Goal: Task Accomplishment & Management: Use online tool/utility

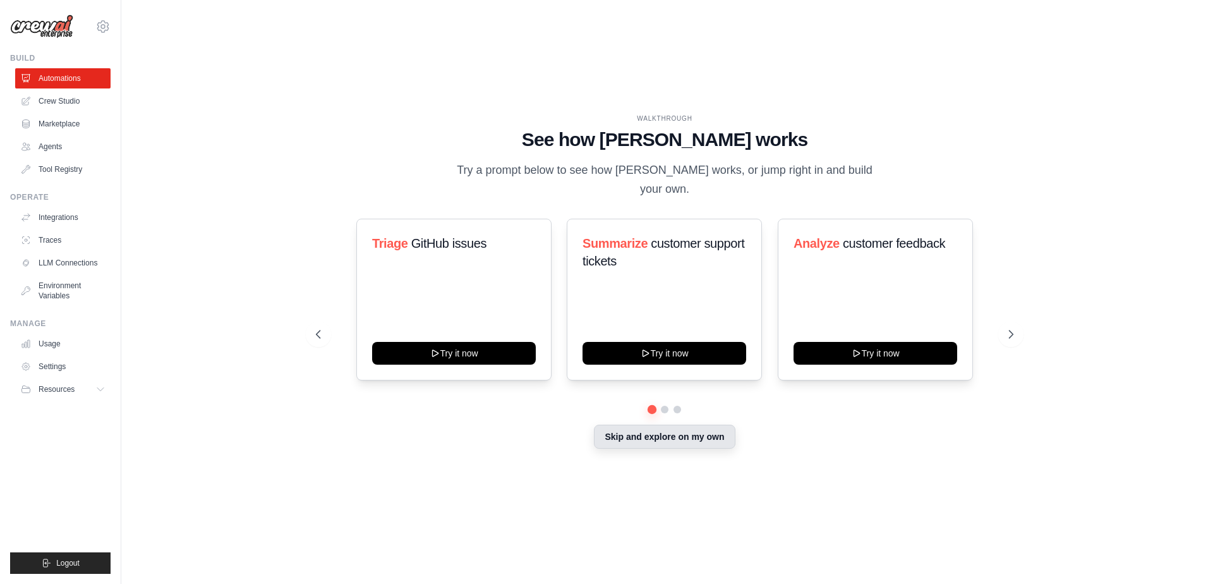
click at [703, 426] on button "Skip and explore on my own" at bounding box center [664, 437] width 141 height 24
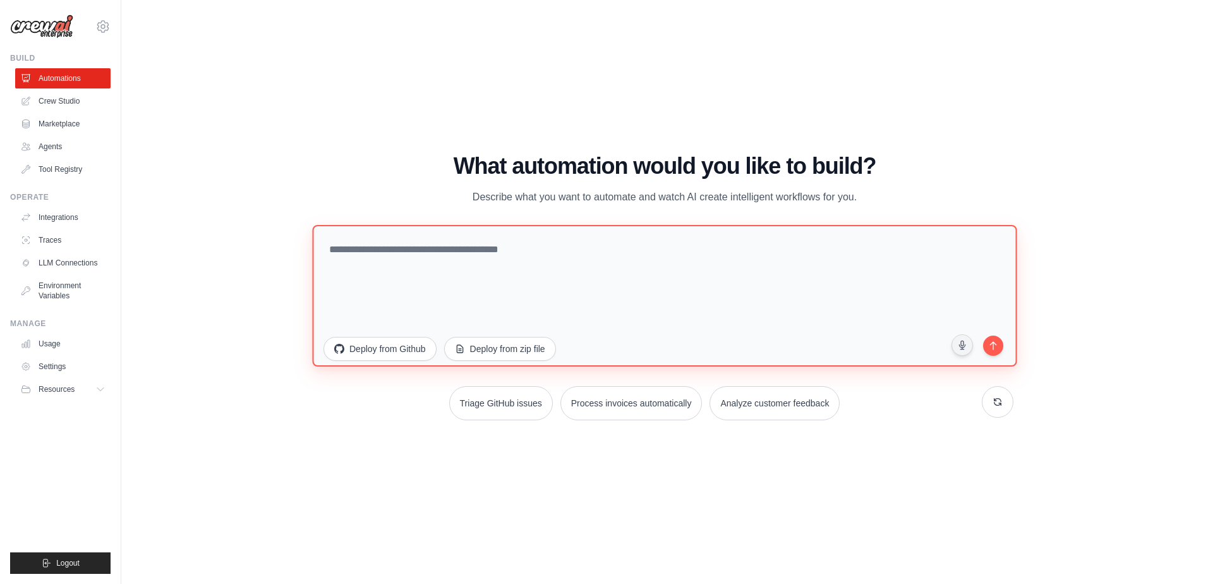
click at [497, 258] on textarea at bounding box center [664, 296] width 704 height 142
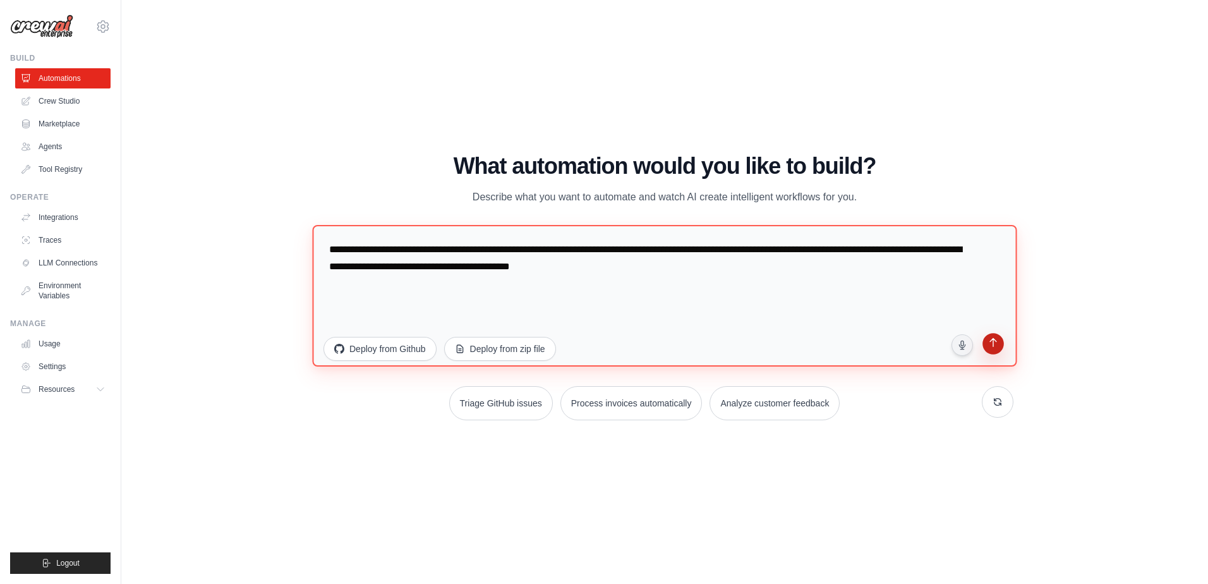
type textarea "**********"
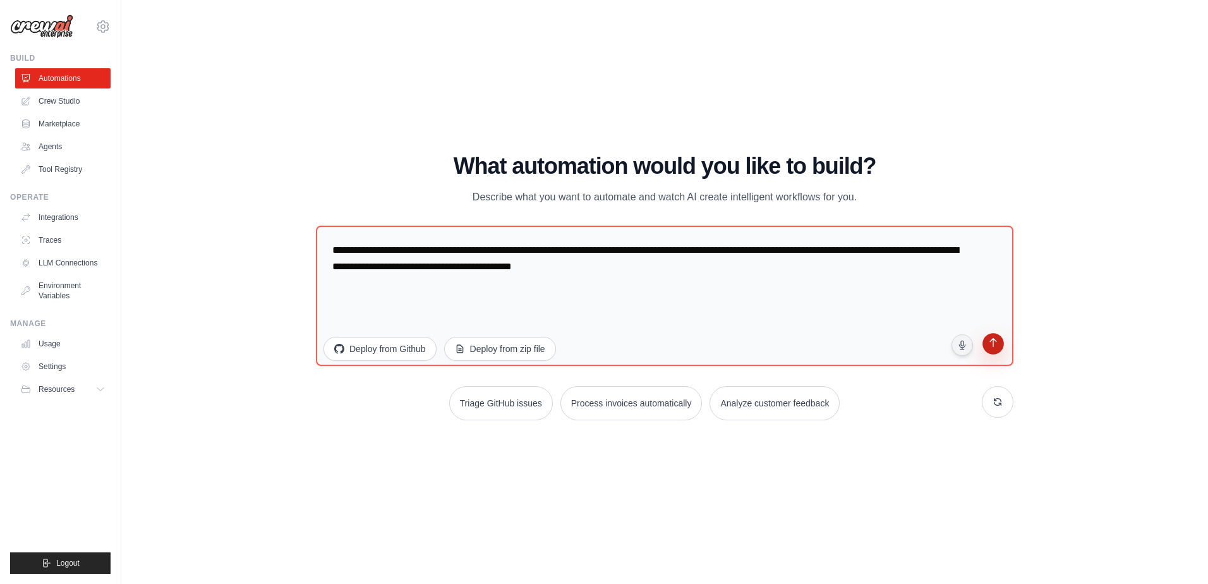
click at [994, 352] on button "submit" at bounding box center [993, 345] width 25 height 25
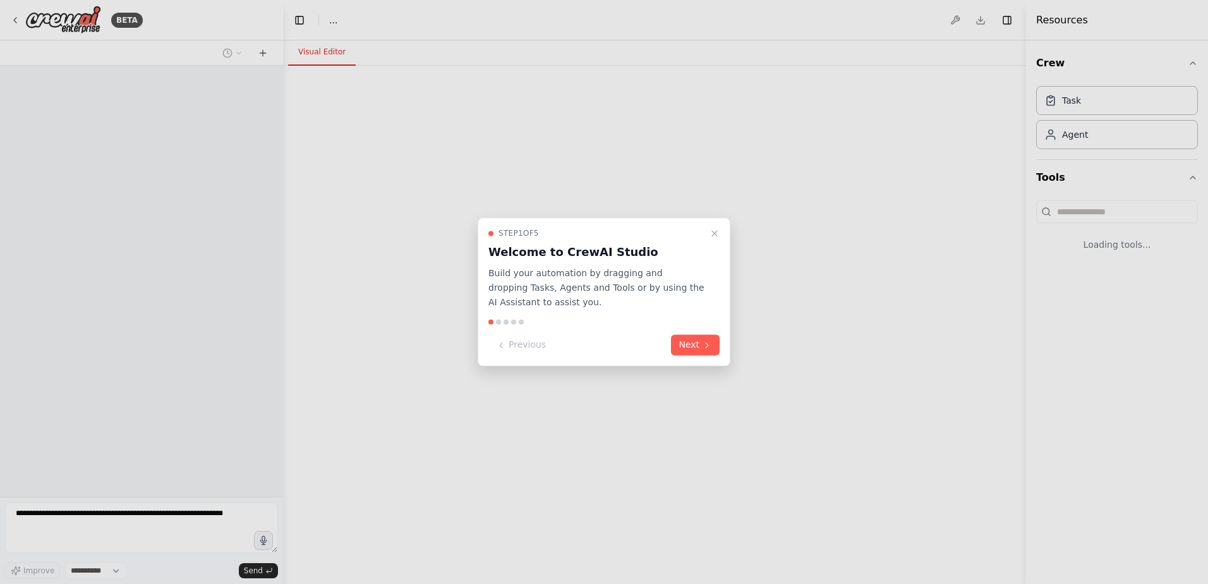
select select "****"
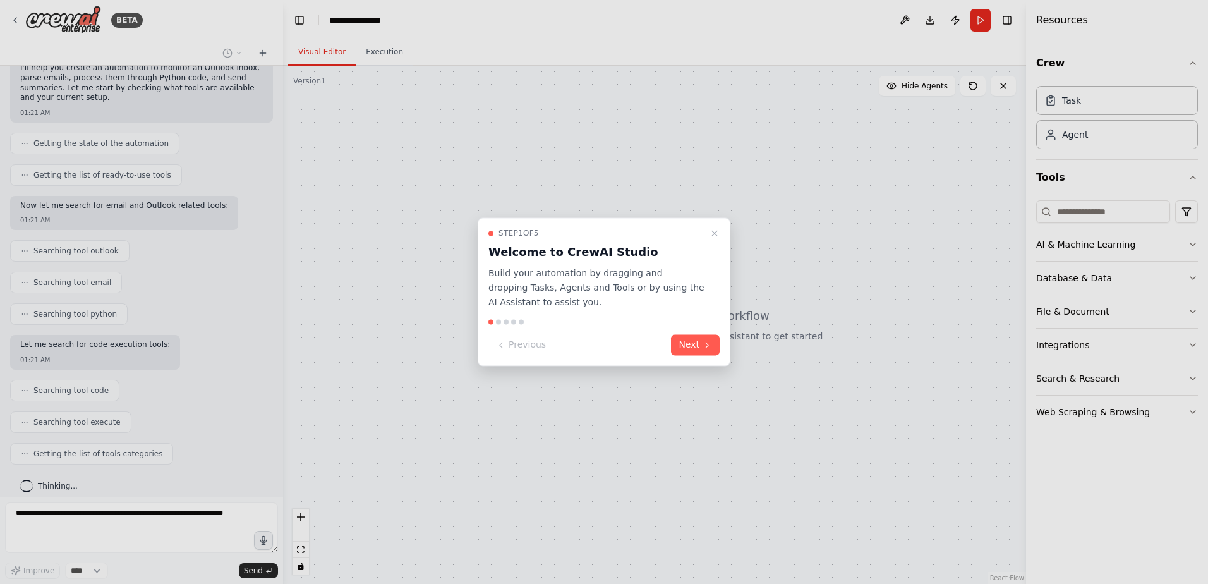
scroll to position [146, 0]
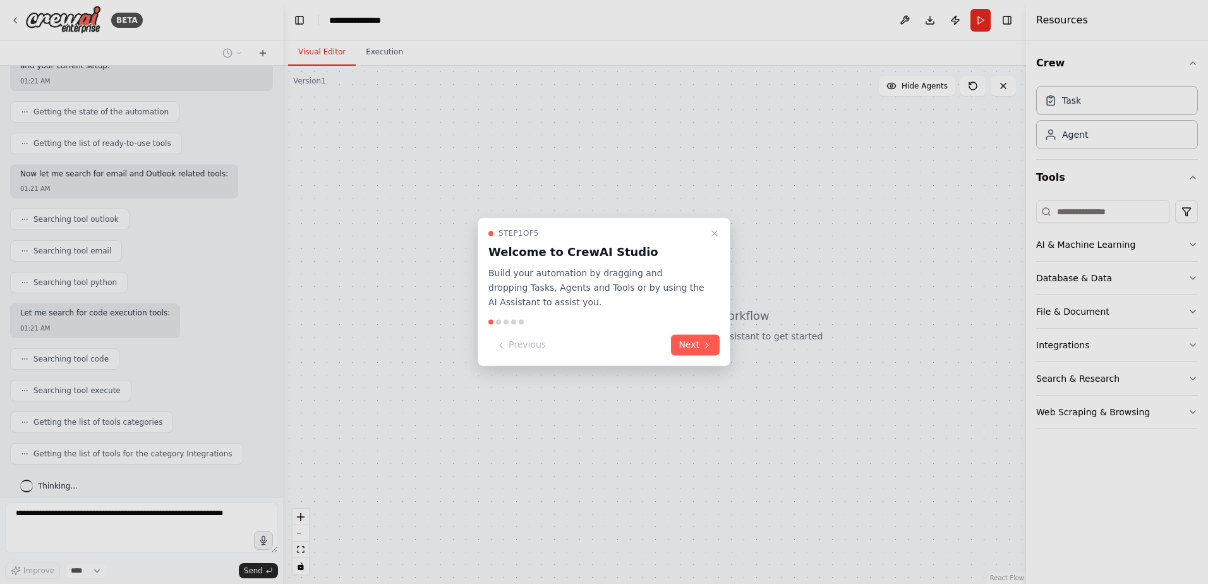
drag, startPoint x: 278, startPoint y: 364, endPoint x: 271, endPoint y: 231, distance: 133.5
click at [271, 231] on div at bounding box center [604, 292] width 1208 height 584
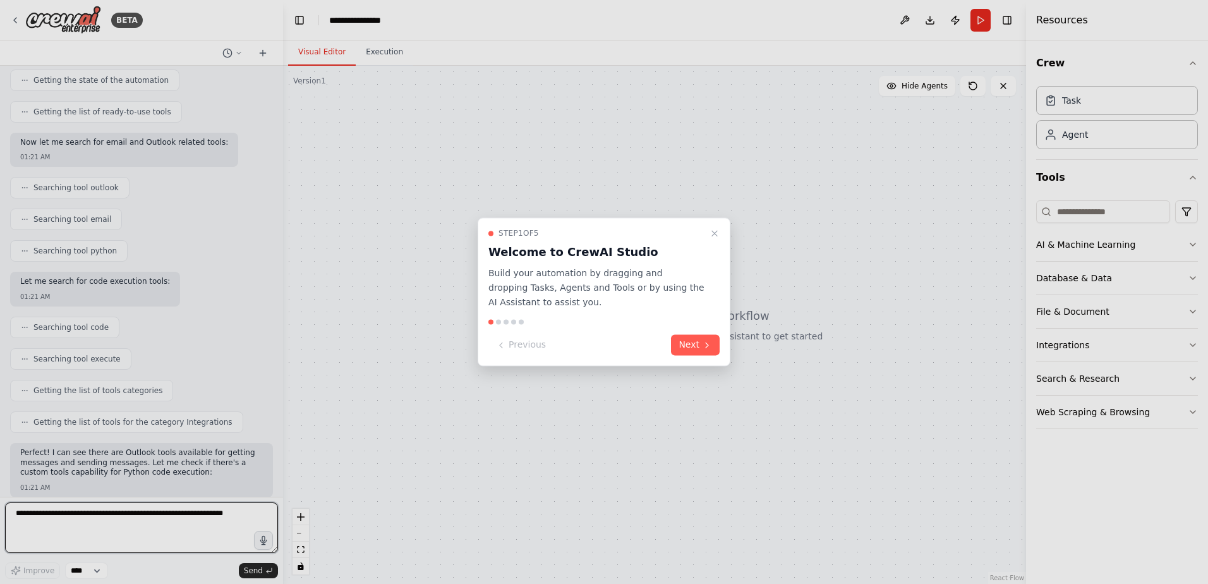
scroll to position [222, 0]
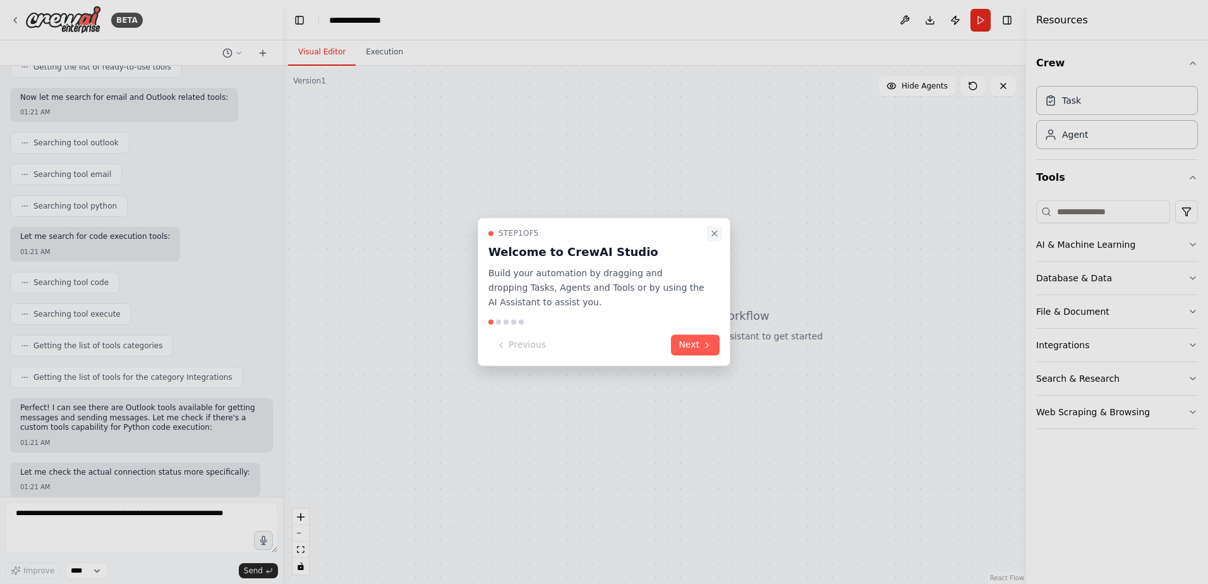
click at [711, 236] on icon "Close walkthrough" at bounding box center [714, 233] width 10 height 10
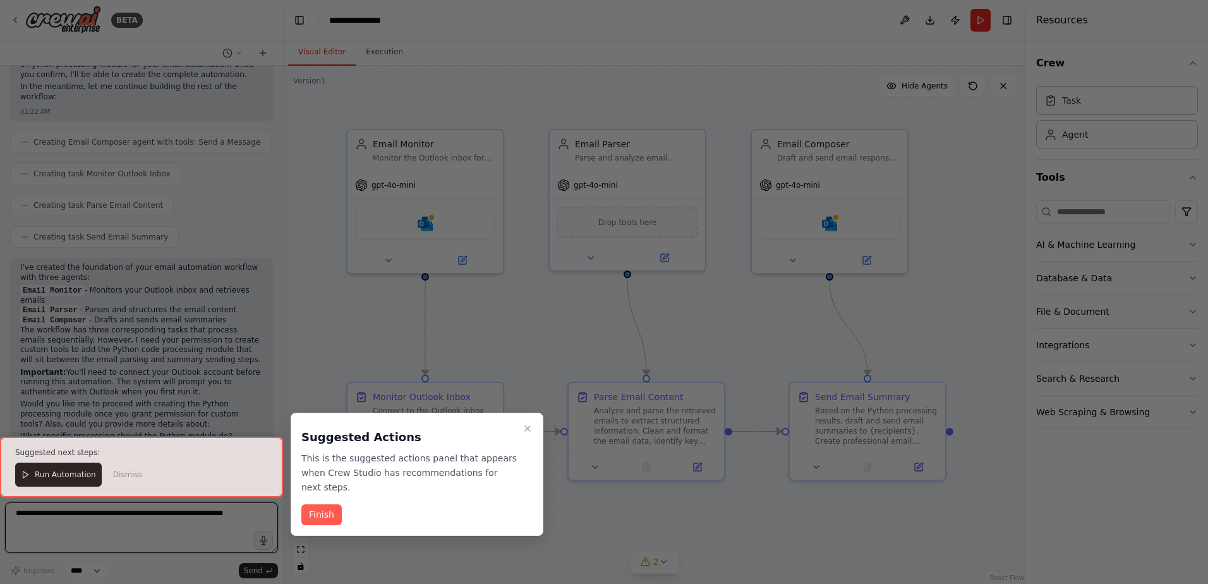
scroll to position [950, 0]
click at [315, 504] on button "Finish" at bounding box center [321, 514] width 40 height 21
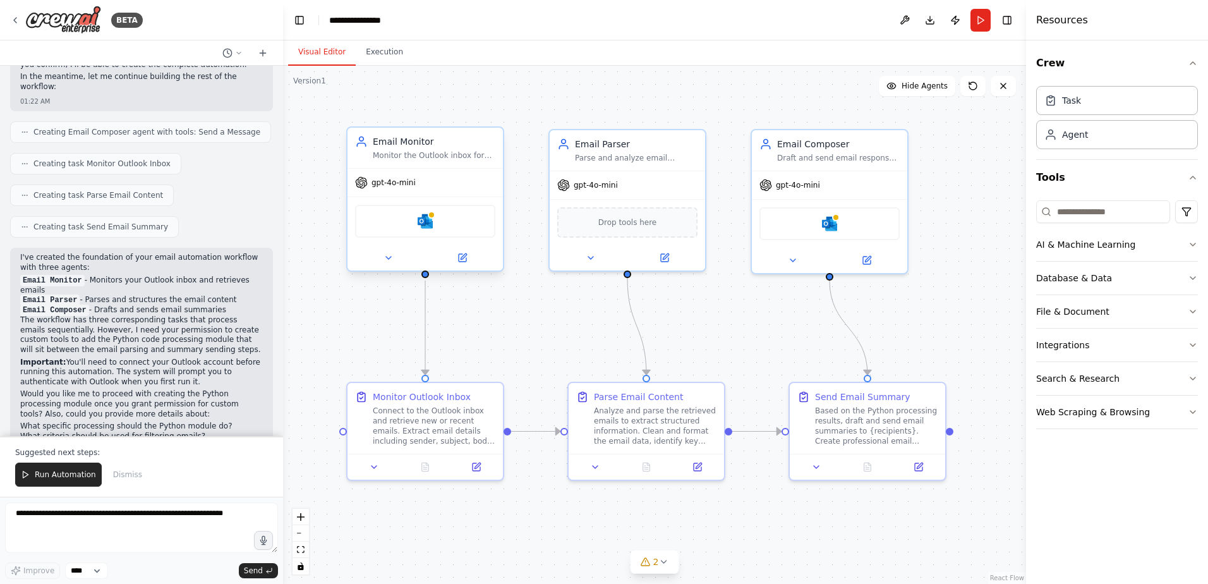
click at [444, 221] on div "Microsoft Outlook" at bounding box center [425, 221] width 140 height 33
click at [395, 261] on button at bounding box center [388, 257] width 71 height 15
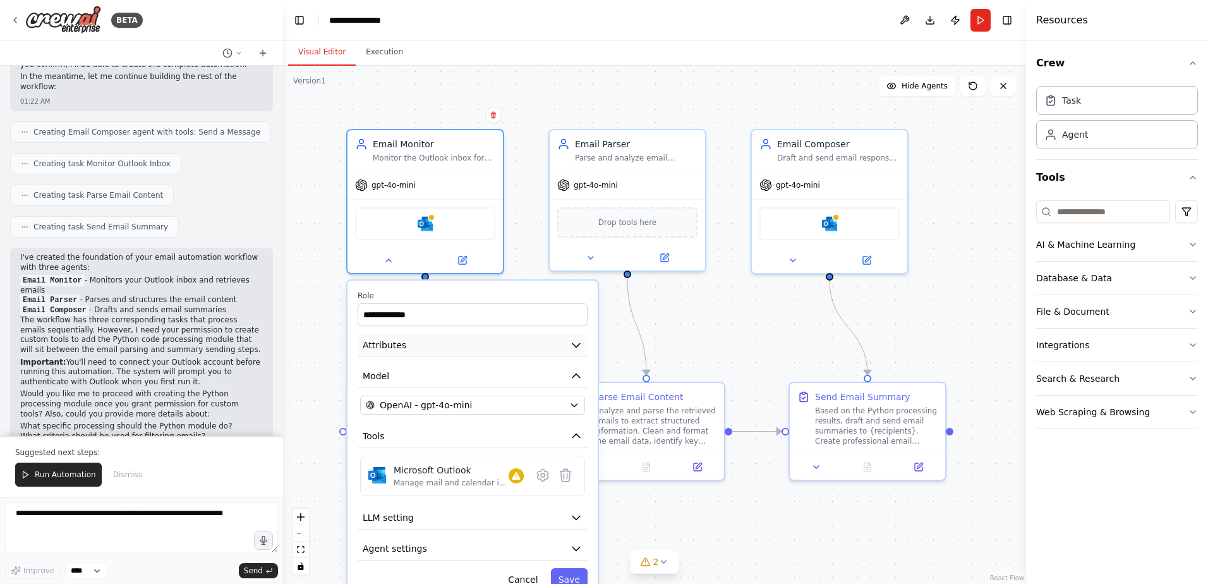
click at [576, 356] on button "Attributes" at bounding box center [473, 345] width 230 height 23
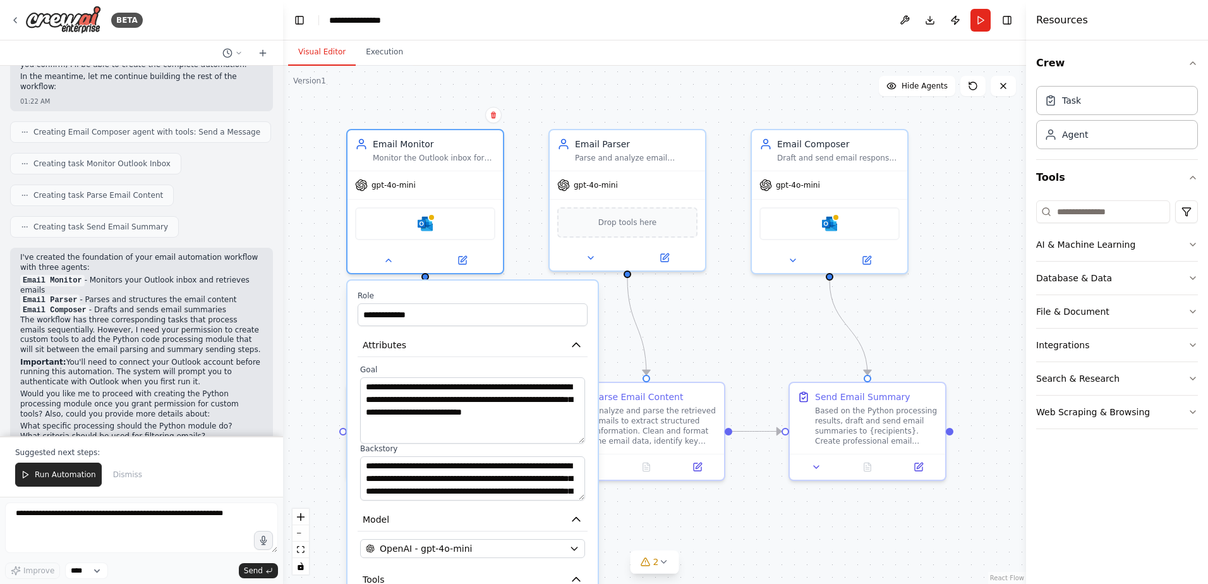
drag, startPoint x: 578, startPoint y: 417, endPoint x: 576, endPoint y: 439, distance: 22.2
click at [576, 439] on textarea "**********" at bounding box center [472, 410] width 225 height 66
click at [574, 346] on icon "button" at bounding box center [576, 345] width 8 height 4
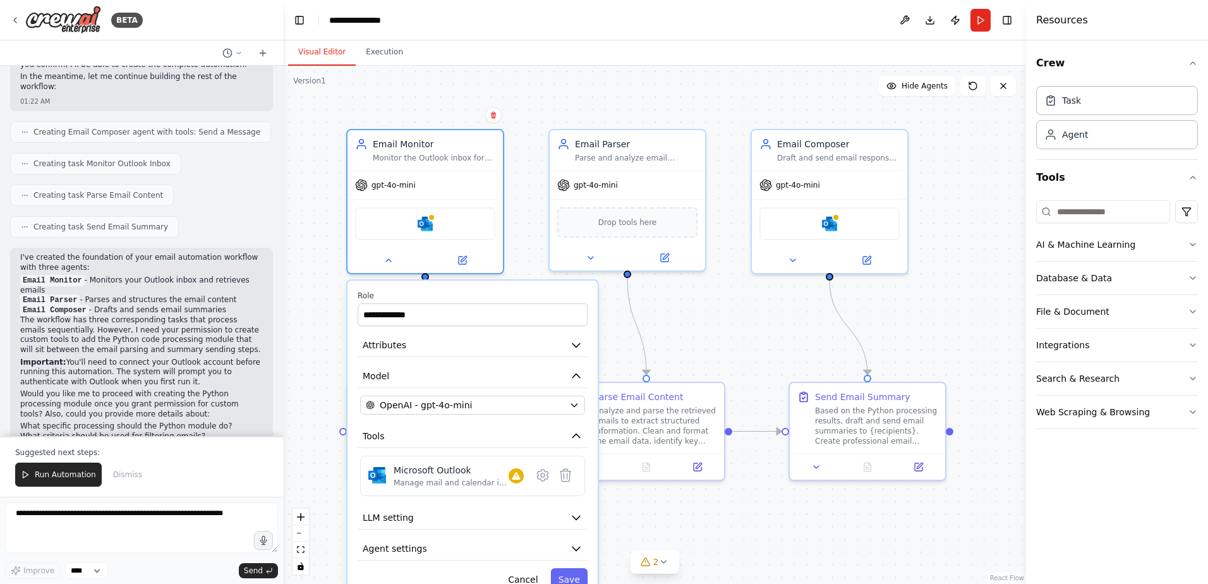
click at [694, 349] on div "**********" at bounding box center [654, 325] width 743 height 518
click at [715, 340] on div "**********" at bounding box center [654, 325] width 743 height 518
click at [687, 337] on div "**********" at bounding box center [654, 325] width 743 height 518
click at [699, 361] on div "**********" at bounding box center [654, 325] width 743 height 518
click at [530, 579] on button "Cancel" at bounding box center [522, 579] width 45 height 23
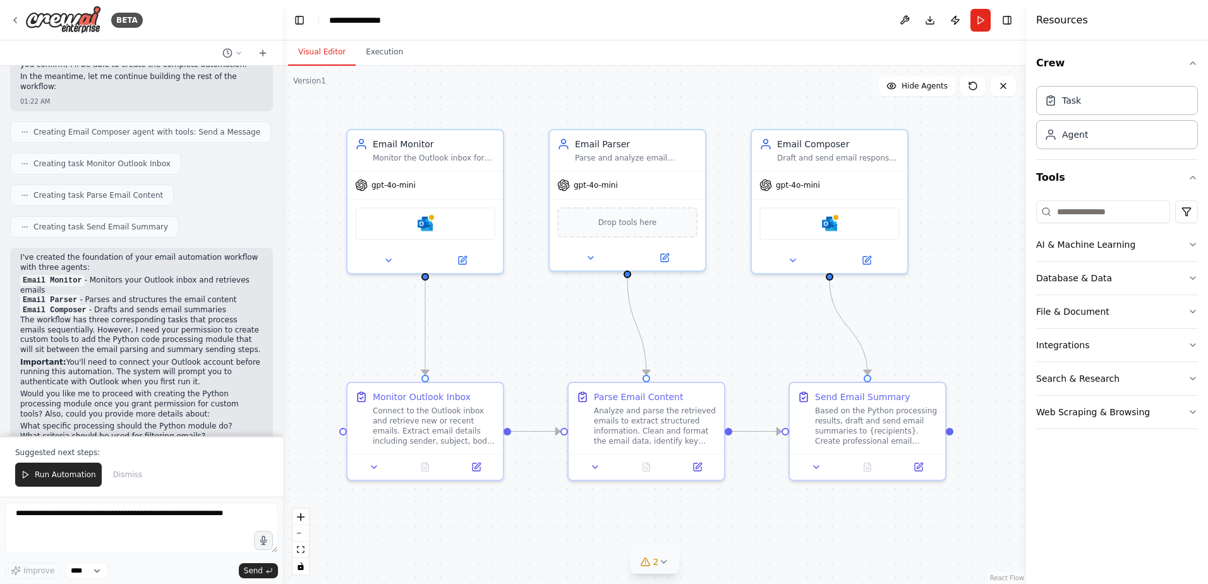
click at [665, 565] on icon at bounding box center [663, 562] width 10 height 10
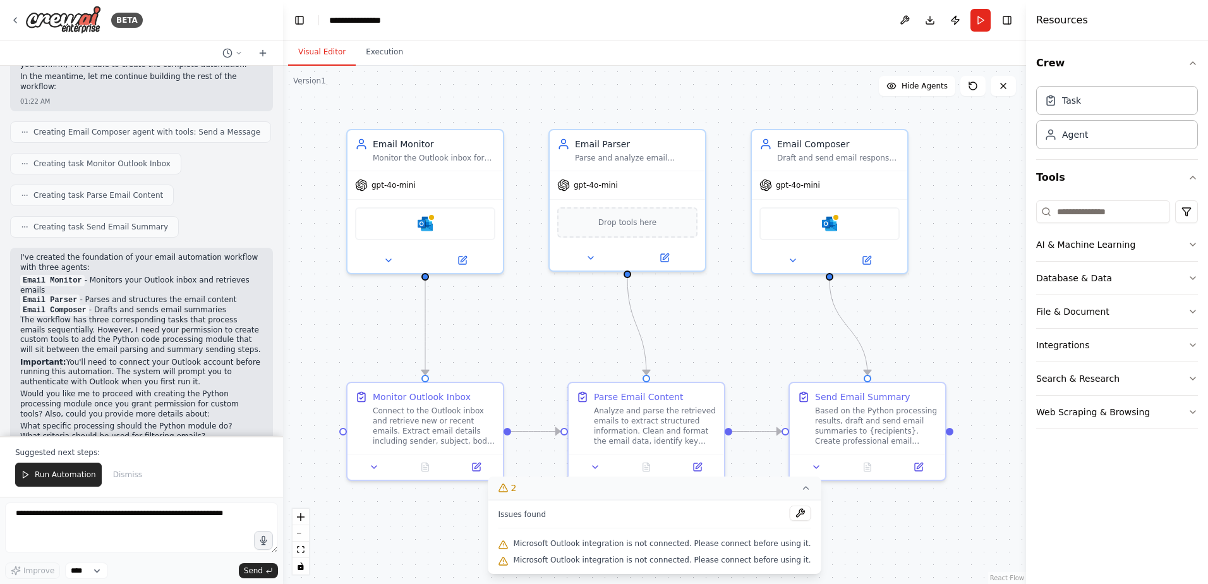
click at [1003, 539] on div ".deletable-edge-delete-btn { width: 20px; height: 20px; border: 0px solid #ffff…" at bounding box center [654, 325] width 743 height 518
click at [1197, 345] on icon "button" at bounding box center [1193, 345] width 10 height 10
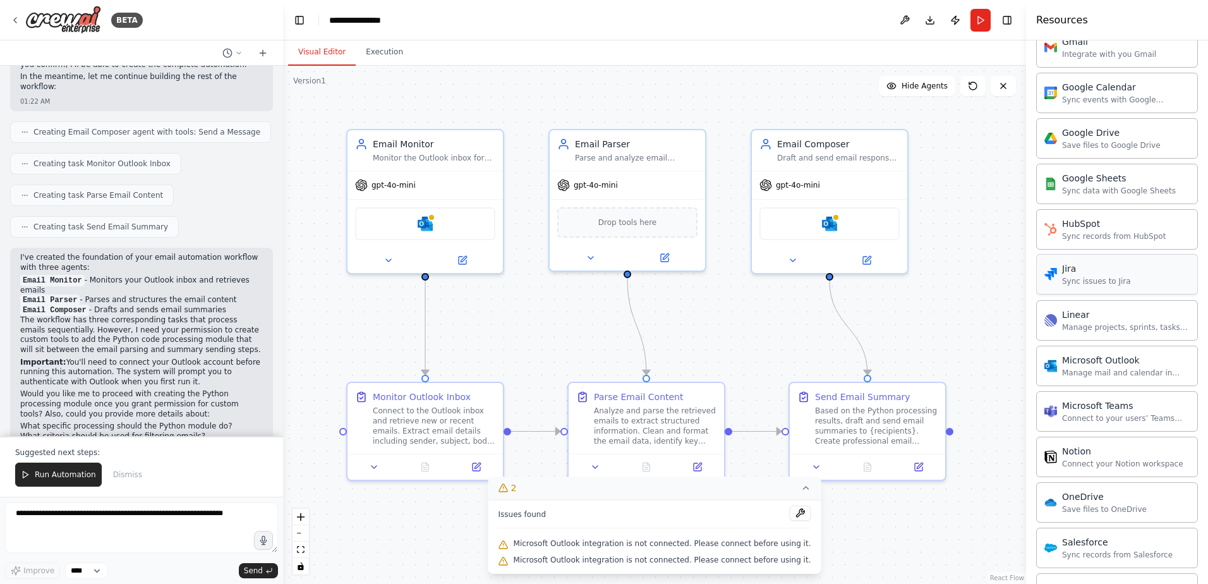
scroll to position [569, 0]
click at [1109, 375] on div "Manage mail and calendar in Outlook" at bounding box center [1126, 370] width 128 height 10
click at [1072, 371] on div "Manage mail and calendar in Outlook" at bounding box center [1126, 370] width 128 height 10
click at [1077, 368] on div "Manage mail and calendar in Outlook" at bounding box center [1126, 370] width 128 height 10
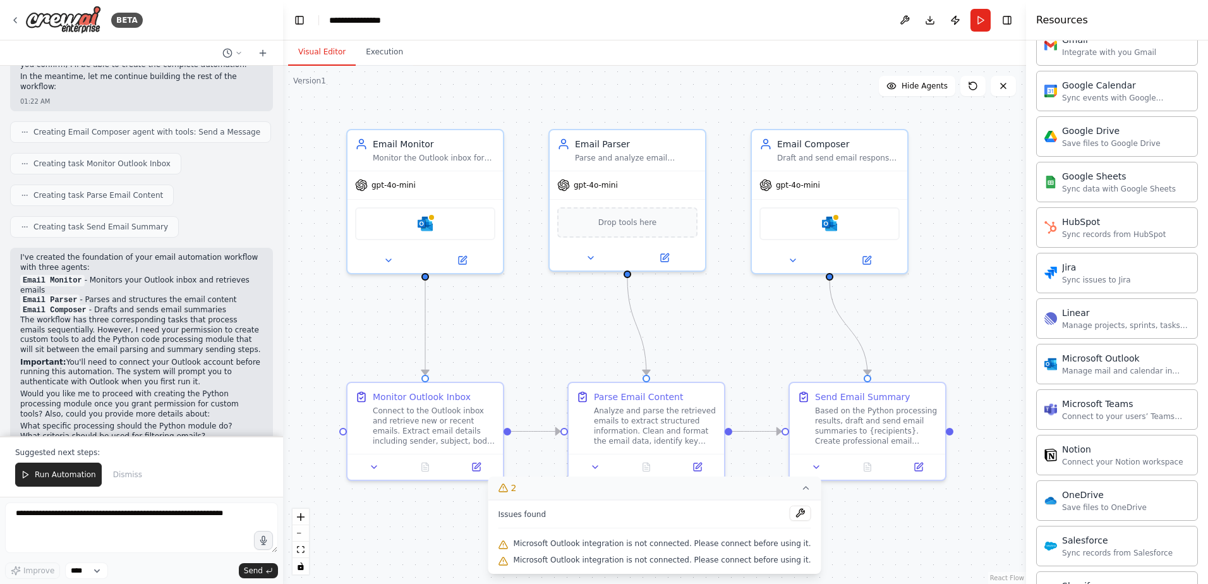
click at [789, 514] on button at bounding box center [799, 512] width 21 height 15
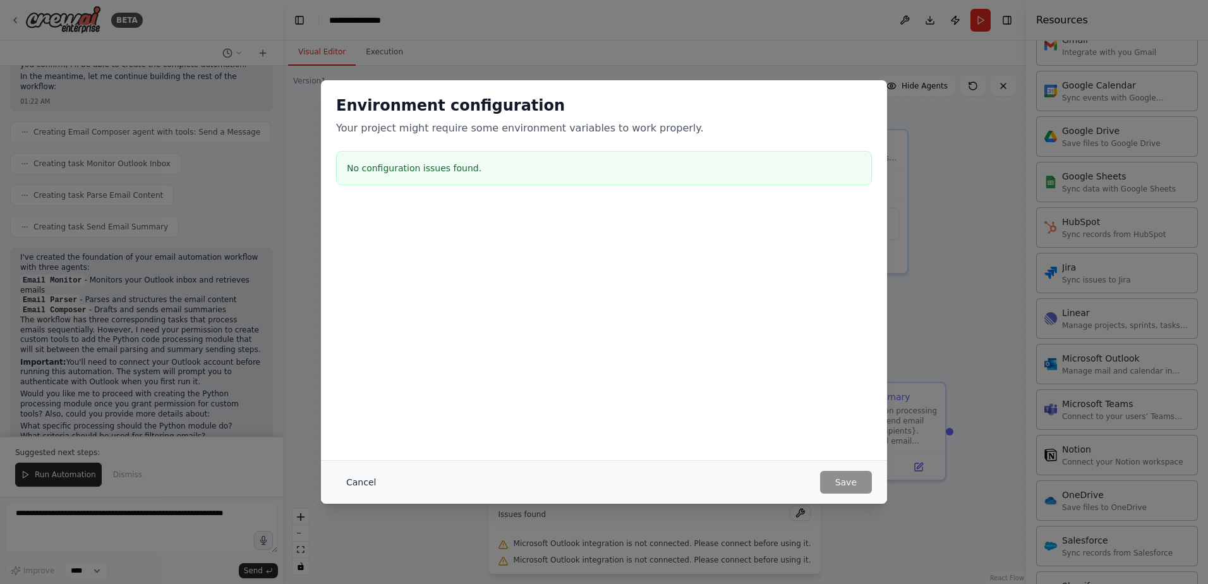
click at [356, 481] on button "Cancel" at bounding box center [361, 482] width 50 height 23
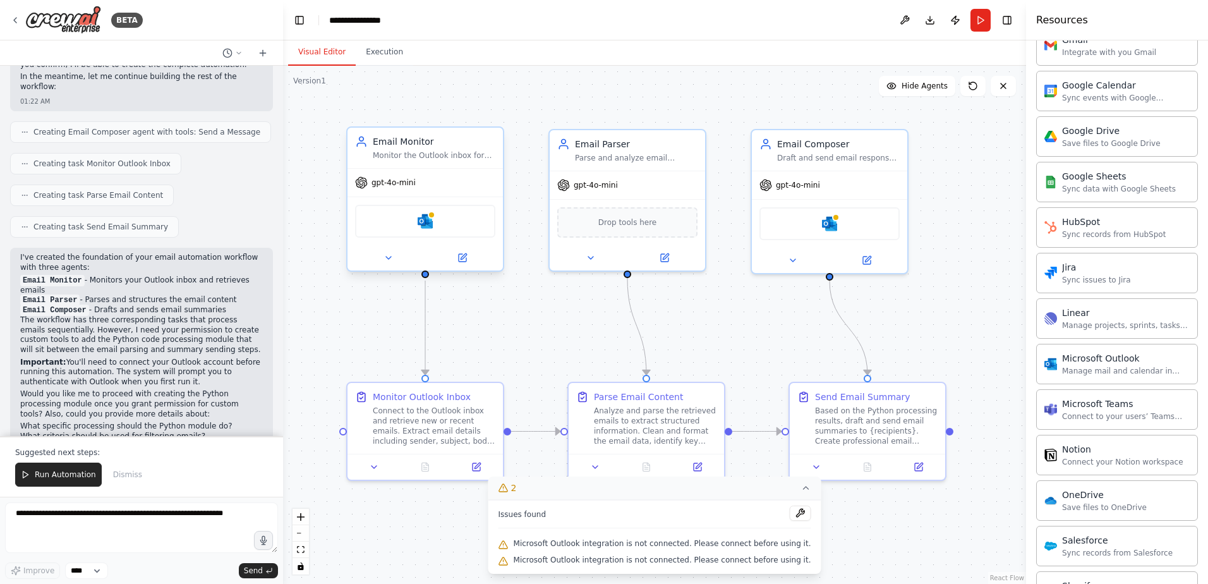
click at [434, 227] on div "Microsoft Outlook" at bounding box center [425, 221] width 140 height 33
click at [461, 258] on icon at bounding box center [464, 256] width 6 height 6
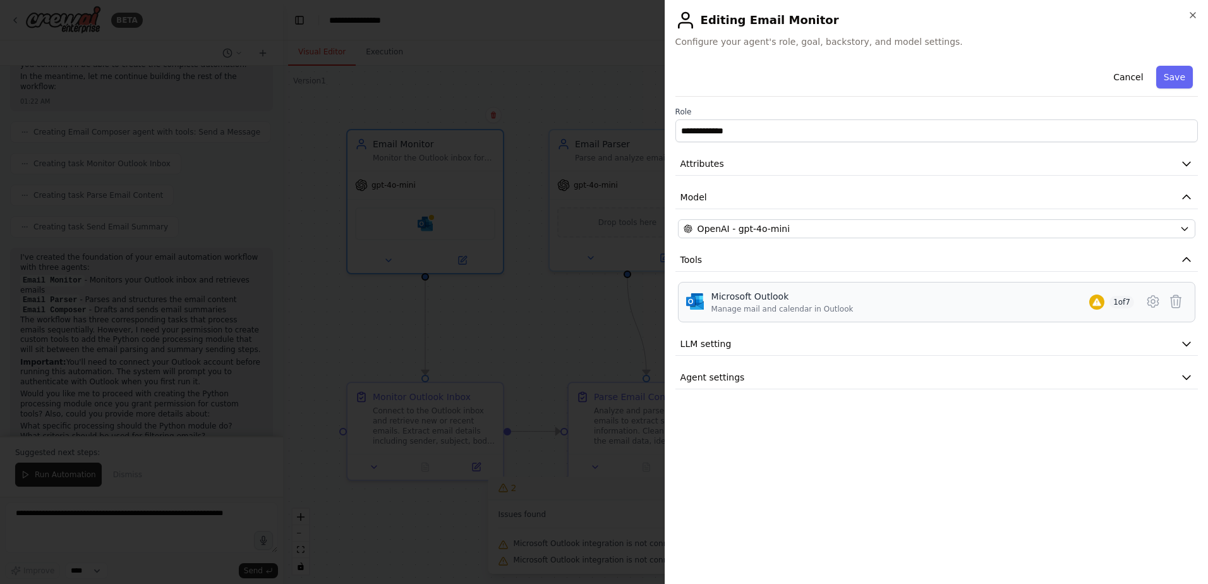
click at [854, 302] on div "Microsoft Outlook Manage mail and calendar in Outlook 1 of 7" at bounding box center [922, 302] width 423 height 24
click at [1154, 306] on icon at bounding box center [1152, 301] width 15 height 15
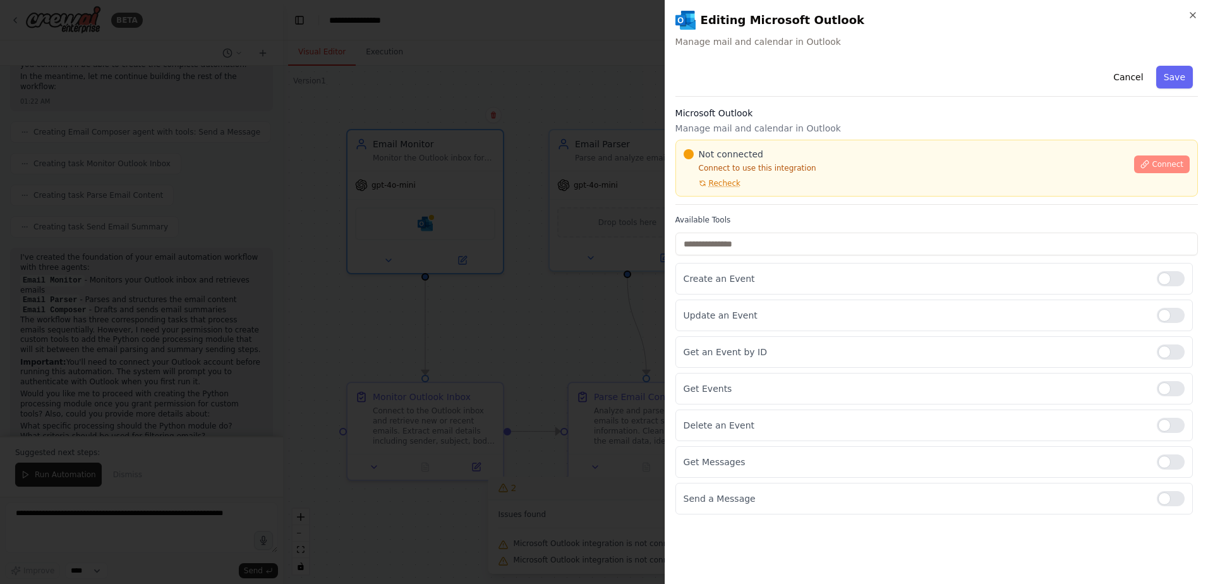
click at [1159, 167] on span "Connect" at bounding box center [1168, 164] width 32 height 10
click at [754, 187] on div "Not connected Connect to use this integration Recheck" at bounding box center [906, 168] width 444 height 40
click at [516, 246] on div at bounding box center [604, 292] width 1208 height 584
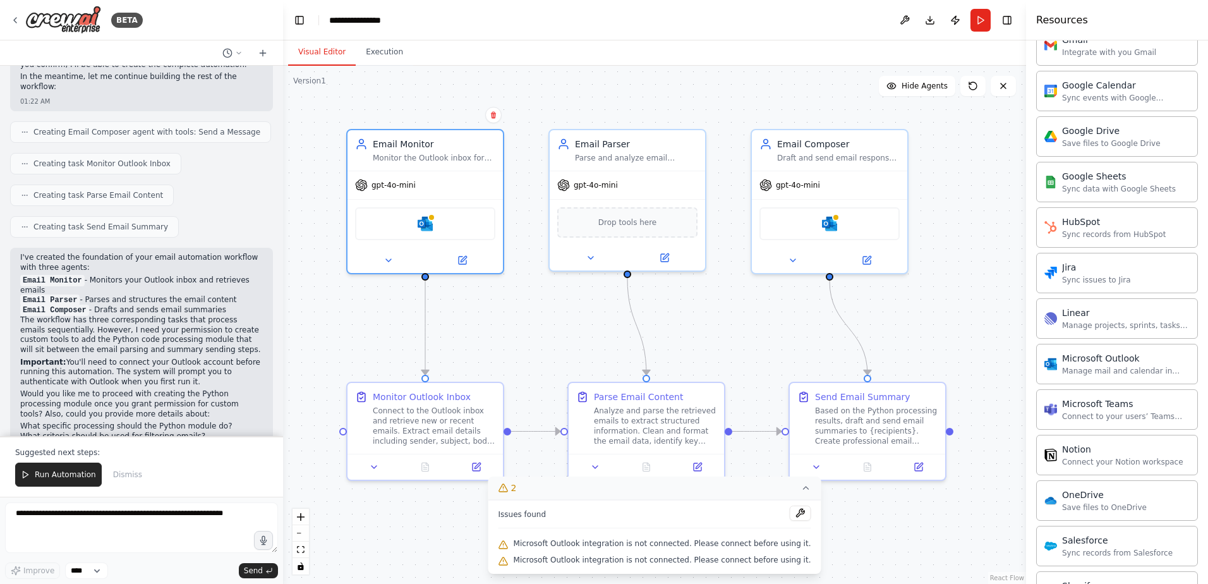
click at [957, 205] on div ".deletable-edge-delete-btn { width: 20px; height: 20px; border: 0px solid #ffff…" at bounding box center [654, 325] width 743 height 518
click at [977, 328] on div ".deletable-edge-delete-btn { width: 20px; height: 20px; border: 0px solid #ffff…" at bounding box center [654, 325] width 743 height 518
click at [800, 492] on icon at bounding box center [805, 488] width 10 height 10
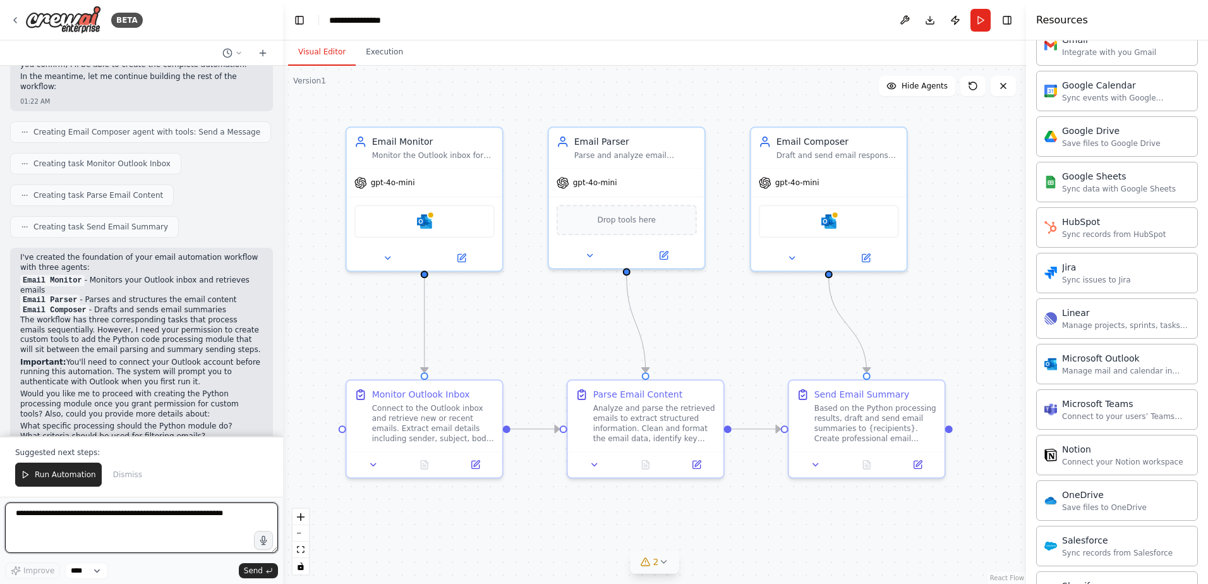
click at [85, 525] on textarea at bounding box center [141, 527] width 273 height 51
click at [919, 467] on icon at bounding box center [917, 462] width 10 height 10
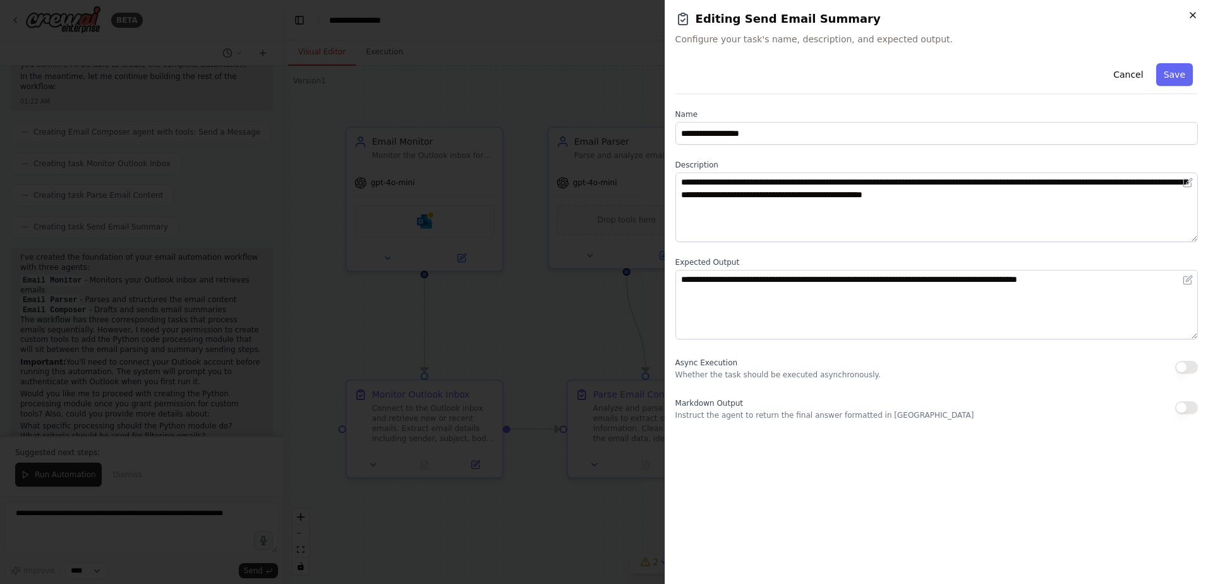
click at [1190, 11] on icon "button" at bounding box center [1193, 15] width 10 height 10
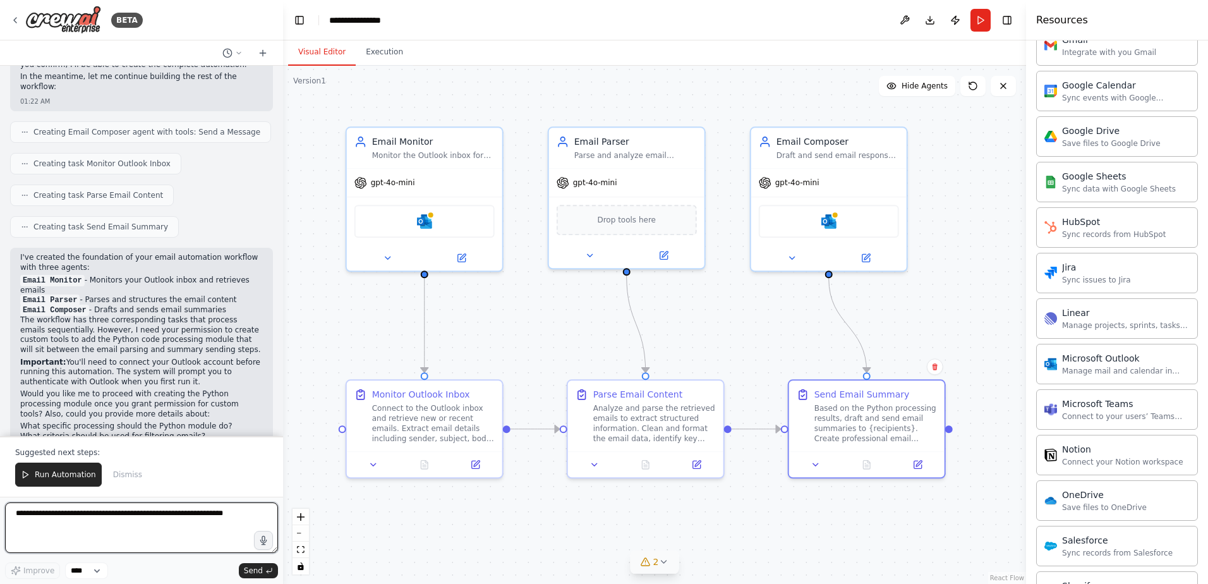
click at [130, 520] on textarea at bounding box center [141, 527] width 273 height 51
type textarea "**********"
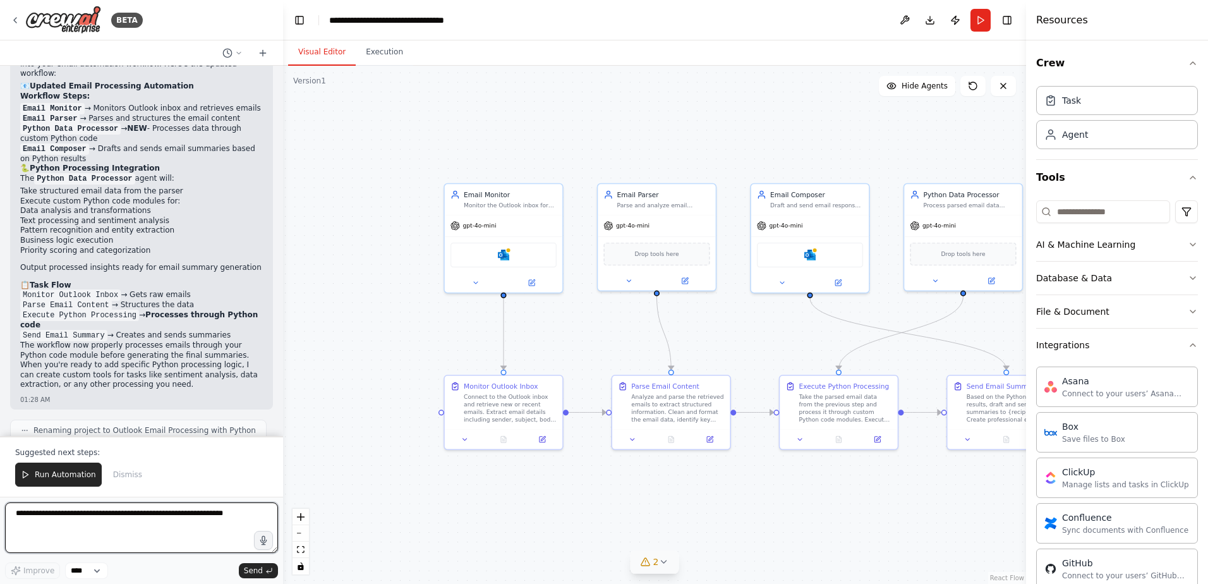
scroll to position [1741, 0]
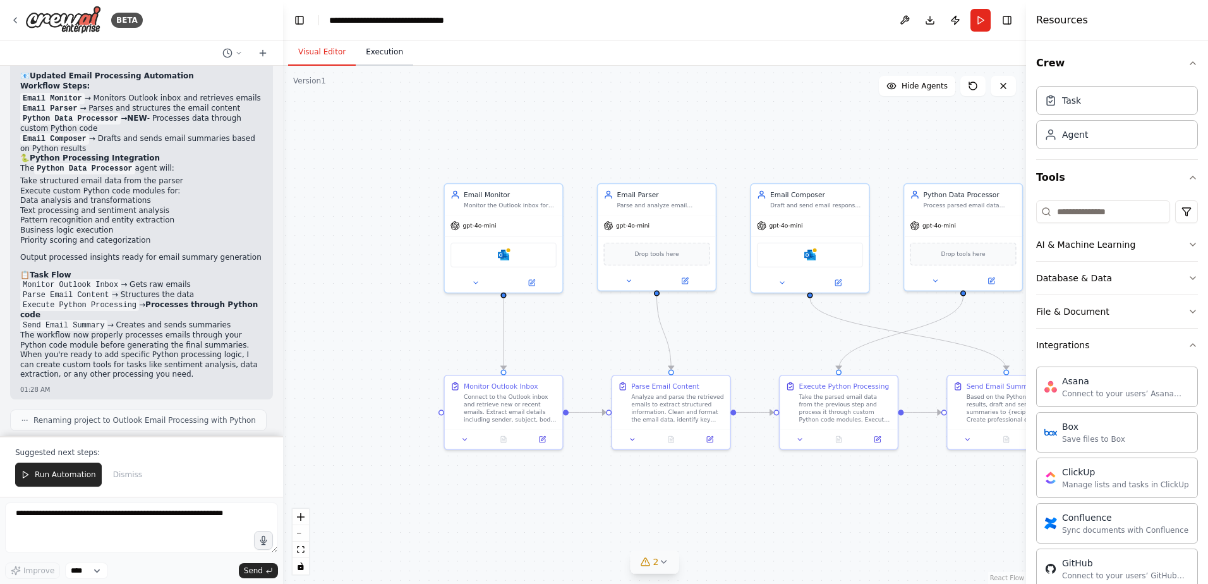
click at [376, 57] on button "Execution" at bounding box center [384, 52] width 57 height 27
click at [334, 52] on button "Visual Editor" at bounding box center [322, 52] width 68 height 27
click at [1188, 281] on icon "button" at bounding box center [1193, 278] width 10 height 10
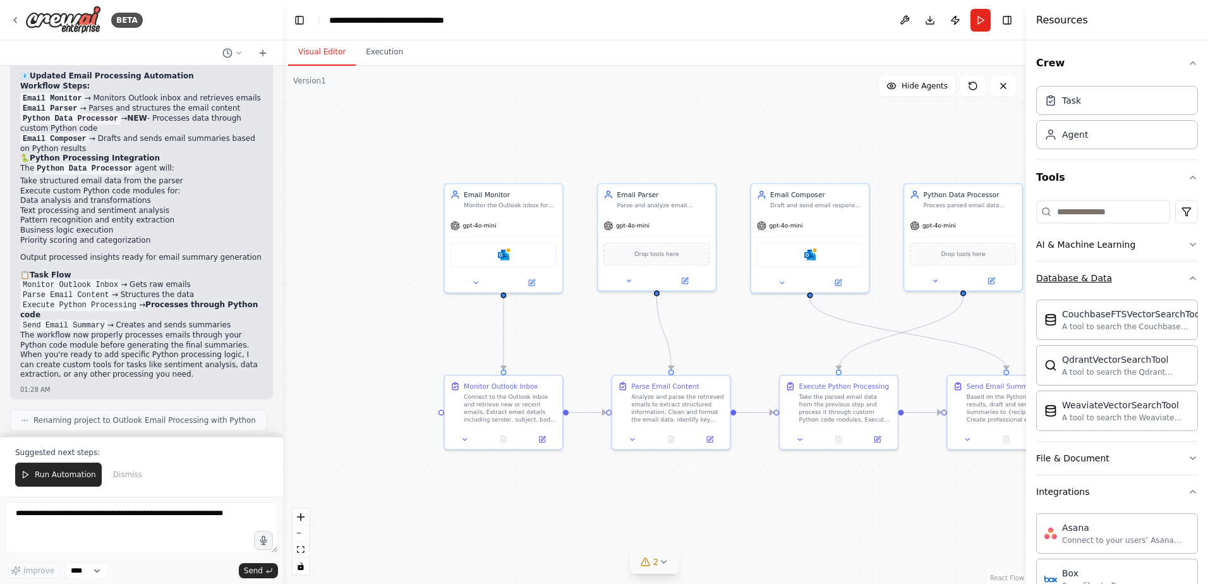
click at [1188, 281] on icon "button" at bounding box center [1193, 278] width 10 height 10
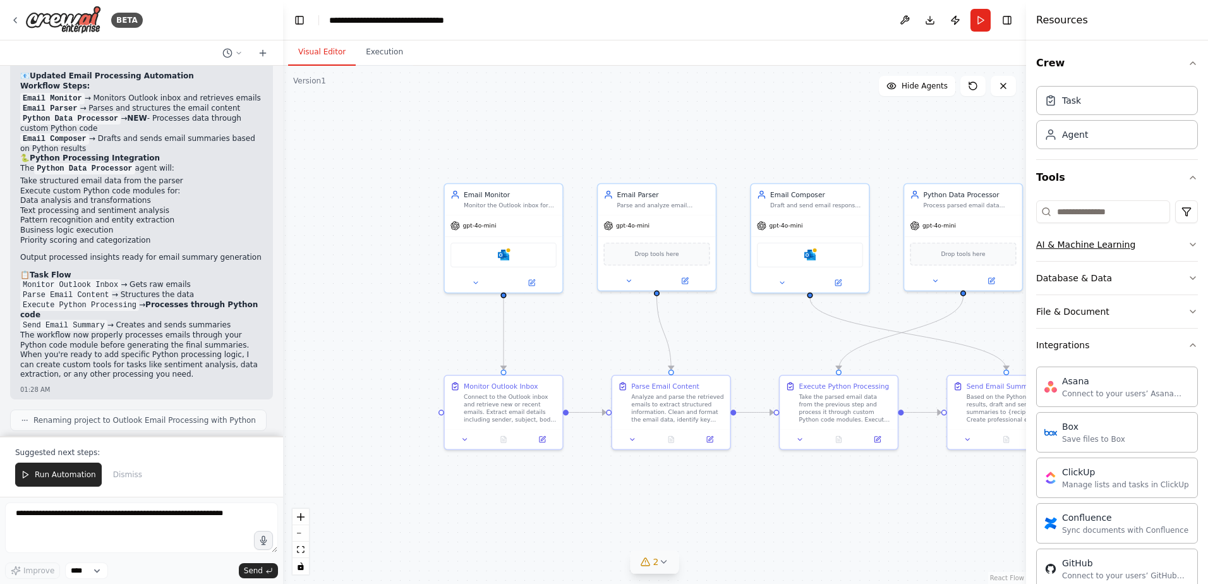
click at [1188, 246] on icon "button" at bounding box center [1193, 244] width 10 height 10
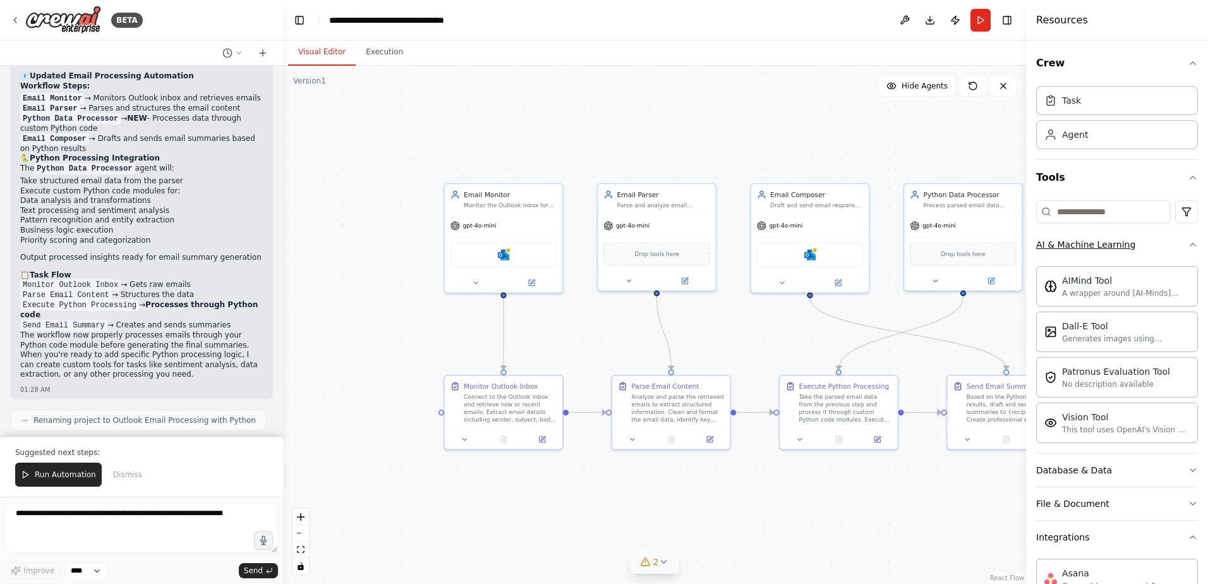
click at [1188, 246] on icon "button" at bounding box center [1193, 244] width 10 height 10
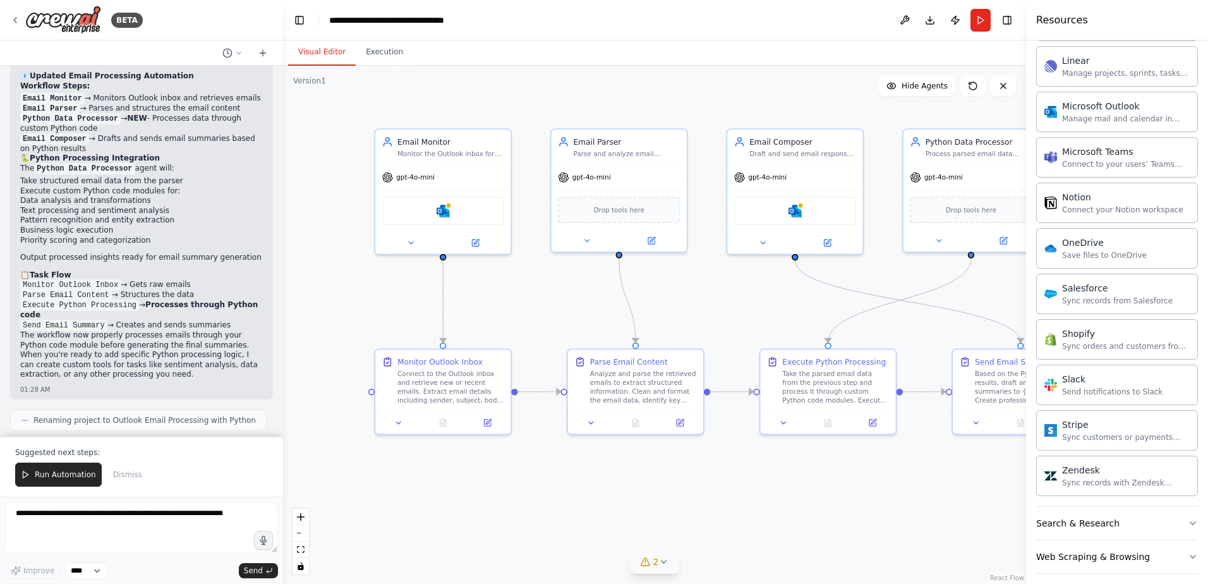
scroll to position [831, 0]
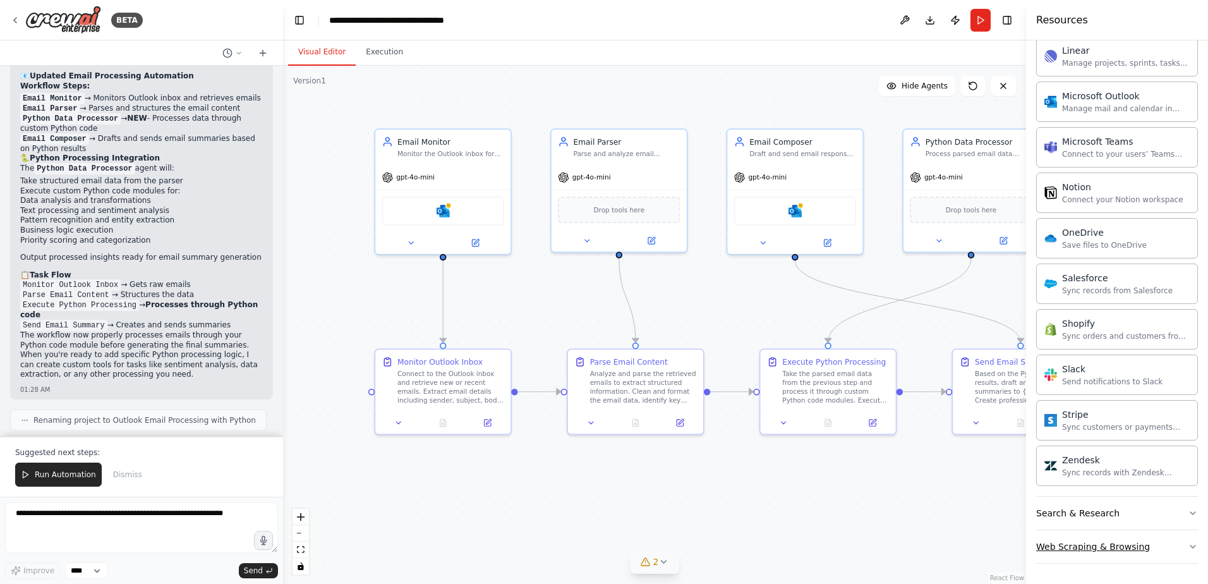
click at [1163, 548] on button "Web Scraping & Browsing" at bounding box center [1117, 546] width 162 height 33
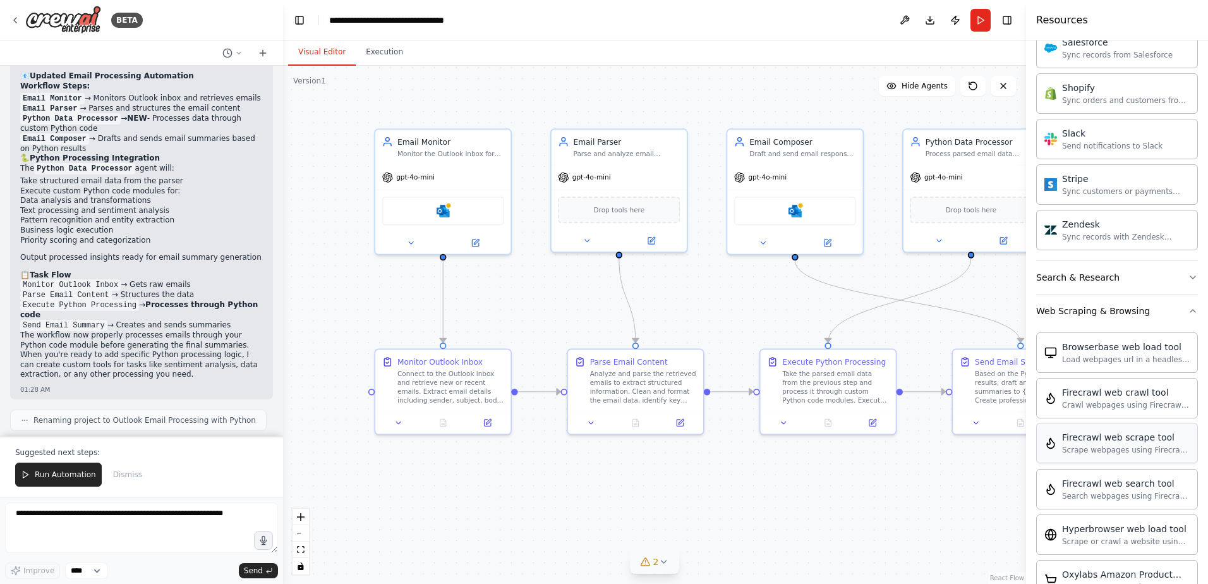
scroll to position [1084, 0]
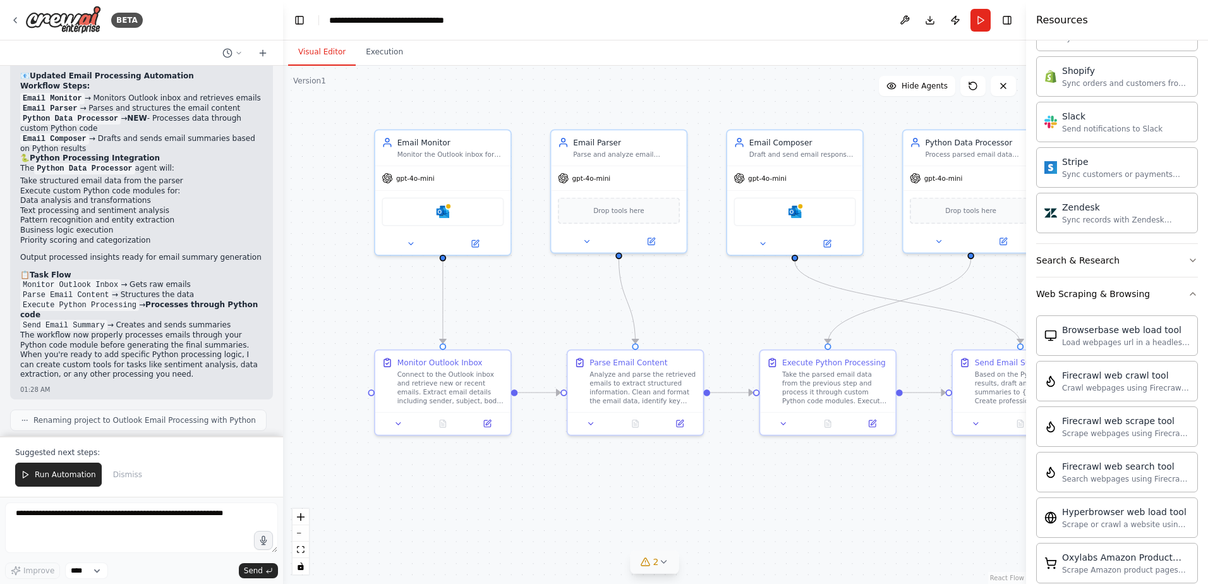
click at [827, 96] on div ".deletable-edge-delete-btn { width: 20px; height: 20px; border: 0px solid #ffff…" at bounding box center [654, 325] width 743 height 518
click at [1051, 19] on h4 "Resources" at bounding box center [1062, 20] width 52 height 15
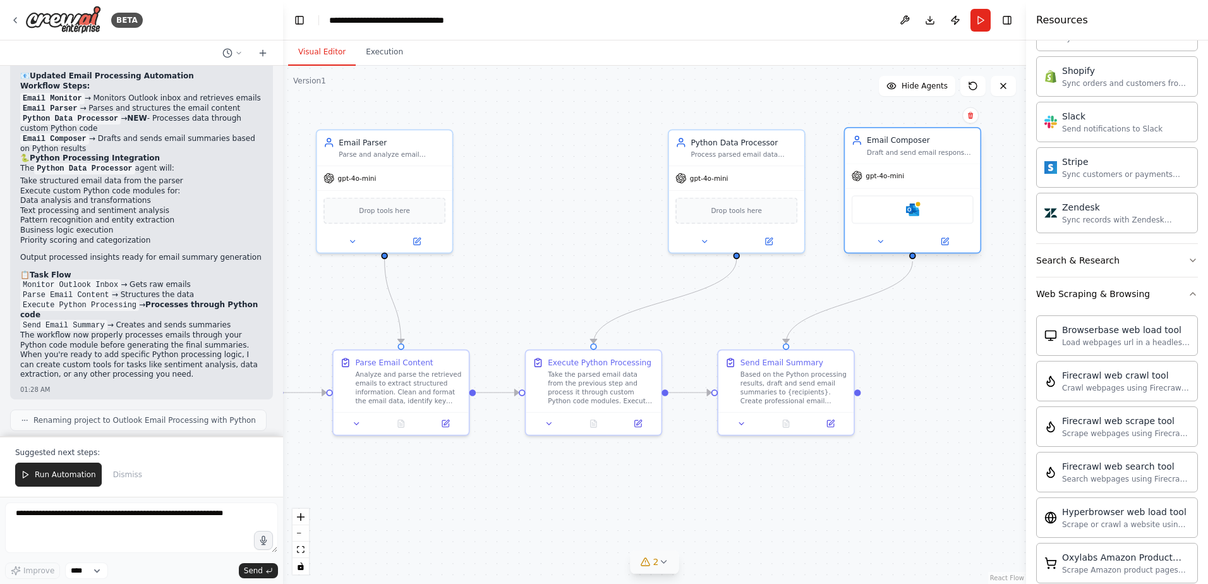
drag, startPoint x: 821, startPoint y: 143, endPoint x: 936, endPoint y: 152, distance: 115.9
click at [936, 152] on div "Email Composer Draft and send email responses and summaries based on processed …" at bounding box center [920, 146] width 107 height 22
drag, startPoint x: 770, startPoint y: 138, endPoint x: 632, endPoint y: 132, distance: 137.8
click at [620, 135] on div "Python Data Processor" at bounding box center [590, 140] width 107 height 11
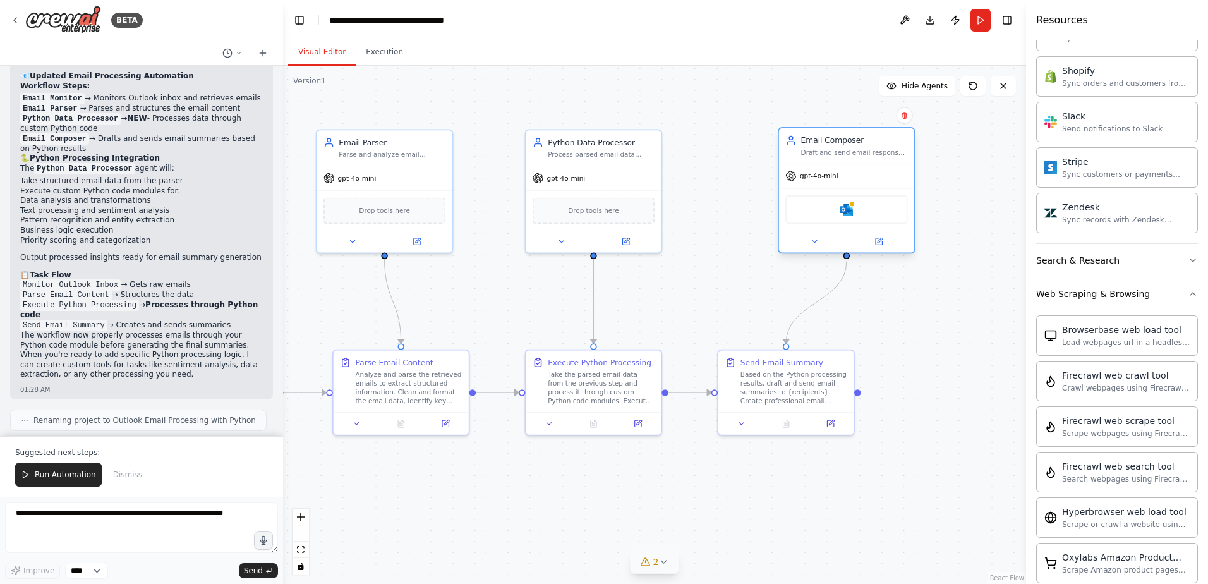
drag, startPoint x: 860, startPoint y: 141, endPoint x: 801, endPoint y: 139, distance: 59.4
click at [806, 139] on div "Email Composer" at bounding box center [854, 140] width 107 height 11
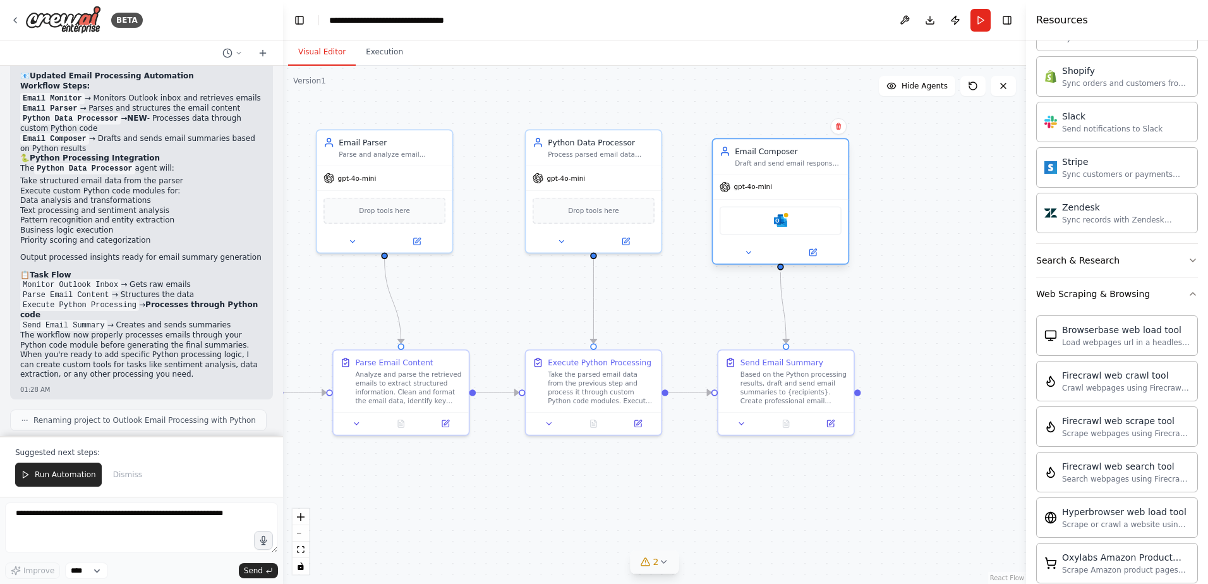
drag, startPoint x: 795, startPoint y: 138, endPoint x: 783, endPoint y: 140, distance: 12.7
click at [782, 146] on div "Email Composer" at bounding box center [788, 151] width 107 height 11
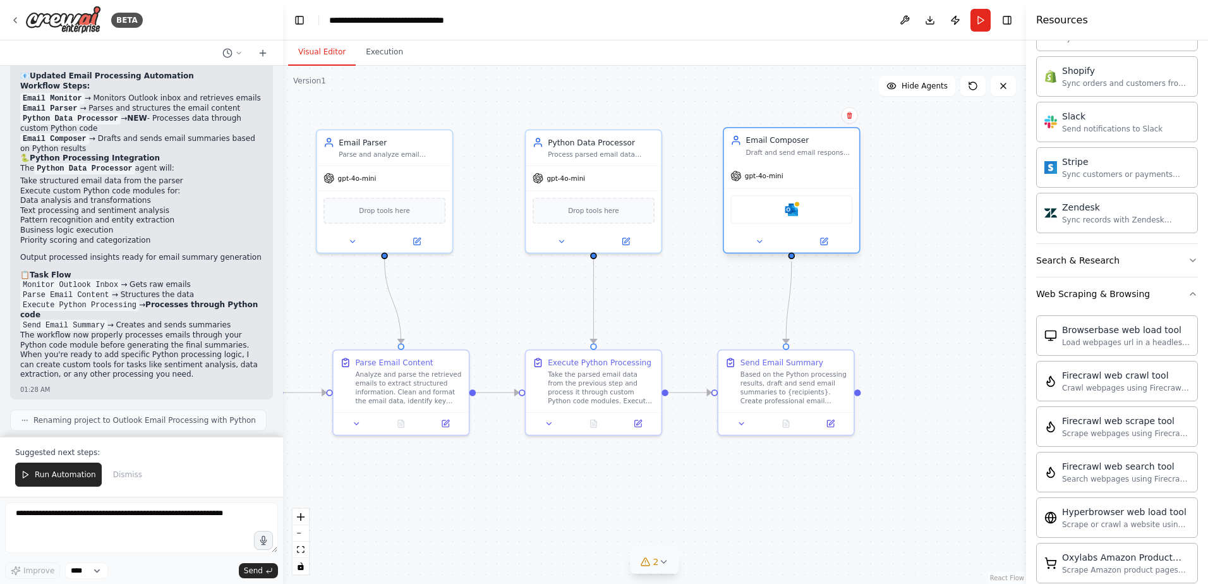
click at [781, 139] on div "Email Composer" at bounding box center [799, 140] width 107 height 11
click at [891, 207] on div ".deletable-edge-delete-btn { width: 20px; height: 20px; border: 0px solid #ffff…" at bounding box center [654, 325] width 743 height 518
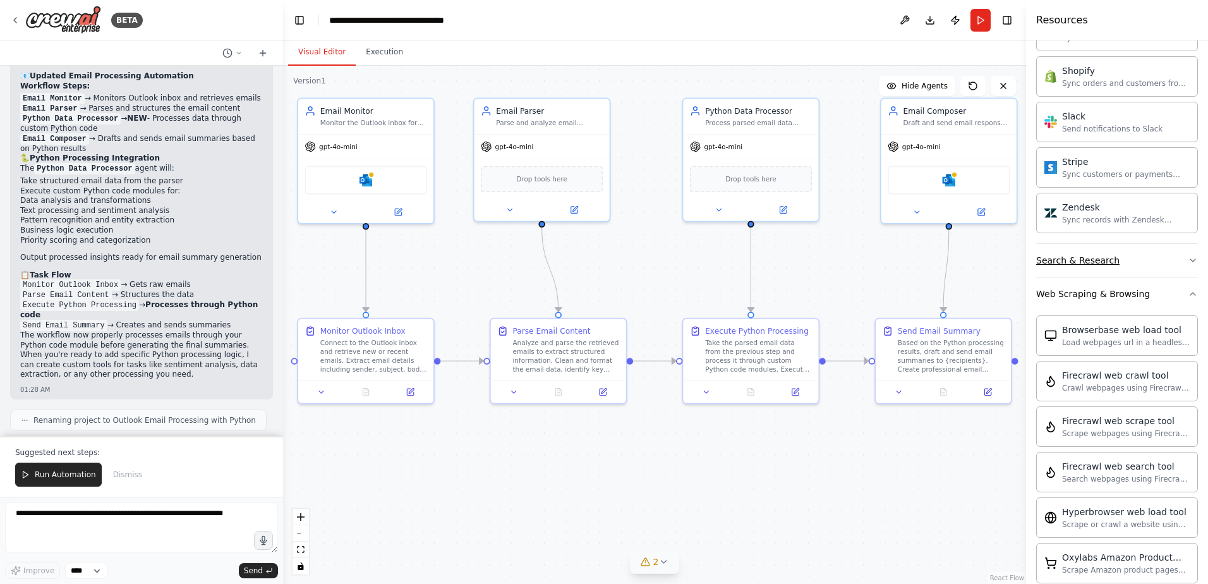
drag, startPoint x: 907, startPoint y: 304, endPoint x: 1065, endPoint y: 272, distance: 160.5
click at [1065, 272] on div "BETA I would like to connect and monitor an outlook inbox, parse the email, sen…" at bounding box center [604, 292] width 1208 height 584
click at [536, 181] on span "Drop tools here" at bounding box center [541, 176] width 51 height 11
click at [582, 347] on div "Analyze and parse the retrieved emails to extract structured information. Clean…" at bounding box center [565, 353] width 107 height 35
click at [576, 212] on icon at bounding box center [574, 207] width 9 height 9
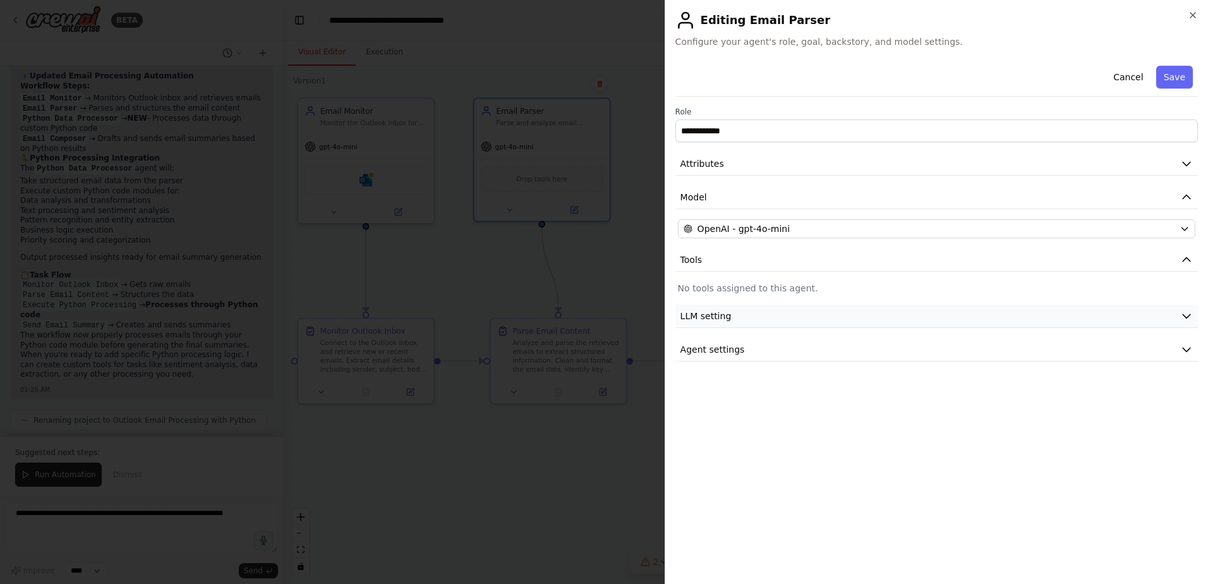
click at [774, 320] on button "LLM setting" at bounding box center [936, 316] width 522 height 23
click at [678, 356] on span at bounding box center [683, 355] width 10 height 10
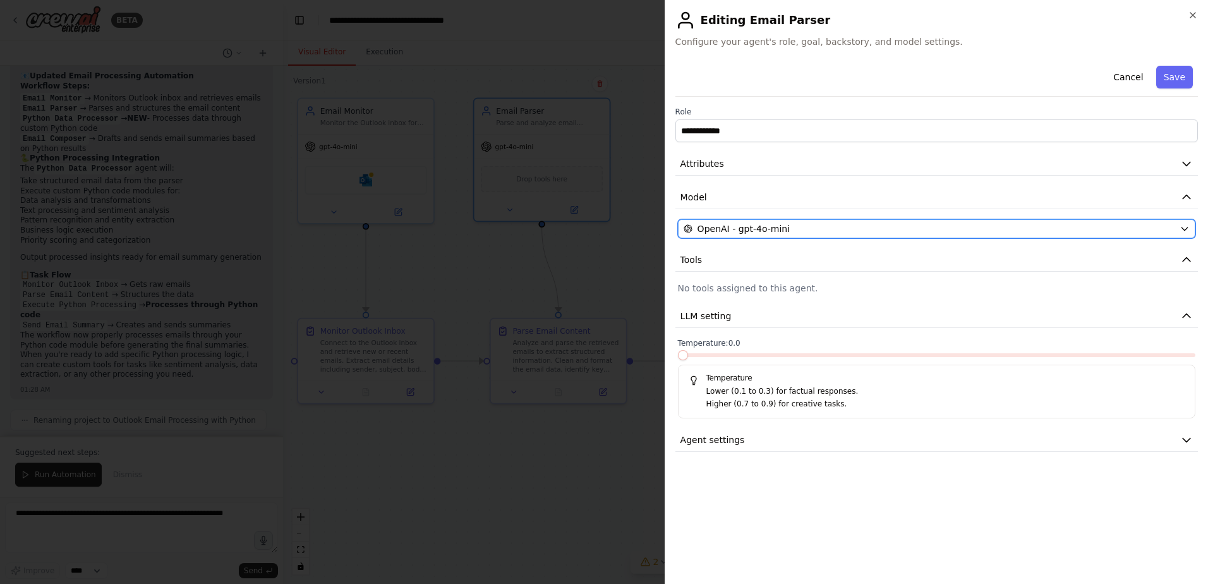
click at [775, 231] on span "OpenAI - gpt-4o-mini" at bounding box center [743, 228] width 92 height 13
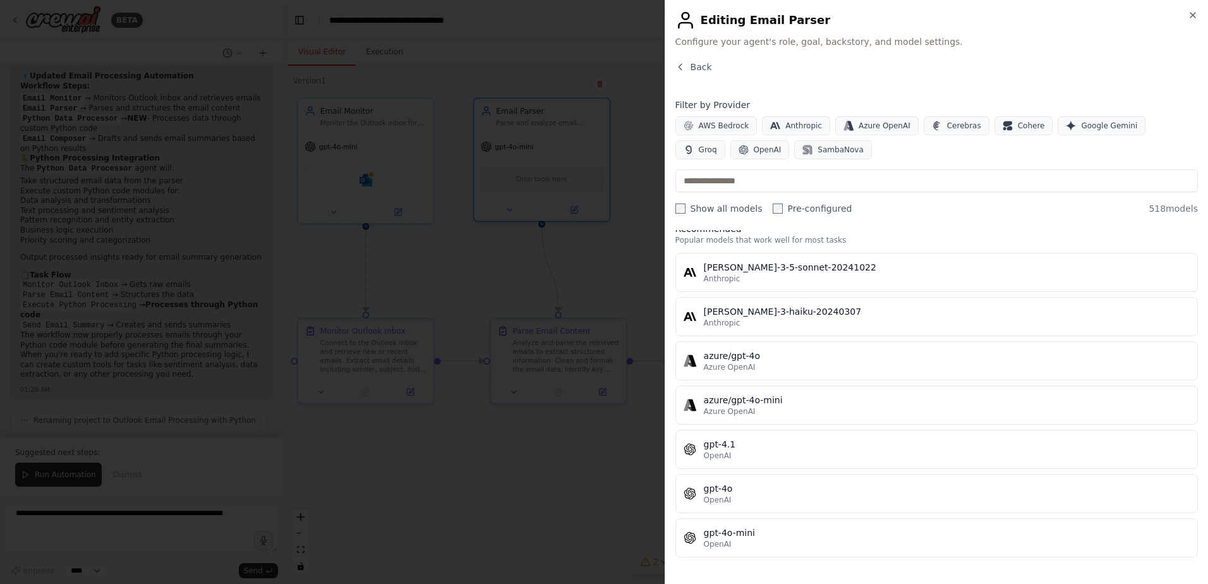
scroll to position [0, 0]
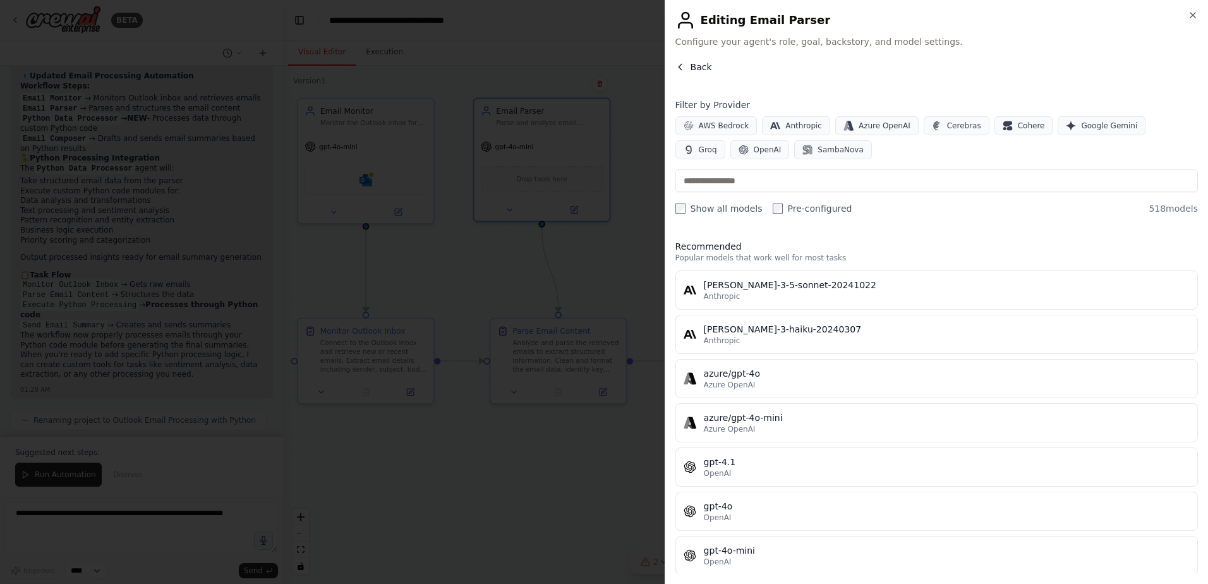
click at [706, 70] on span "Back" at bounding box center [701, 67] width 21 height 13
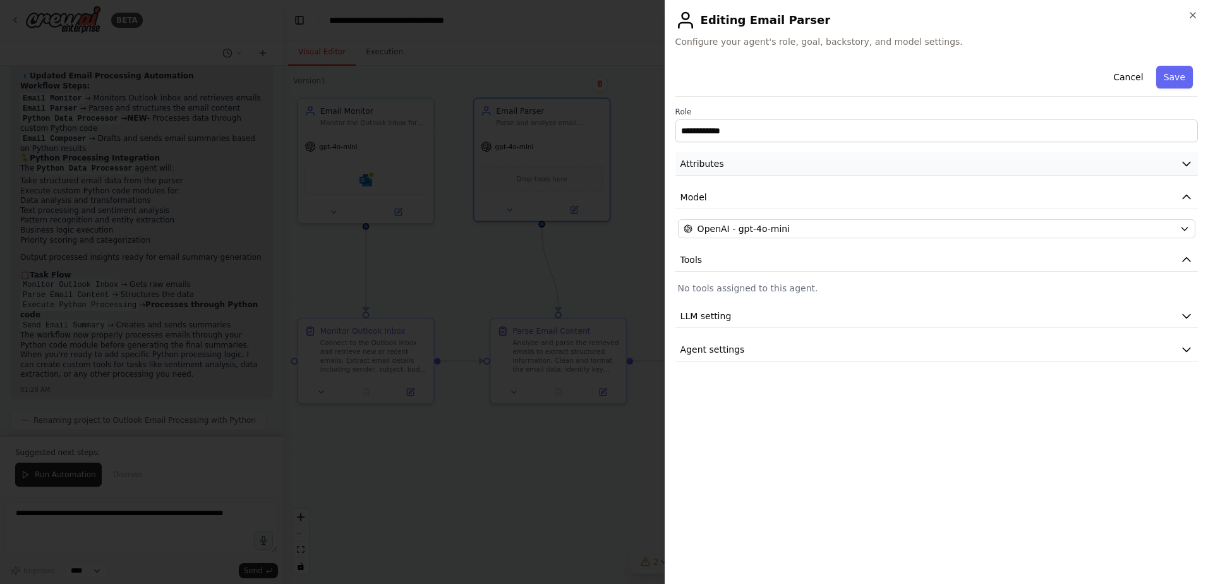
click at [742, 162] on button "Attributes" at bounding box center [936, 163] width 522 height 23
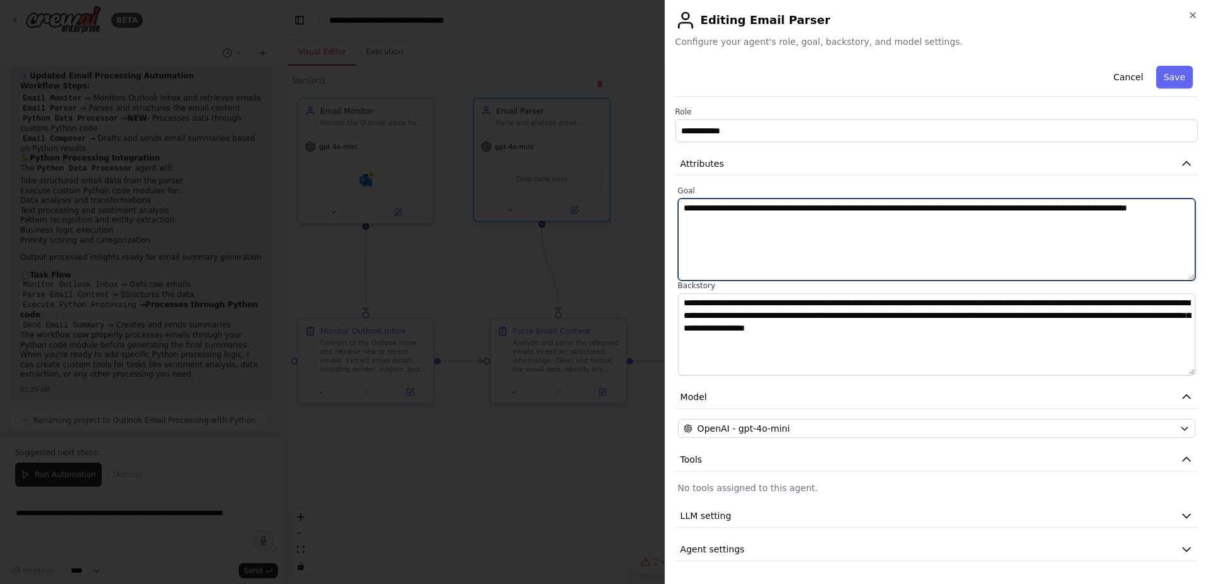
drag, startPoint x: 762, startPoint y: 226, endPoint x: 678, endPoint y: 206, distance: 86.3
click at [678, 206] on textarea "**********" at bounding box center [936, 239] width 517 height 82
click at [722, 208] on textarea "**********" at bounding box center [936, 239] width 517 height 82
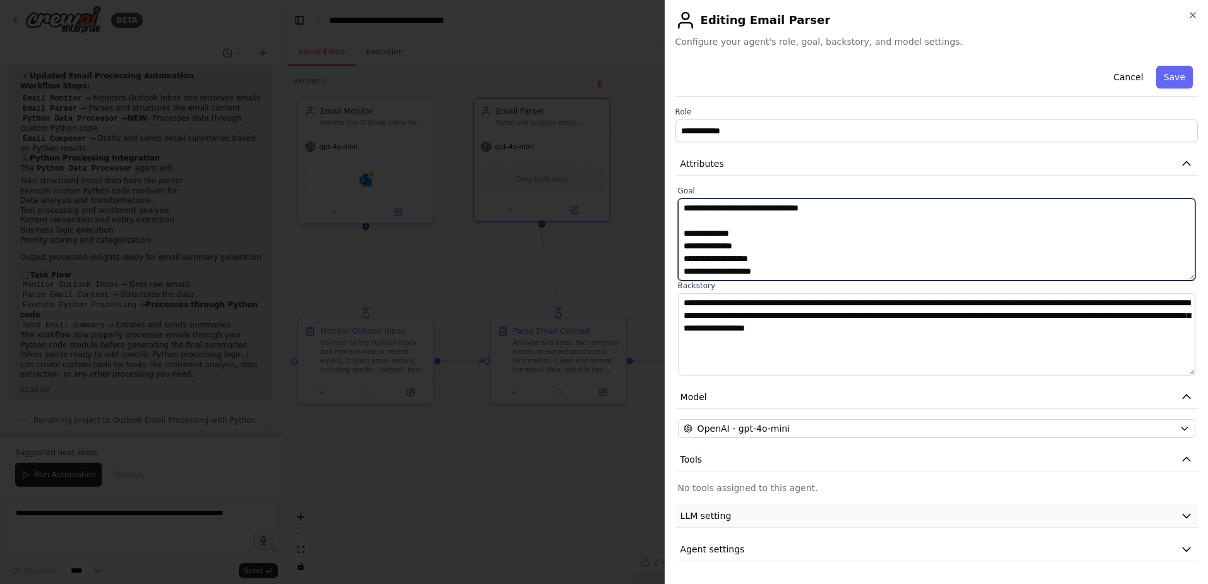
type textarea "**********"
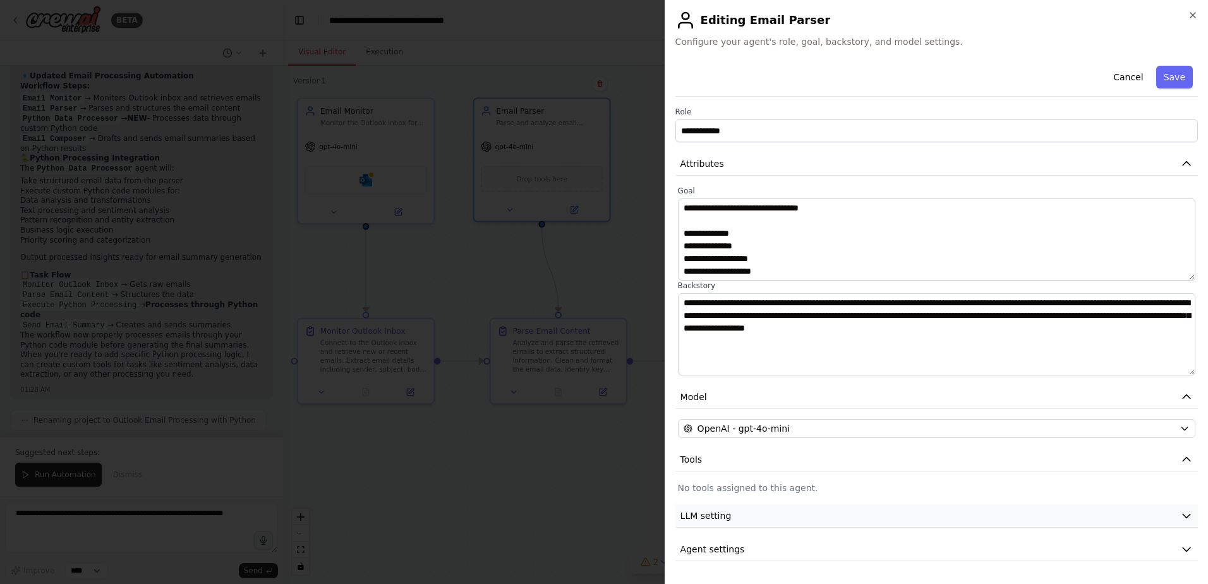
click at [819, 519] on button "LLM setting" at bounding box center [936, 515] width 522 height 23
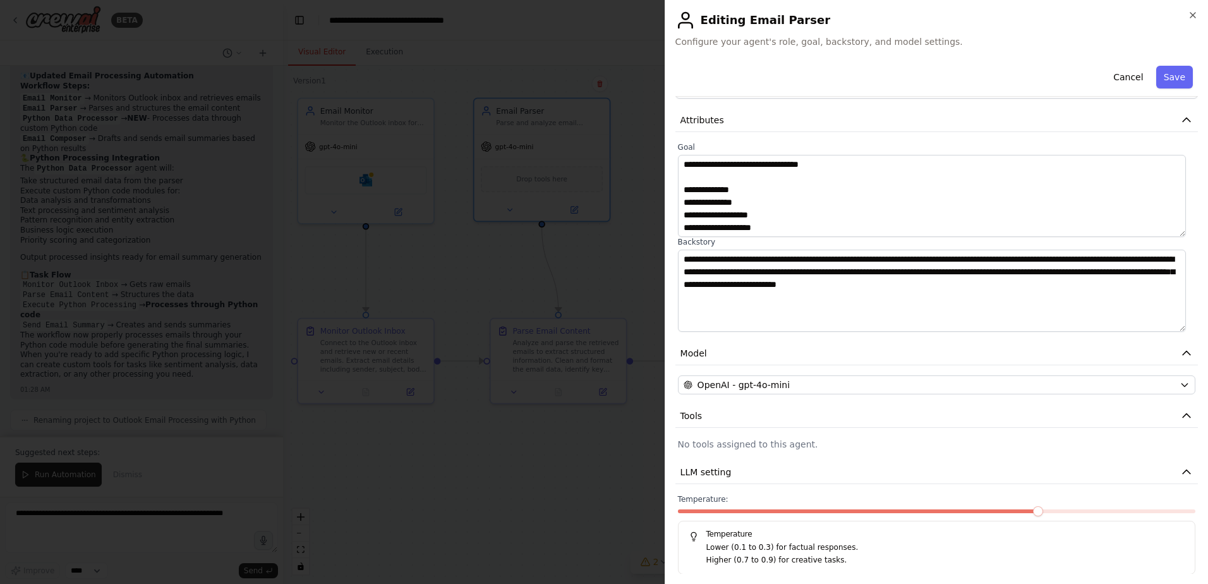
scroll to position [63, 0]
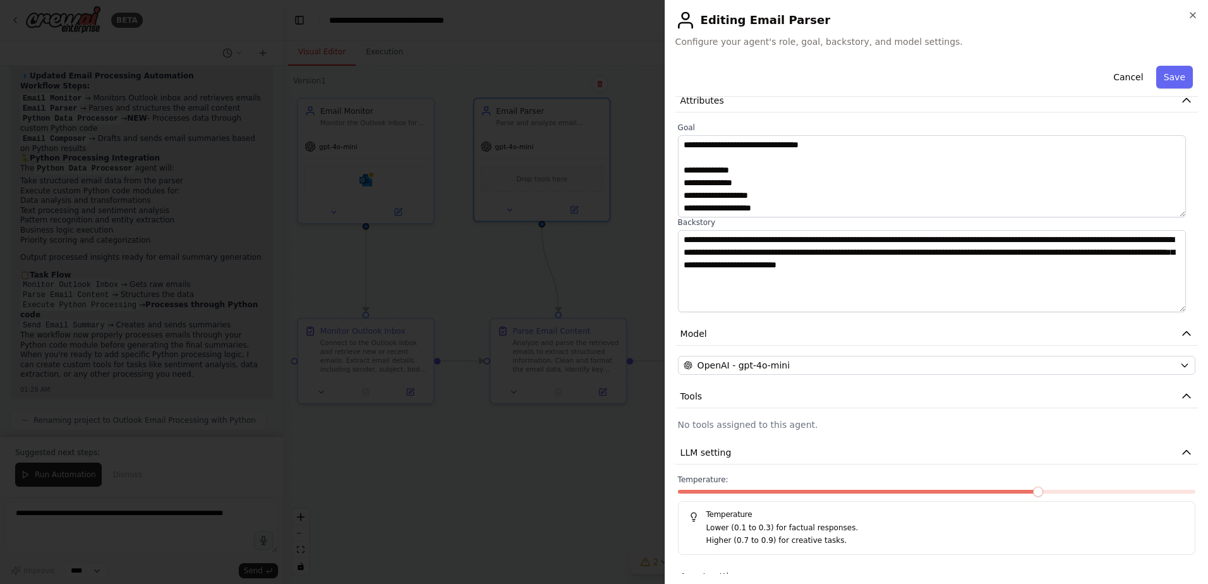
click at [680, 492] on span at bounding box center [859, 492] width 363 height 4
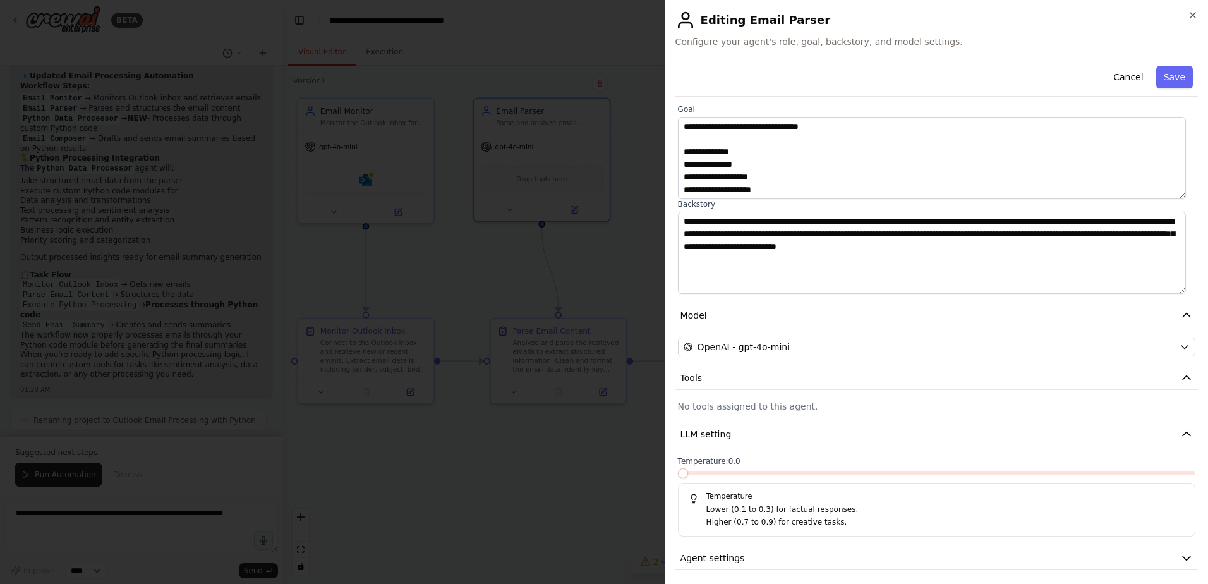
scroll to position [88, 0]
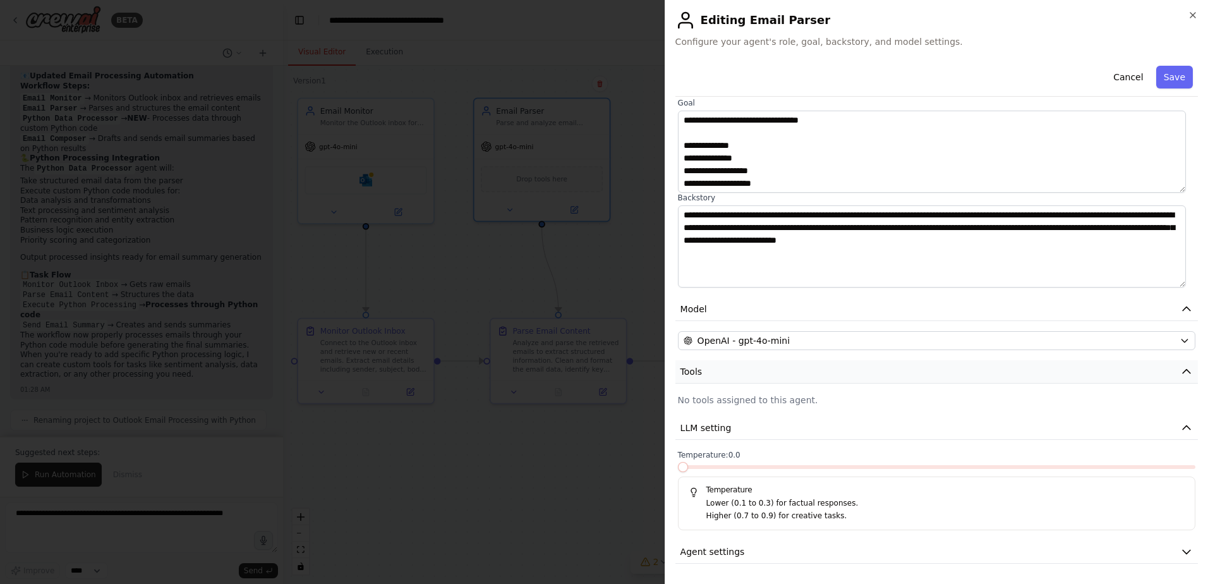
click at [1180, 373] on icon "button" at bounding box center [1186, 371] width 13 height 13
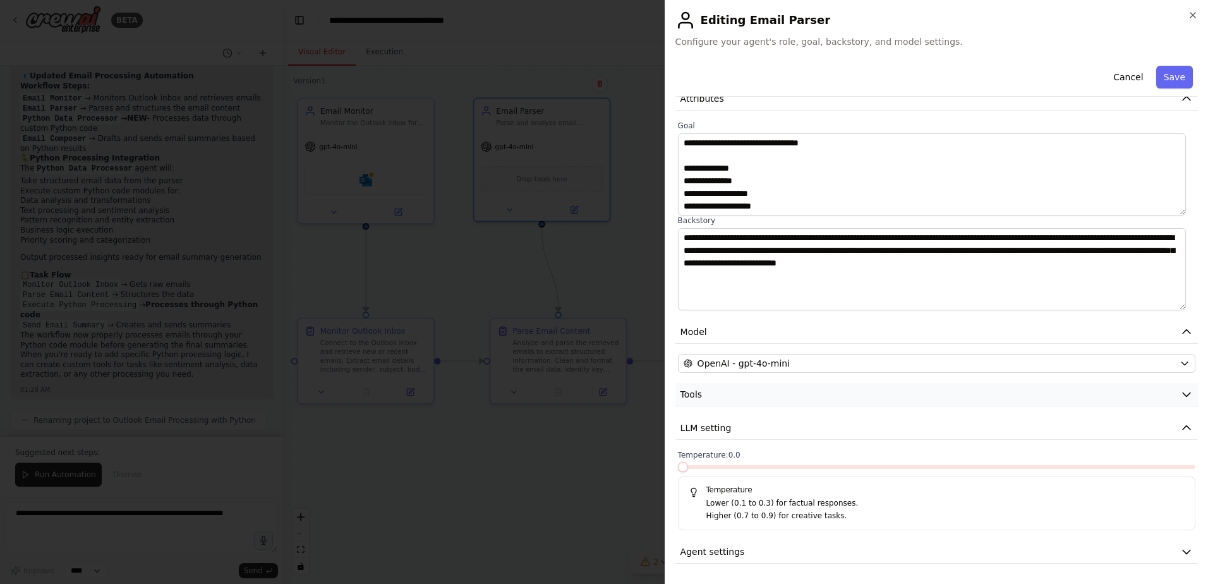
scroll to position [65, 0]
click at [1180, 392] on icon "button" at bounding box center [1186, 394] width 13 height 13
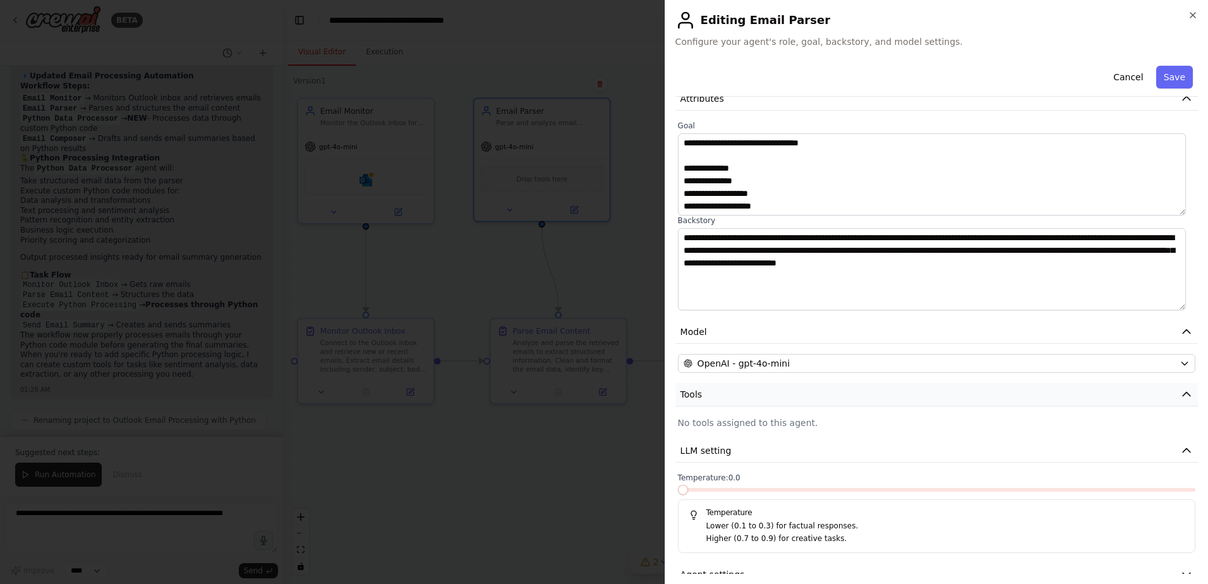
scroll to position [88, 0]
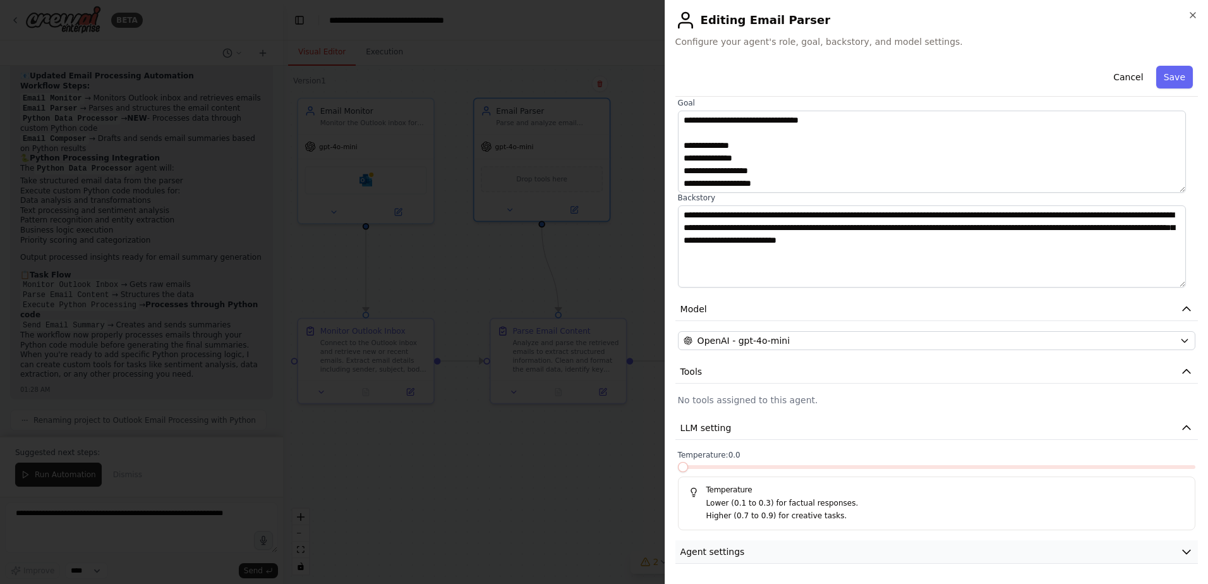
click at [749, 548] on button "Agent settings" at bounding box center [936, 551] width 522 height 23
click at [1162, 75] on button "Save" at bounding box center [1174, 77] width 37 height 23
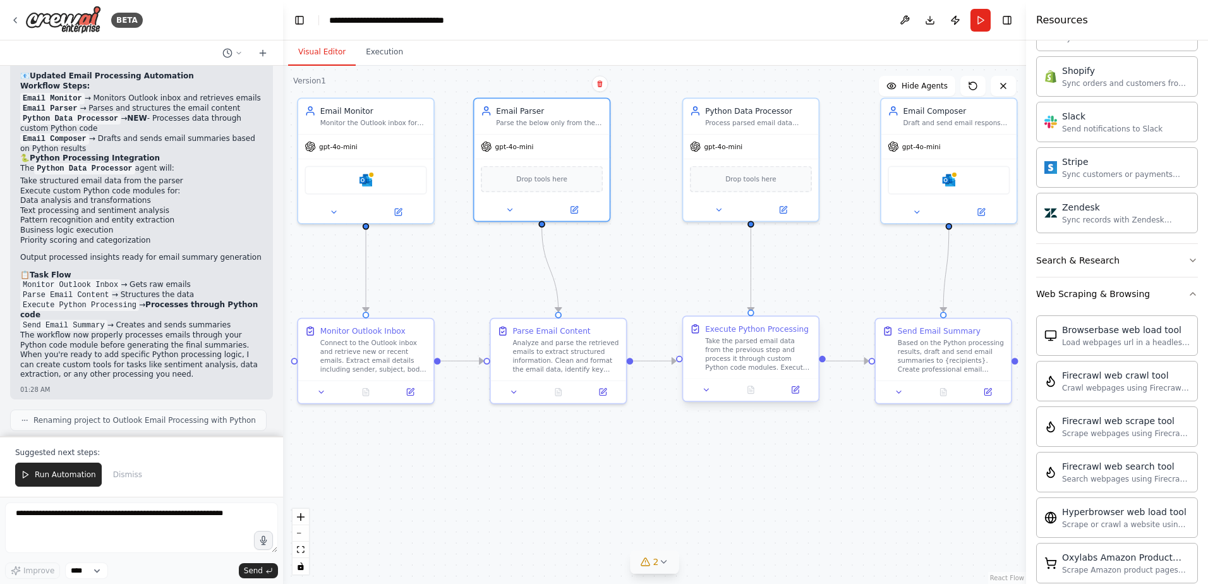
click at [735, 339] on div "Take the parsed email data from the previous step and process it through custom…" at bounding box center [758, 353] width 107 height 35
click at [786, 210] on icon at bounding box center [783, 207] width 6 height 6
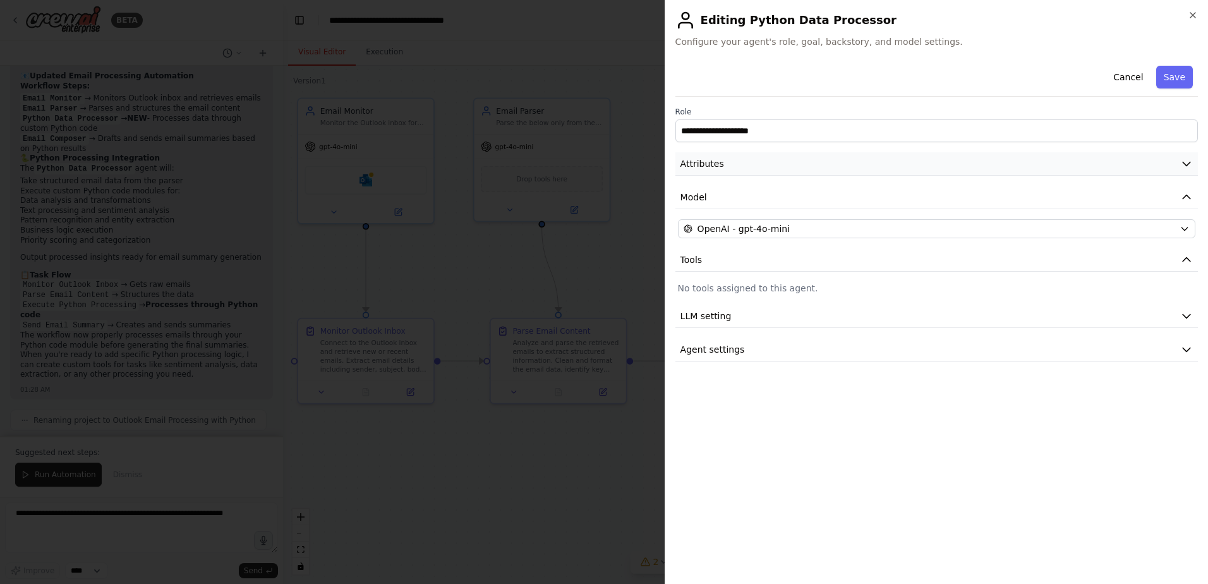
click at [807, 171] on button "Attributes" at bounding box center [936, 163] width 522 height 23
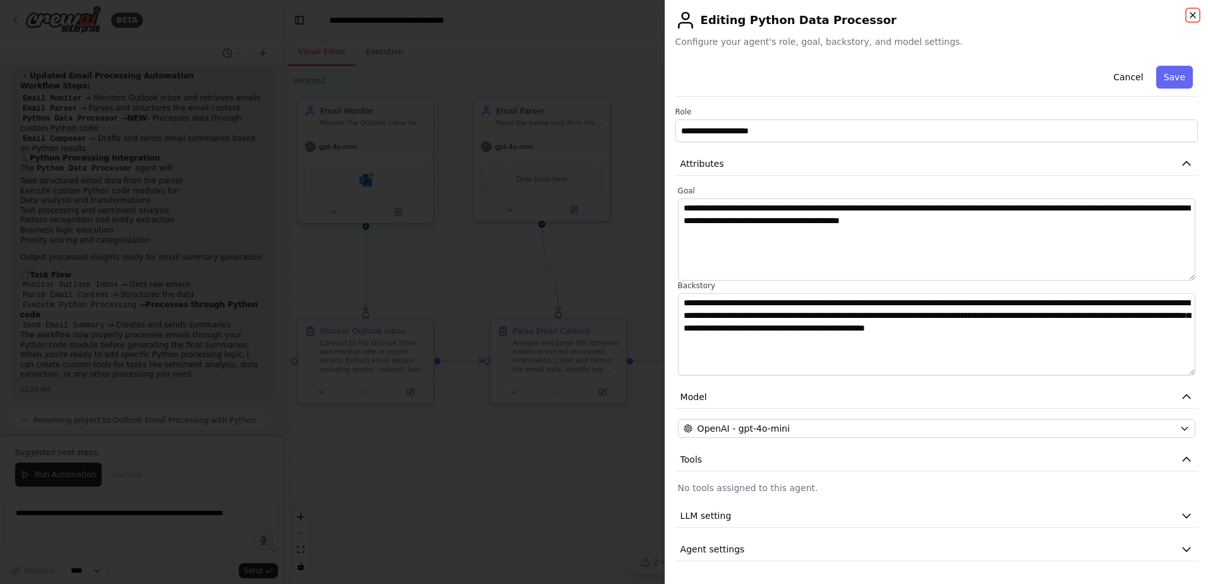
click at [1195, 13] on icon "button" at bounding box center [1192, 15] width 5 height 5
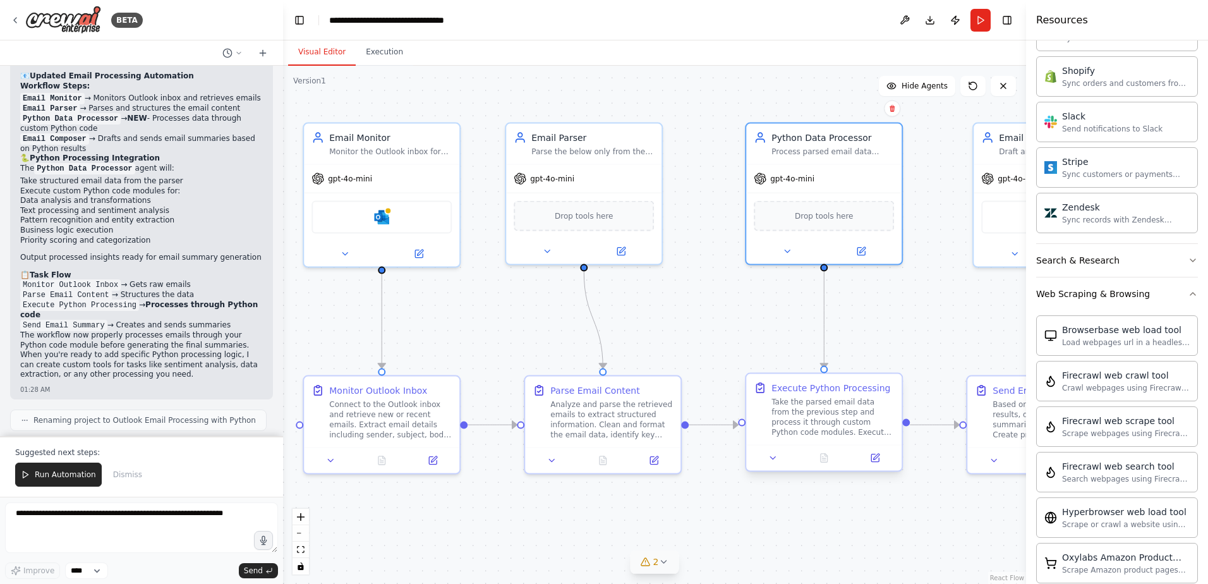
click at [806, 395] on div "Execute Python Processing Take the parsed email data from the previous step and…" at bounding box center [832, 410] width 123 height 56
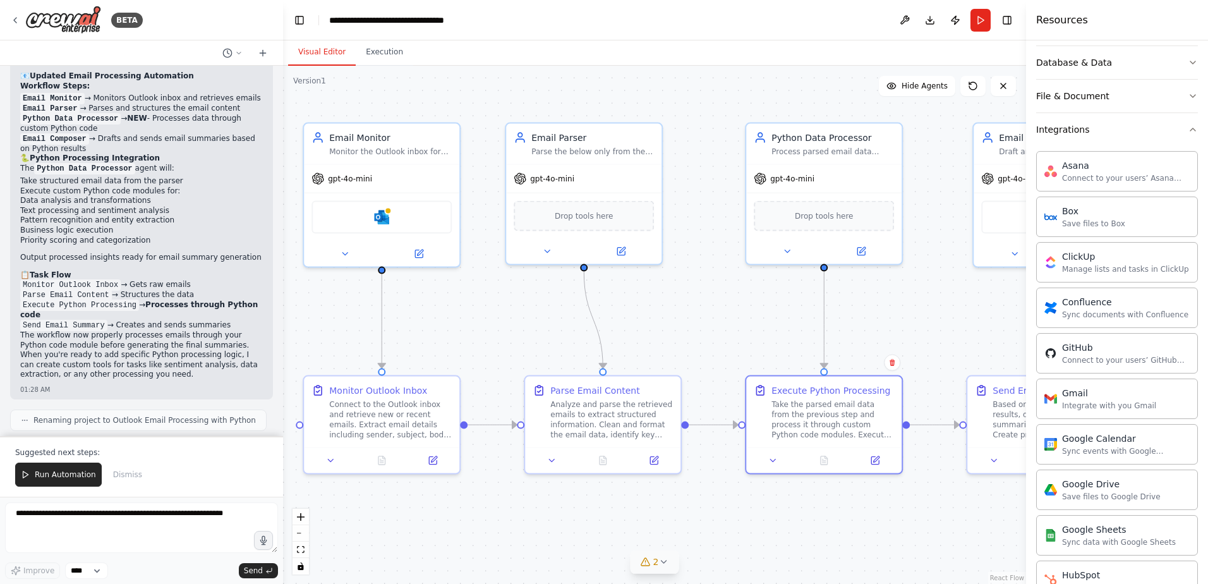
scroll to position [0, 0]
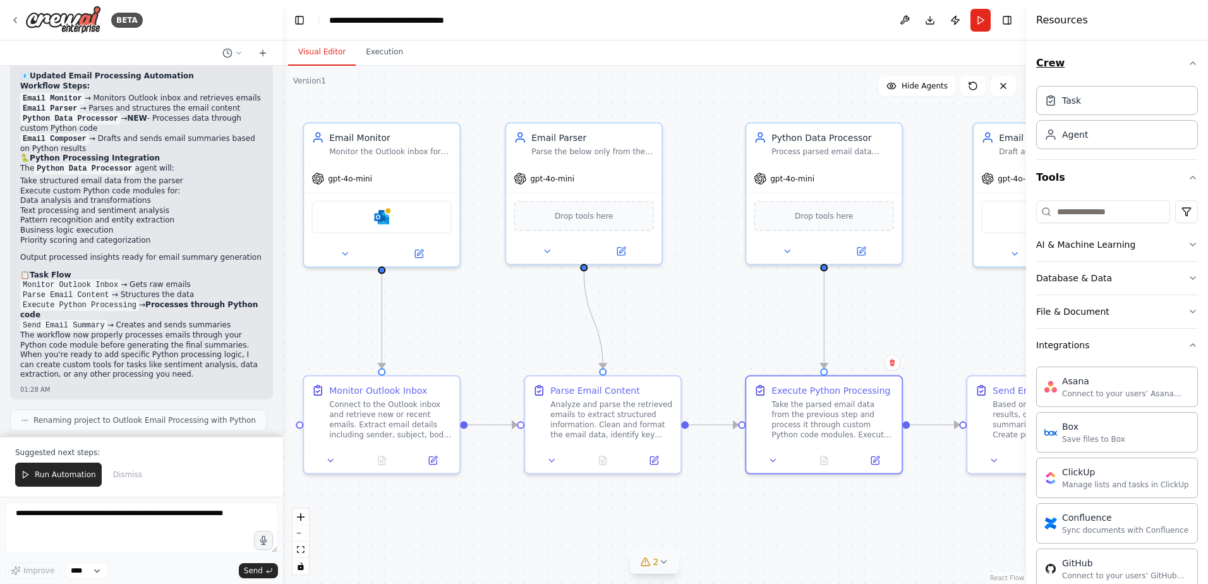
click at [1188, 61] on icon "button" at bounding box center [1193, 63] width 10 height 10
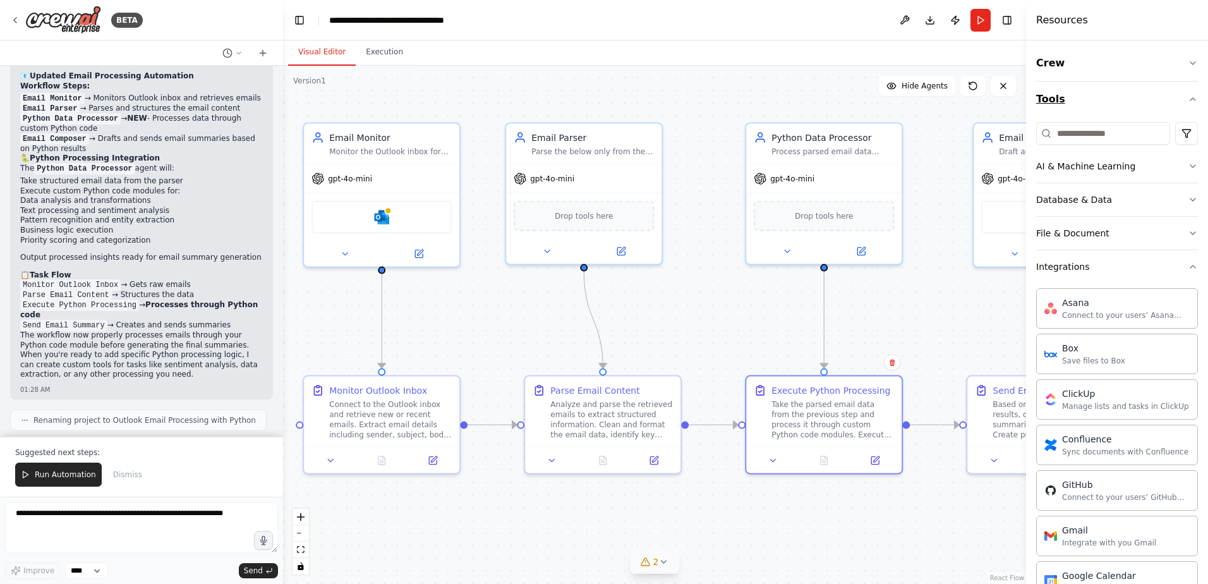
click at [1188, 95] on icon "button" at bounding box center [1193, 99] width 10 height 10
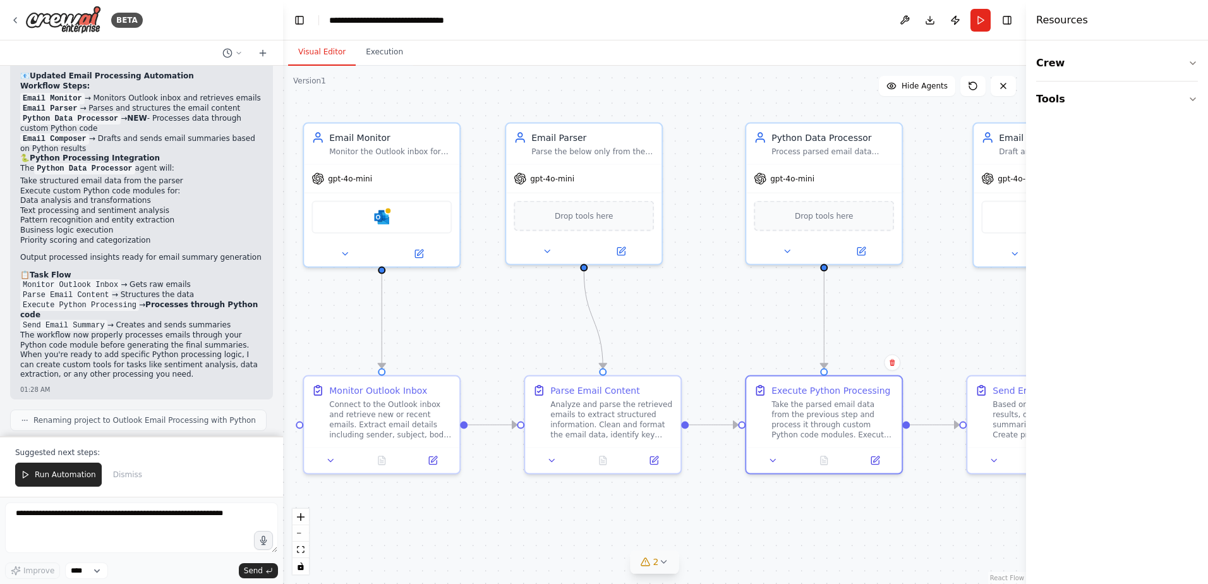
click at [939, 164] on div ".deletable-edge-delete-btn { width: 20px; height: 20px; border: 0px solid #ffff…" at bounding box center [654, 325] width 743 height 518
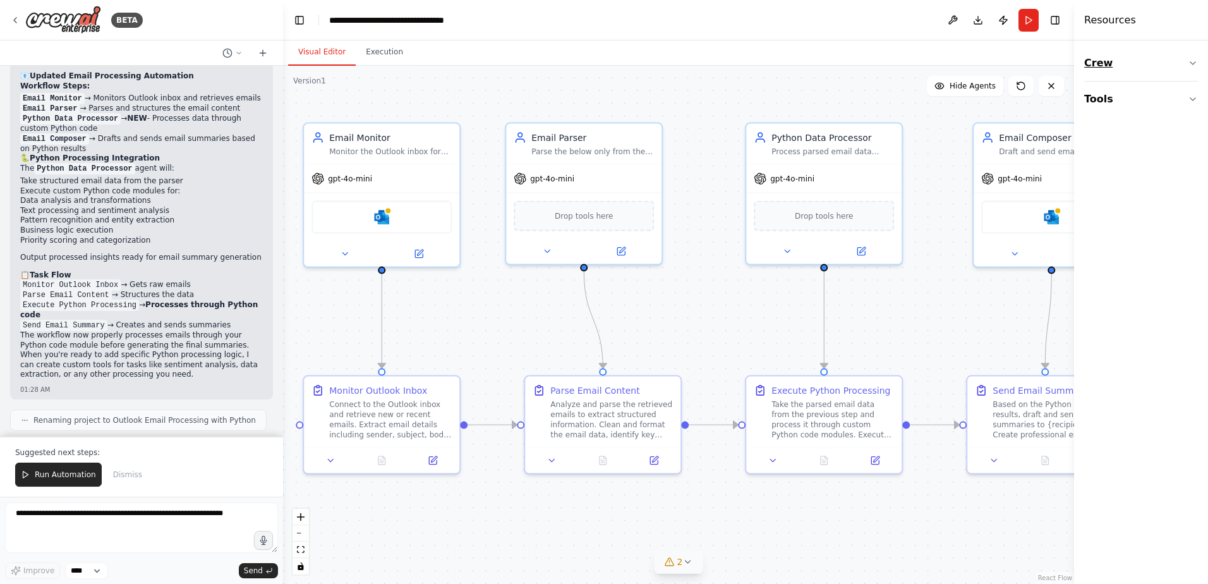
drag, startPoint x: 1029, startPoint y: 51, endPoint x: 1126, endPoint y: 66, distance: 98.5
click at [1126, 66] on div "Resources Crew Tools" at bounding box center [1141, 292] width 134 height 584
click at [688, 567] on button "2" at bounding box center [679, 561] width 49 height 23
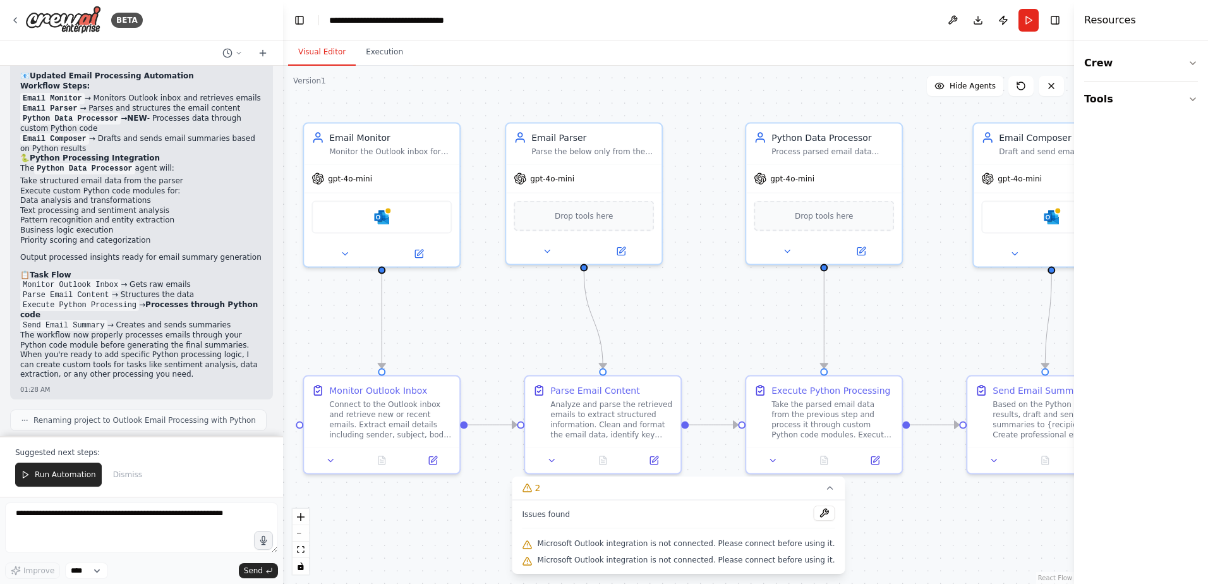
click at [917, 565] on div ".deletable-edge-delete-btn { width: 20px; height: 20px; border: 0px solid #ffff…" at bounding box center [678, 325] width 791 height 518
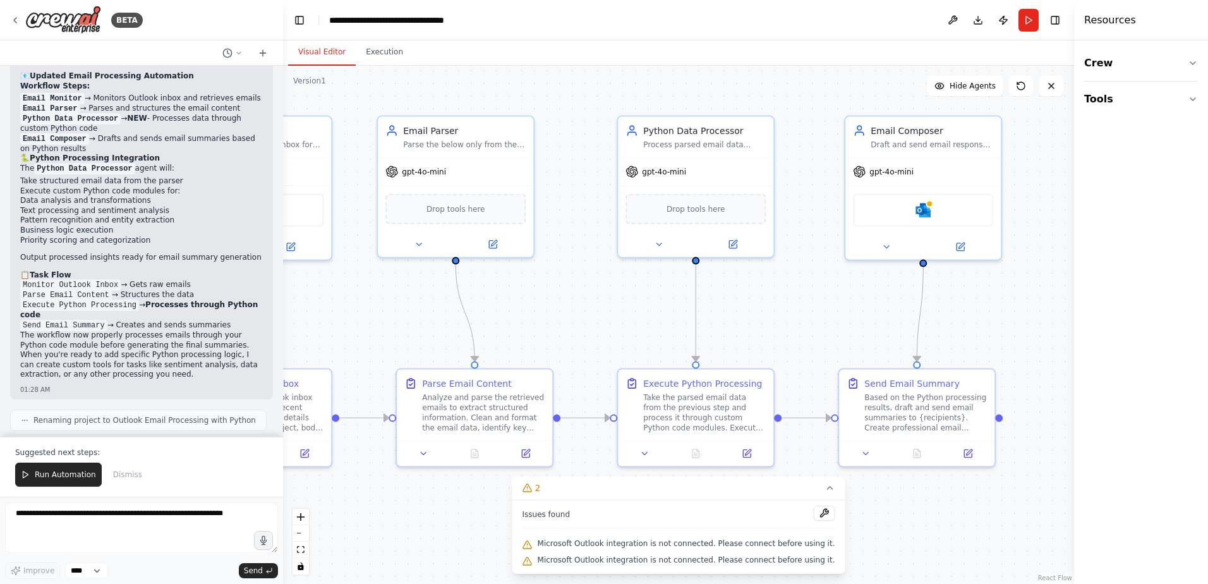
drag, startPoint x: 936, startPoint y: 322, endPoint x: 807, endPoint y: 315, distance: 128.4
click at [807, 315] on div ".deletable-edge-delete-btn { width: 20px; height: 20px; border: 0px solid #ffff…" at bounding box center [678, 325] width 791 height 518
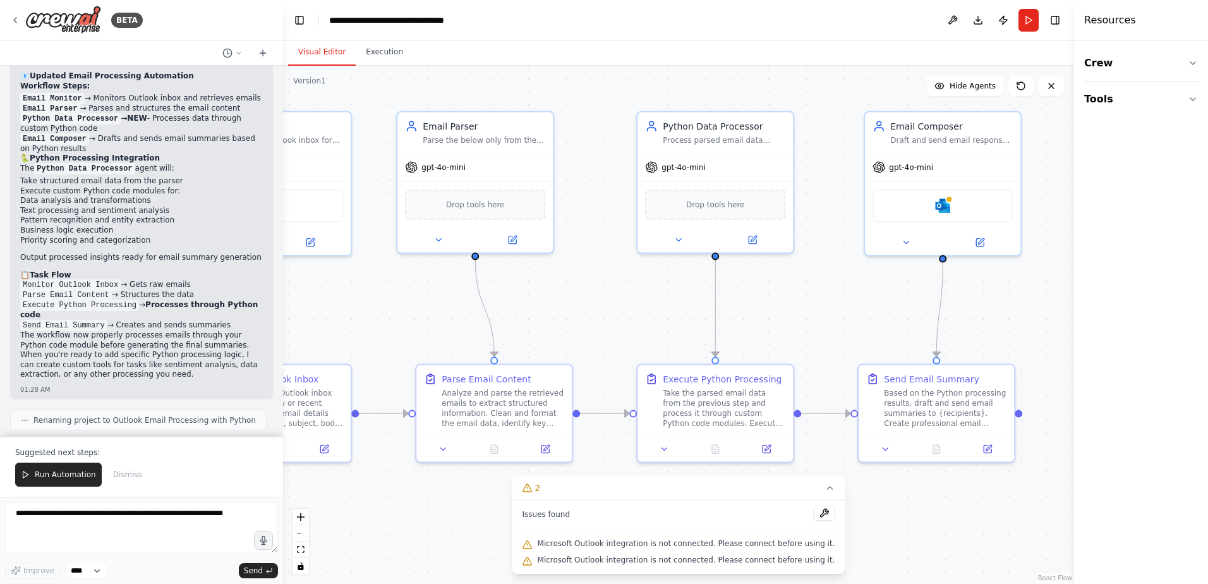
drag, startPoint x: 812, startPoint y: 316, endPoint x: 831, endPoint y: 311, distance: 20.1
click at [831, 311] on div ".deletable-edge-delete-btn { width: 20px; height: 20px; border: 0px solid #ffff…" at bounding box center [678, 325] width 791 height 518
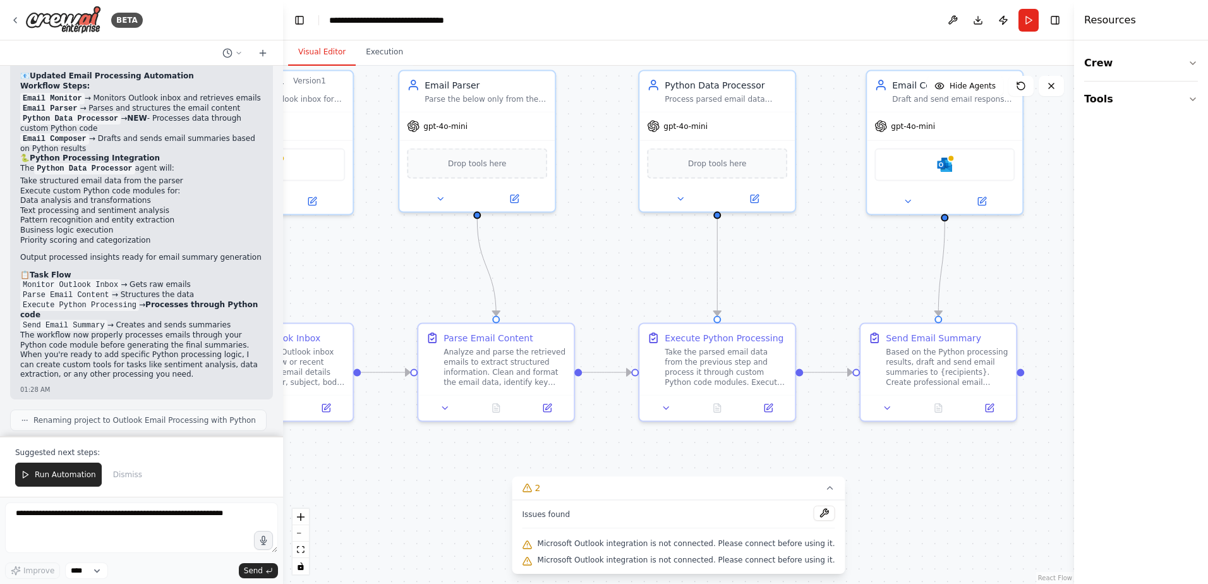
drag, startPoint x: 843, startPoint y: 336, endPoint x: 845, endPoint y: 295, distance: 41.1
click at [845, 295] on div ".deletable-edge-delete-btn { width: 20px; height: 20px; border: 0px solid #ffff…" at bounding box center [678, 325] width 791 height 518
click at [57, 524] on textarea at bounding box center [141, 527] width 273 height 51
click at [162, 512] on textarea "**********" at bounding box center [141, 527] width 273 height 51
click at [78, 526] on textarea "**********" at bounding box center [141, 527] width 273 height 51
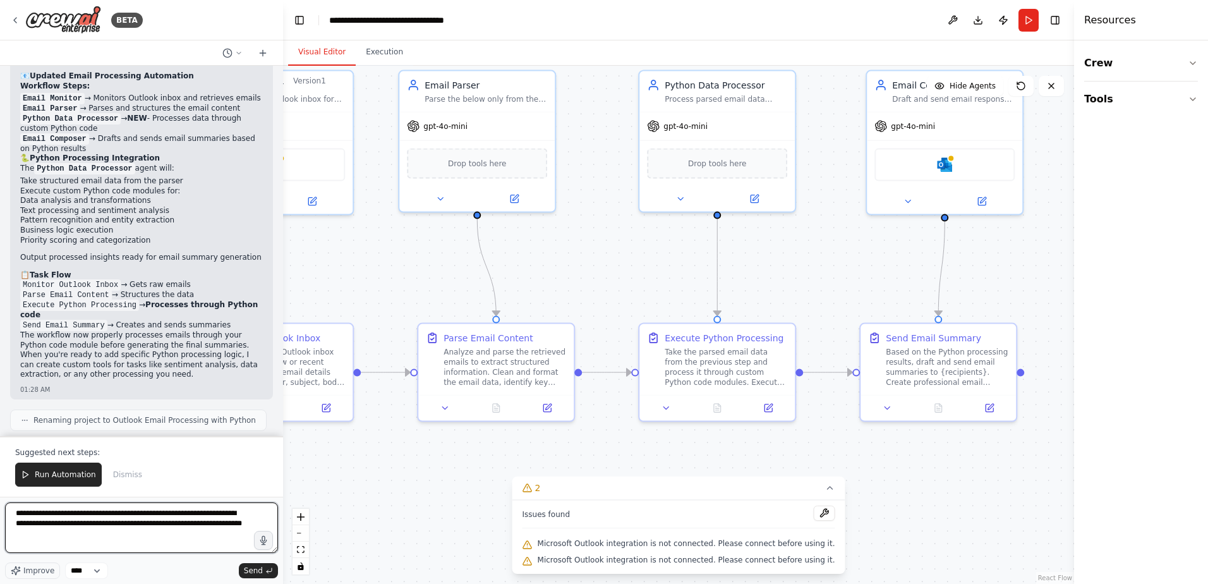
click at [141, 513] on textarea "**********" at bounding box center [141, 527] width 273 height 51
type textarea "**********"
click at [256, 573] on span "Send" at bounding box center [253, 570] width 19 height 10
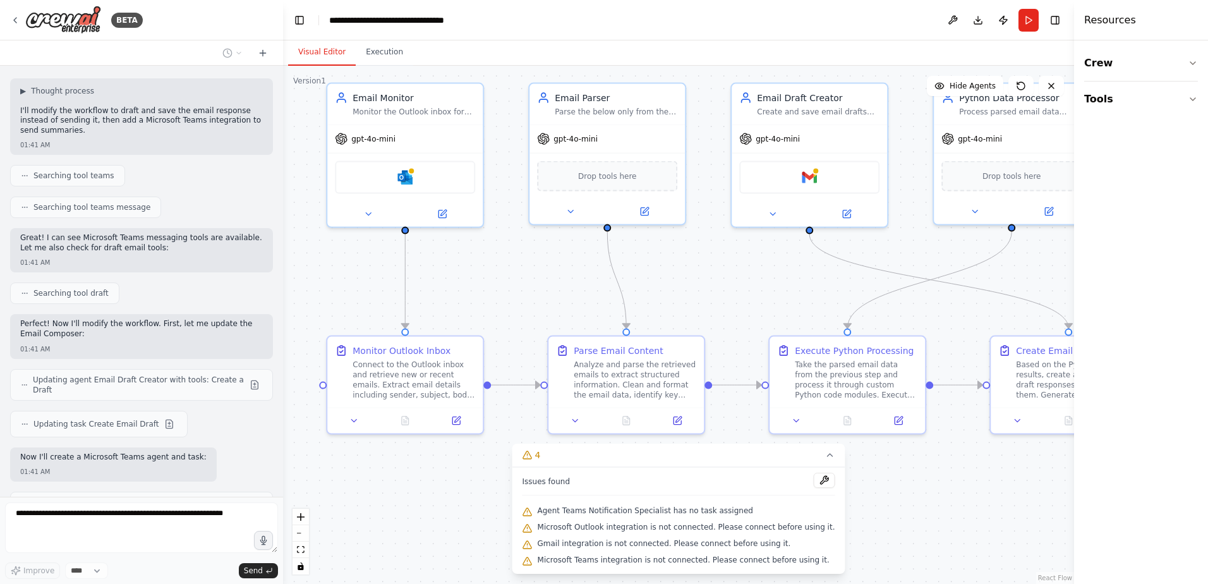
scroll to position [2264, 0]
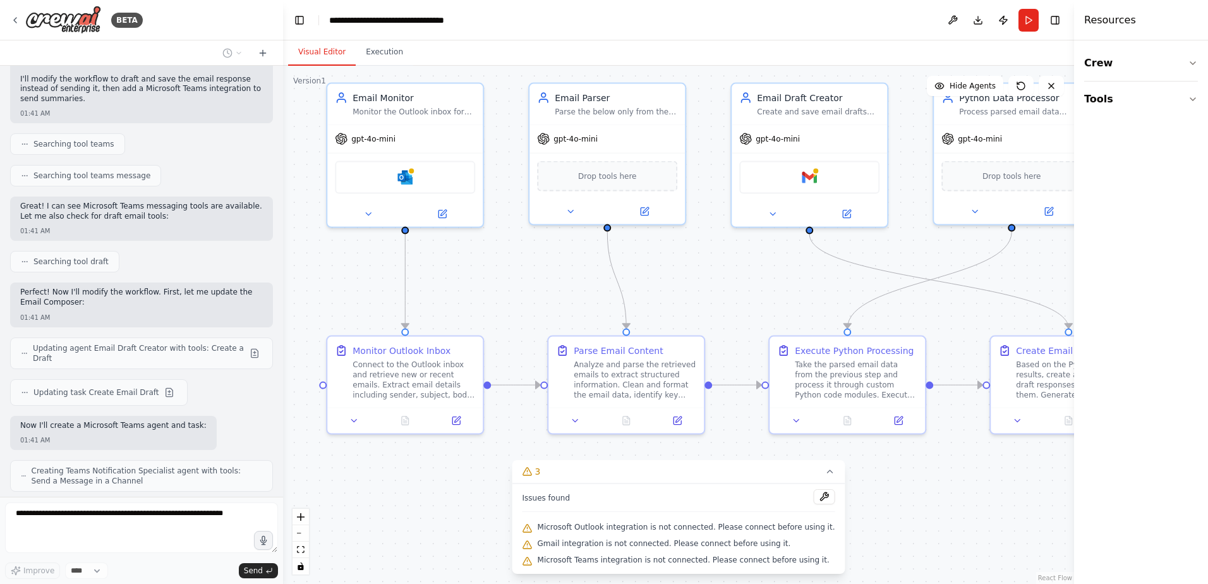
drag, startPoint x: 342, startPoint y: 276, endPoint x: 472, endPoint y: 289, distance: 130.8
click at [472, 289] on div ".deletable-edge-delete-btn { width: 20px; height: 20px; border: 0px solid #ffff…" at bounding box center [678, 325] width 791 height 518
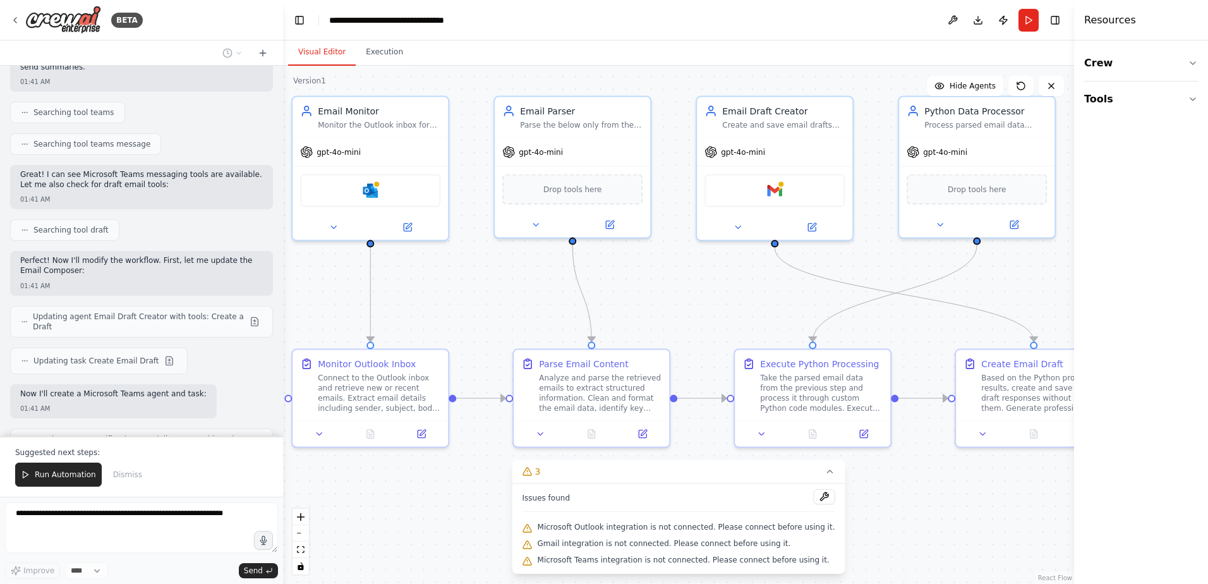
drag, startPoint x: 981, startPoint y: 318, endPoint x: 946, endPoint y: 331, distance: 37.2
click at [946, 331] on div ".deletable-edge-delete-btn { width: 20px; height: 20px; border: 0px solid #ffff…" at bounding box center [678, 325] width 791 height 518
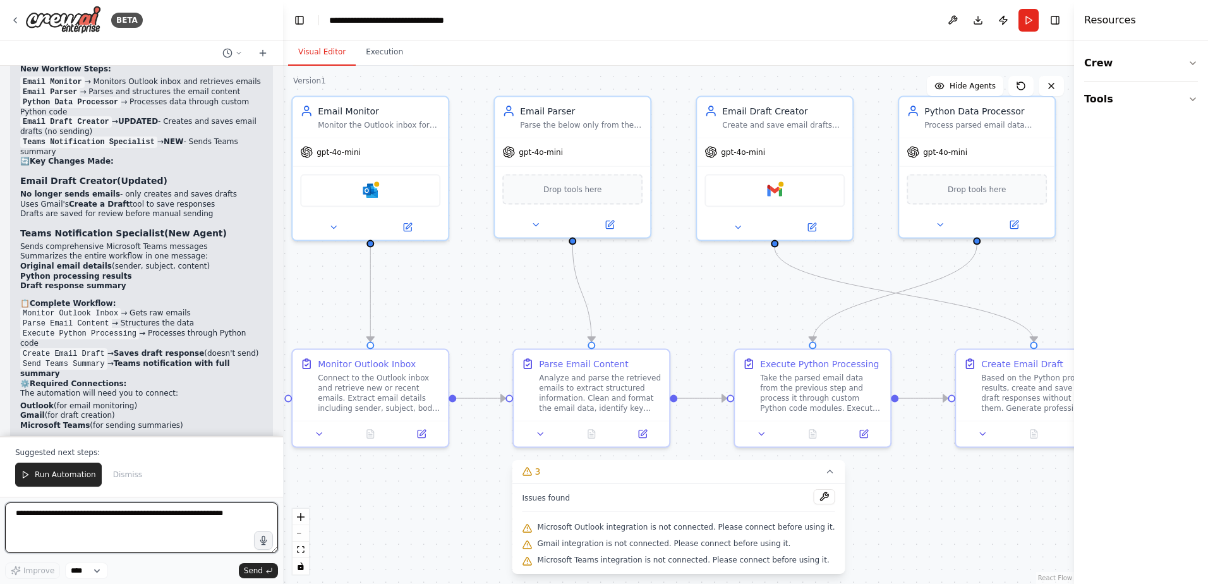
scroll to position [2812, 0]
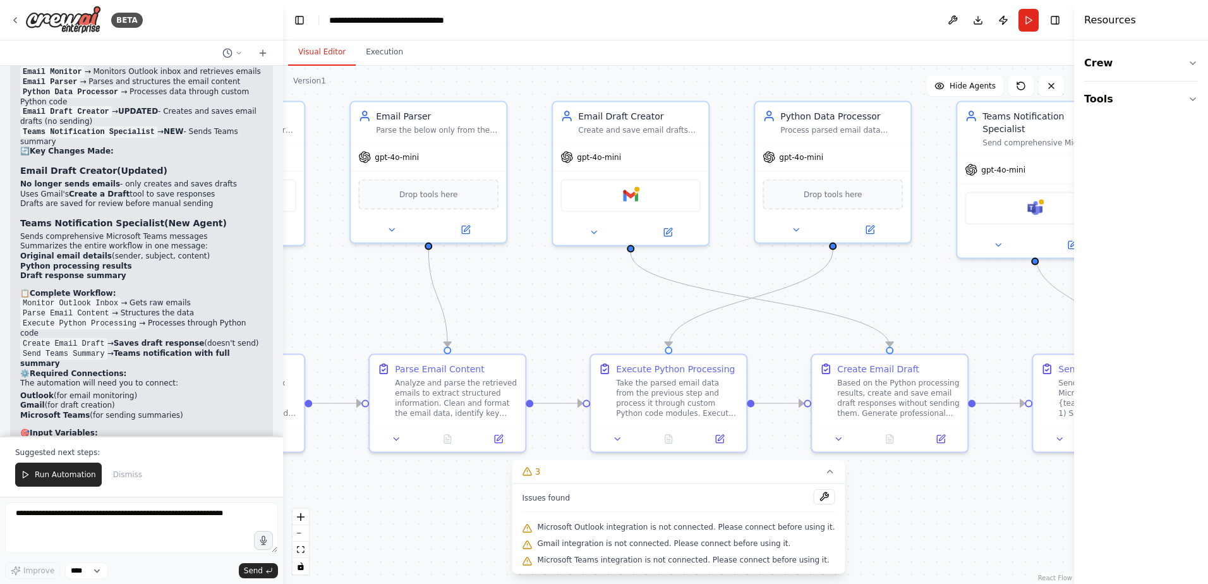
drag, startPoint x: 933, startPoint y: 329, endPoint x: 788, endPoint y: 334, distance: 144.1
click at [788, 334] on div ".deletable-edge-delete-btn { width: 20px; height: 20px; border: 0px solid #ffff…" at bounding box center [678, 325] width 791 height 518
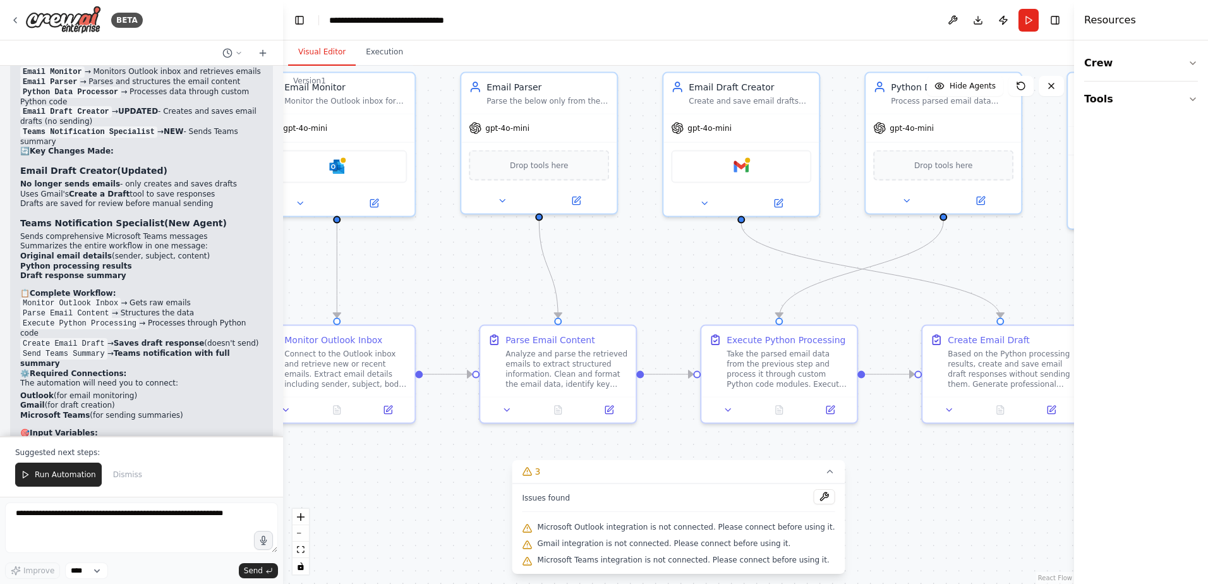
drag, startPoint x: 989, startPoint y: 289, endPoint x: 1099, endPoint y: 260, distance: 114.3
click at [1099, 260] on div "BETA I would like to connect and monitor an outlook inbox, parse the email, sen…" at bounding box center [604, 292] width 1208 height 584
click at [173, 524] on textarea at bounding box center [141, 527] width 273 height 51
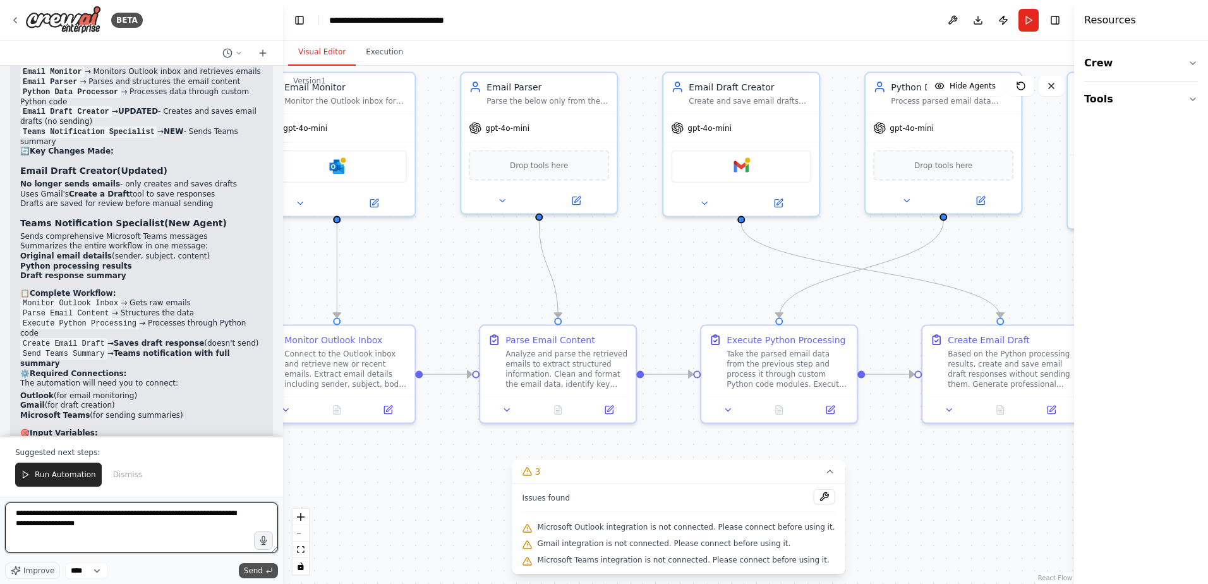
type textarea "**********"
click at [257, 573] on span "Send" at bounding box center [253, 570] width 19 height 10
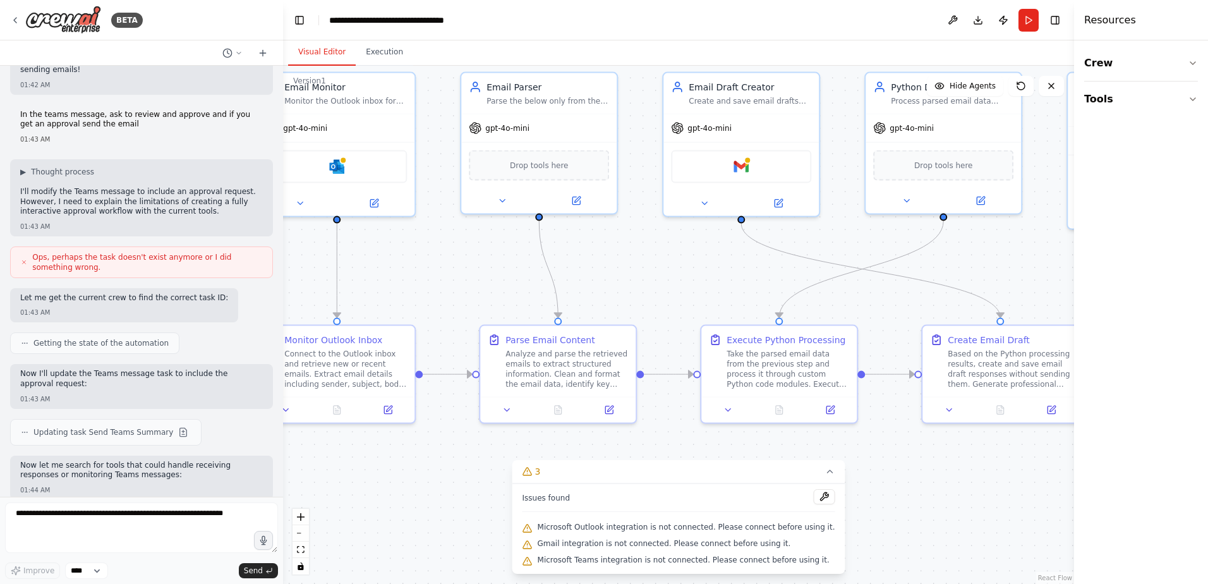
scroll to position [3307, 0]
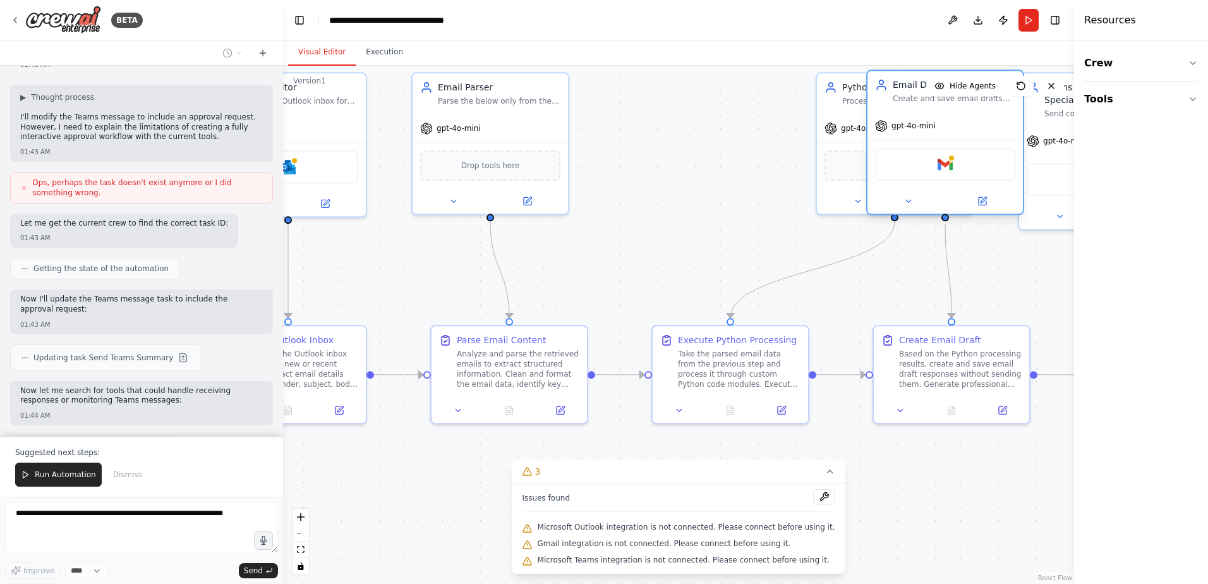
drag, startPoint x: 771, startPoint y: 87, endPoint x: 982, endPoint y: 96, distance: 211.2
click at [982, 96] on div "Email Draft Creator Create and save email drafts based on processed data from P…" at bounding box center [954, 90] width 123 height 25
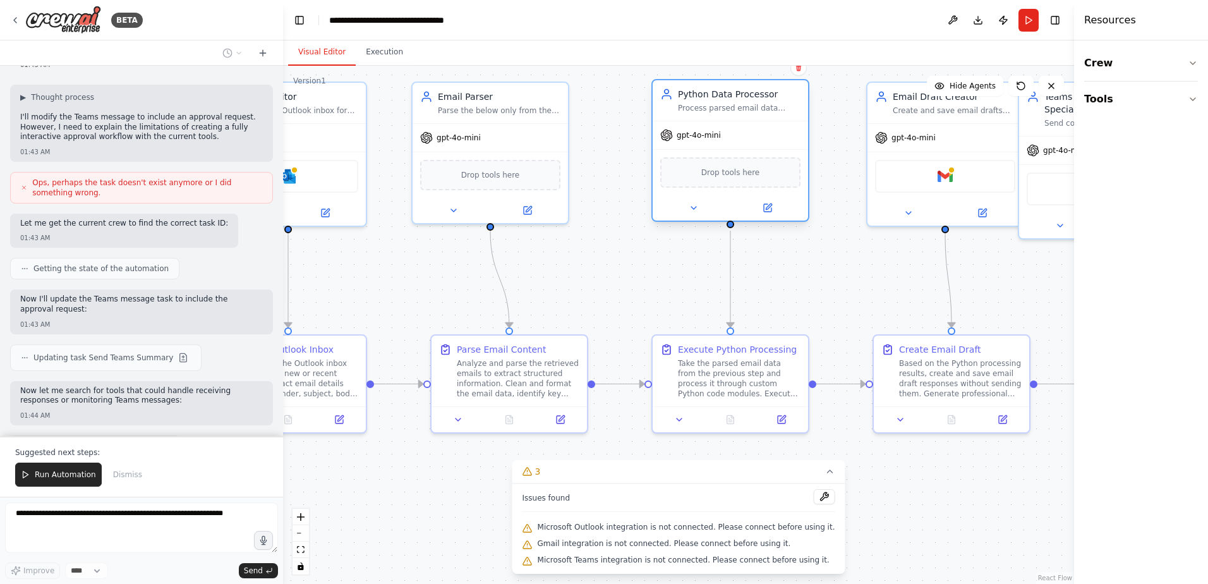
drag, startPoint x: 840, startPoint y: 80, endPoint x: 671, endPoint y: 92, distance: 169.1
click at [671, 92] on div "Python Data Processor Process parsed email data through custom Python code modu…" at bounding box center [730, 100] width 140 height 25
click at [818, 271] on div ".deletable-edge-delete-btn { width: 20px; height: 20px; border: 0px solid #ffff…" at bounding box center [678, 325] width 791 height 518
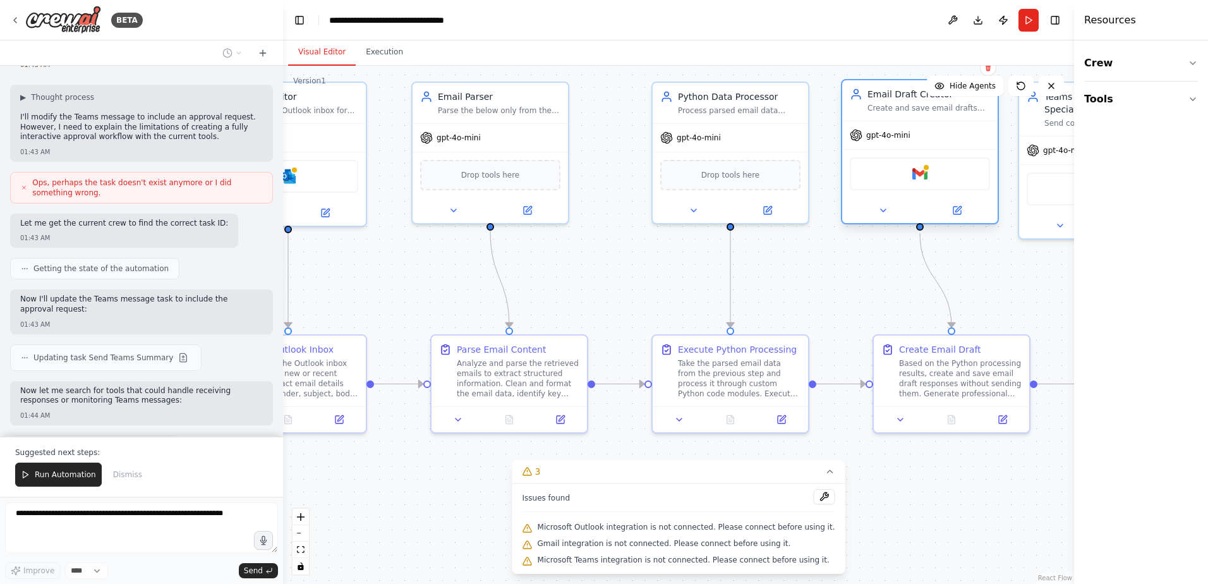
drag, startPoint x: 908, startPoint y: 91, endPoint x: 883, endPoint y: 92, distance: 25.3
click at [883, 92] on div "Email Draft Creator" at bounding box center [928, 94] width 123 height 13
click at [1038, 287] on div ".deletable-edge-delete-btn { width: 20px; height: 20px; border: 0px solid #ffff…" at bounding box center [678, 325] width 791 height 518
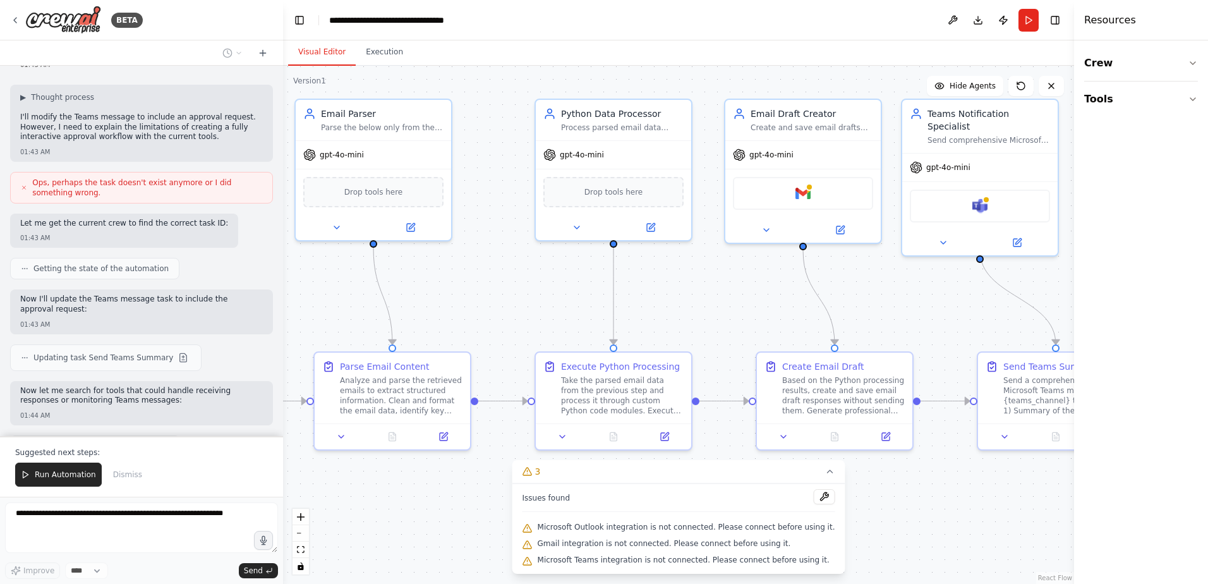
drag, startPoint x: 993, startPoint y: 522, endPoint x: 876, endPoint y: 540, distance: 118.1
click at [876, 540] on div ".deletable-edge-delete-btn { width: 20px; height: 20px; border: 0px solid #ffff…" at bounding box center [678, 325] width 791 height 518
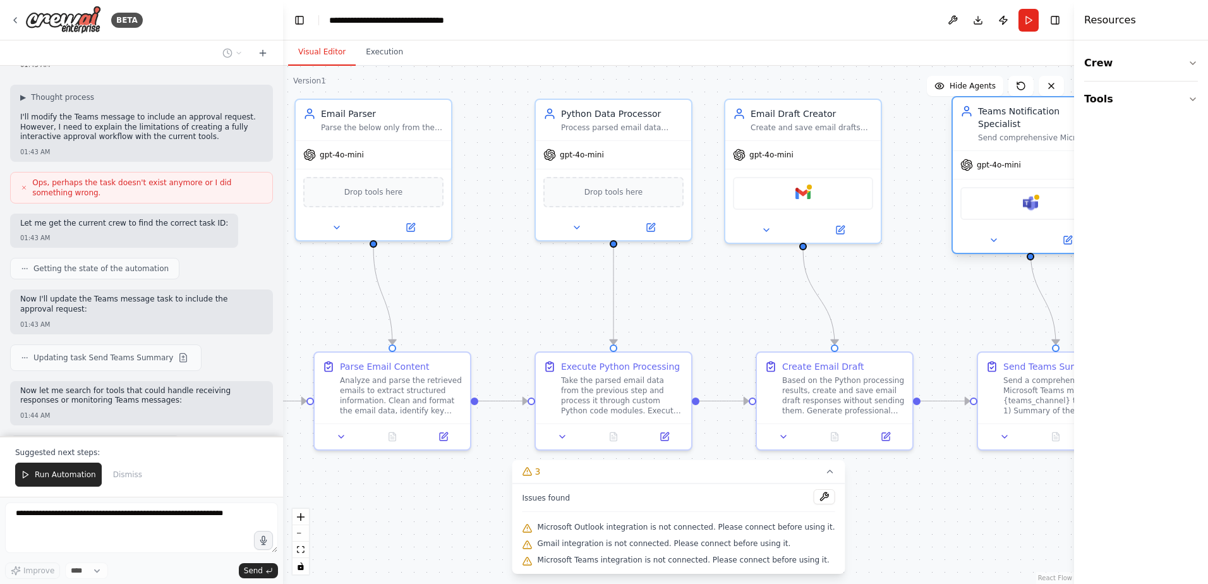
drag, startPoint x: 976, startPoint y: 121, endPoint x: 1034, endPoint y: 140, distance: 61.1
click at [1031, 133] on div "Send comprehensive Microsoft Teams messages summarizing email processing result…" at bounding box center [1039, 138] width 123 height 10
click at [945, 533] on div ".deletable-edge-delete-btn { width: 20px; height: 20px; border: 0px solid #ffff…" at bounding box center [678, 325] width 791 height 518
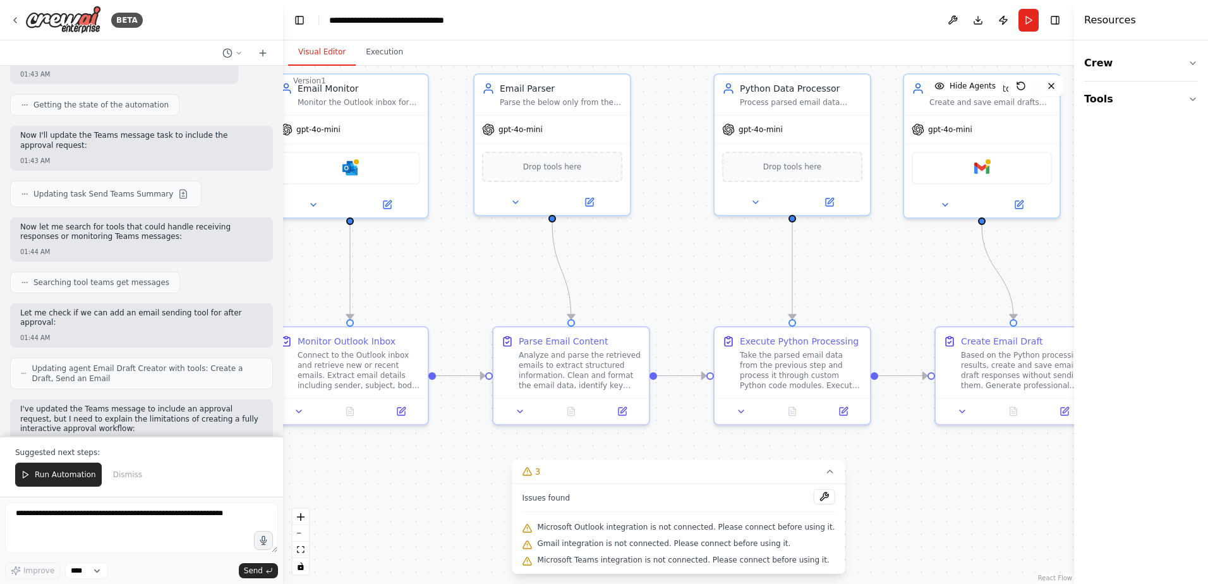
drag, startPoint x: 940, startPoint y: 552, endPoint x: 1119, endPoint y: 526, distance: 180.6
click at [1119, 526] on div "BETA I would like to connect and monitor an outlook inbox, parse the email, sen…" at bounding box center [604, 292] width 1208 height 584
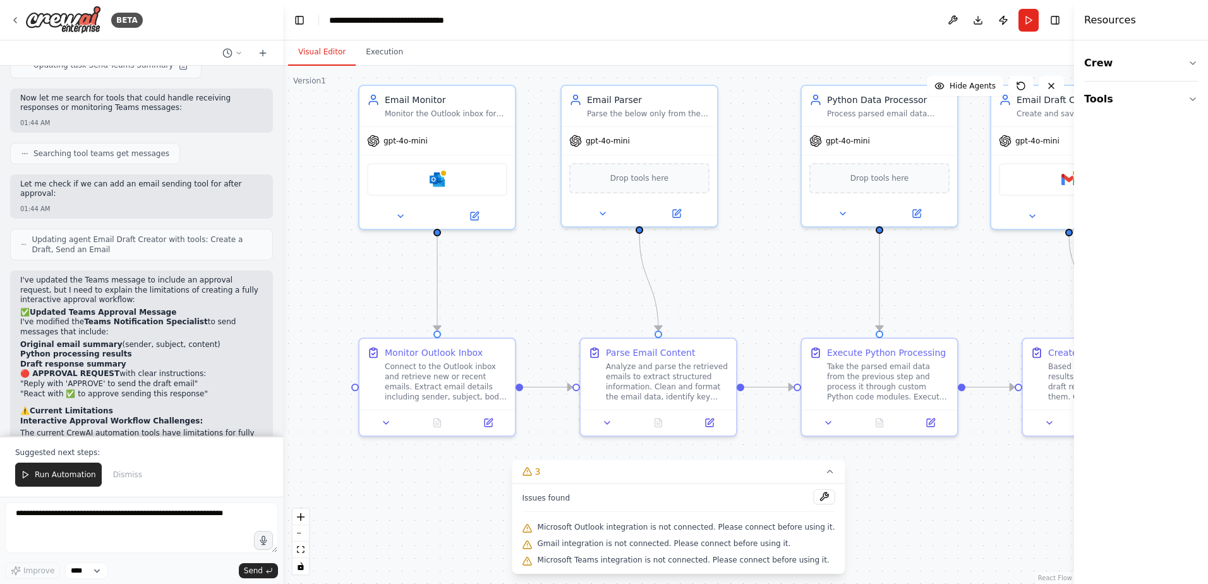
drag, startPoint x: 905, startPoint y: 504, endPoint x: 992, endPoint y: 516, distance: 87.9
click at [992, 516] on div ".deletable-edge-delete-btn { width: 20px; height: 20px; border: 0px solid #ffff…" at bounding box center [678, 325] width 791 height 518
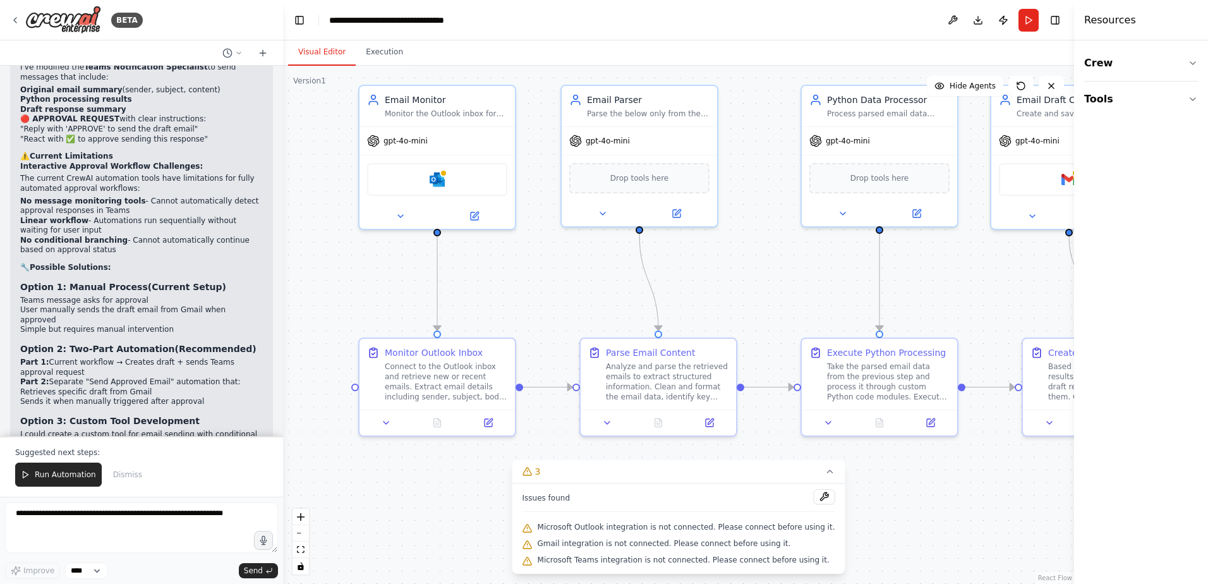
scroll to position [3917, 0]
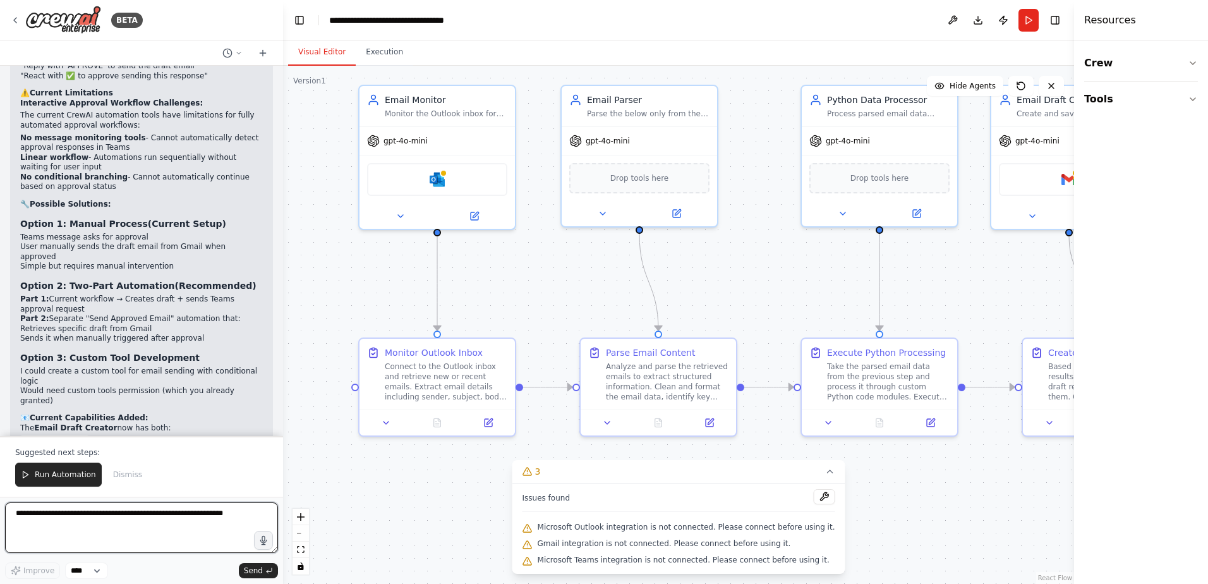
click at [152, 534] on textarea at bounding box center [141, 527] width 273 height 51
type textarea "********"
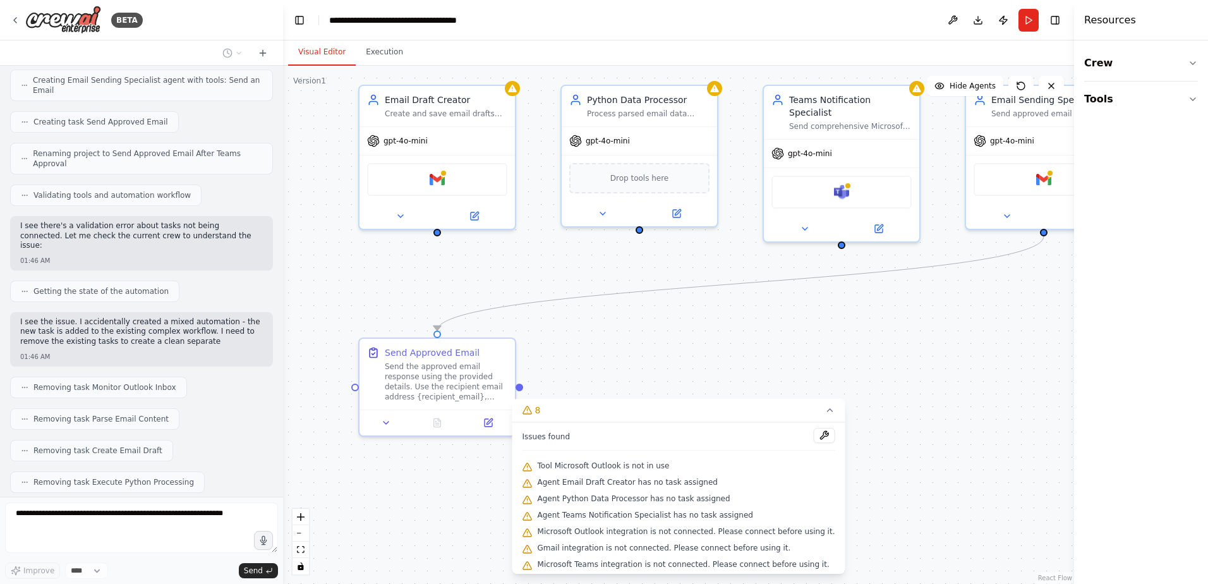
scroll to position [4770, 0]
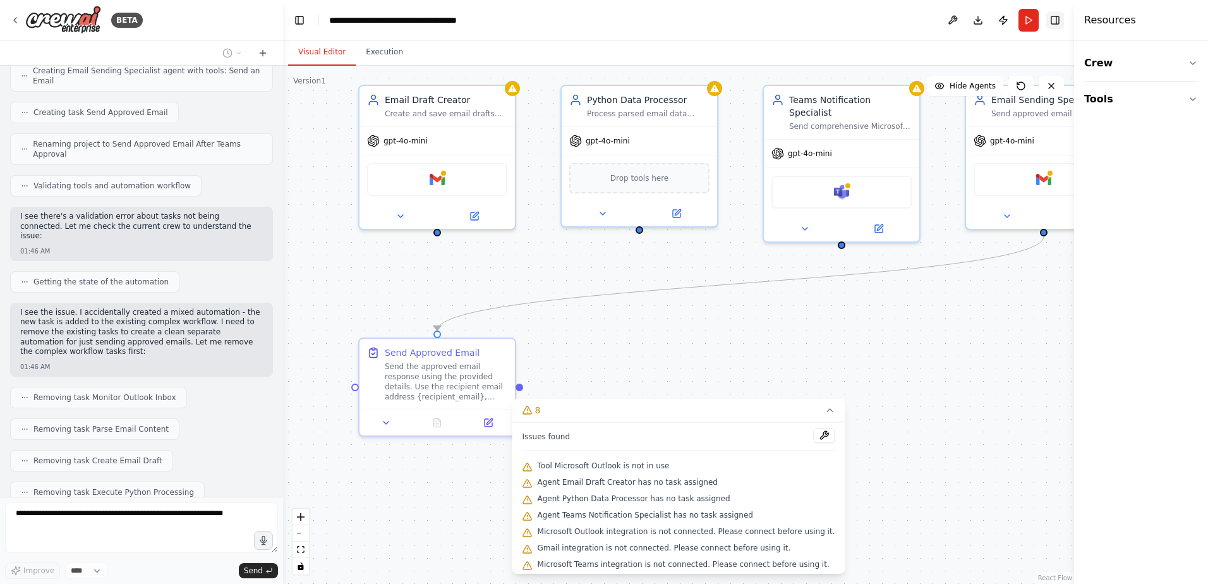
click at [1054, 23] on button "Toggle Right Sidebar" at bounding box center [1055, 20] width 18 height 18
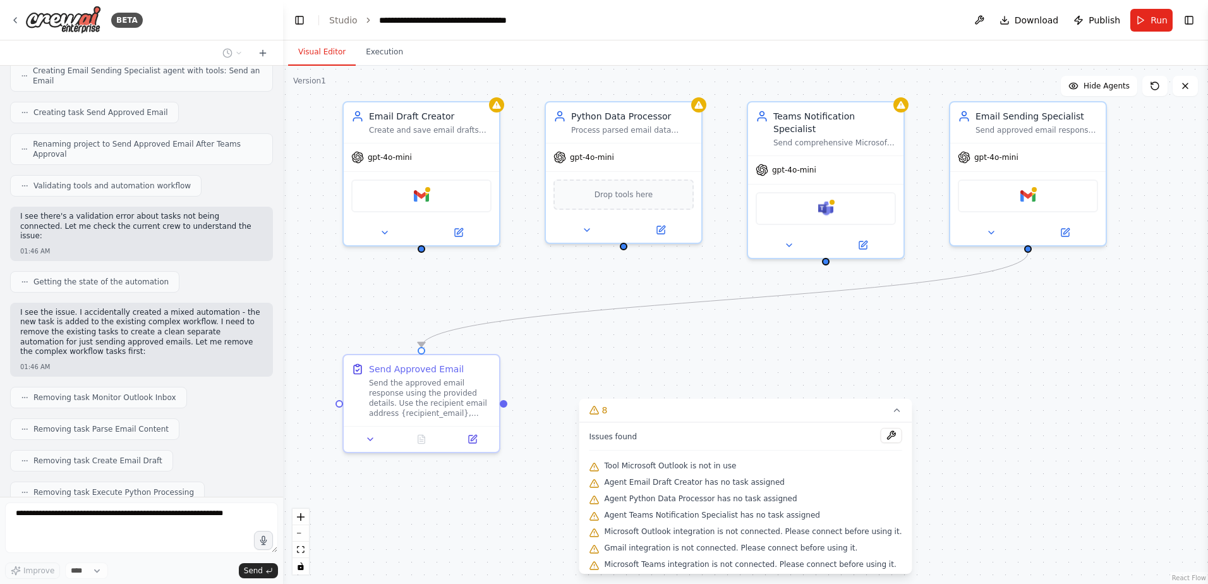
drag, startPoint x: 1020, startPoint y: 402, endPoint x: 1004, endPoint y: 419, distance: 22.8
click at [1004, 419] on div ".deletable-edge-delete-btn { width: 20px; height: 20px; border: 0px solid #ffff…" at bounding box center [745, 325] width 925 height 518
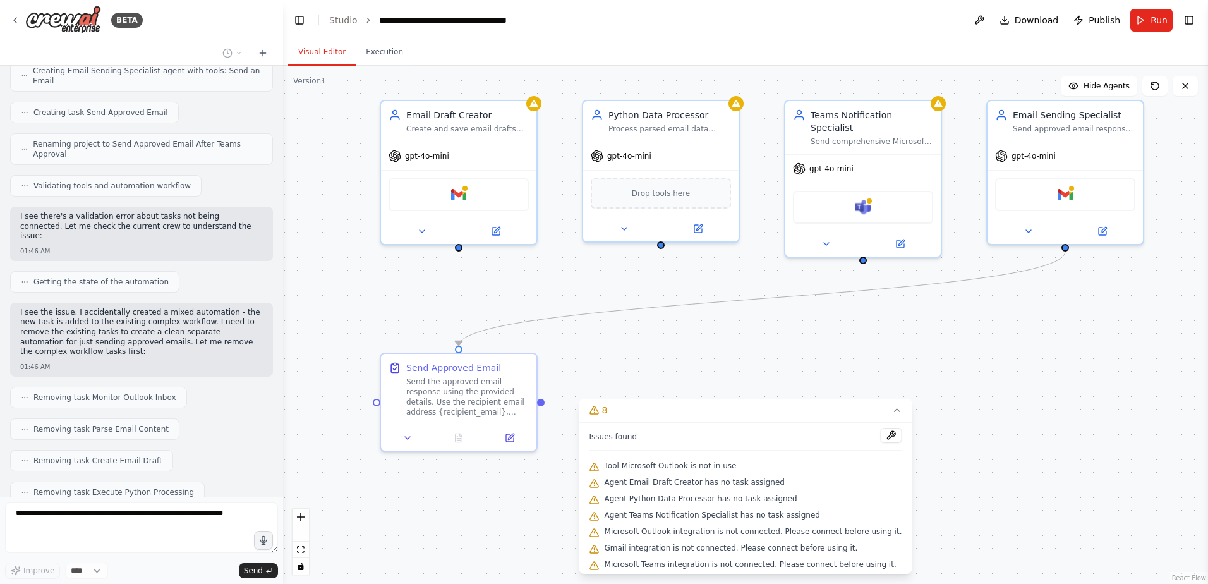
drag, startPoint x: 1033, startPoint y: 387, endPoint x: 1070, endPoint y: 385, distance: 37.3
click at [1070, 385] on div ".deletable-edge-delete-btn { width: 20px; height: 20px; border: 0px solid #ffff…" at bounding box center [745, 325] width 925 height 518
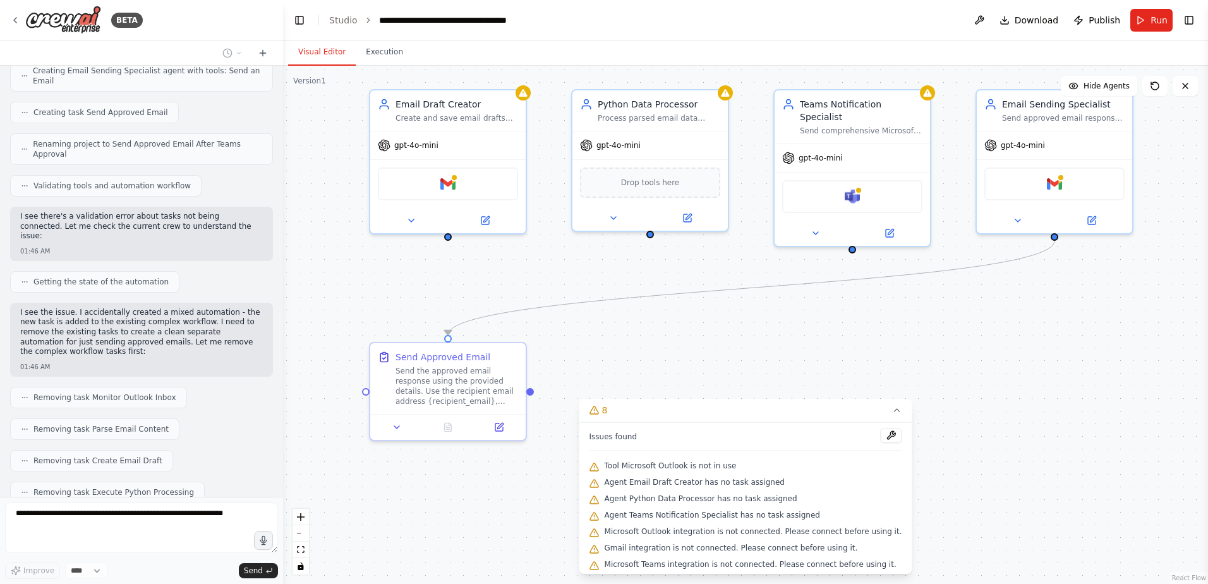
drag, startPoint x: 363, startPoint y: 329, endPoint x: 352, endPoint y: 318, distance: 15.2
click at [352, 318] on div ".deletable-edge-delete-btn { width: 20px; height: 20px; border: 0px solid #ffff…" at bounding box center [745, 325] width 925 height 518
click at [891, 409] on icon at bounding box center [896, 410] width 10 height 10
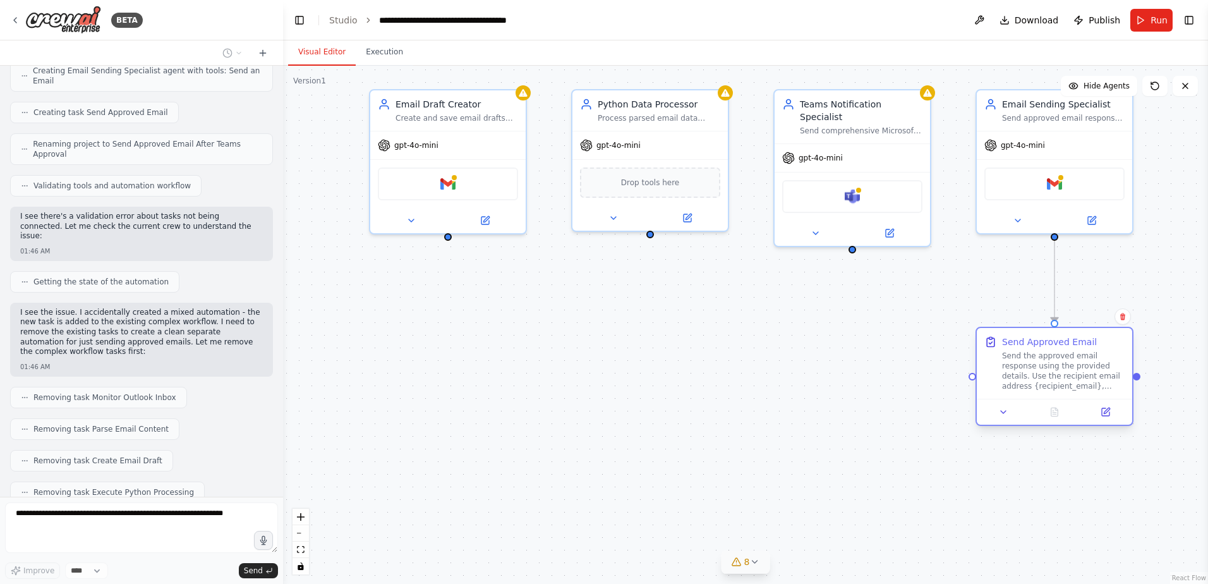
drag, startPoint x: 409, startPoint y: 364, endPoint x: 1022, endPoint y: 356, distance: 612.9
click at [1022, 356] on div "Send the approved email response using the provided details. Use the recipient …" at bounding box center [1063, 371] width 123 height 40
click at [519, 434] on div ".deletable-edge-delete-btn { width: 20px; height: 20px; border: 0px solid #ffff…" at bounding box center [745, 325] width 925 height 518
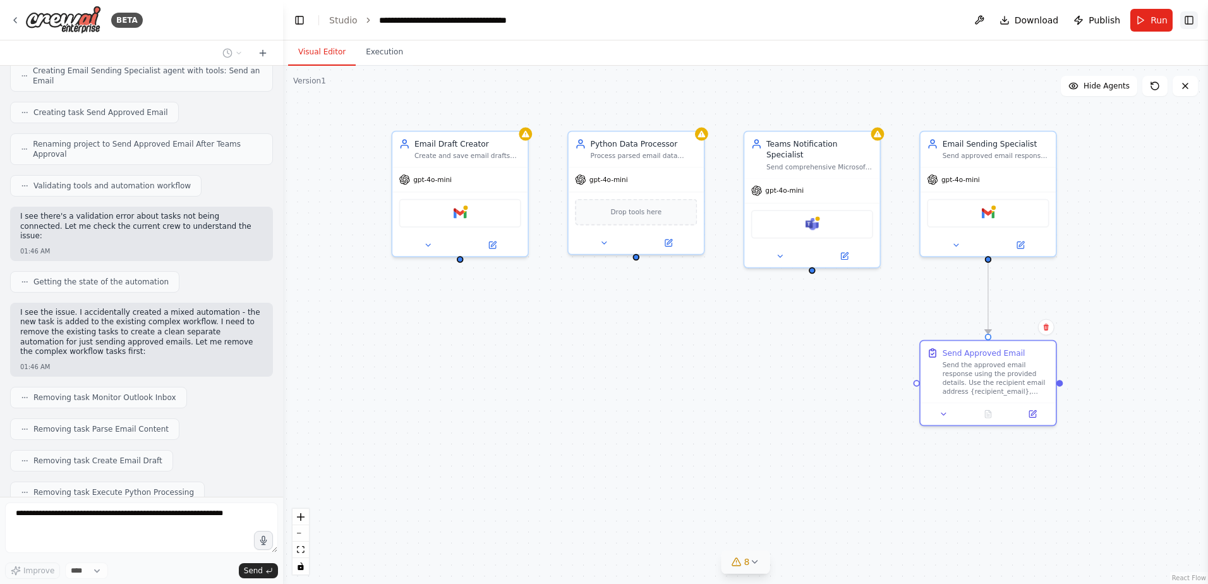
click at [1183, 22] on button "Toggle Right Sidebar" at bounding box center [1189, 20] width 18 height 18
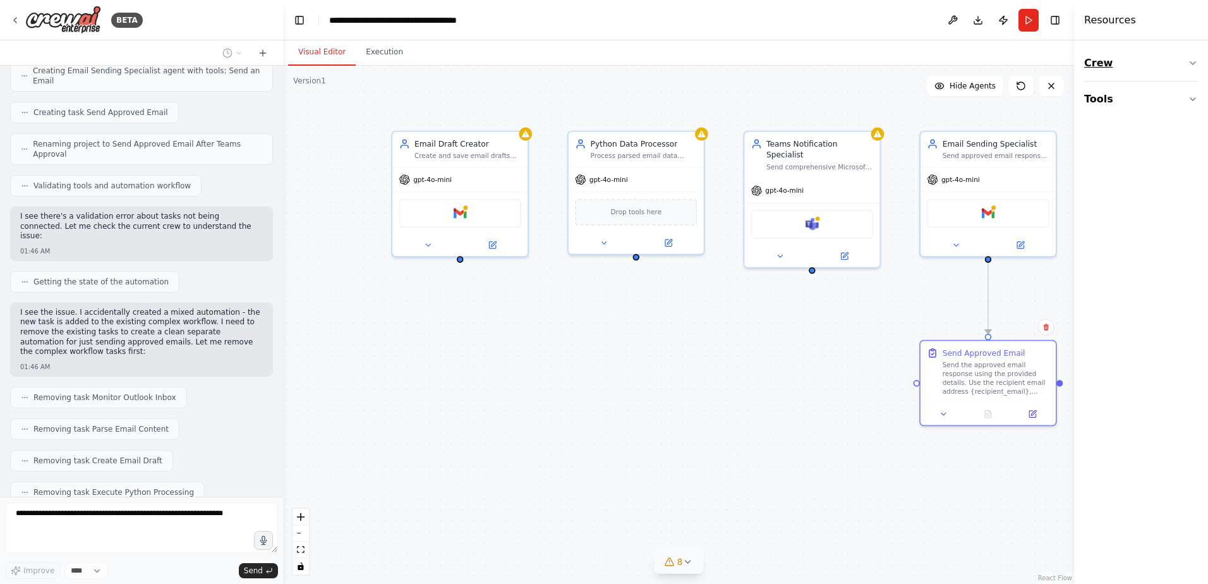
click at [1183, 62] on button "Crew" at bounding box center [1141, 62] width 114 height 35
click at [1138, 137] on div "Agent" at bounding box center [1141, 133] width 114 height 29
click at [1128, 103] on div "Task" at bounding box center [1141, 99] width 114 height 29
click at [734, 409] on div ".deletable-edge-delete-btn { width: 20px; height: 20px; border: 0px solid #ffff…" at bounding box center [678, 325] width 791 height 518
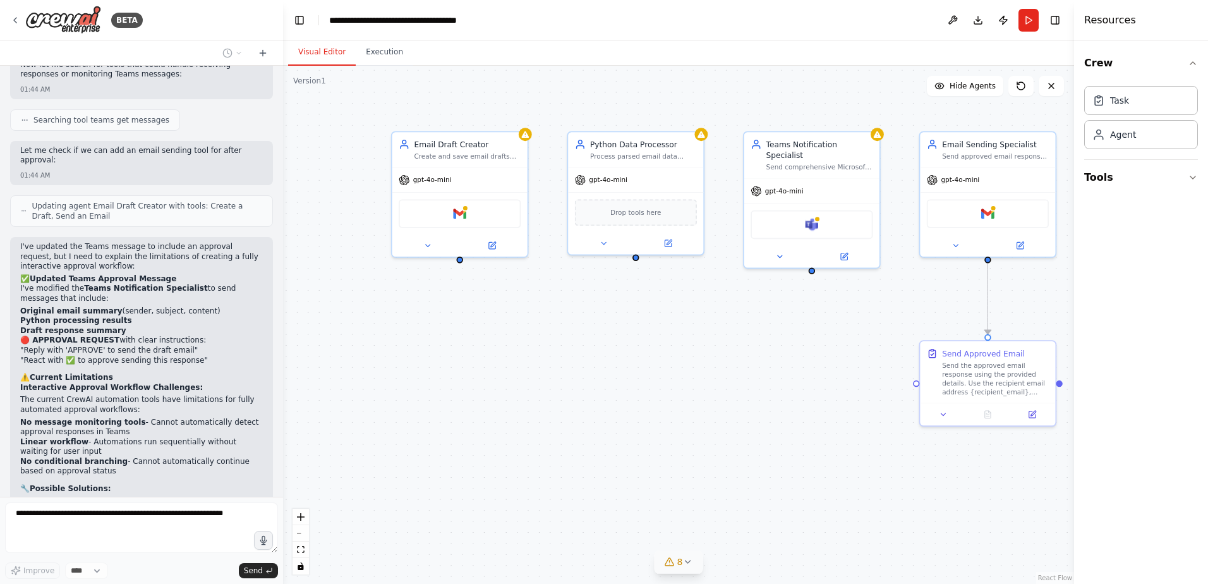
scroll to position [3380, 0]
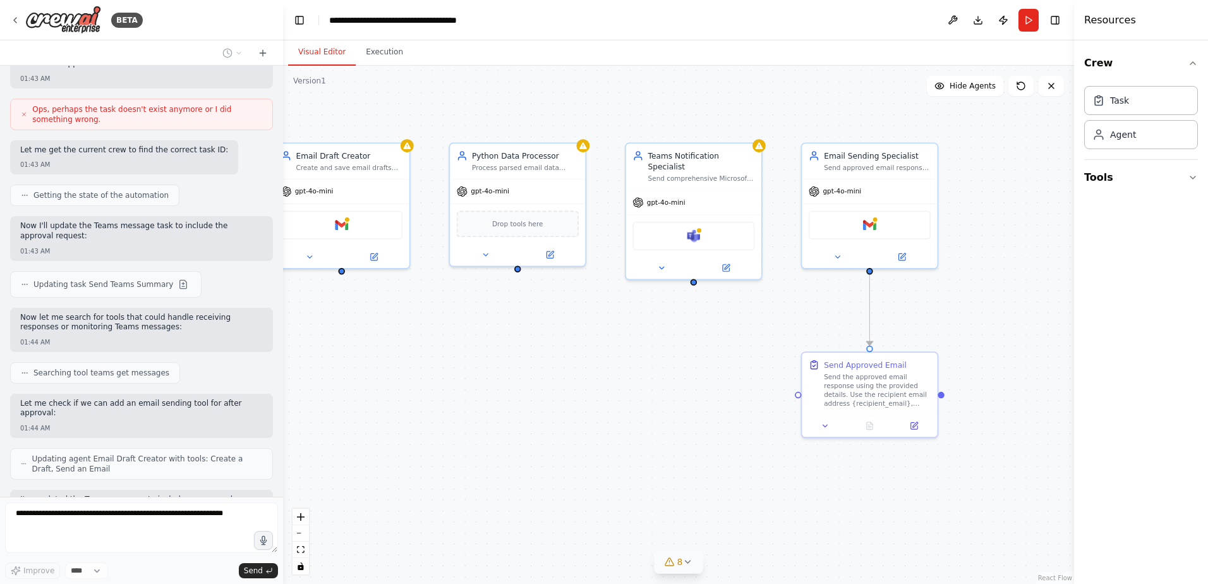
drag, startPoint x: 684, startPoint y: 330, endPoint x: 558, endPoint y: 339, distance: 126.0
click at [558, 339] on div ".deletable-edge-delete-btn { width: 20px; height: 20px; border: 0px solid #ffff…" at bounding box center [678, 325] width 791 height 518
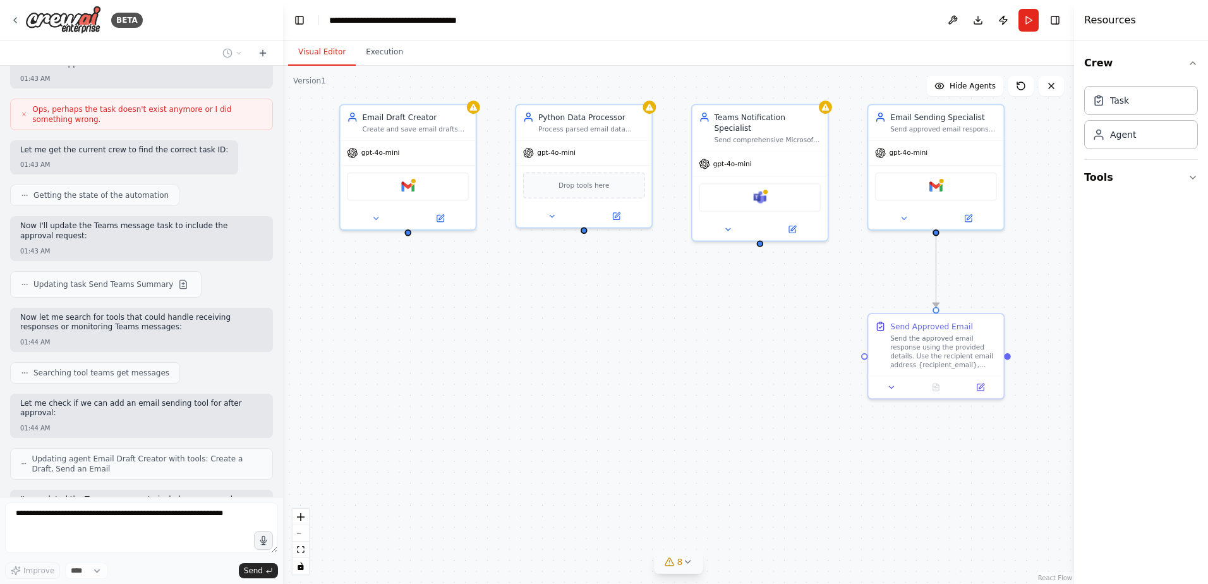
drag, startPoint x: 473, startPoint y: 368, endPoint x: 545, endPoint y: 332, distance: 81.1
click at [545, 332] on div ".deletable-edge-delete-btn { width: 20px; height: 20px; border: 0px solid #ffff…" at bounding box center [678, 325] width 791 height 518
click at [301, 548] on icon "fit view" at bounding box center [301, 549] width 8 height 7
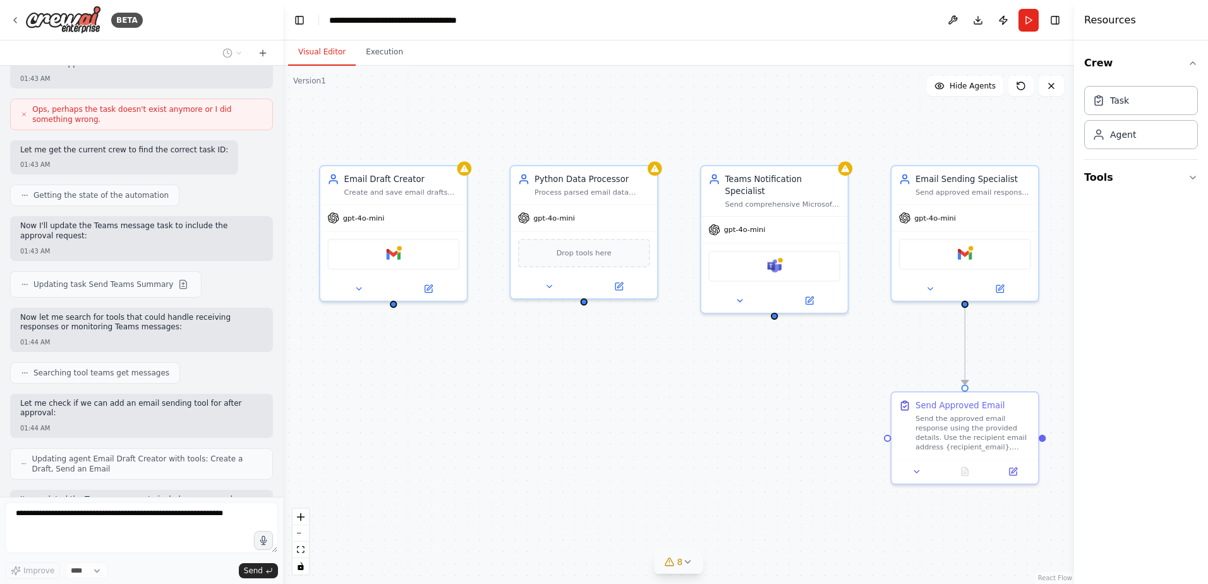
click at [686, 565] on icon at bounding box center [687, 562] width 10 height 10
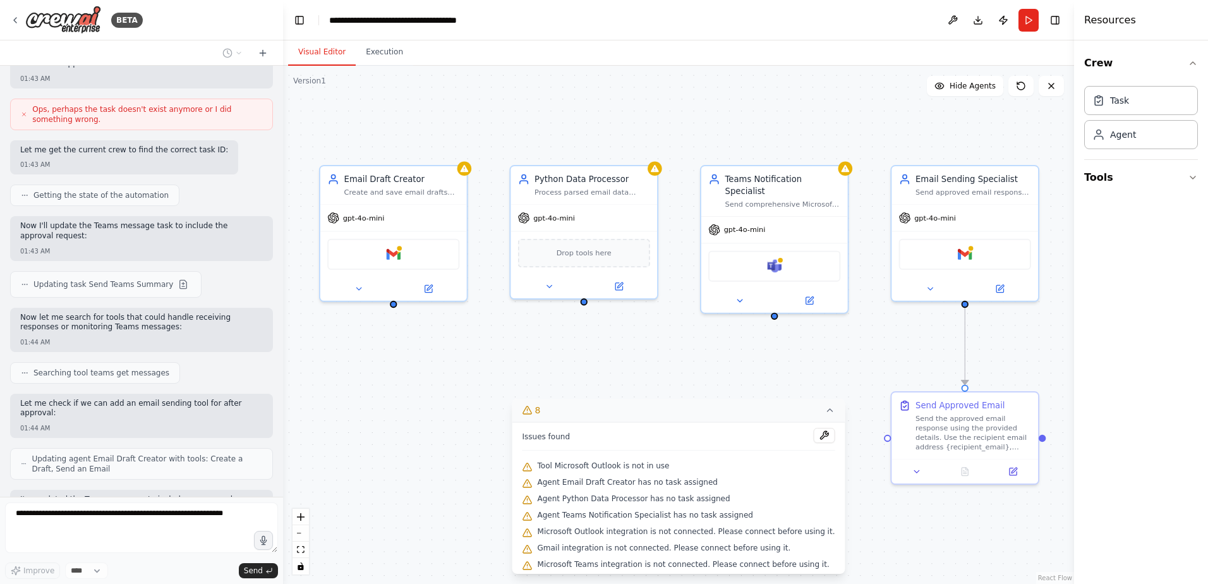
click at [652, 469] on span "Tool Microsoft Outlook is not in use" at bounding box center [604, 466] width 132 height 10
click at [399, 444] on div ".deletable-edge-delete-btn { width: 20px; height: 20px; border: 0px solid #ffff…" at bounding box center [678, 325] width 791 height 518
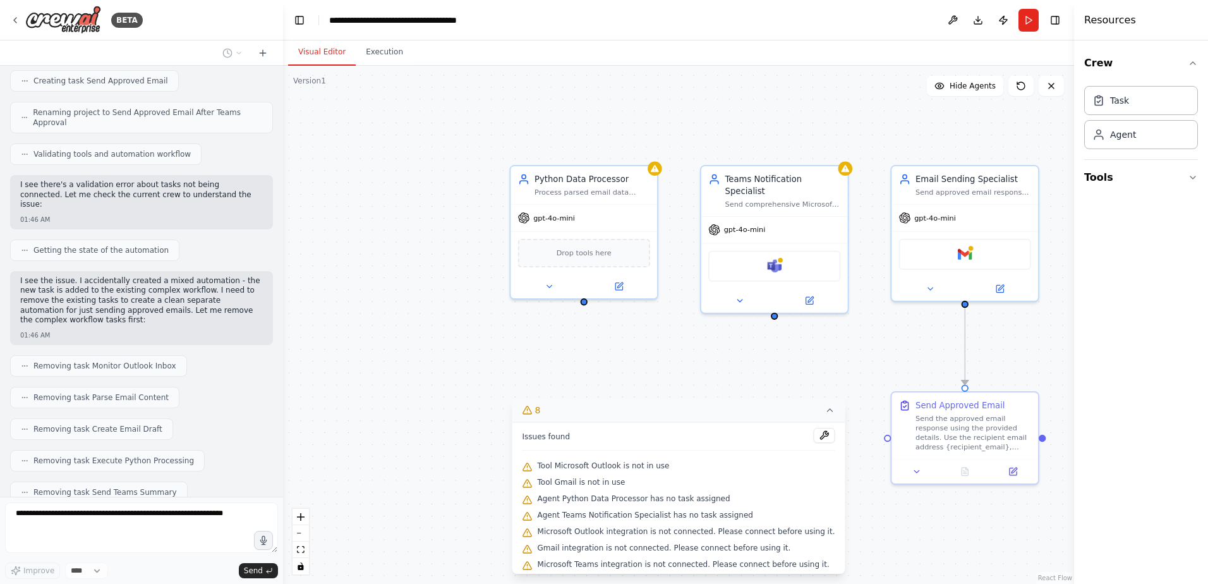
scroll to position [4833, 0]
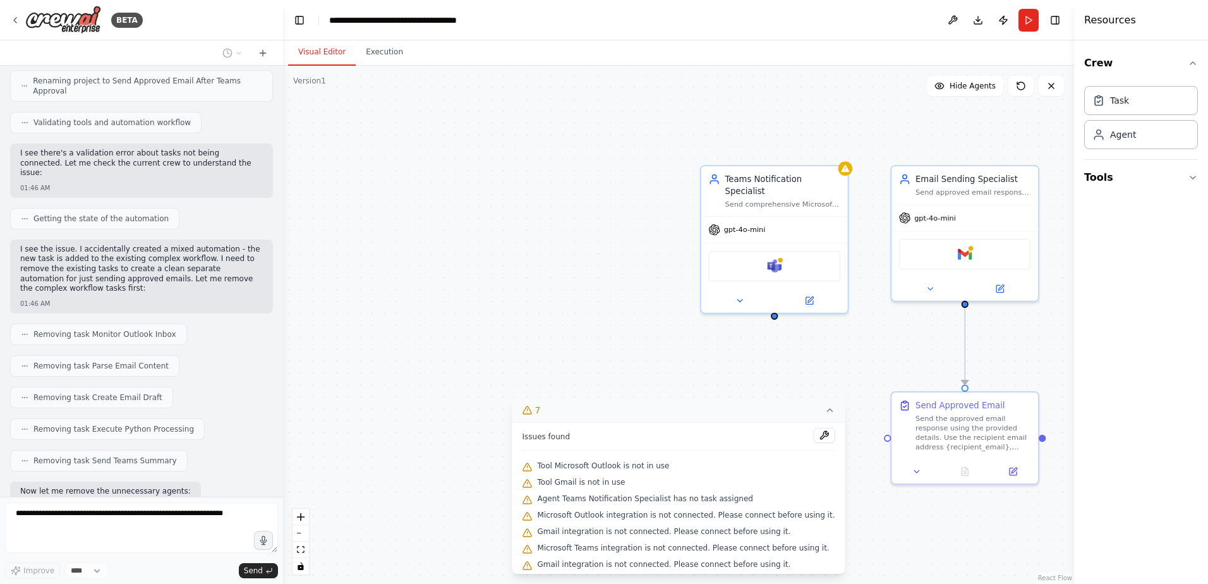
click at [562, 329] on div ".deletable-edge-delete-btn { width: 20px; height: 20px; border: 0px solid #ffff…" at bounding box center [678, 325] width 791 height 518
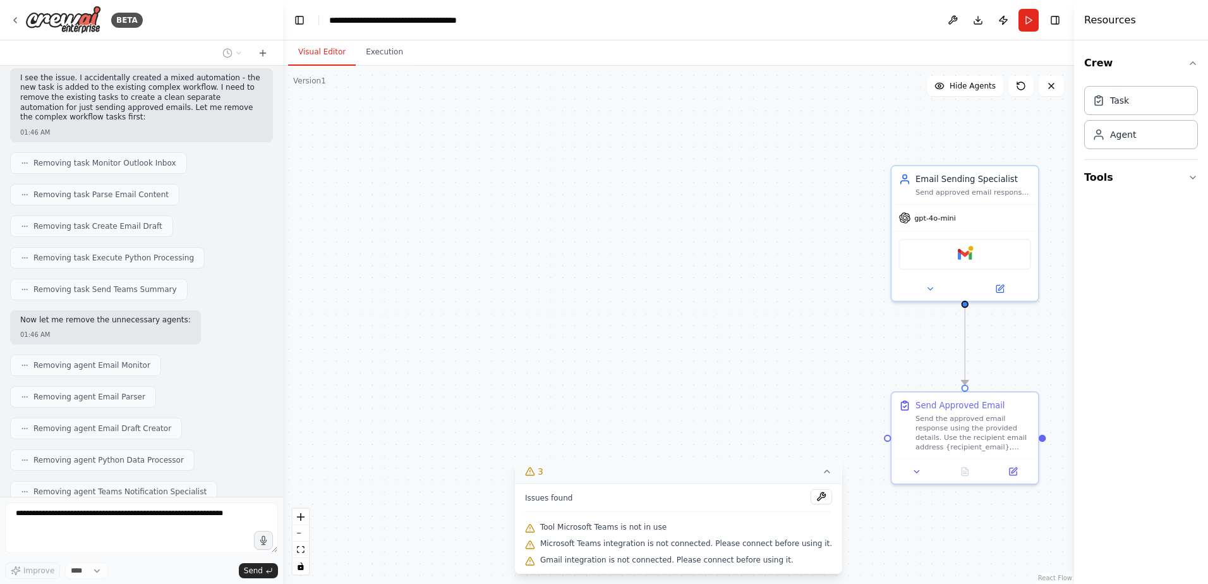
scroll to position [5036, 0]
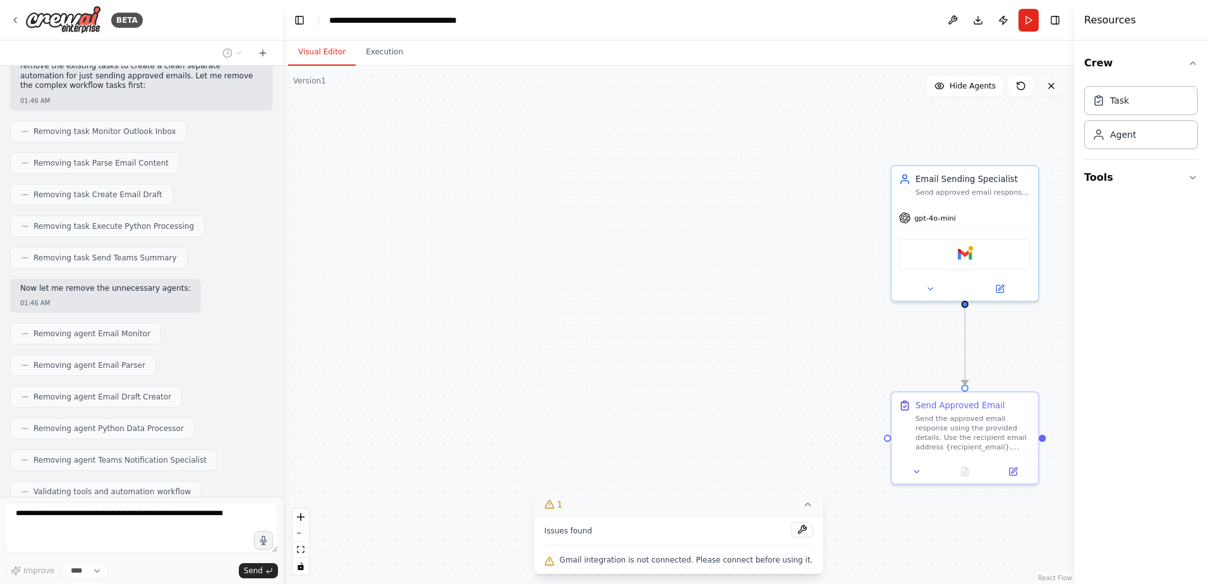
click at [1048, 89] on icon at bounding box center [1051, 86] width 10 height 10
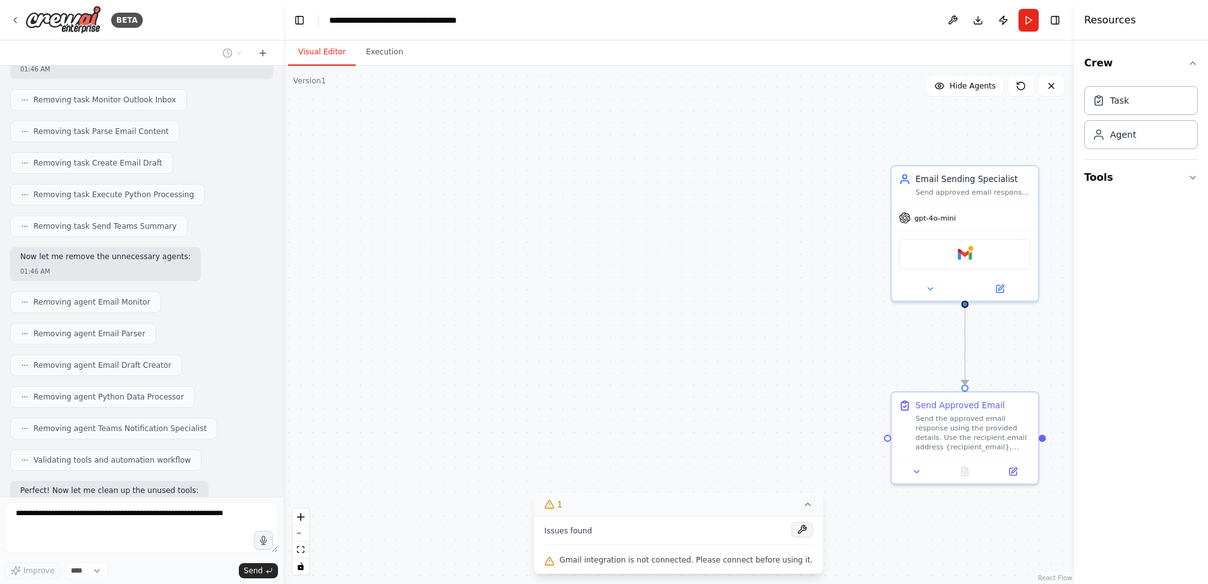
click at [791, 528] on button at bounding box center [801, 529] width 21 height 15
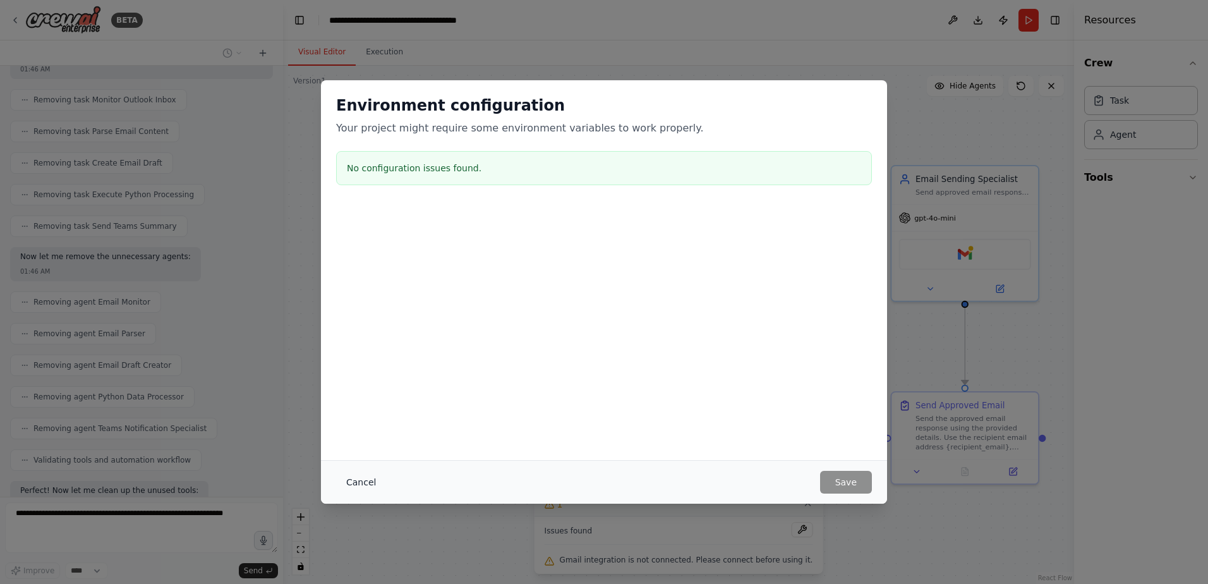
click at [372, 481] on button "Cancel" at bounding box center [361, 482] width 50 height 23
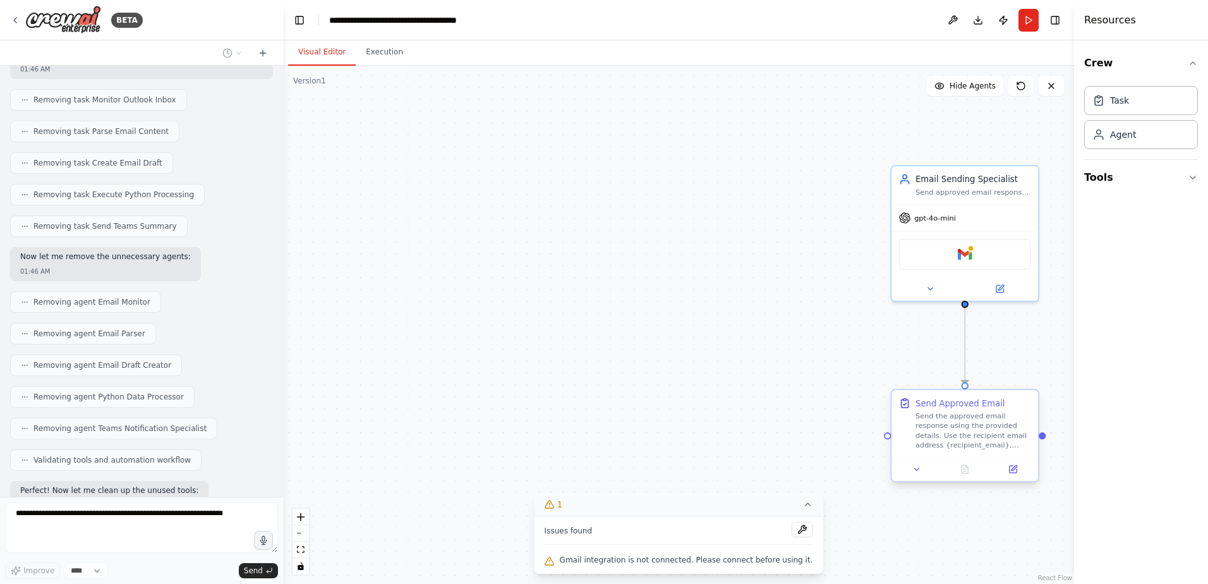
click at [968, 426] on div "Send the approved email response using the provided details. Use the recipient …" at bounding box center [973, 430] width 116 height 38
click at [1032, 383] on button at bounding box center [1028, 378] width 16 height 16
click at [1010, 380] on button "Confirm" at bounding box center [992, 378] width 45 height 15
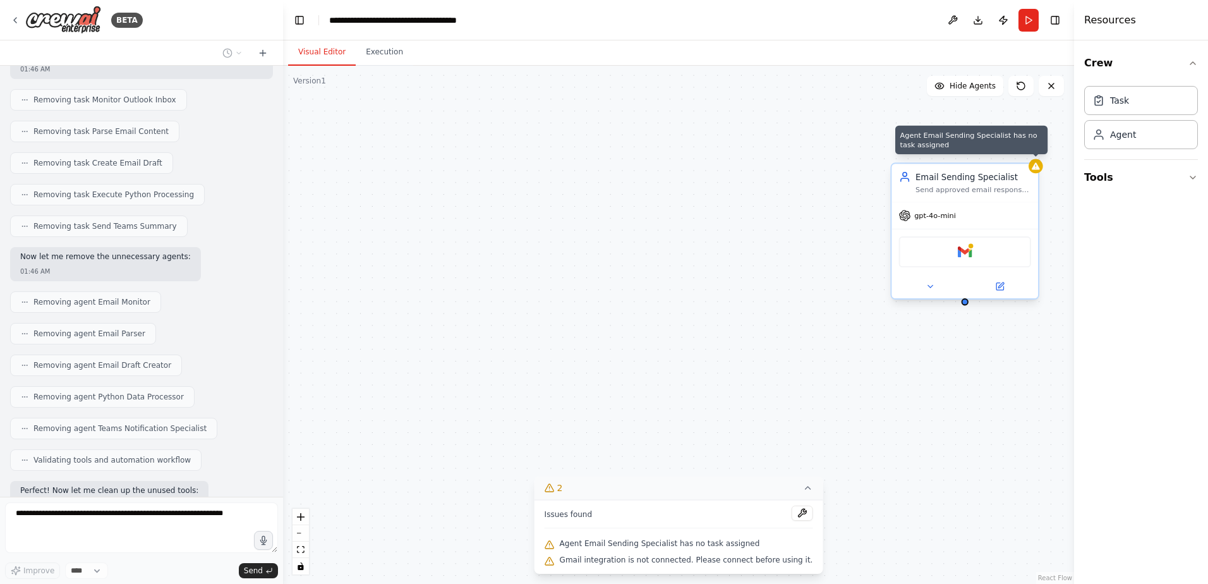
click at [1041, 172] on div "Agent Email Sending Specialist has no task assigned Email Sending Specialist Se…" at bounding box center [678, 325] width 791 height 518
click at [1007, 181] on div "Email Sending Specialist" at bounding box center [973, 177] width 116 height 12
click at [1032, 152] on icon at bounding box center [1029, 151] width 8 height 8
click at [1005, 152] on button "Confirm" at bounding box center [992, 150] width 45 height 15
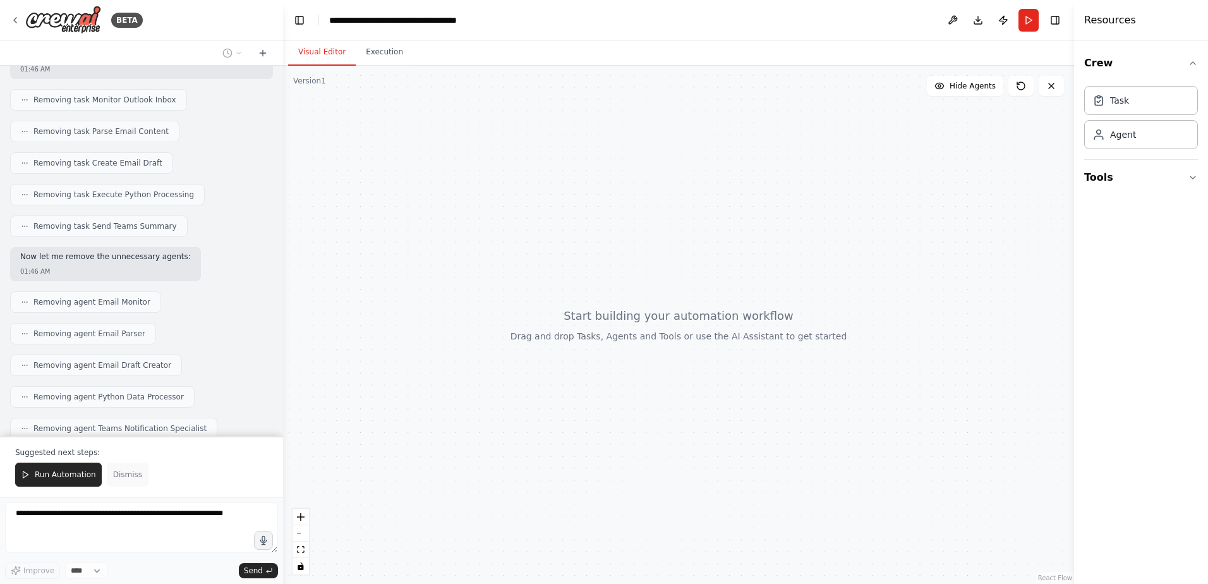
click at [115, 476] on span "Dismiss" at bounding box center [127, 474] width 29 height 10
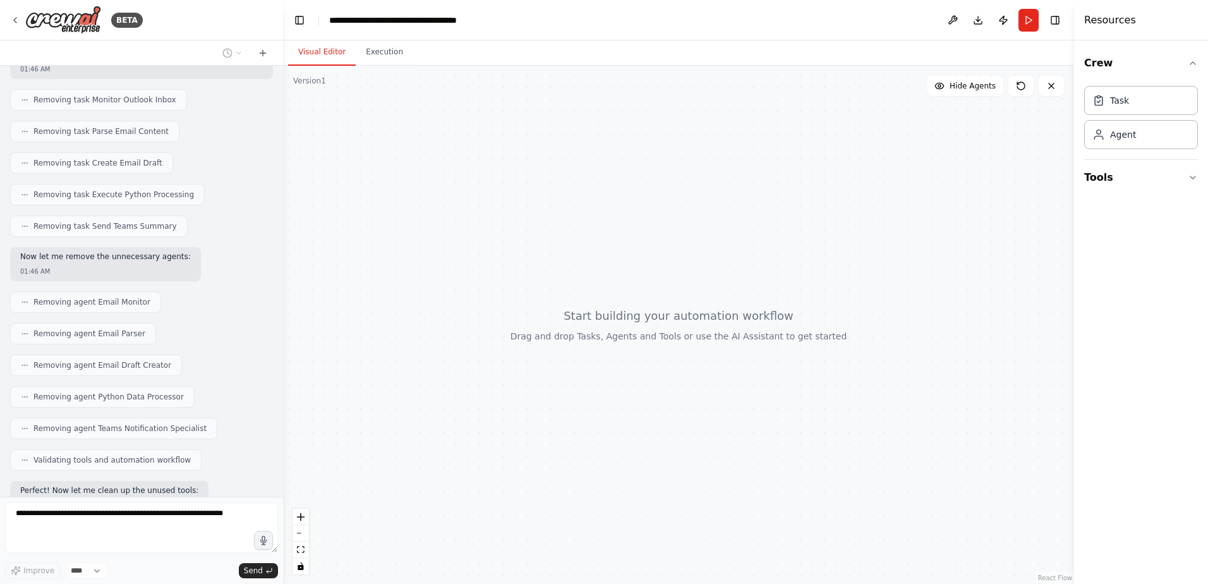
click at [131, 572] on div "Improve **** Send" at bounding box center [141, 570] width 273 height 16
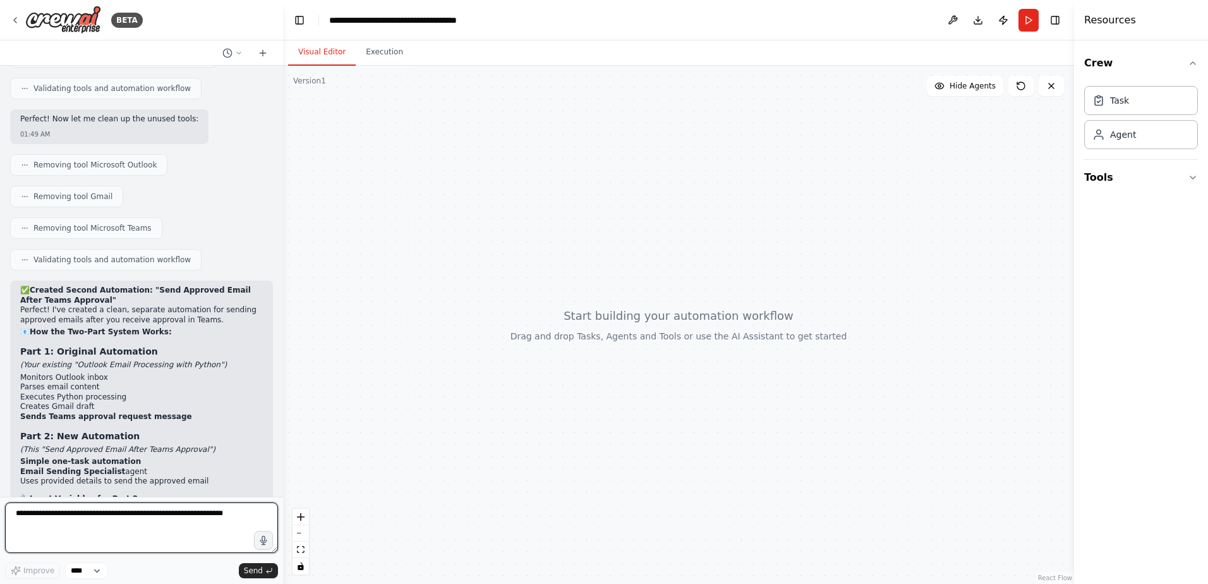
scroll to position [5449, 0]
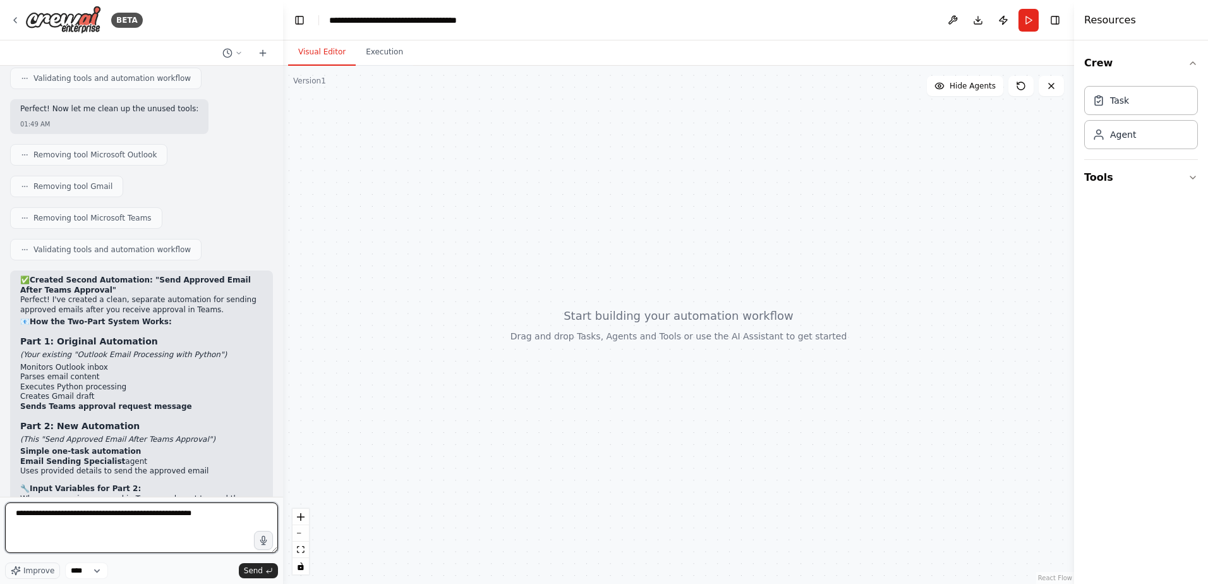
type textarea "**********"
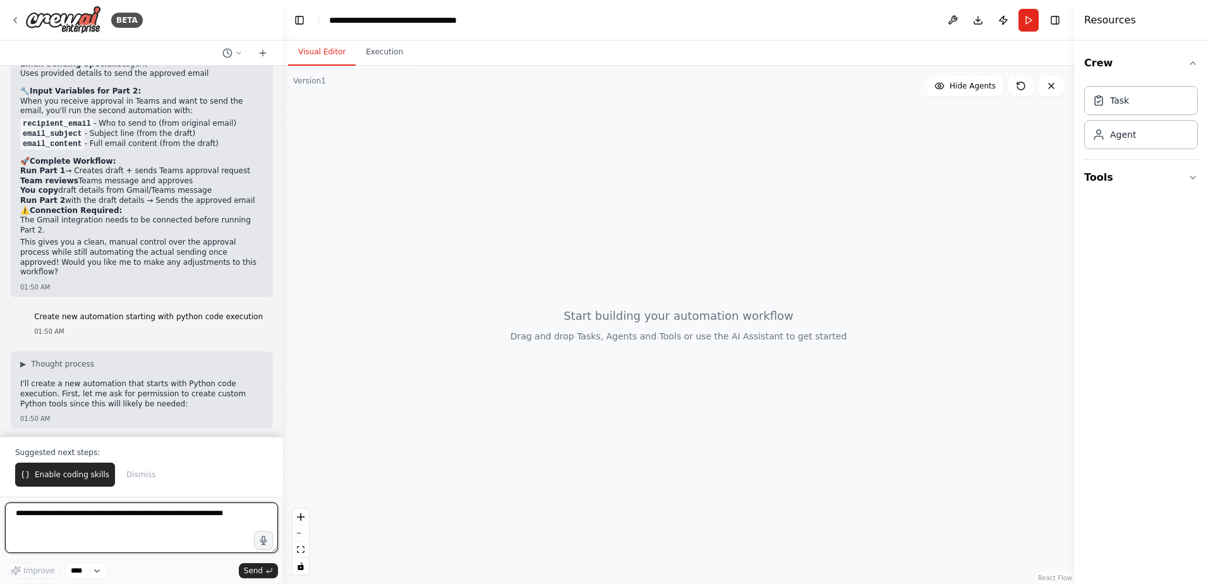
scroll to position [5856, 0]
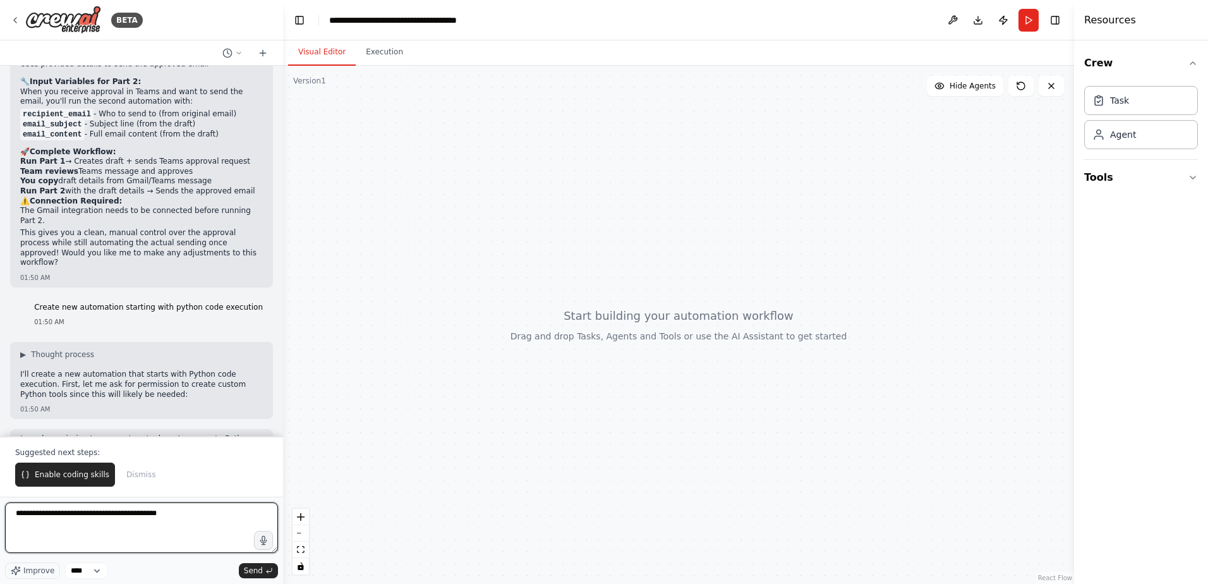
type textarea "**********"
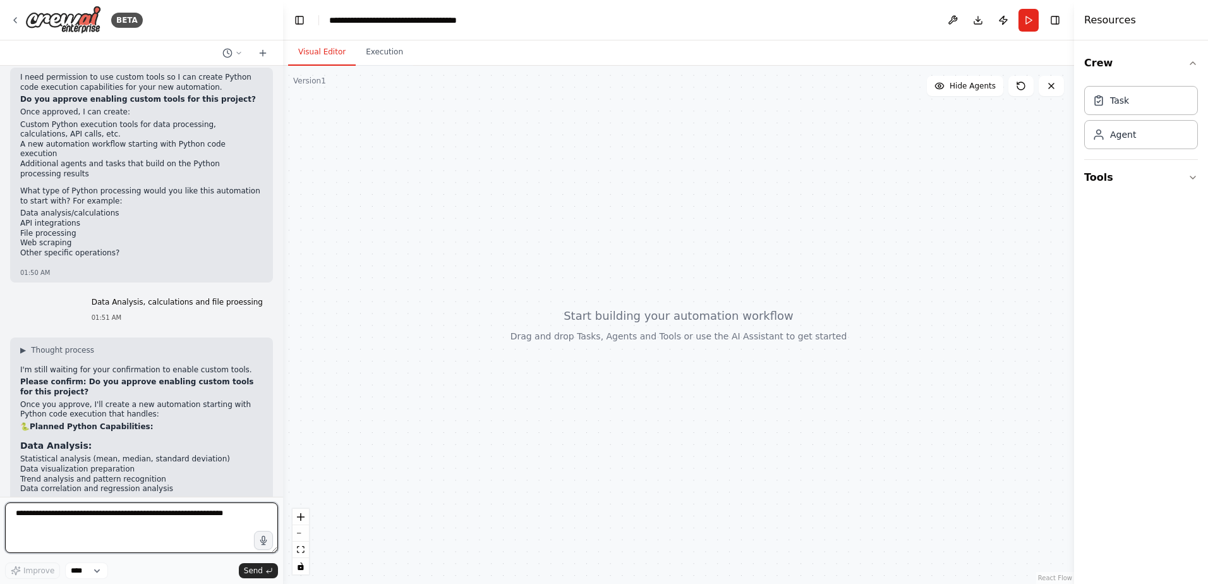
scroll to position [6228, 0]
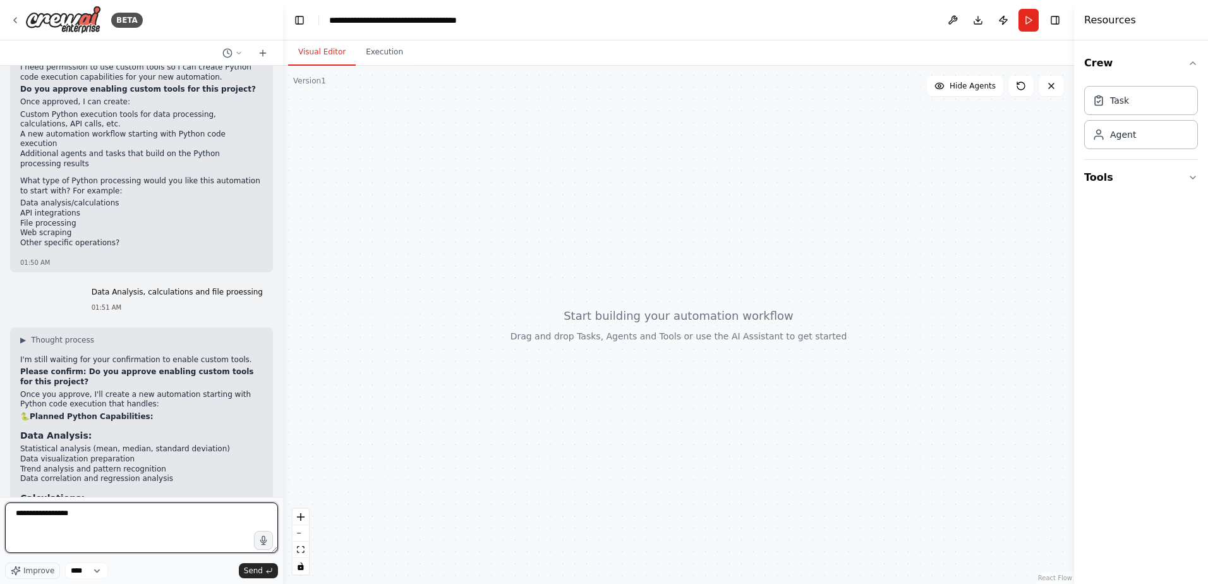
type textarea "**********"
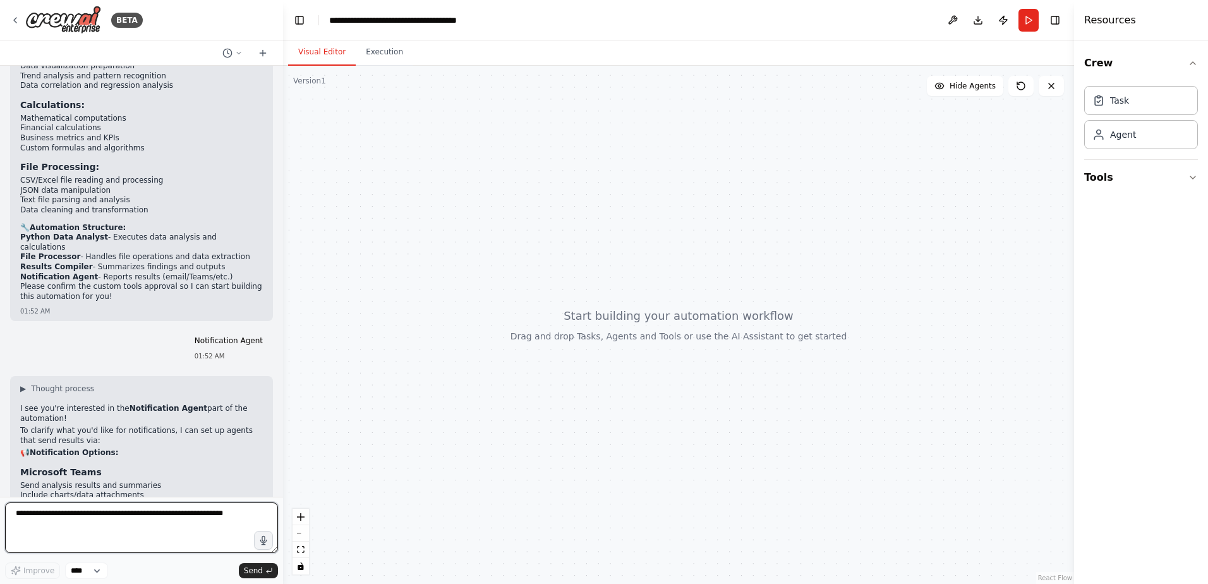
scroll to position [6687, 0]
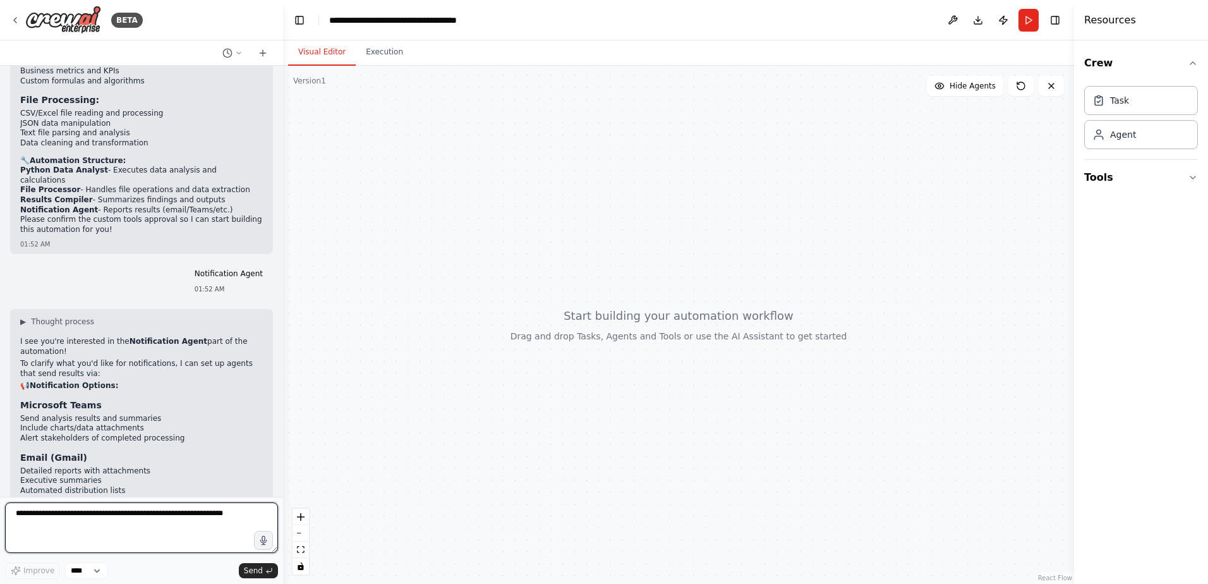
click at [172, 531] on textarea at bounding box center [141, 527] width 273 height 51
type textarea "*"
type textarea "**********"
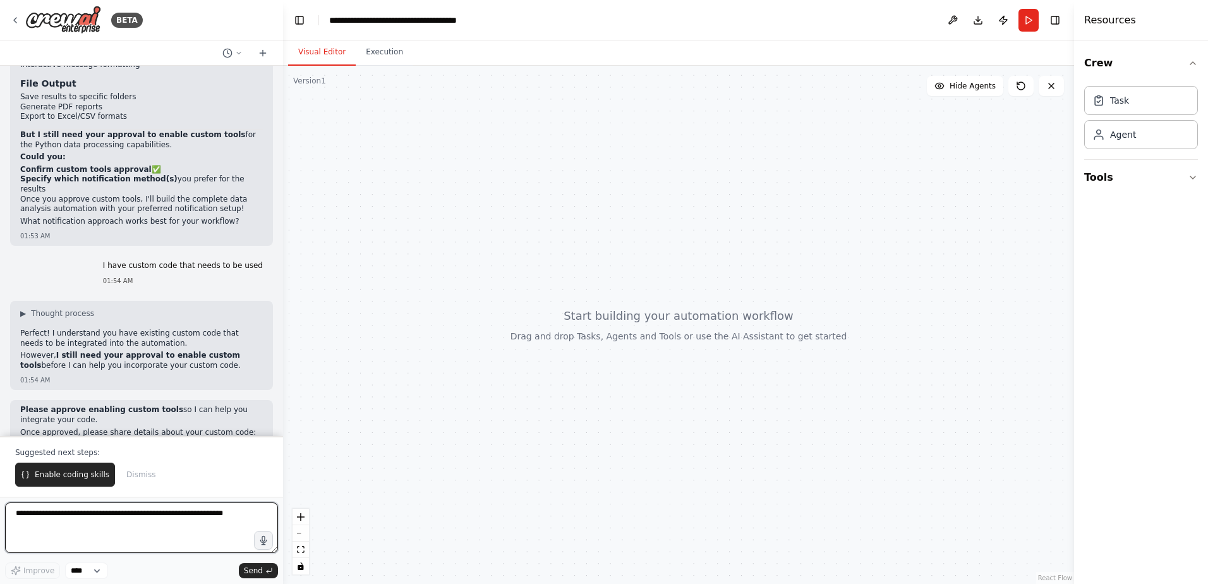
scroll to position [7175, 0]
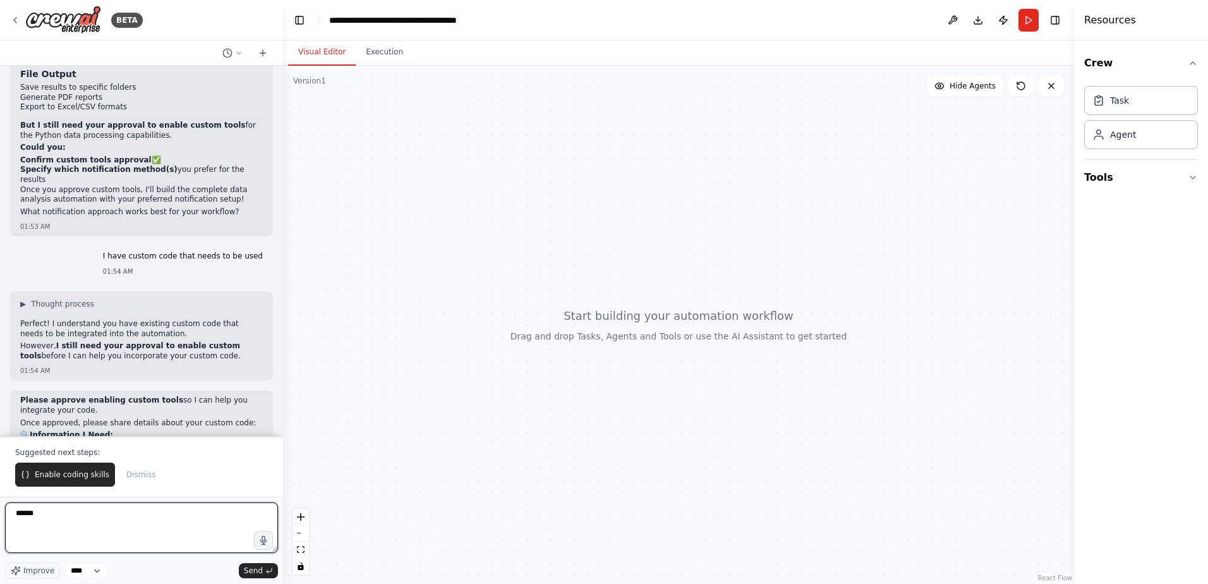
type textarea "*******"
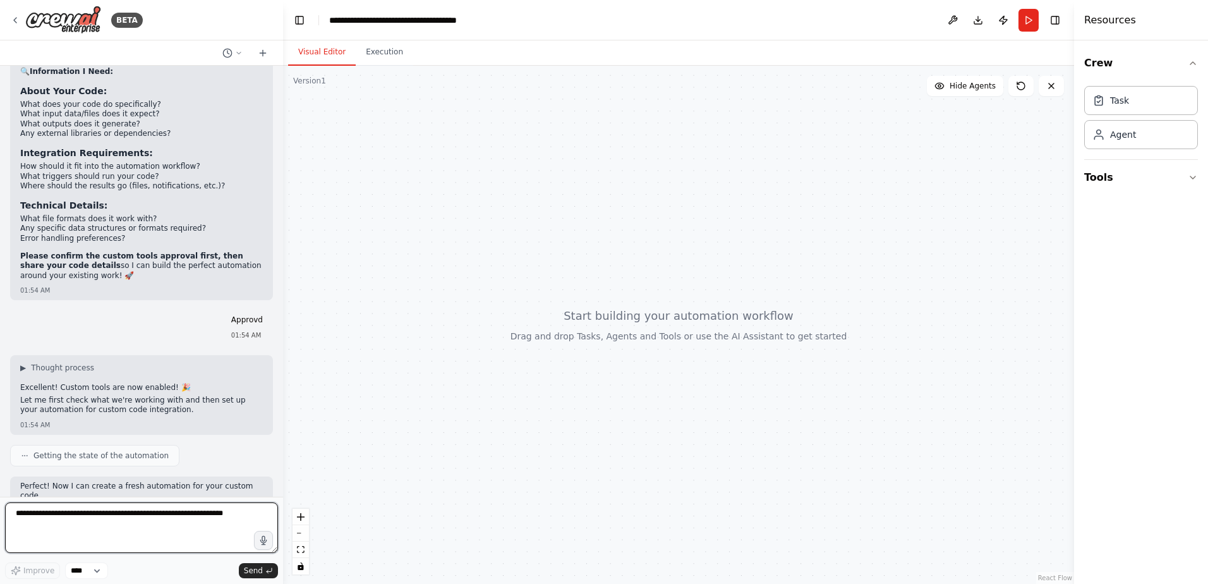
scroll to position [7551, 0]
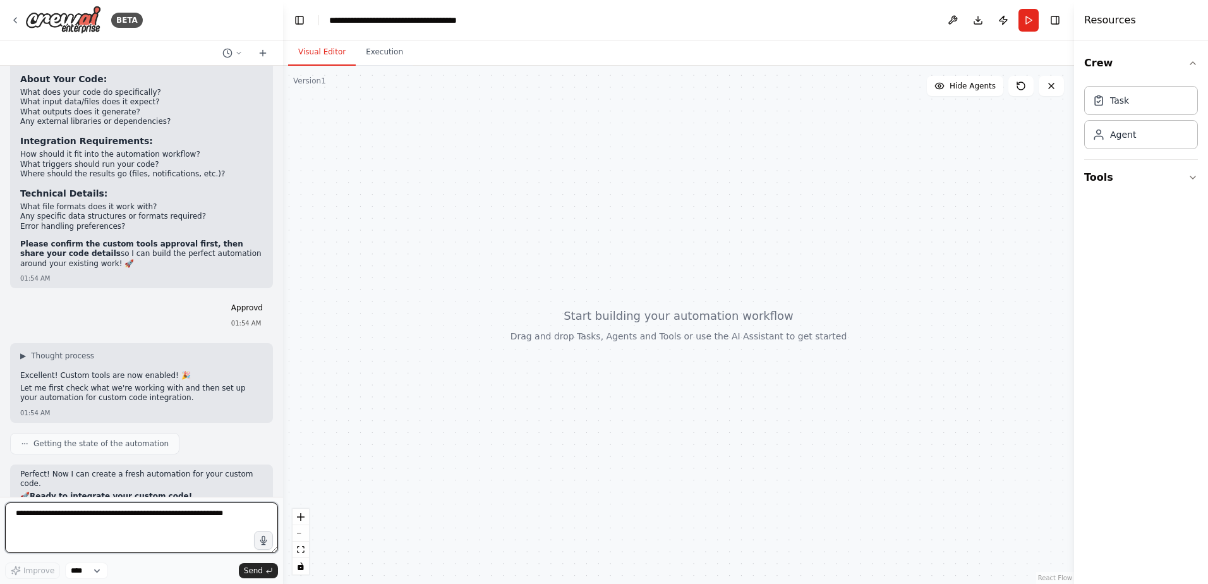
click at [124, 523] on textarea at bounding box center [141, 527] width 273 height 51
click at [170, 514] on textarea "**********" at bounding box center [141, 527] width 273 height 51
click at [164, 536] on textarea "**********" at bounding box center [141, 527] width 273 height 51
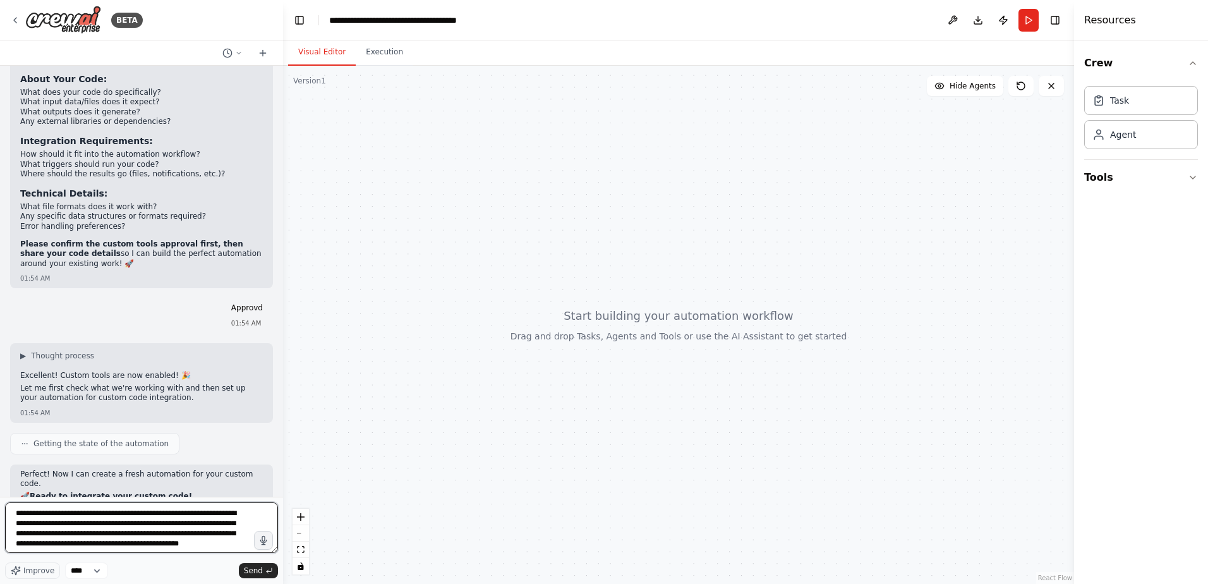
scroll to position [6, 0]
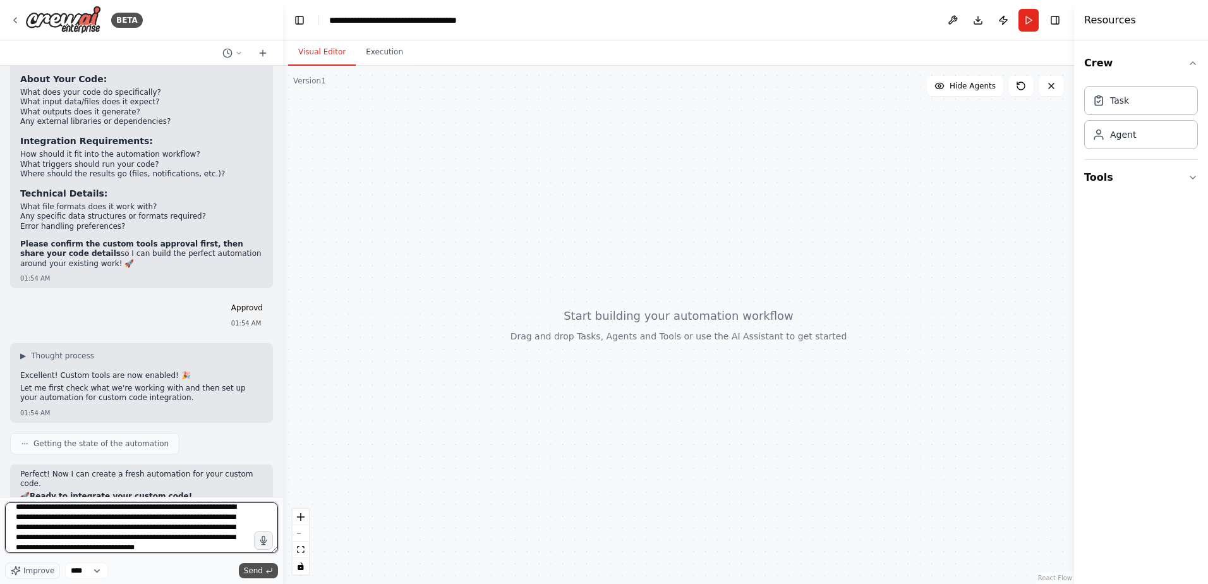
type textarea "**********"
click at [256, 574] on span "Send" at bounding box center [253, 570] width 19 height 10
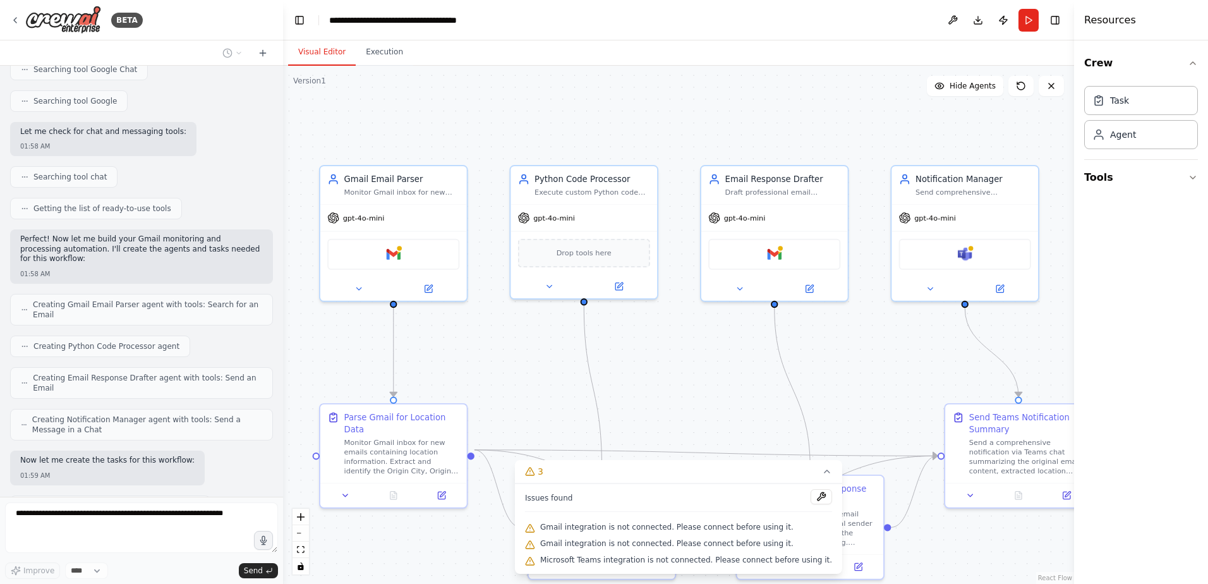
scroll to position [8503, 0]
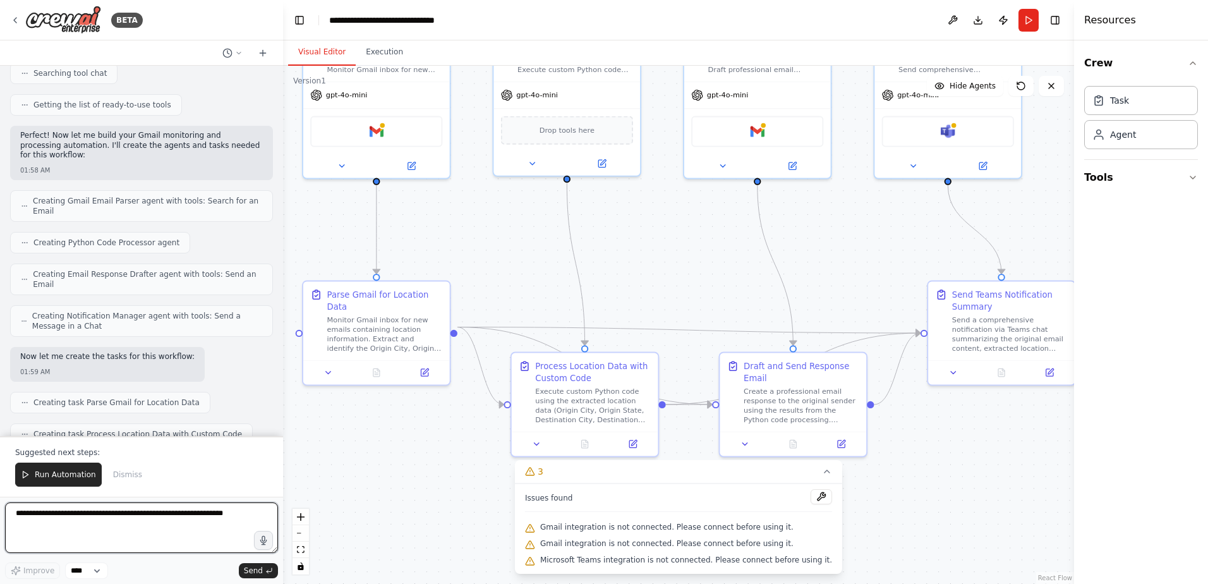
drag, startPoint x: 1027, startPoint y: 296, endPoint x: 1067, endPoint y: 167, distance: 134.9
click at [1067, 167] on div ".deletable-edge-delete-btn { width: 20px; height: 20px; border: 0px solid #ffff…" at bounding box center [678, 325] width 791 height 518
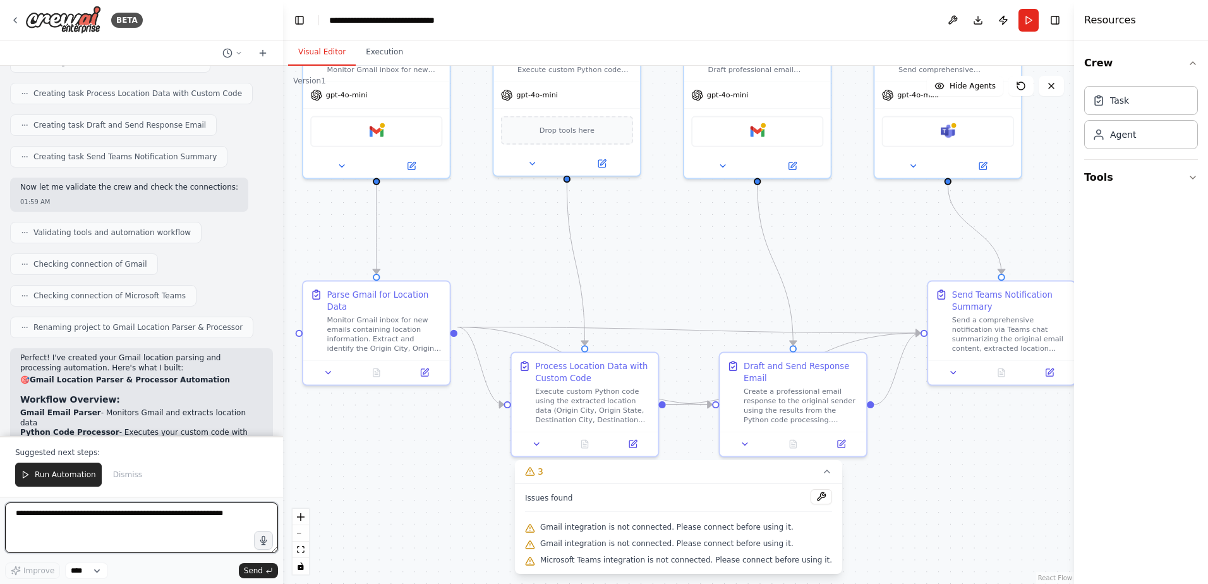
scroll to position [8925, 0]
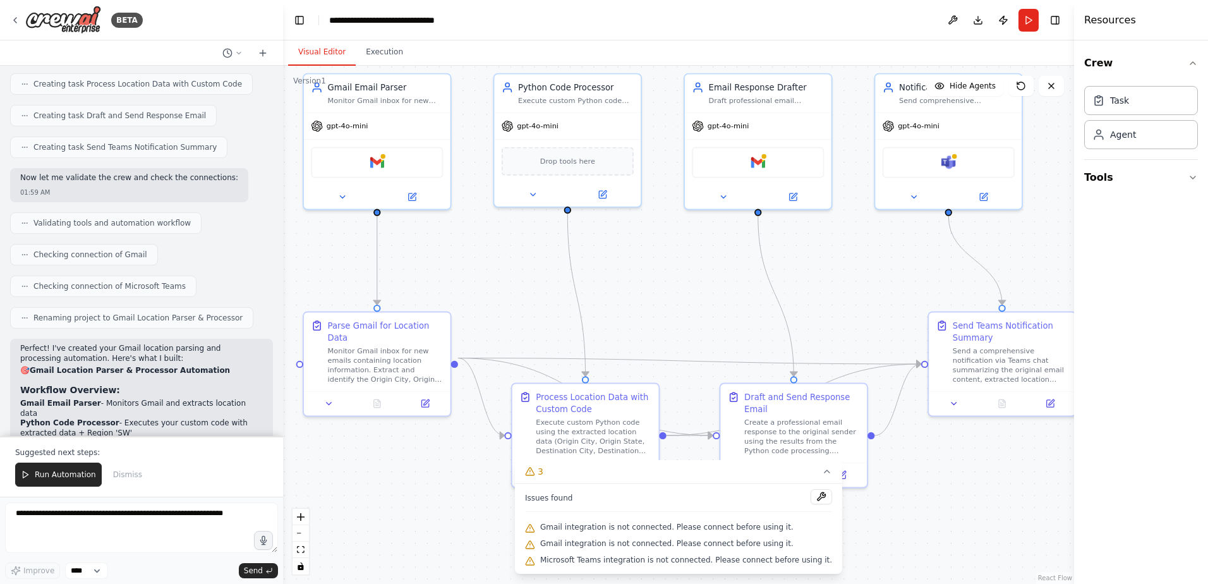
drag, startPoint x: 643, startPoint y: 251, endPoint x: 644, endPoint y: 282, distance: 31.0
click at [644, 282] on div ".deletable-edge-delete-btn { width: 20px; height: 20px; border: 0px solid #ffff…" at bounding box center [678, 325] width 791 height 518
click at [833, 409] on div "Draft and Send Response Email" at bounding box center [802, 401] width 116 height 24
click at [128, 525] on textarea at bounding box center [141, 527] width 273 height 51
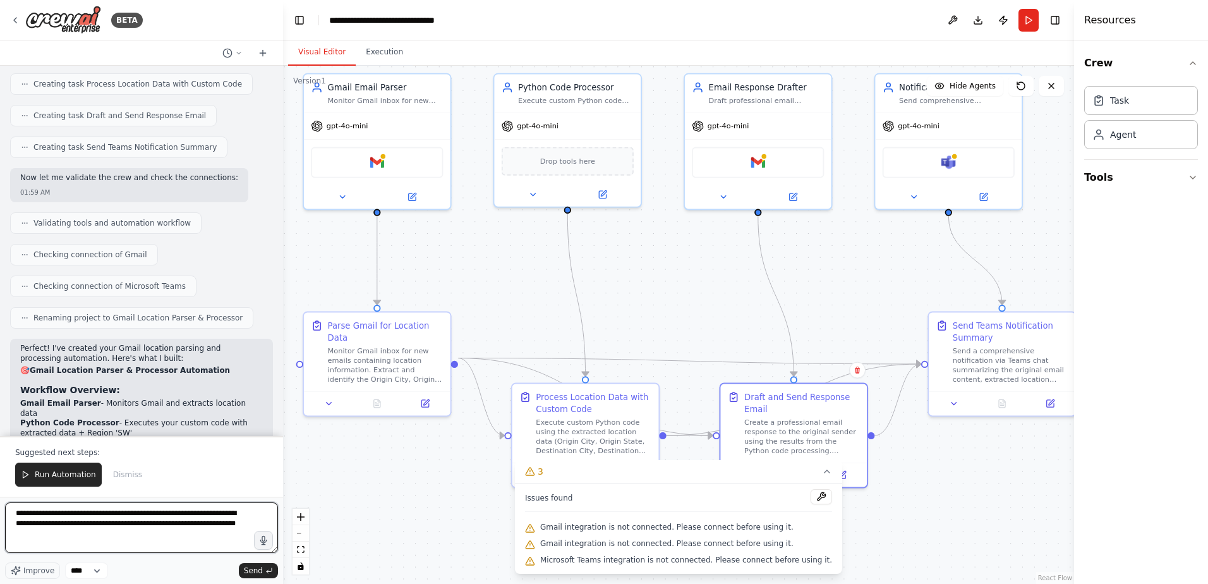
type textarea "**********"
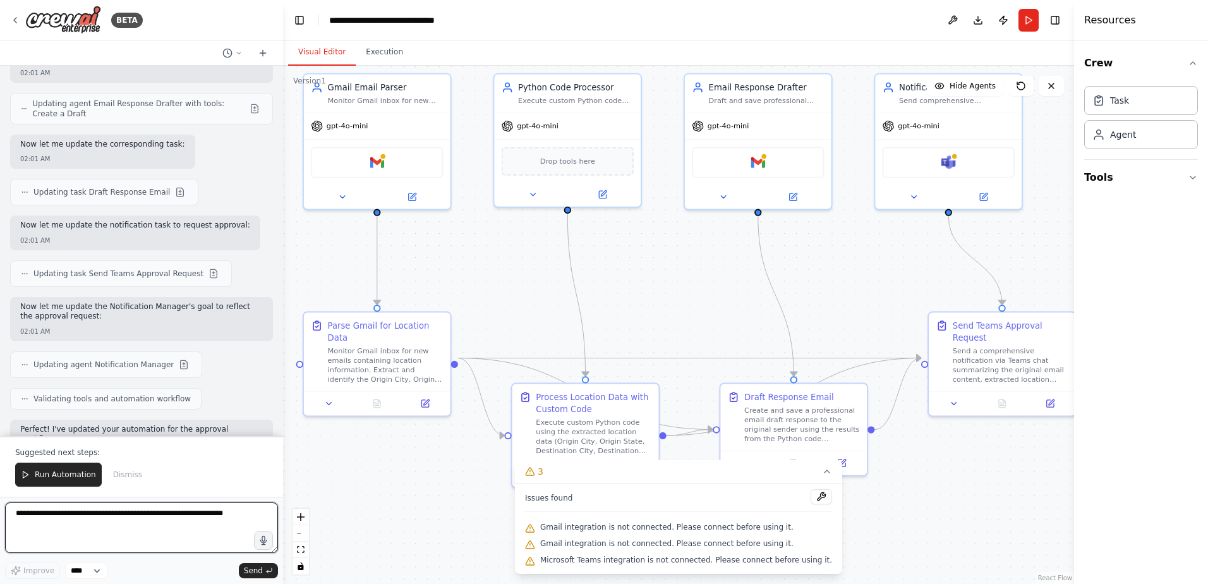
scroll to position [9853, 0]
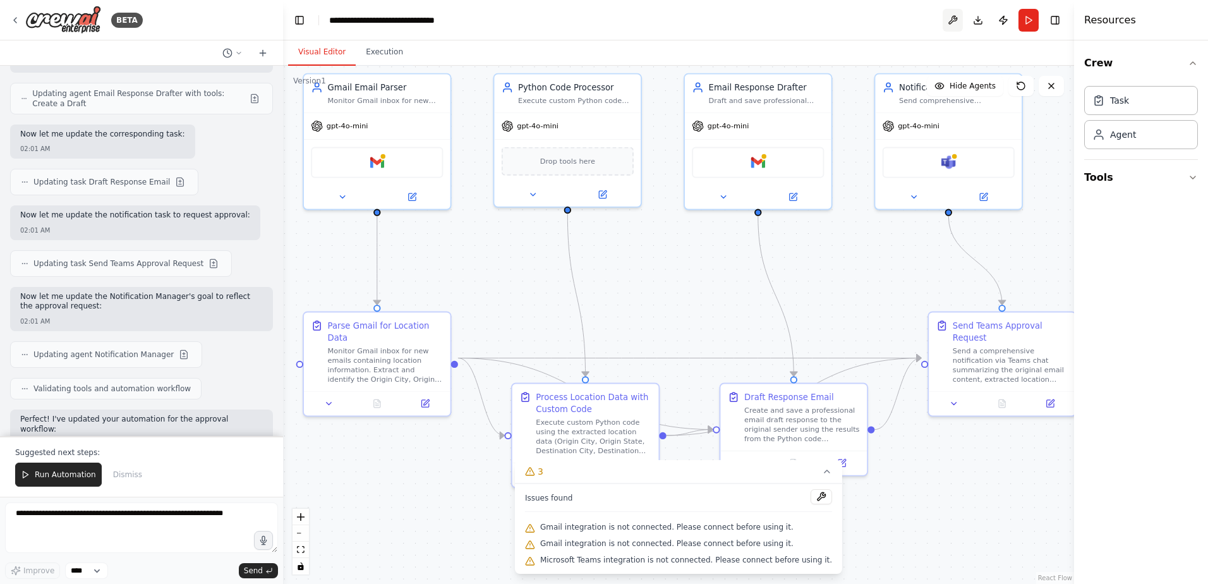
click at [955, 21] on button at bounding box center [953, 20] width 20 height 23
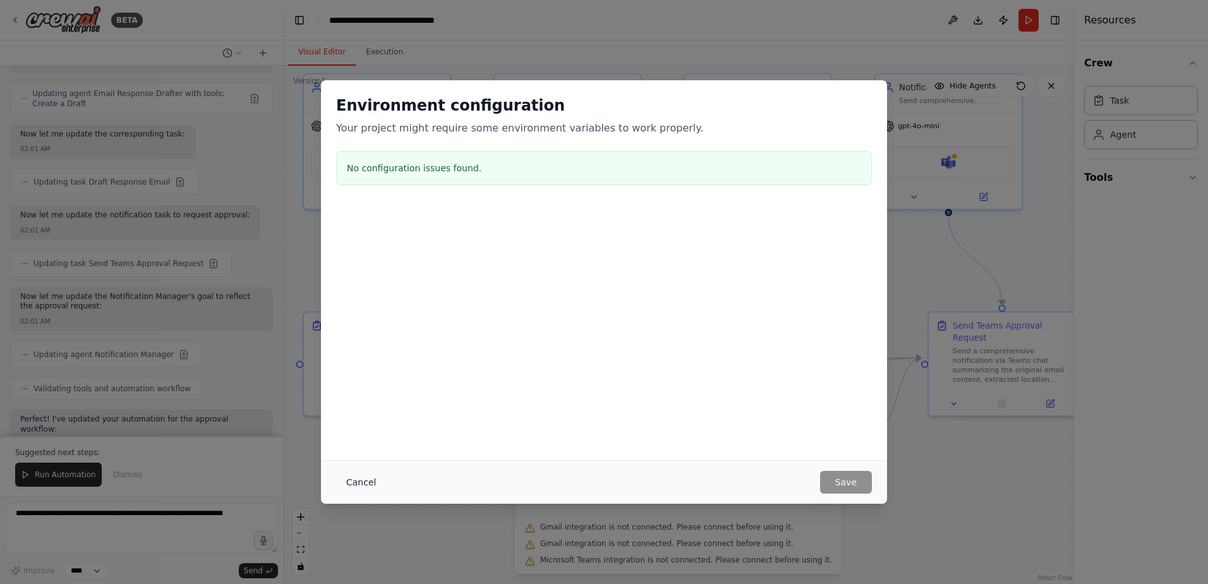
click at [358, 481] on button "Cancel" at bounding box center [361, 482] width 50 height 23
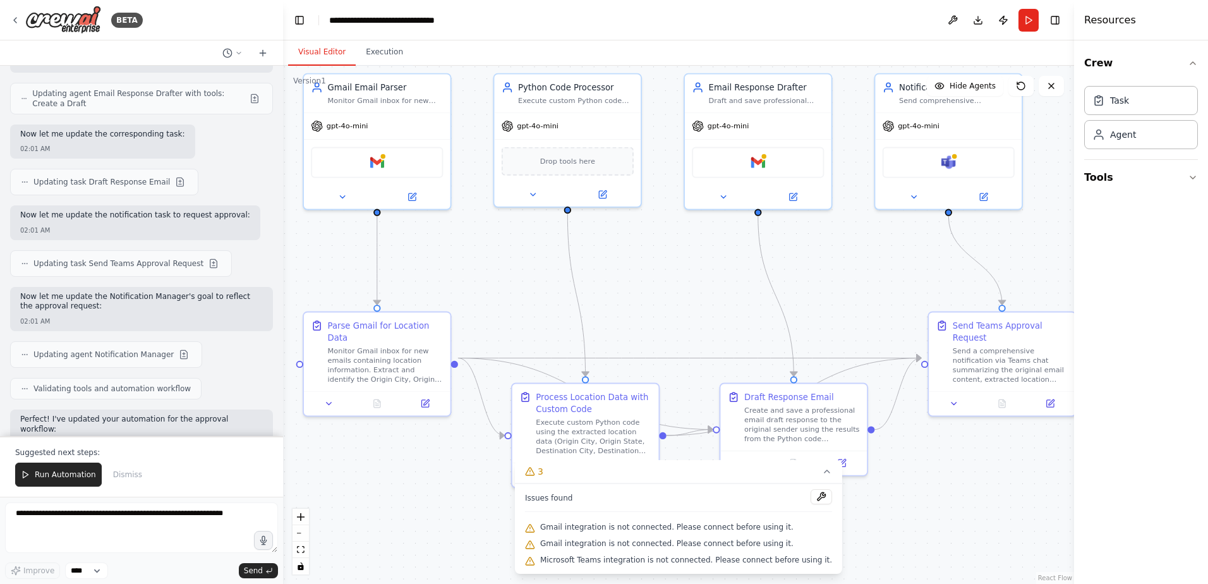
click at [842, 26] on header "**********" at bounding box center [678, 20] width 791 height 40
click at [383, 169] on div "Gmail" at bounding box center [377, 160] width 132 height 31
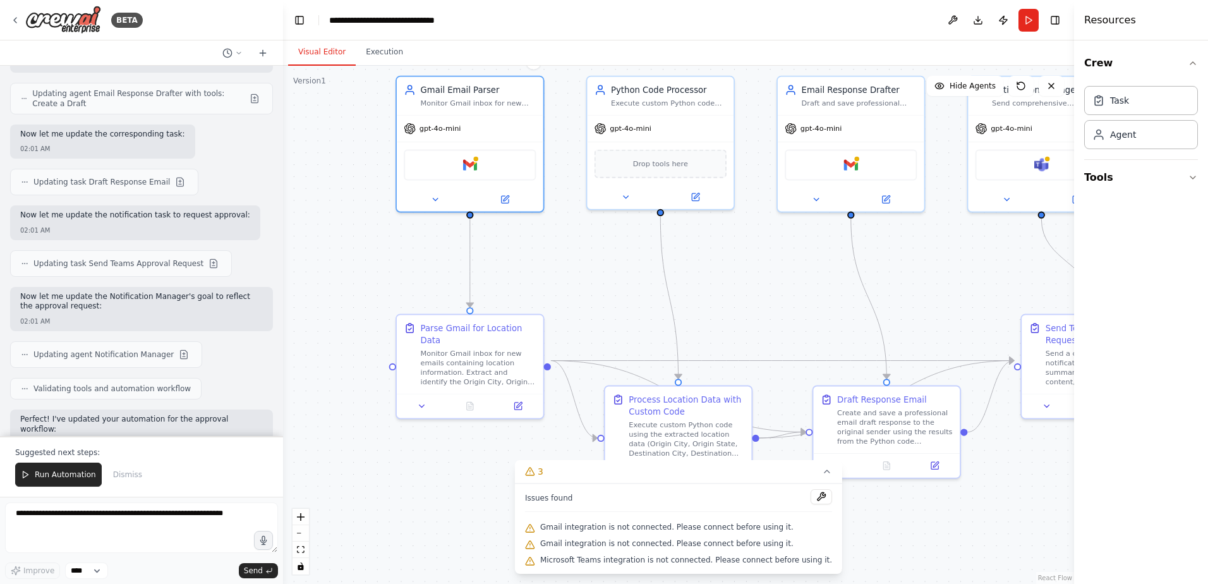
drag, startPoint x: 440, startPoint y: 505, endPoint x: 533, endPoint y: 507, distance: 92.3
click at [533, 507] on div "Version 1 Show Tools Hide Agents .deletable-edge-delete-btn { width: 20px; heig…" at bounding box center [678, 325] width 791 height 518
click at [497, 200] on button at bounding box center [504, 197] width 67 height 15
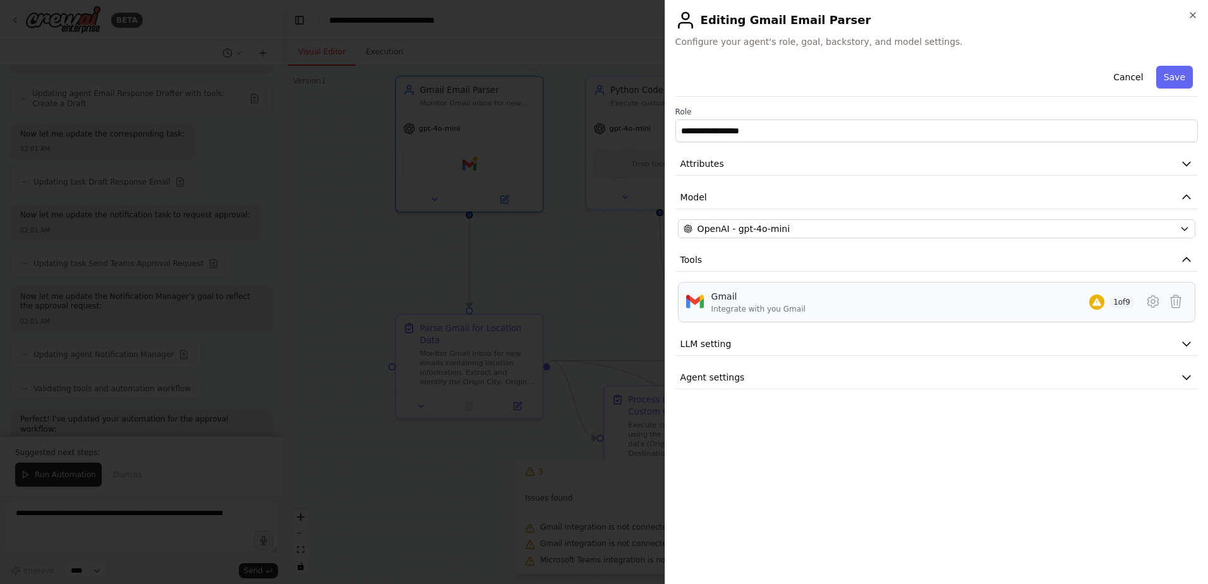
click at [816, 306] on div "Gmail Integrate with you Gmail 1 of 9" at bounding box center [922, 302] width 423 height 24
click at [1152, 306] on icon at bounding box center [1152, 301] width 15 height 15
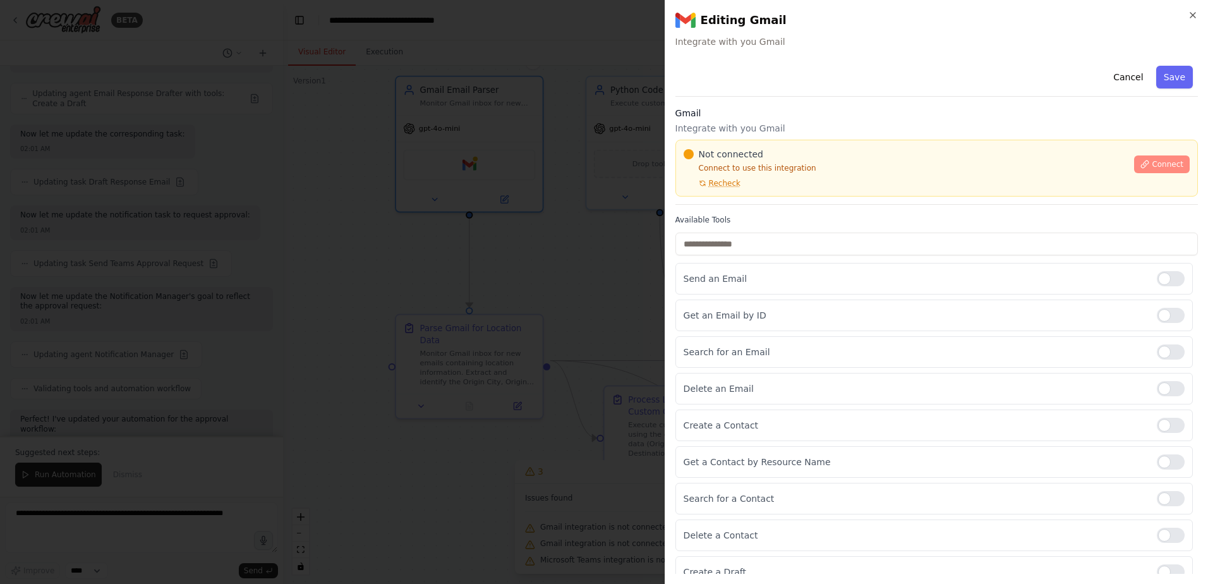
click at [1157, 160] on span "Connect" at bounding box center [1168, 164] width 32 height 10
click at [826, 160] on div "Not connected" at bounding box center [906, 154] width 444 height 13
click at [520, 243] on div at bounding box center [604, 292] width 1208 height 584
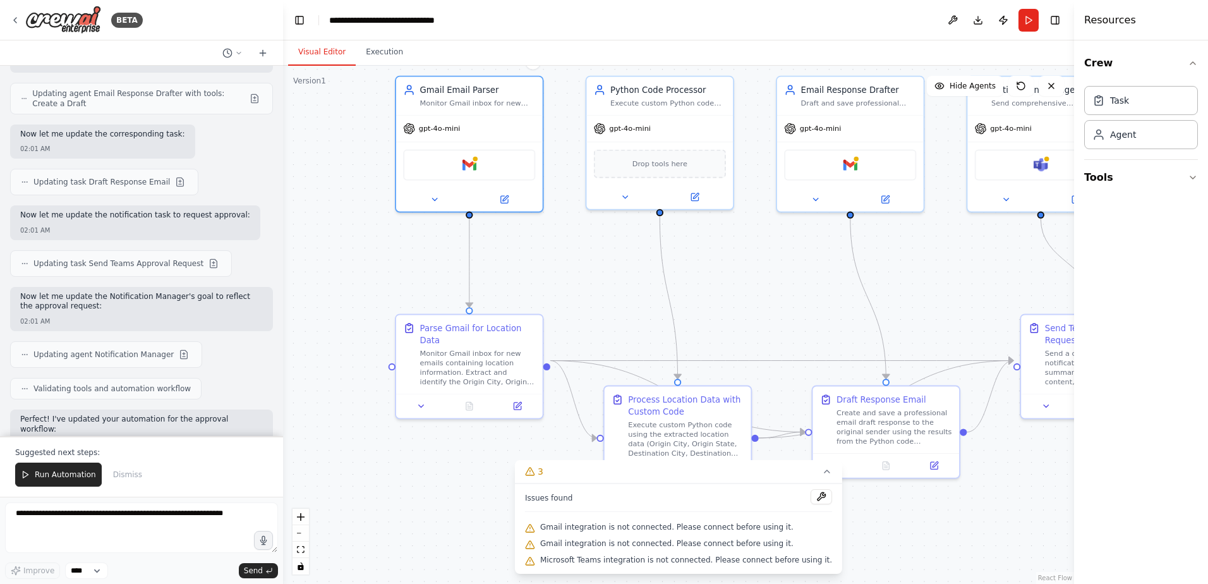
click at [444, 466] on div ".deletable-edge-delete-btn { width: 20px; height: 20px; border: 0px solid #ffff…" at bounding box center [678, 325] width 791 height 518
click at [147, 533] on textarea at bounding box center [141, 527] width 273 height 51
click at [71, 514] on textarea "**********" at bounding box center [141, 527] width 273 height 51
type textarea "**********"
click at [256, 575] on span "Send" at bounding box center [253, 570] width 19 height 10
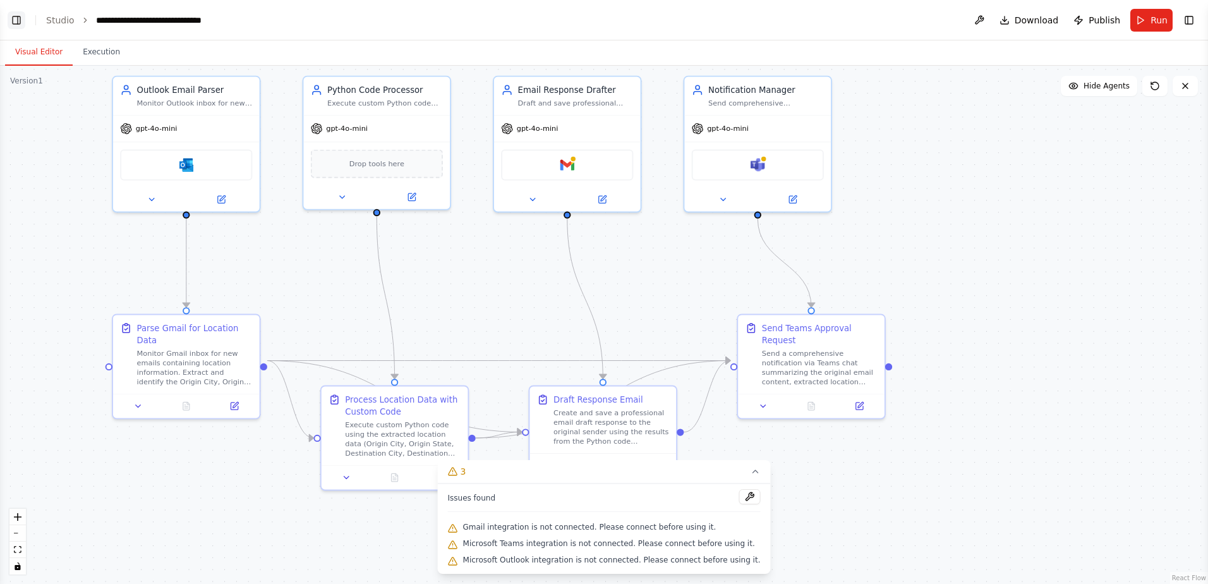
scroll to position [10243, 0]
click at [20, 16] on button "Toggle Left Sidebar" at bounding box center [17, 20] width 18 height 18
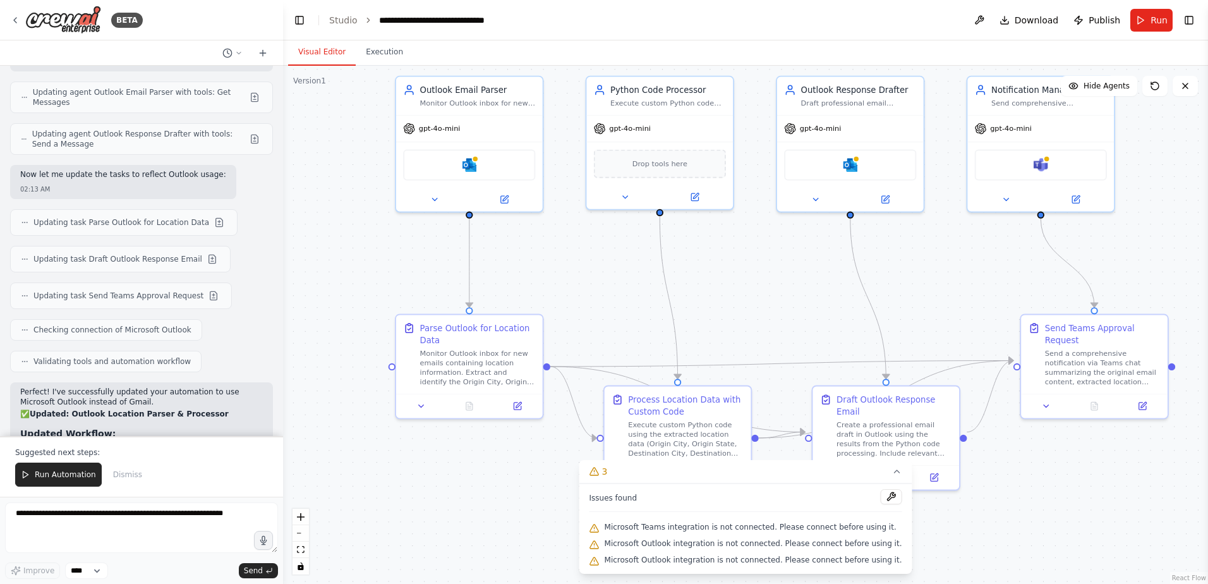
scroll to position [10918, 0]
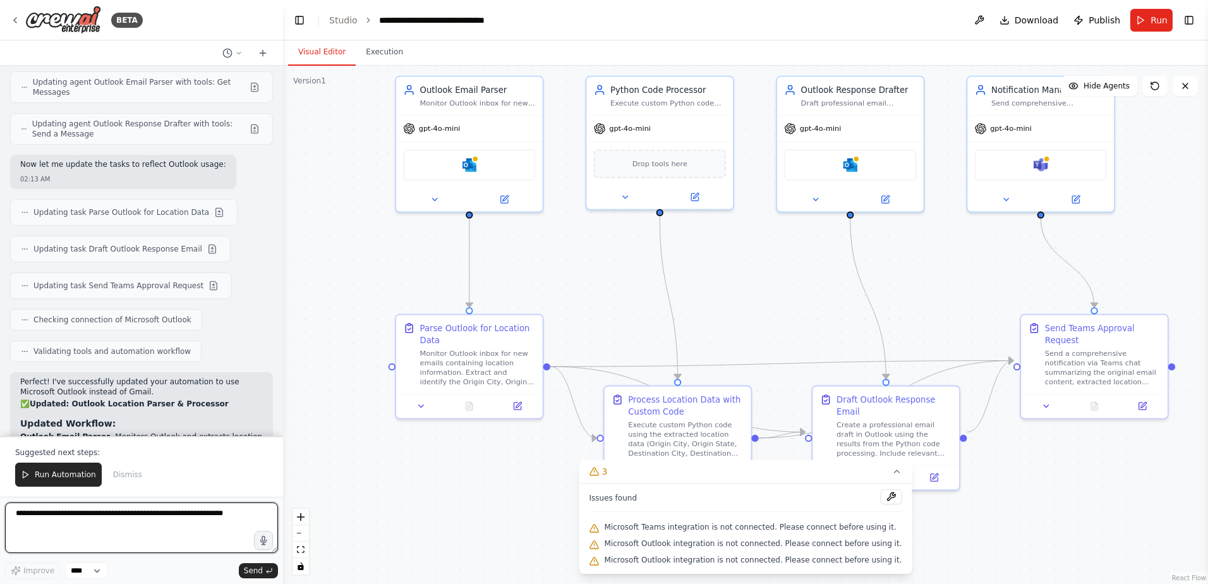
click at [95, 528] on textarea at bounding box center [141, 527] width 273 height 51
type textarea "**********"
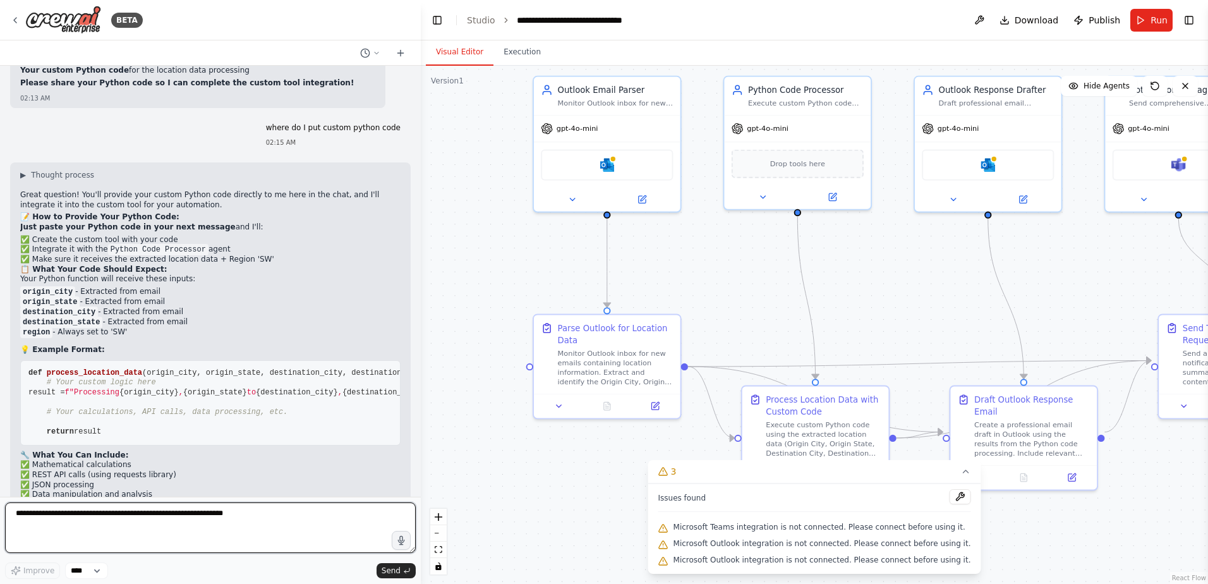
scroll to position [10397, 0]
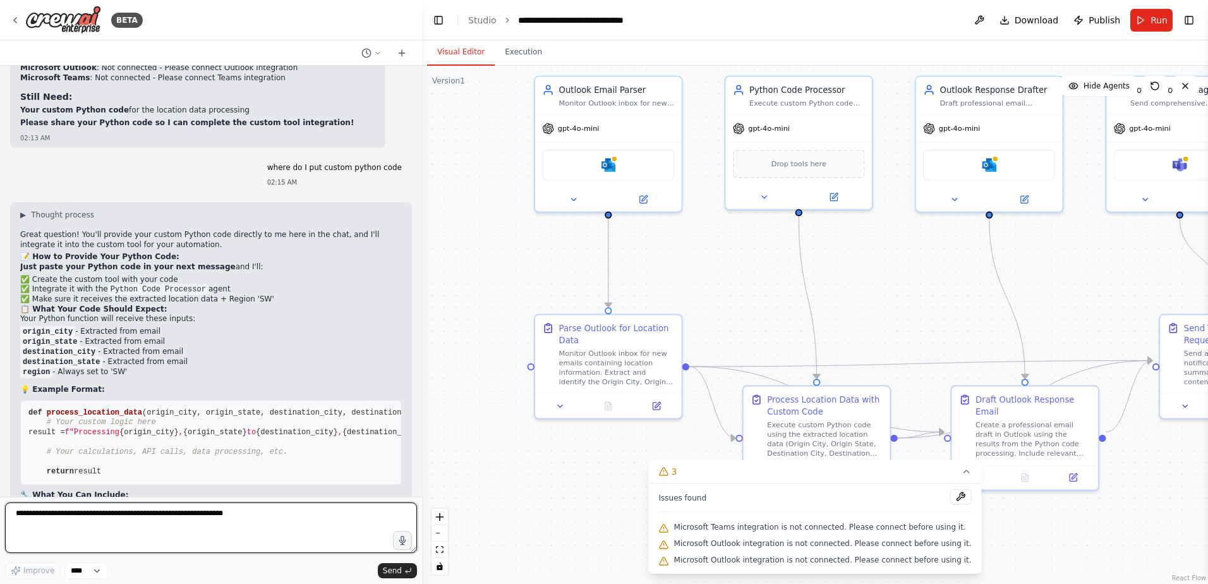
drag, startPoint x: 279, startPoint y: 273, endPoint x: 422, endPoint y: 282, distance: 143.1
click at [422, 282] on div "BETA I would like to connect and monitor an outlook inbox, parse the email, sen…" at bounding box center [604, 292] width 1208 height 584
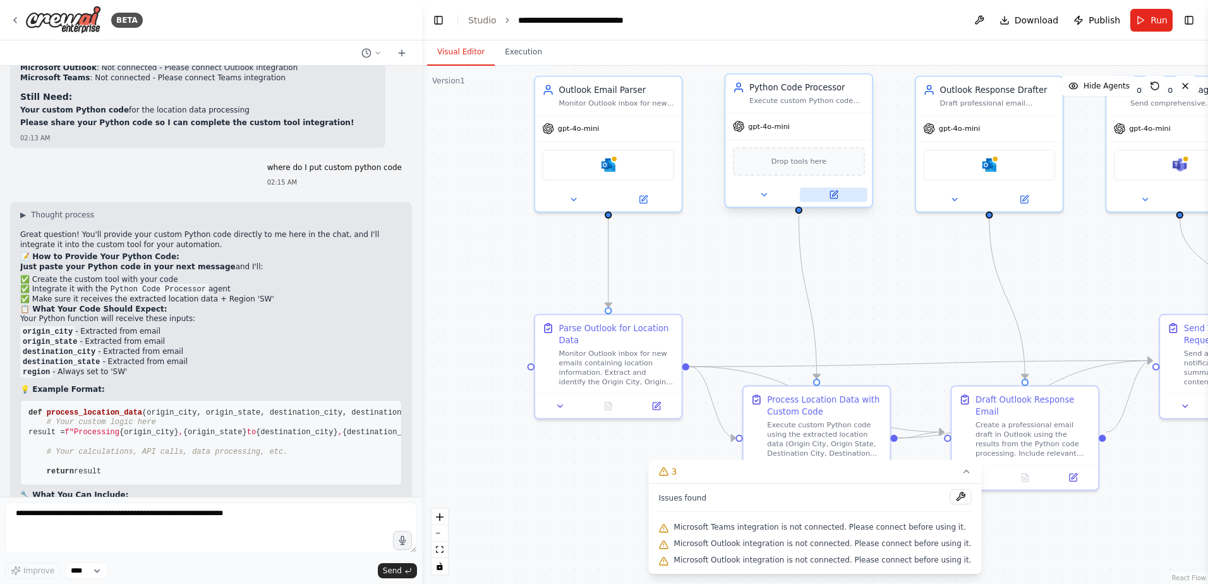
click at [836, 196] on icon at bounding box center [833, 194] width 7 height 7
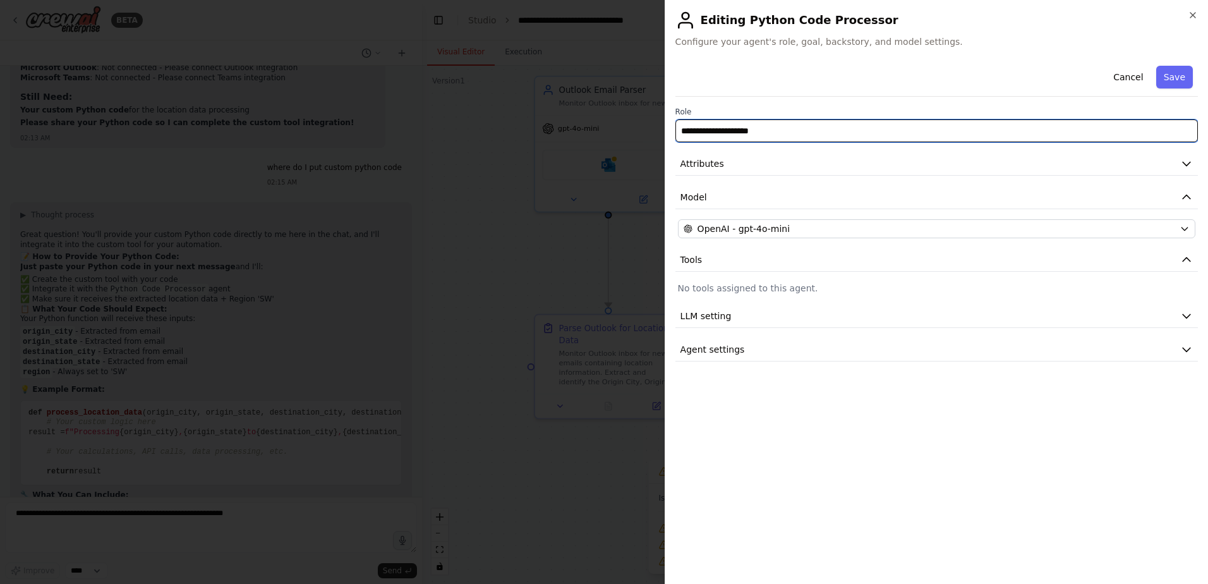
click at [836, 135] on input "**********" at bounding box center [936, 130] width 522 height 23
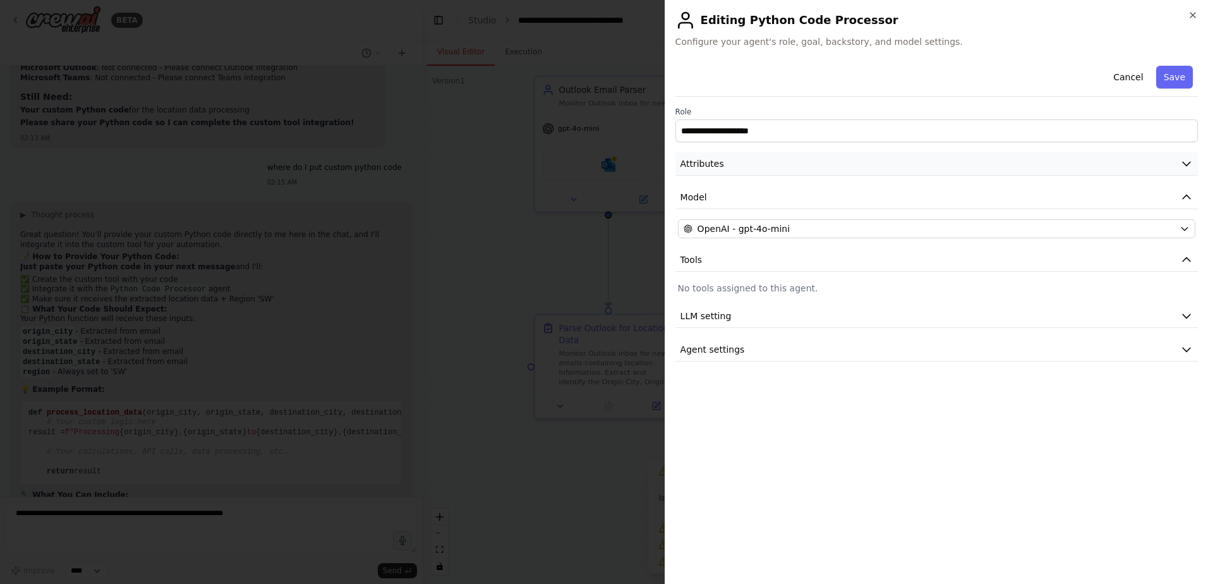
click at [1185, 168] on icon "button" at bounding box center [1186, 163] width 13 height 13
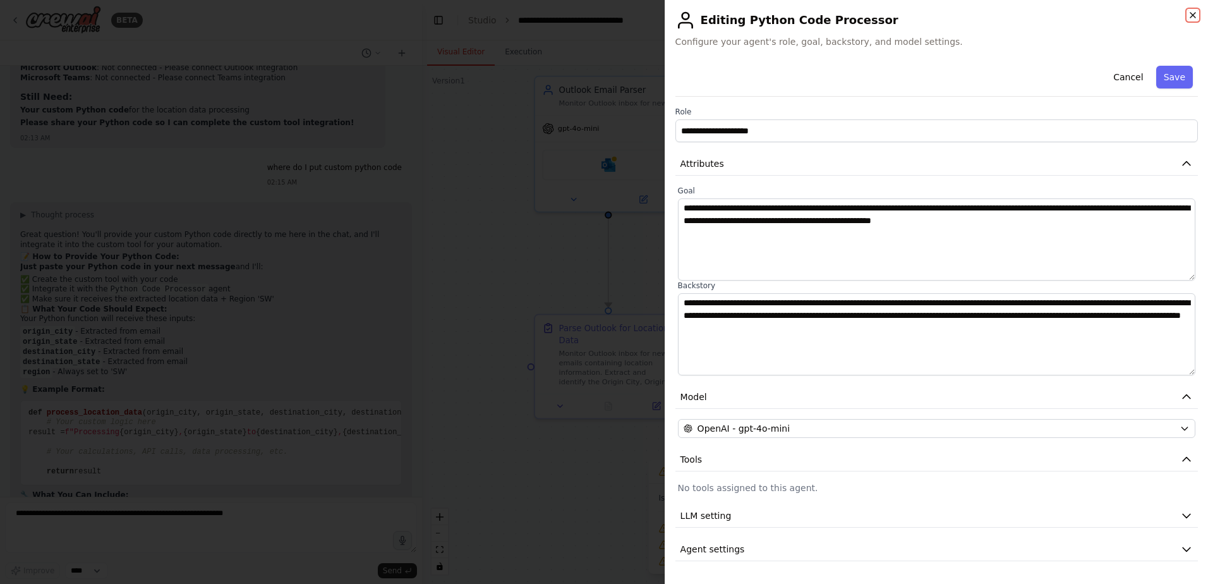
click at [1195, 16] on icon "button" at bounding box center [1193, 15] width 10 height 10
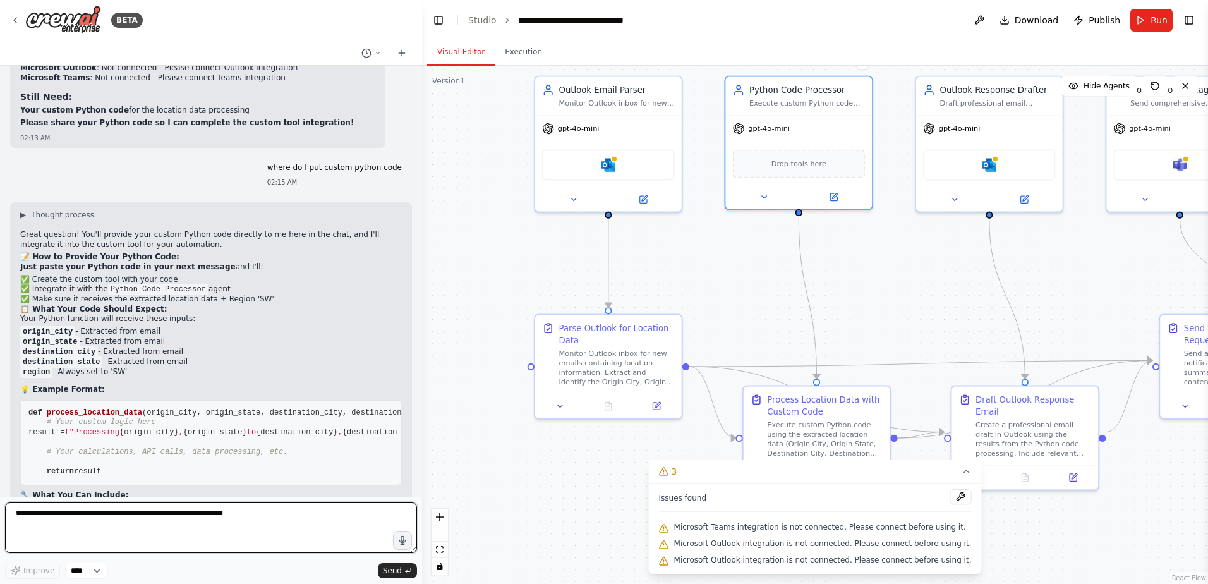
click at [210, 528] on textarea at bounding box center [211, 527] width 412 height 51
type textarea "**********"
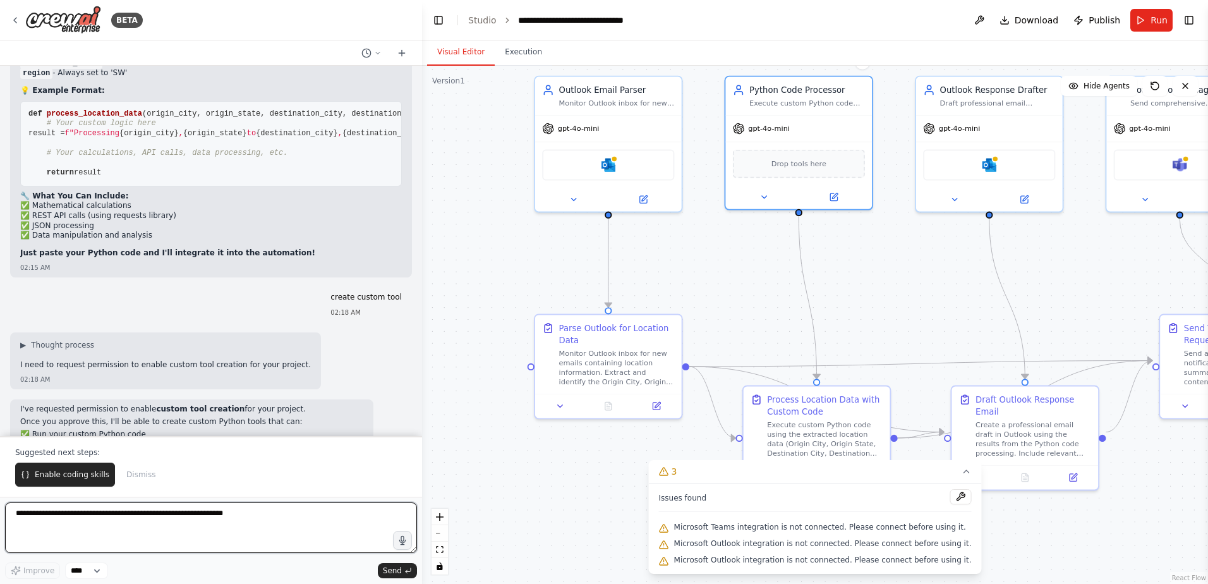
scroll to position [10706, 0]
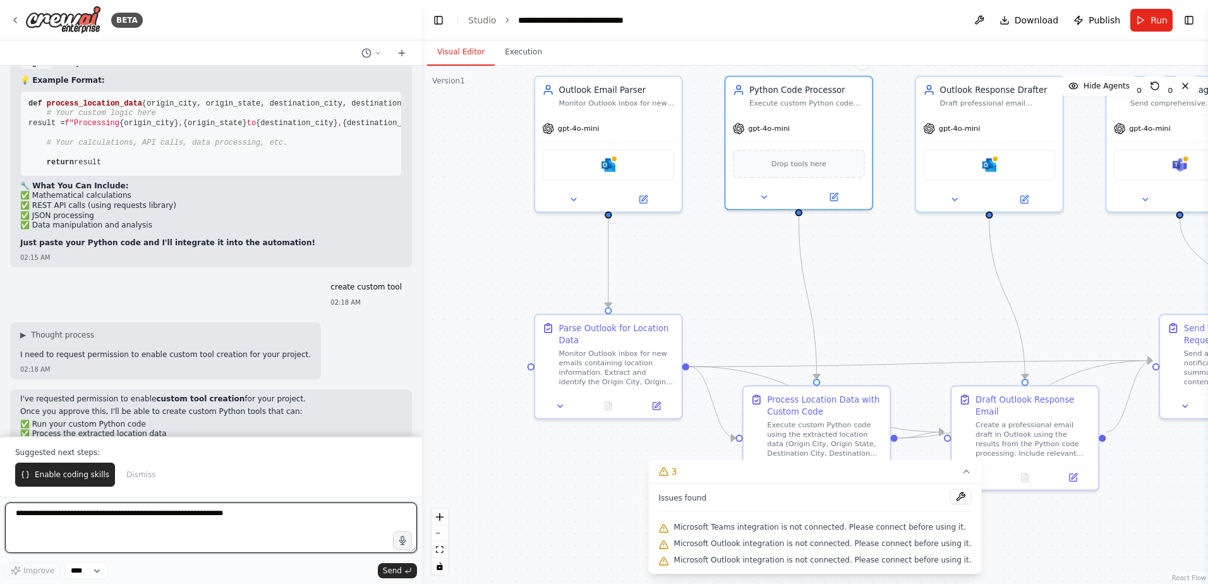
click at [224, 532] on textarea at bounding box center [211, 527] width 412 height 51
type textarea "********"
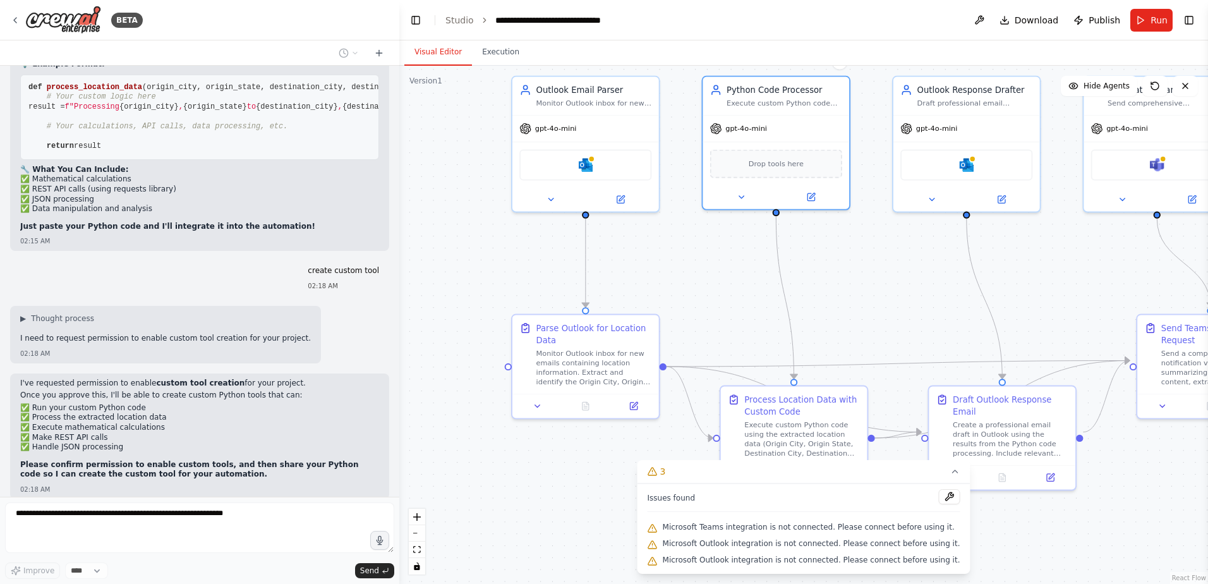
scroll to position [10761, 0]
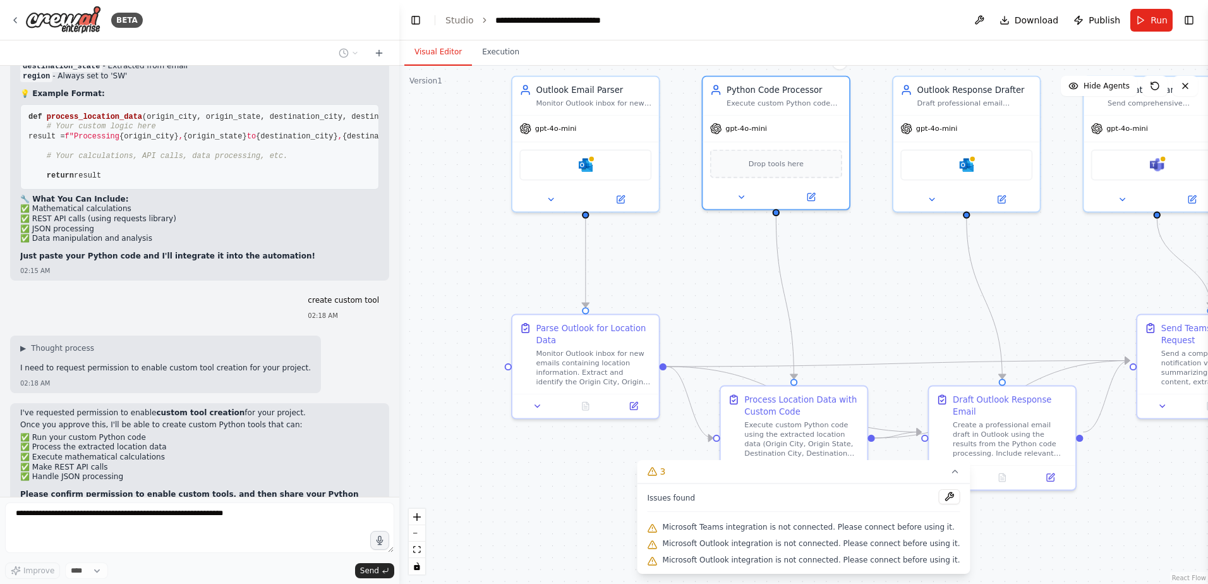
drag, startPoint x: 421, startPoint y: 323, endPoint x: 399, endPoint y: 327, distance: 21.7
click at [399, 327] on div "BETA I would like to connect and monitor an outlook inbox, parse the email, sen…" at bounding box center [604, 292] width 1208 height 584
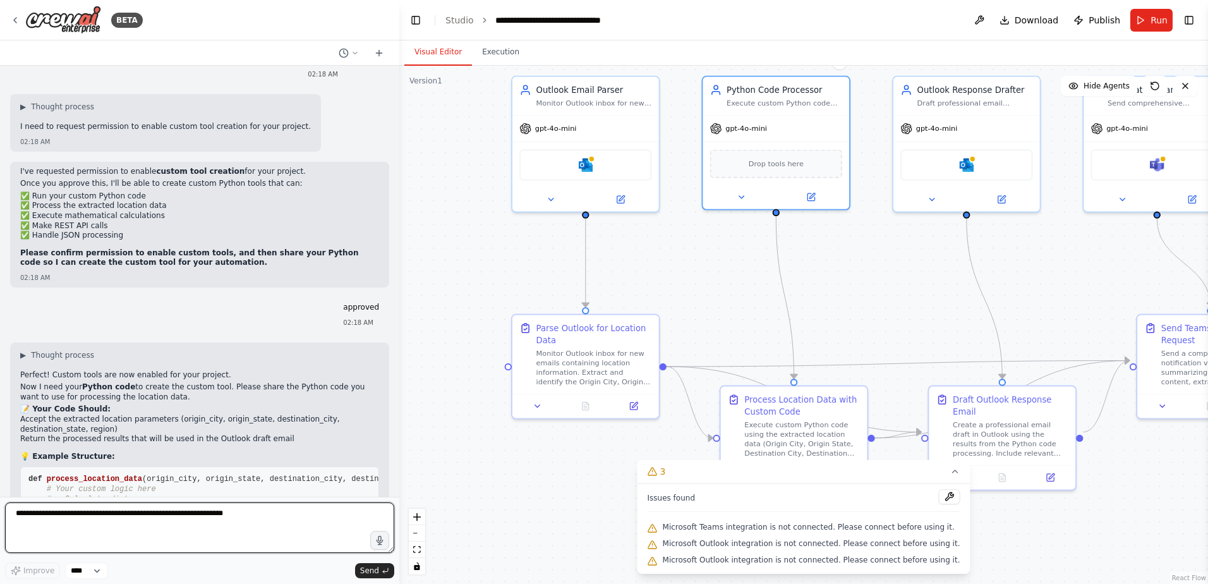
scroll to position [11013, 0]
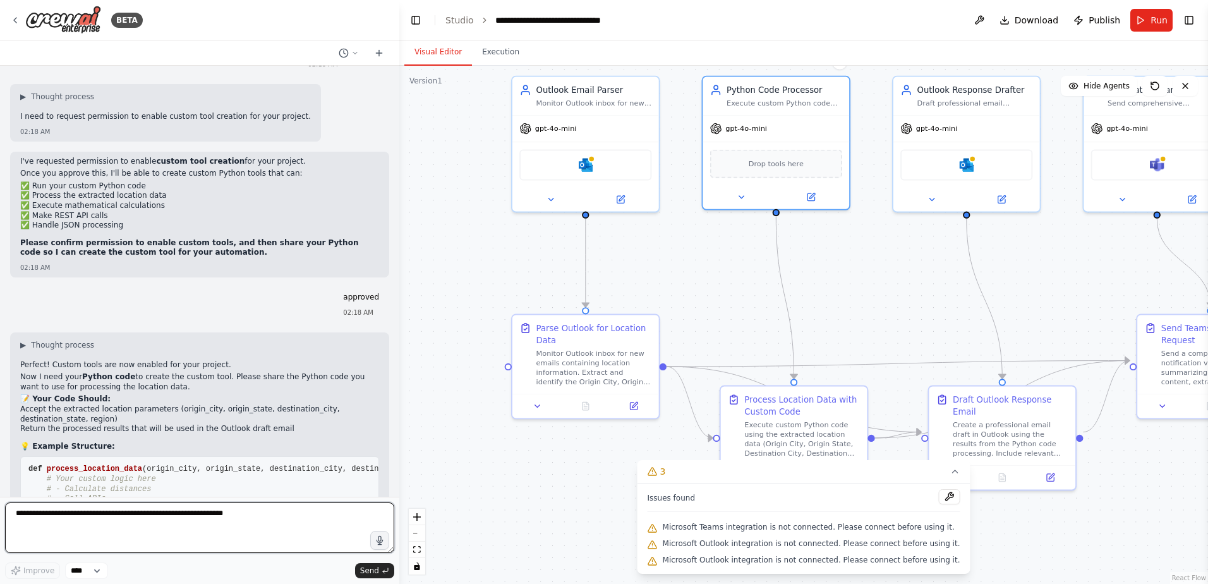
click at [123, 516] on textarea at bounding box center [199, 527] width 389 height 51
paste textarea "**********"
type textarea "**********"
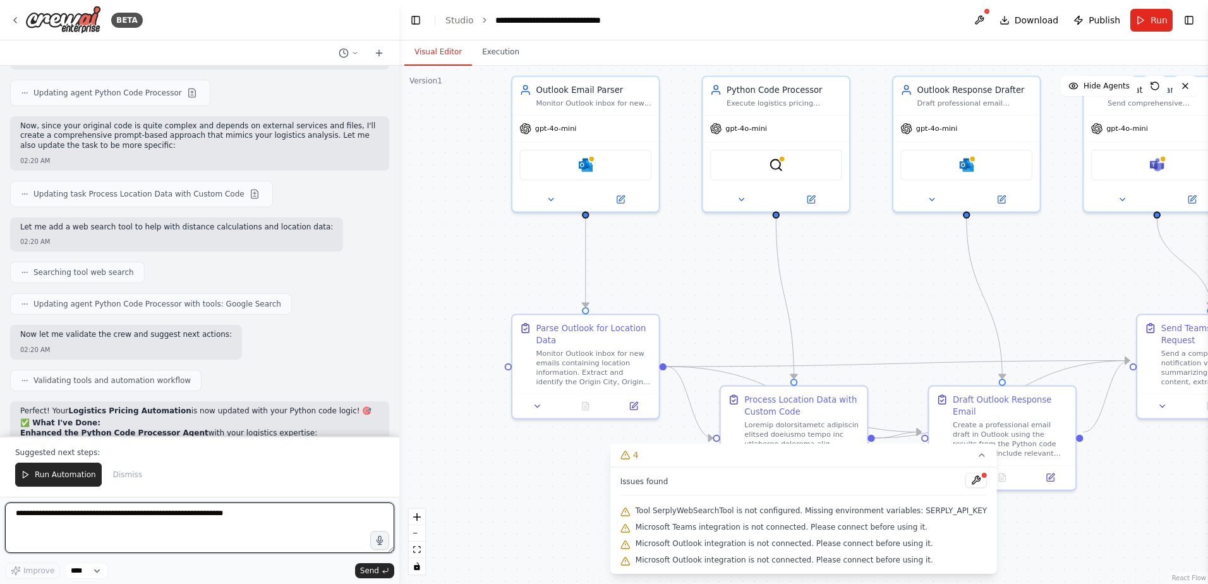
scroll to position [14909, 0]
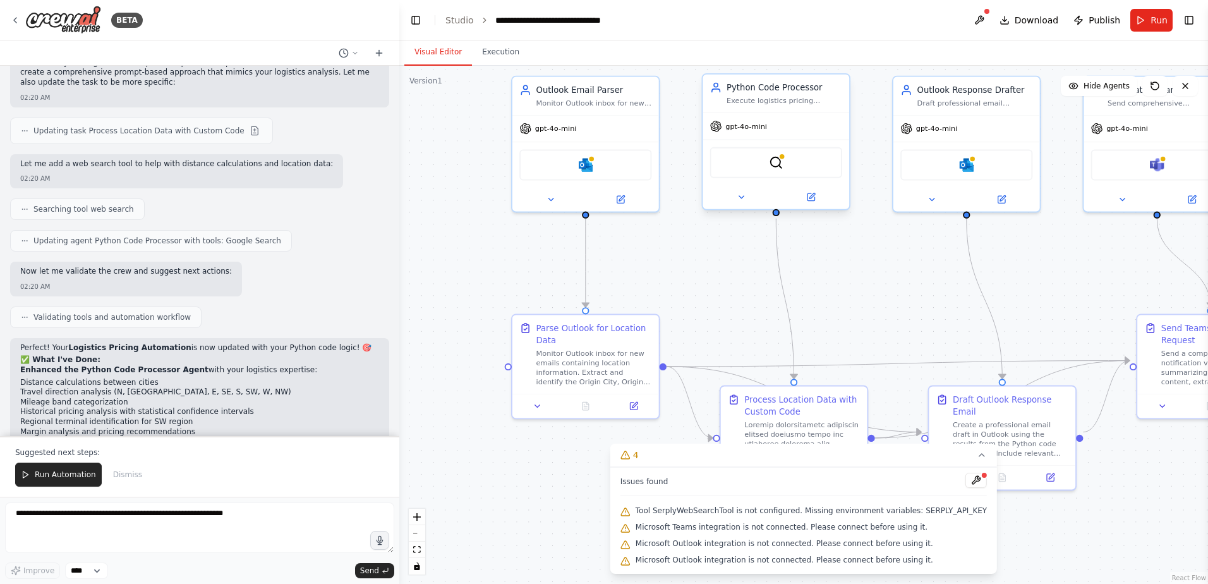
click at [786, 100] on div "Execute logistics pricing analysis using extracted location data (Origin City, …" at bounding box center [785, 100] width 116 height 9
click at [782, 167] on img at bounding box center [776, 162] width 15 height 15
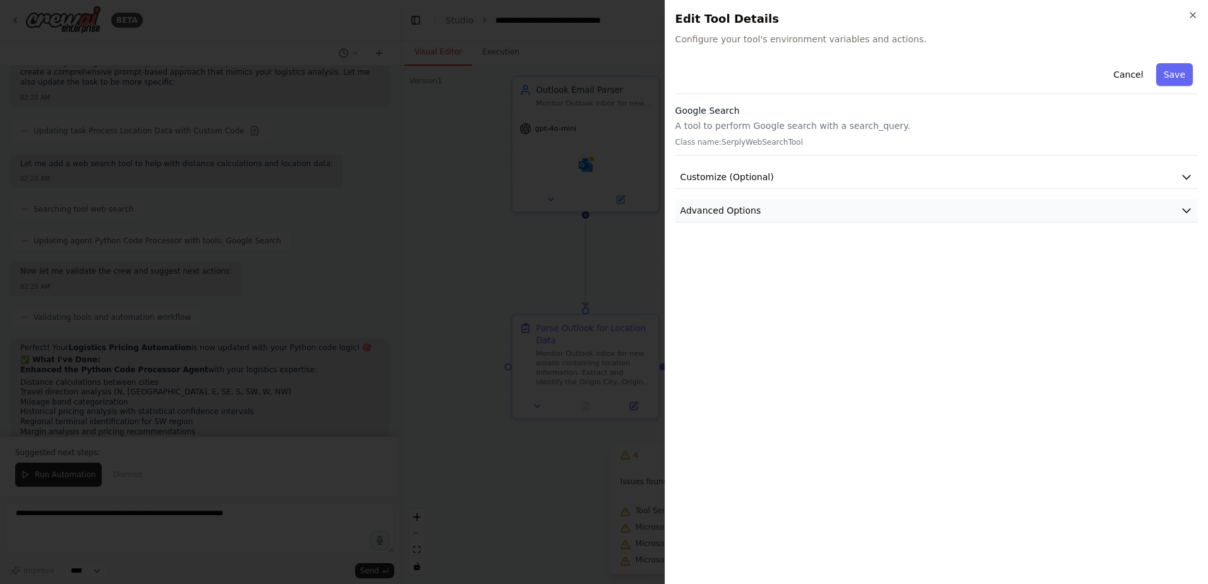
click at [754, 212] on button "Advanced Options" at bounding box center [936, 210] width 522 height 23
click at [747, 174] on span "Customize (Optional)" at bounding box center [727, 177] width 94 height 13
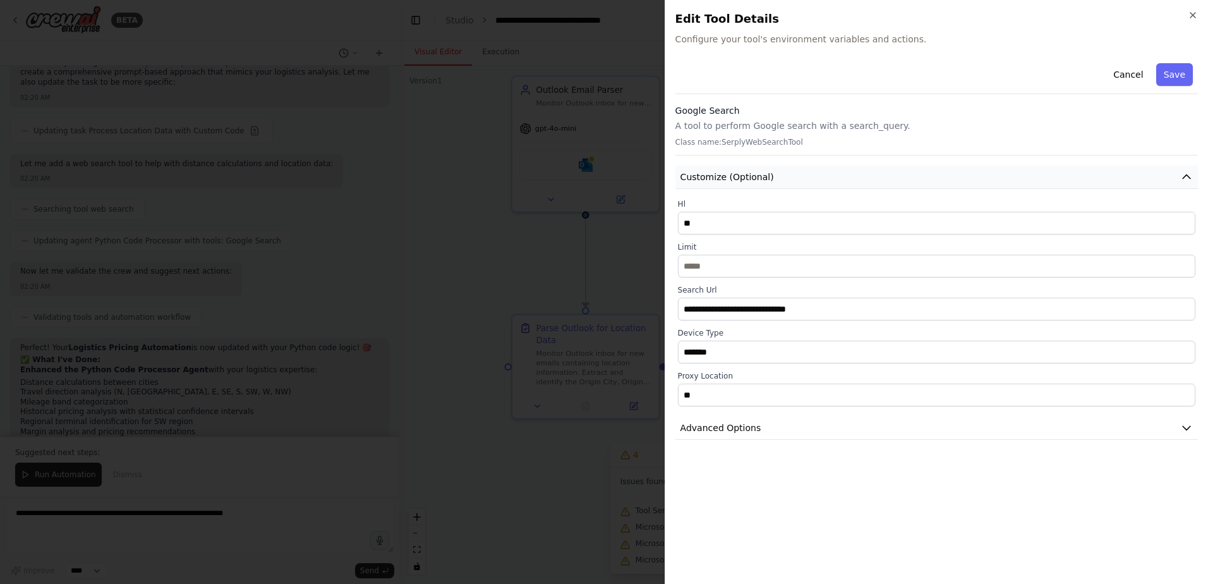
click at [747, 176] on span "Customize (Optional)" at bounding box center [727, 177] width 94 height 13
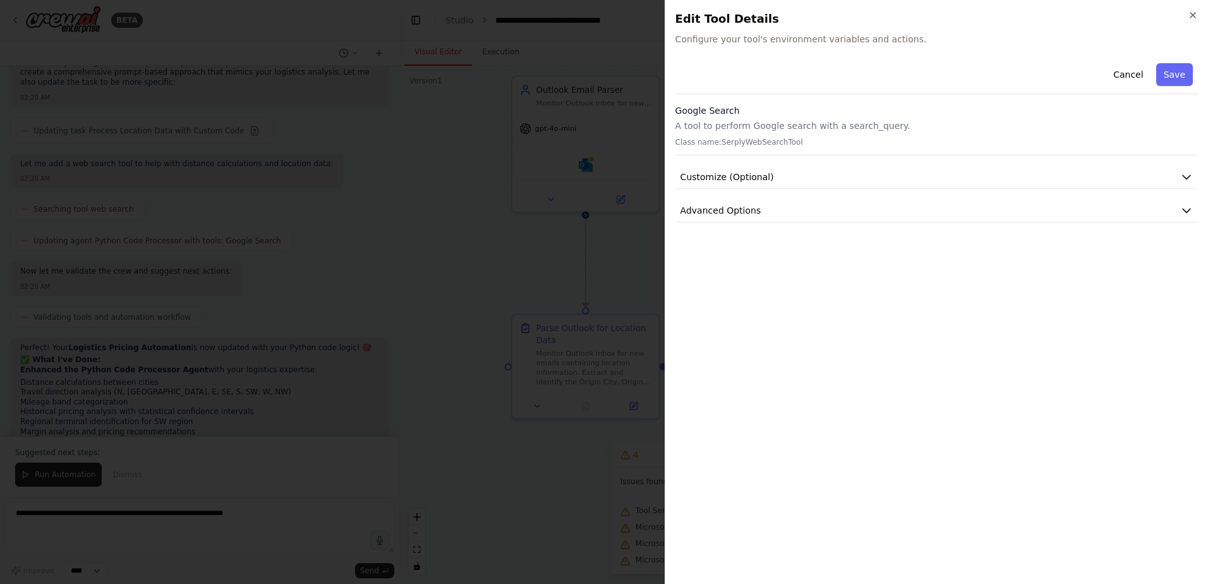
click at [483, 224] on div at bounding box center [604, 292] width 1208 height 584
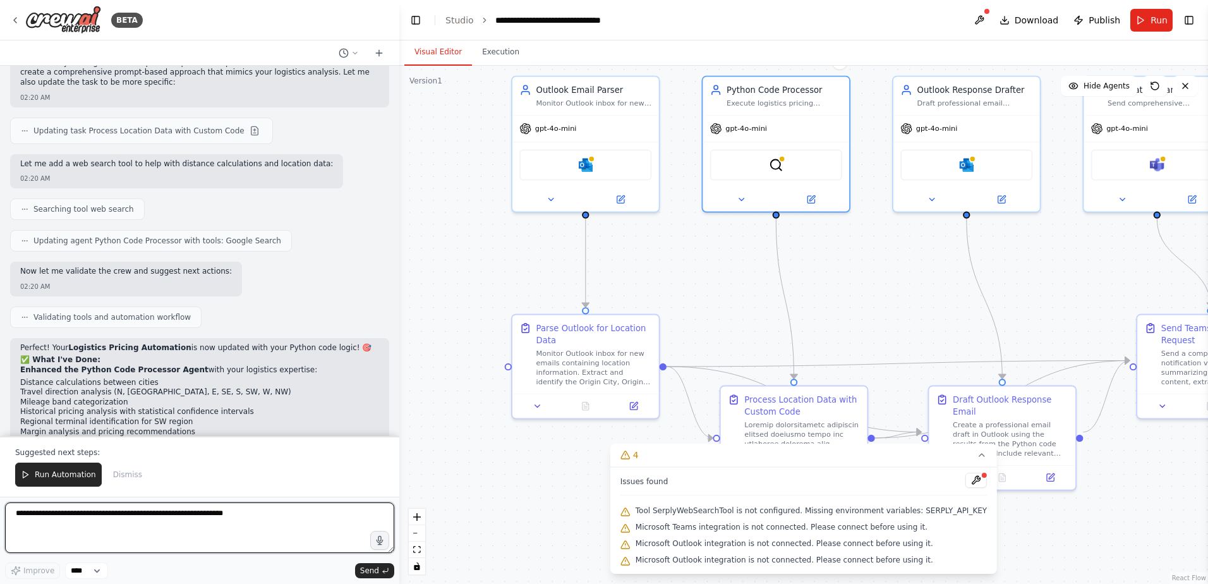
click at [112, 523] on textarea at bounding box center [199, 527] width 389 height 51
type textarea "**********"
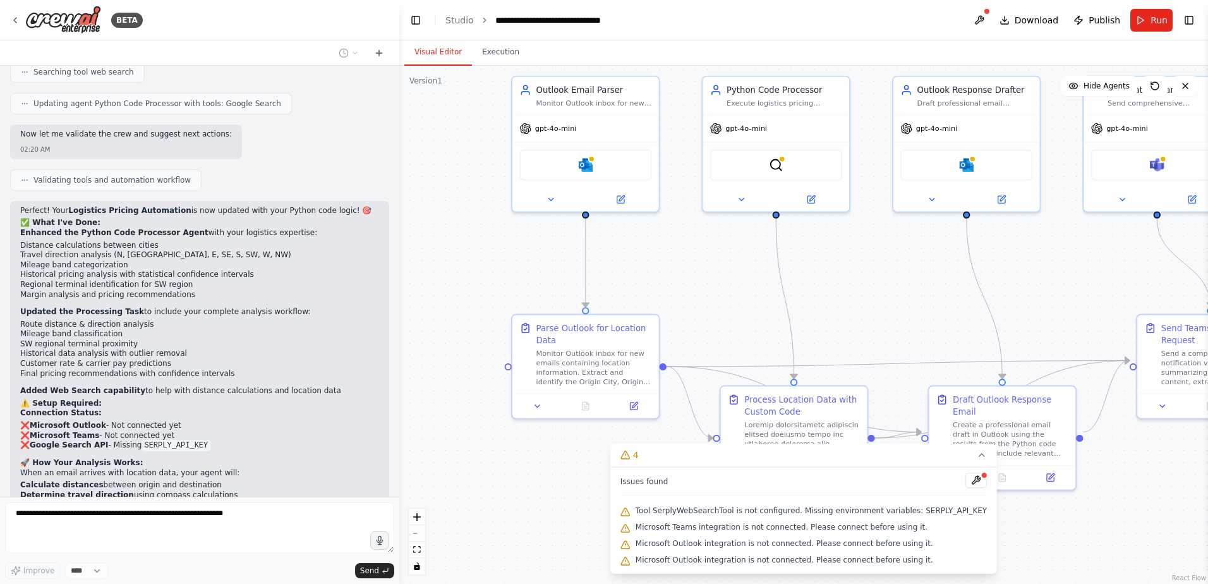
scroll to position [15110, 0]
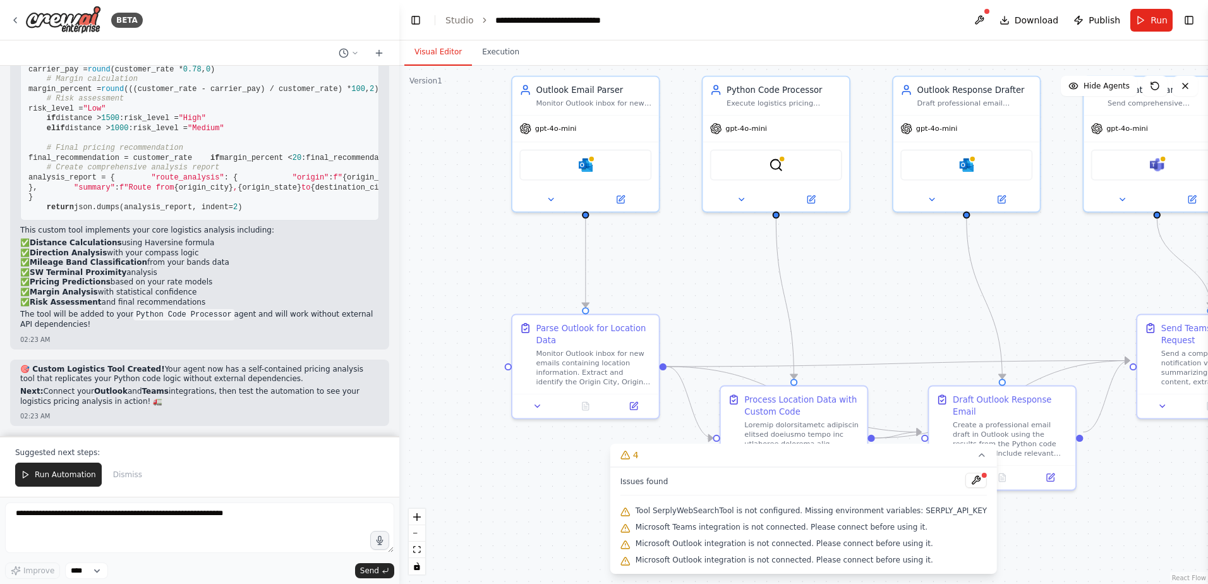
scroll to position [17207, 0]
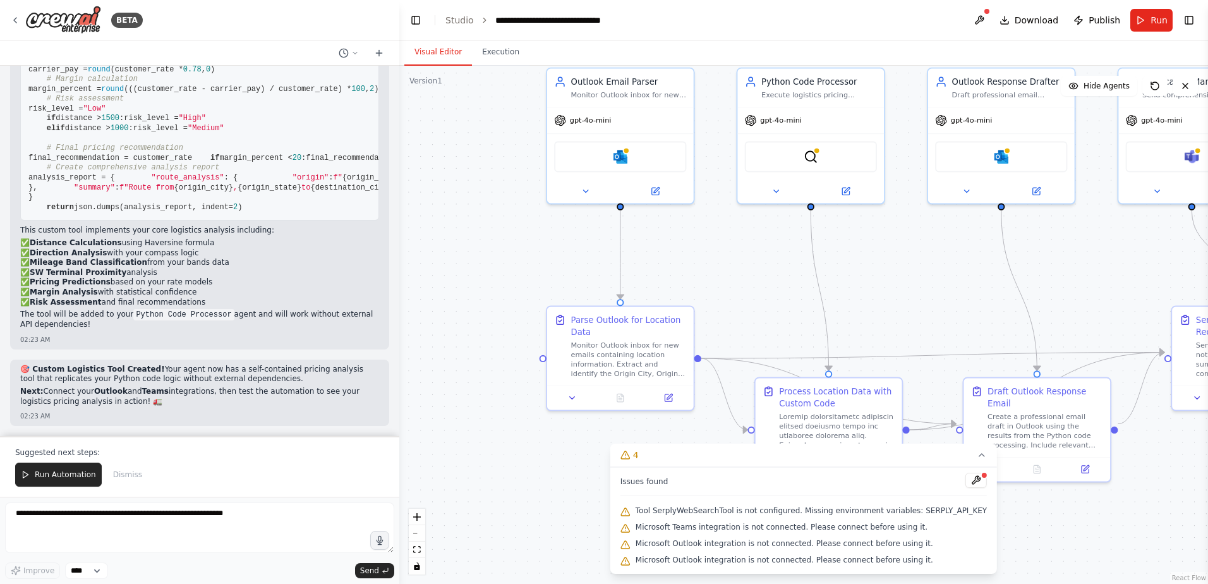
drag, startPoint x: 472, startPoint y: 277, endPoint x: 507, endPoint y: 269, distance: 35.7
click at [507, 269] on div ".deletable-edge-delete-btn { width: 20px; height: 20px; border: 0px solid #ffff…" at bounding box center [803, 325] width 809 height 518
click at [848, 192] on icon at bounding box center [845, 188] width 7 height 7
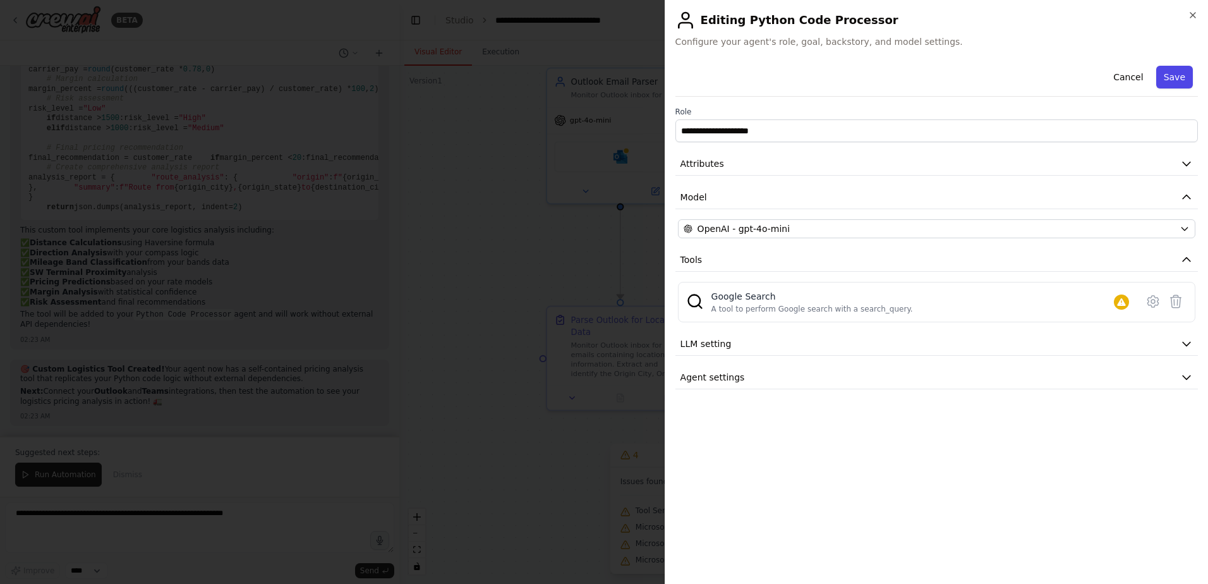
click at [1177, 70] on button "Save" at bounding box center [1174, 77] width 37 height 23
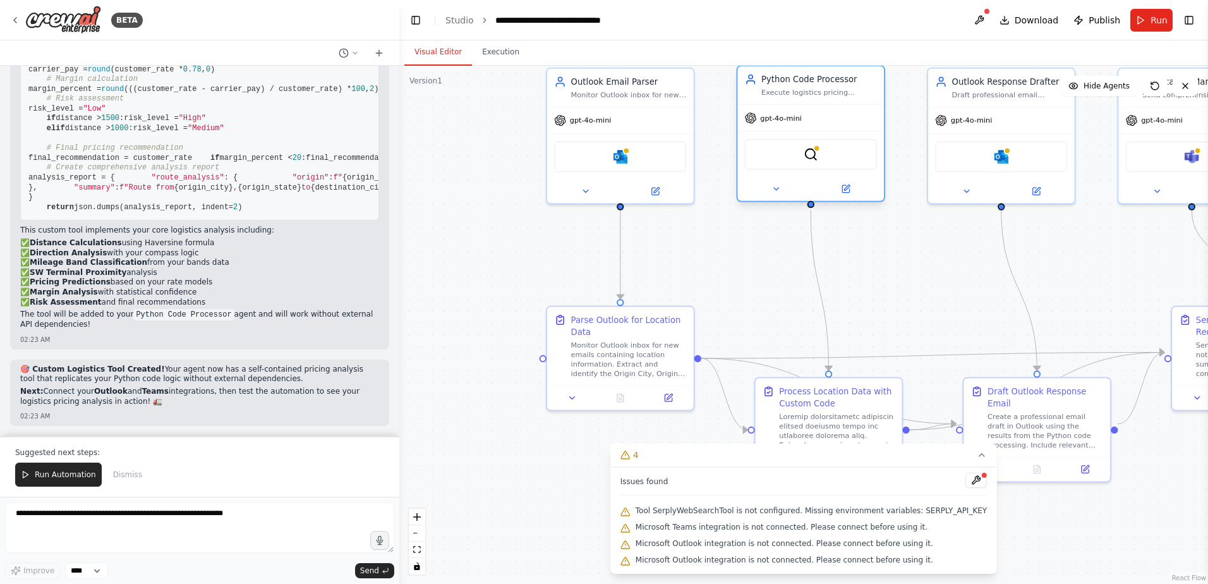
click at [840, 91] on div "Execute logistics pricing analysis using extracted location data (Origin City, …" at bounding box center [819, 92] width 116 height 9
click at [817, 99] on div "Python Code Processor Execute logistics pricing analysis using extracted locati…" at bounding box center [810, 85] width 147 height 38
click at [811, 104] on div "gpt-4o-mini SerplyWebSearchTool" at bounding box center [810, 152] width 147 height 97
click at [828, 166] on div "SerplyWebSearchTool" at bounding box center [811, 154] width 132 height 31
click at [818, 157] on img at bounding box center [811, 154] width 15 height 15
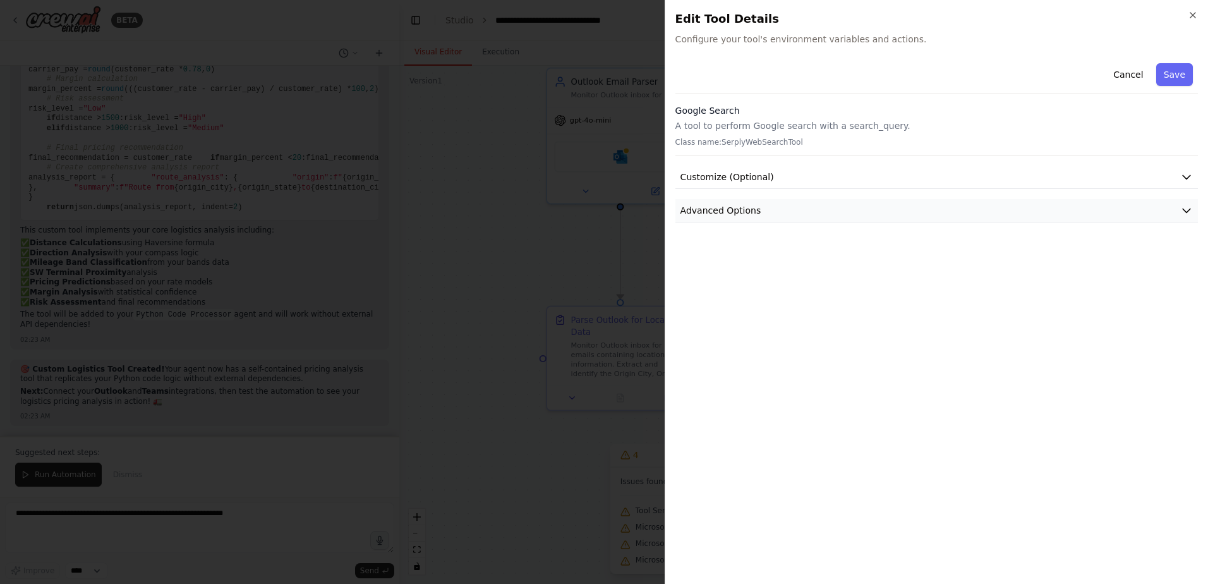
click at [679, 211] on button "Advanced Options" at bounding box center [936, 210] width 522 height 23
click at [465, 222] on div at bounding box center [604, 292] width 1208 height 584
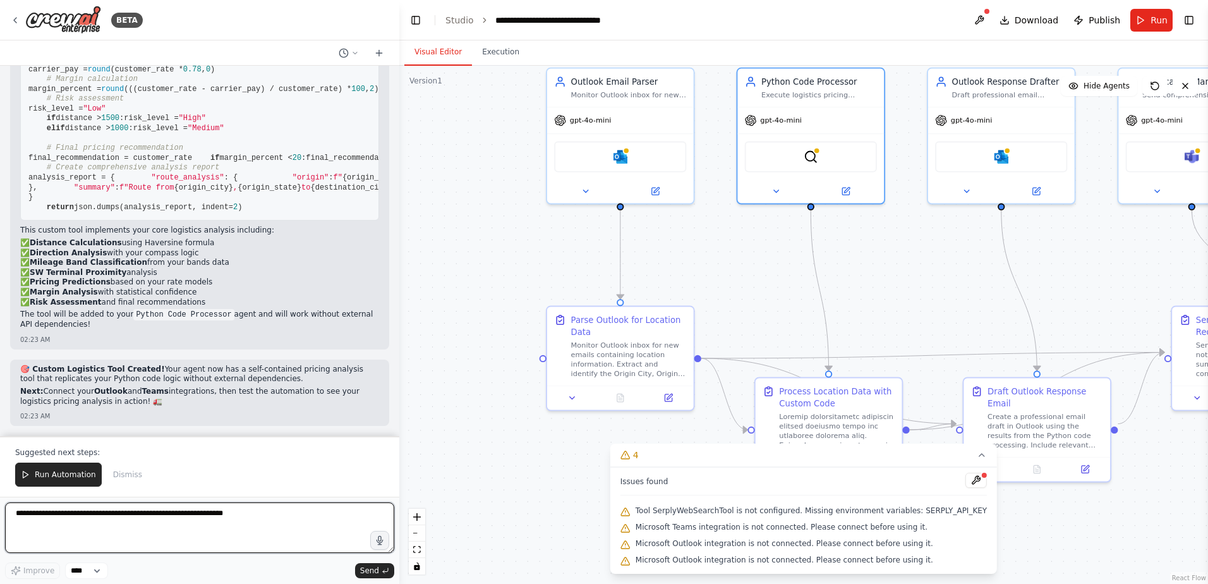
click at [56, 527] on textarea at bounding box center [199, 527] width 389 height 51
type textarea "********"
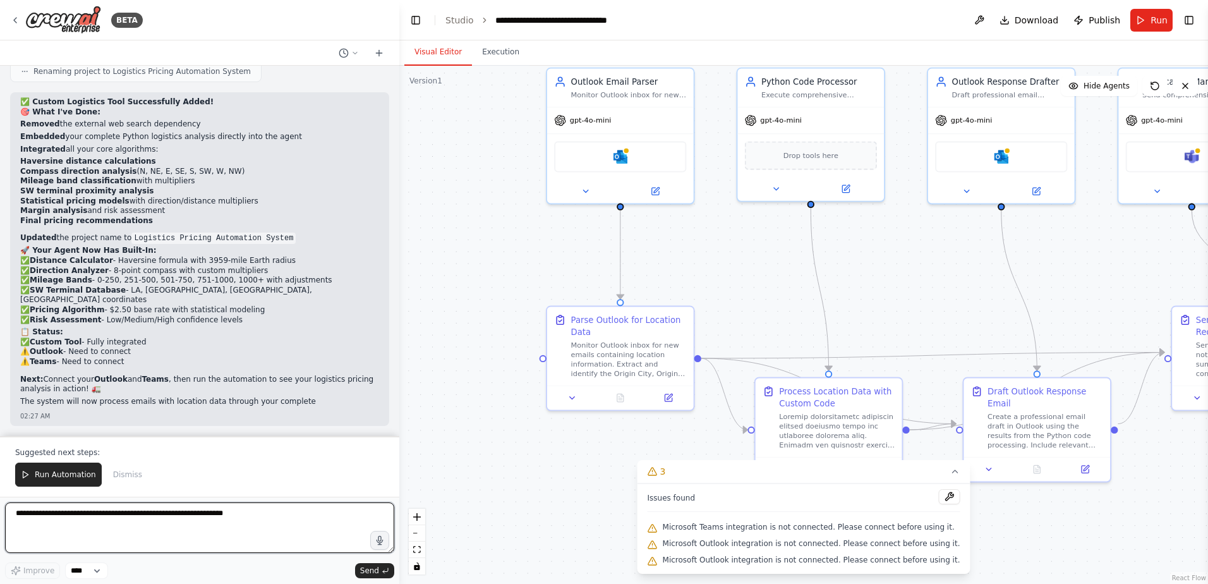
scroll to position [18592, 0]
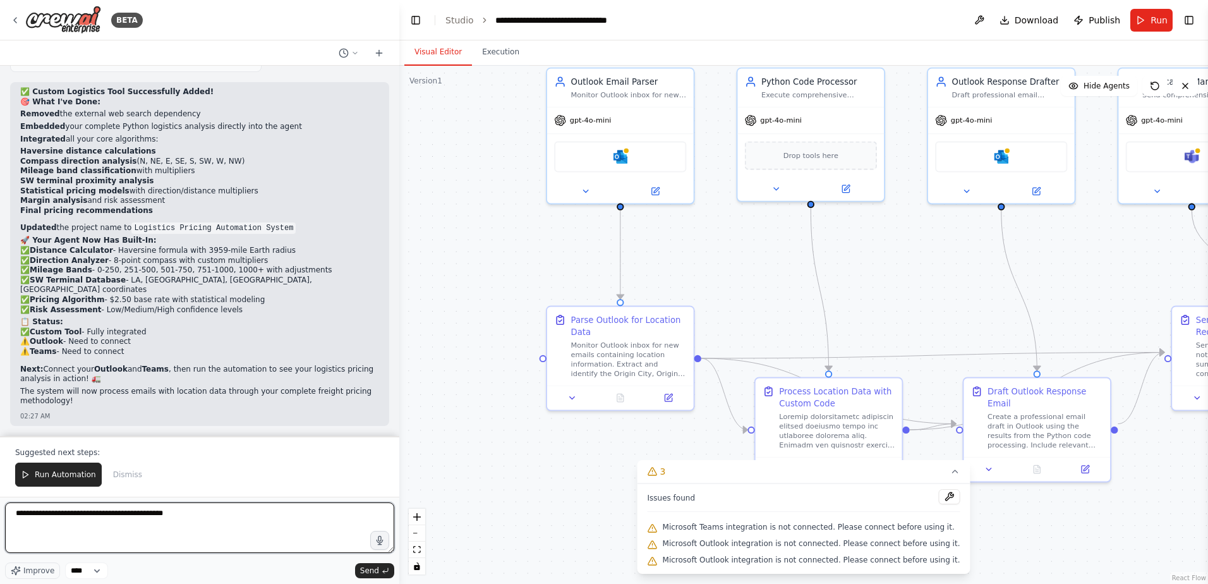
type textarea "**********"
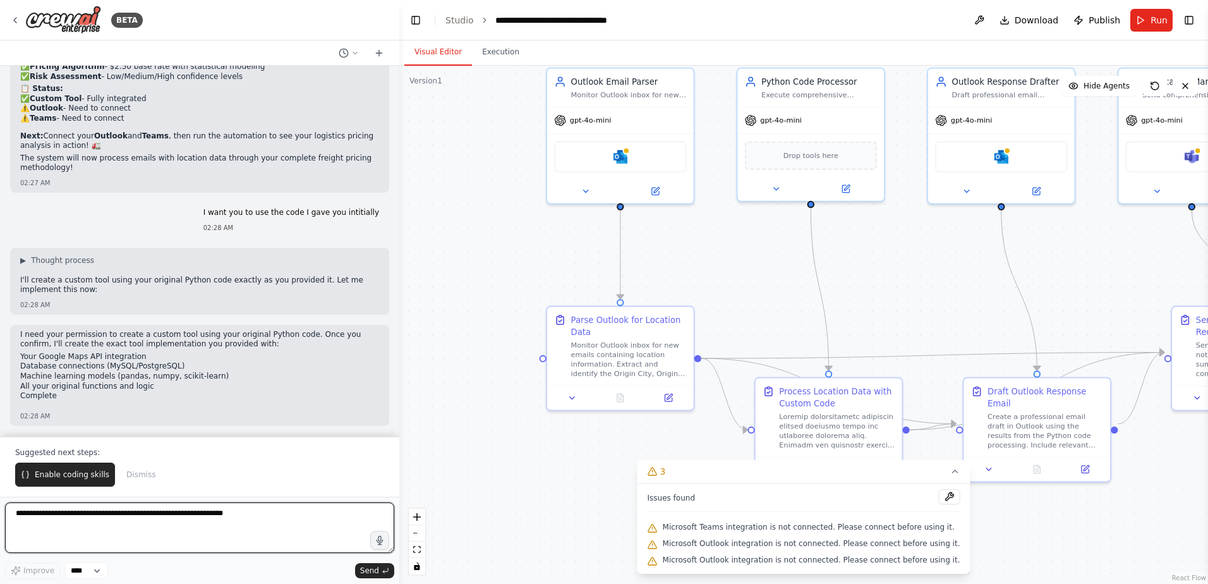
scroll to position [18837, 0]
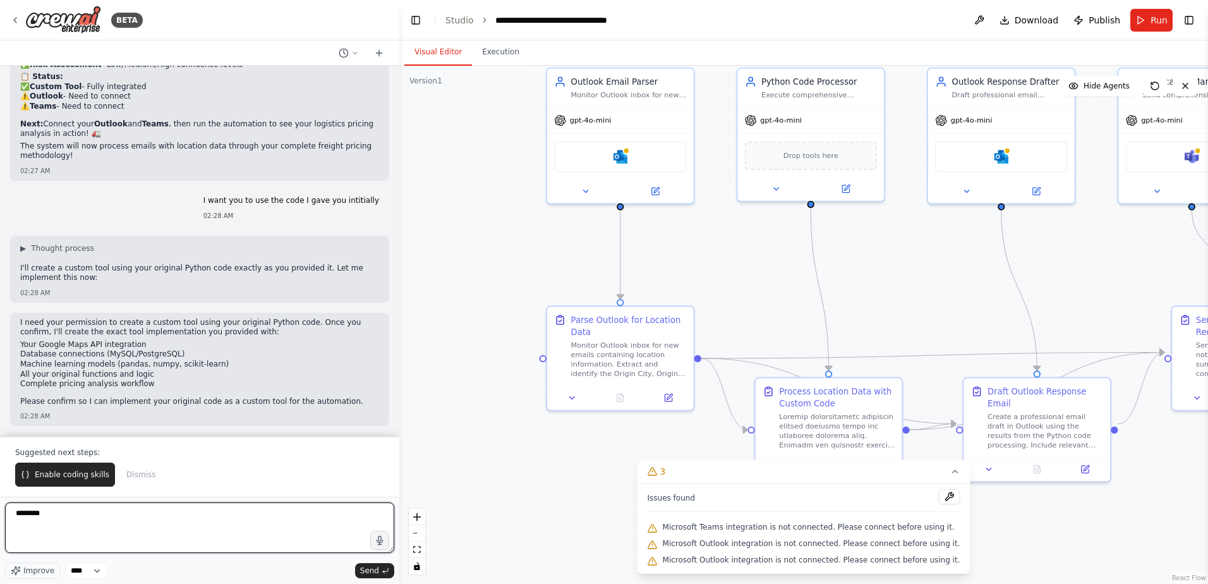
type textarea "*********"
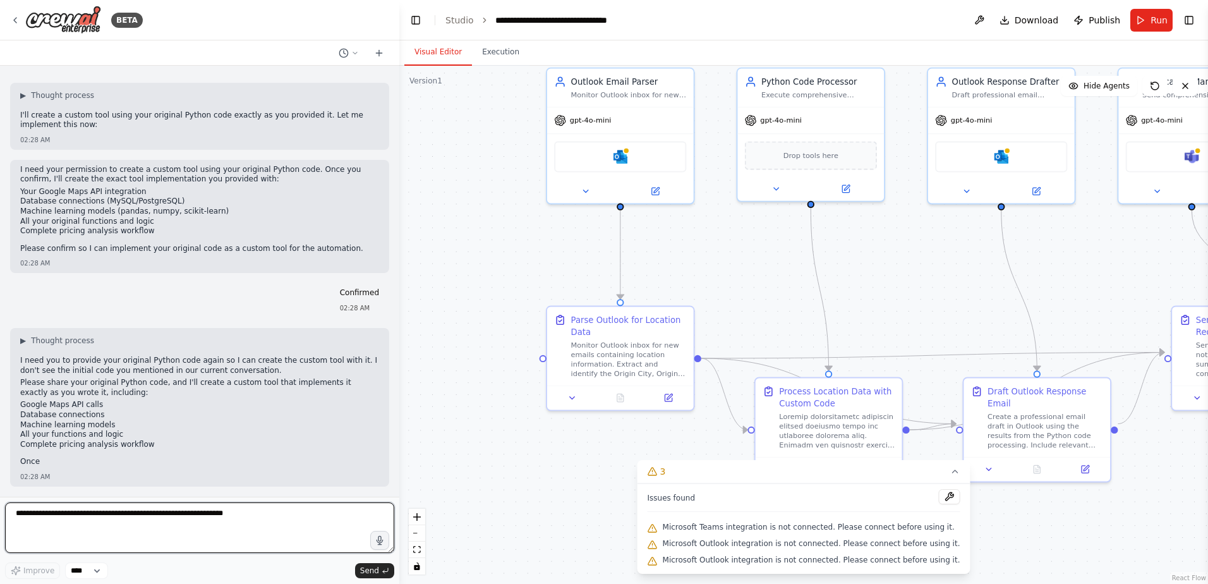
scroll to position [18990, 0]
click at [104, 524] on textarea at bounding box center [199, 527] width 389 height 51
paste textarea "**********"
type textarea "**********"
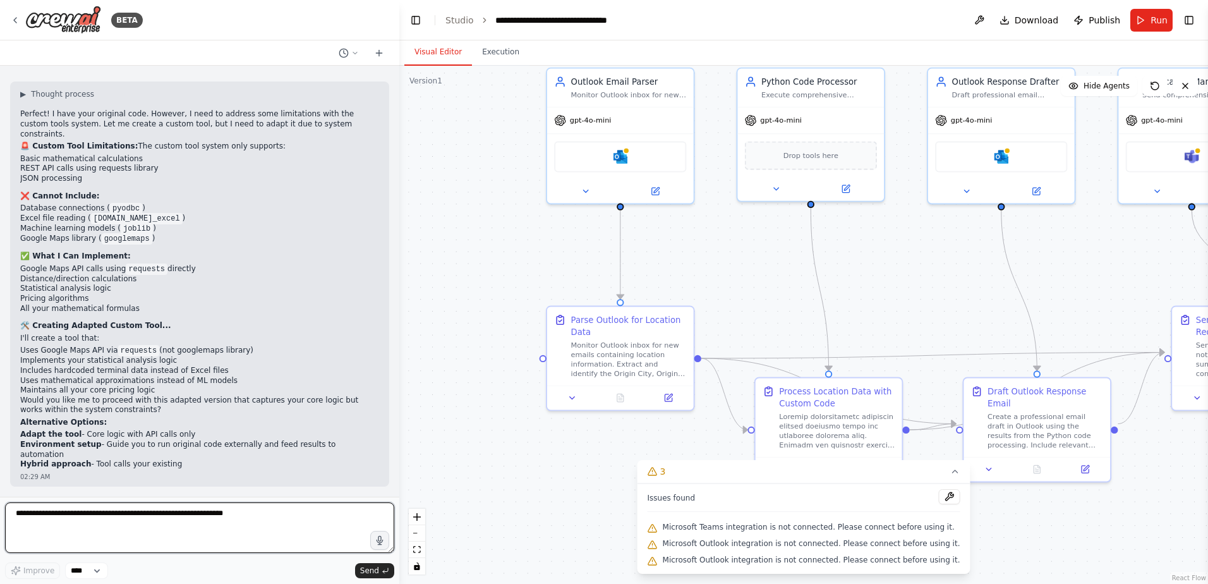
scroll to position [21743, 0]
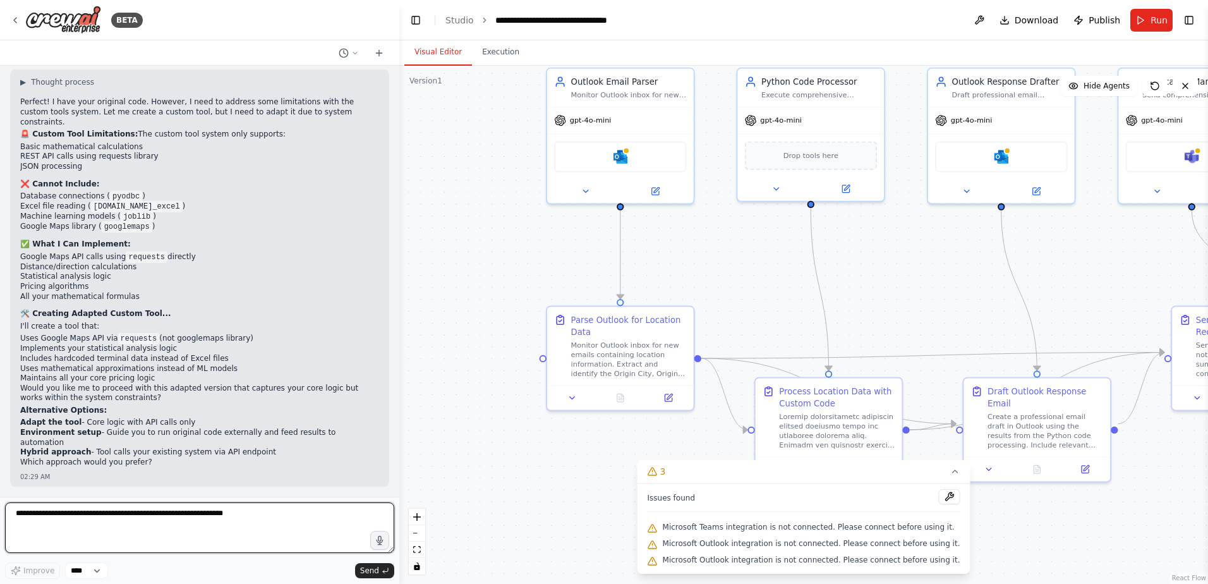
click at [176, 527] on textarea at bounding box center [199, 527] width 389 height 51
type textarea "*"
click at [202, 519] on textarea at bounding box center [199, 527] width 389 height 51
type textarea "**********"
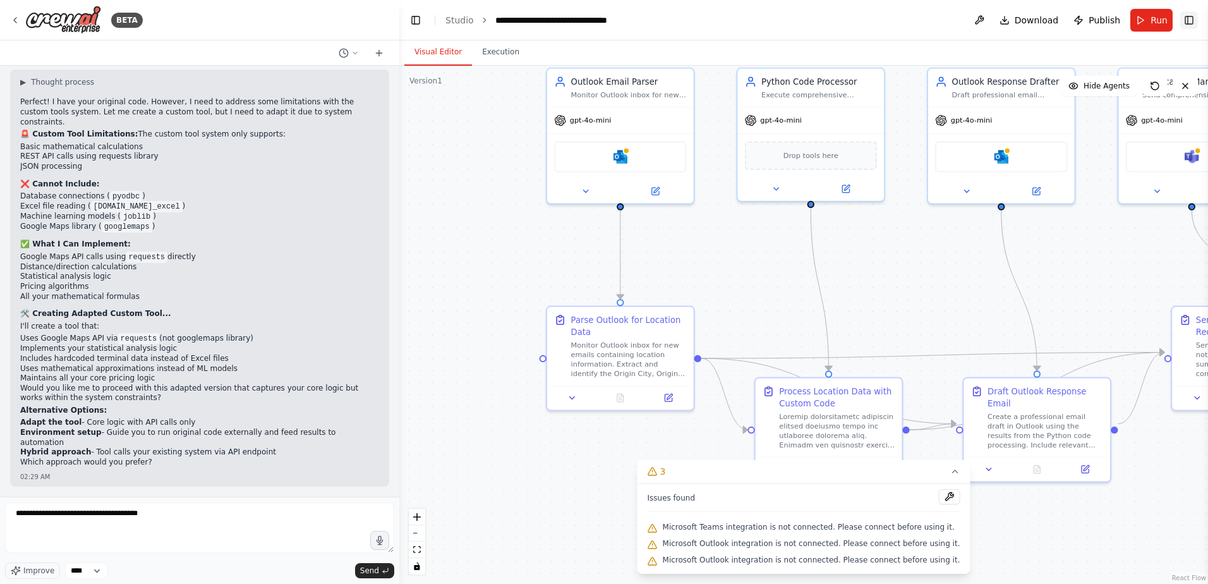
click at [1192, 23] on button "Toggle Right Sidebar" at bounding box center [1189, 20] width 18 height 18
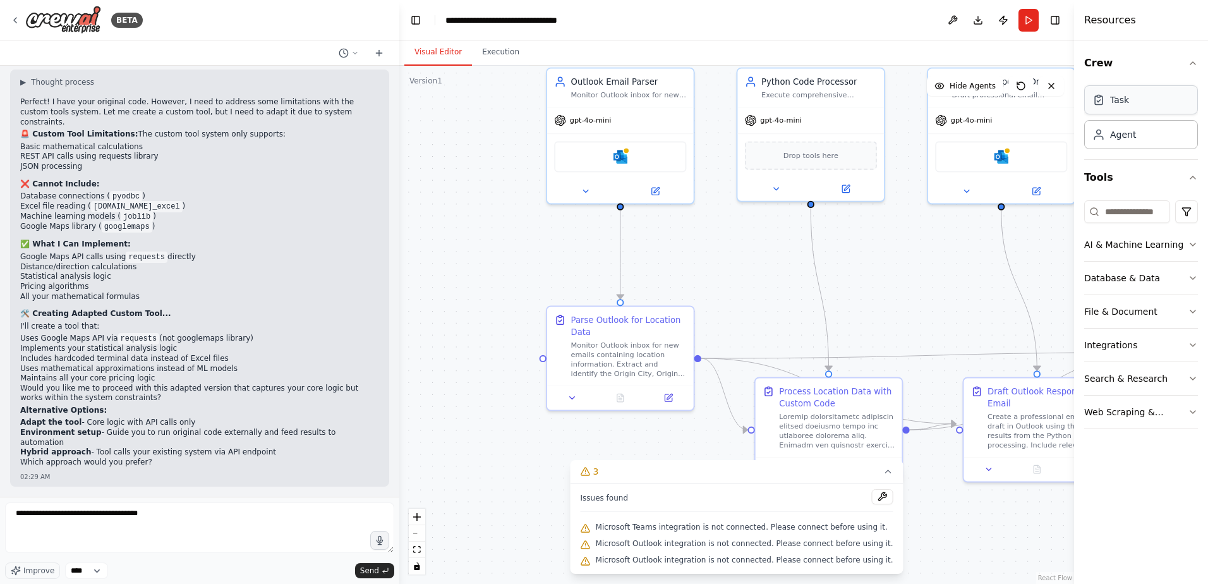
click at [1142, 104] on div "Task" at bounding box center [1141, 99] width 114 height 29
click at [1137, 143] on div "Agent" at bounding box center [1141, 133] width 114 height 29
click at [1125, 215] on input at bounding box center [1127, 211] width 86 height 23
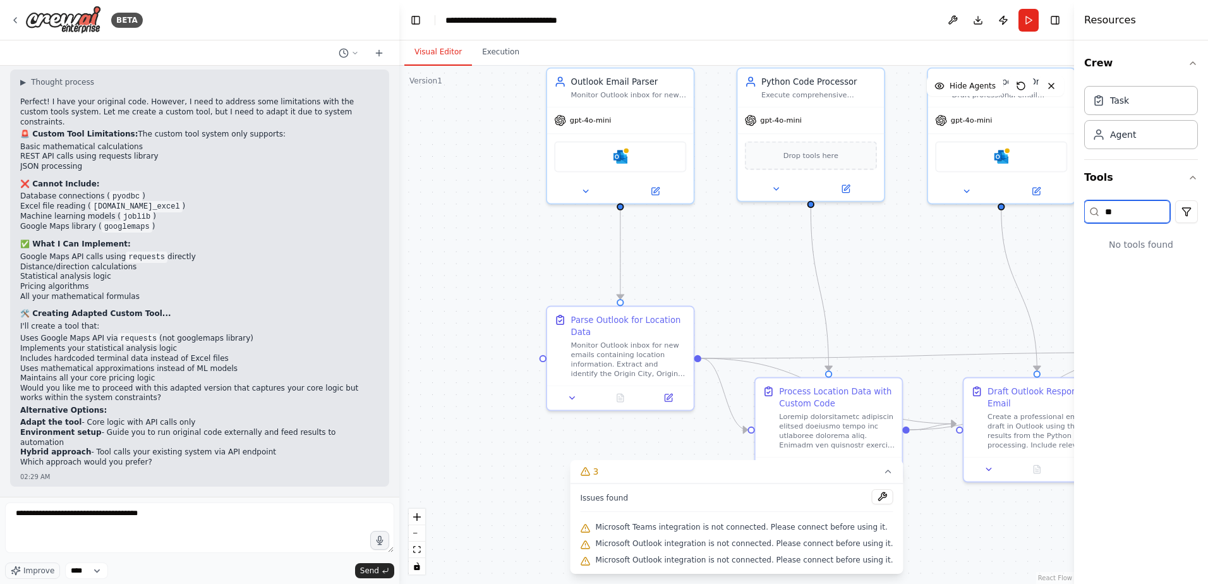
type input "*"
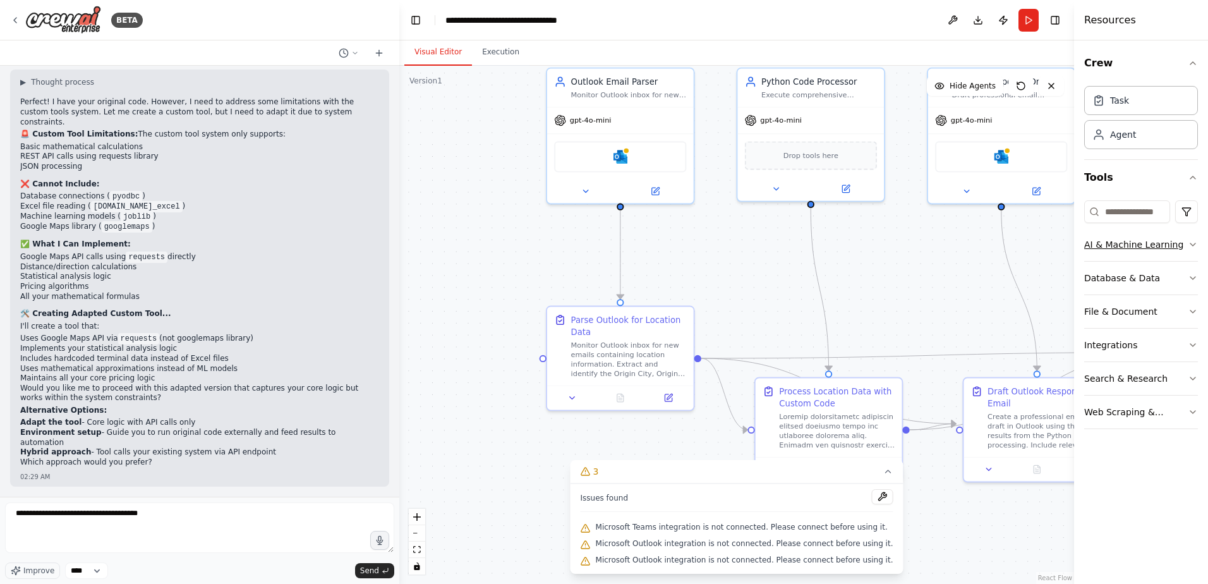
click at [1145, 244] on div "AI & Machine Learning" at bounding box center [1133, 244] width 99 height 13
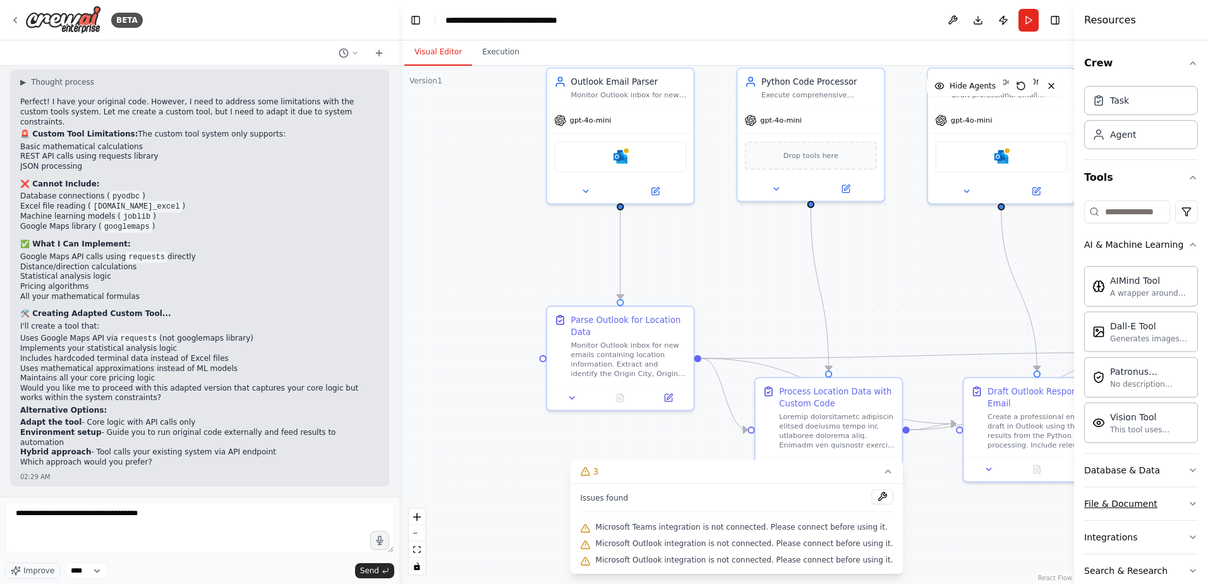
click at [1142, 495] on button "File & Document" at bounding box center [1141, 503] width 114 height 33
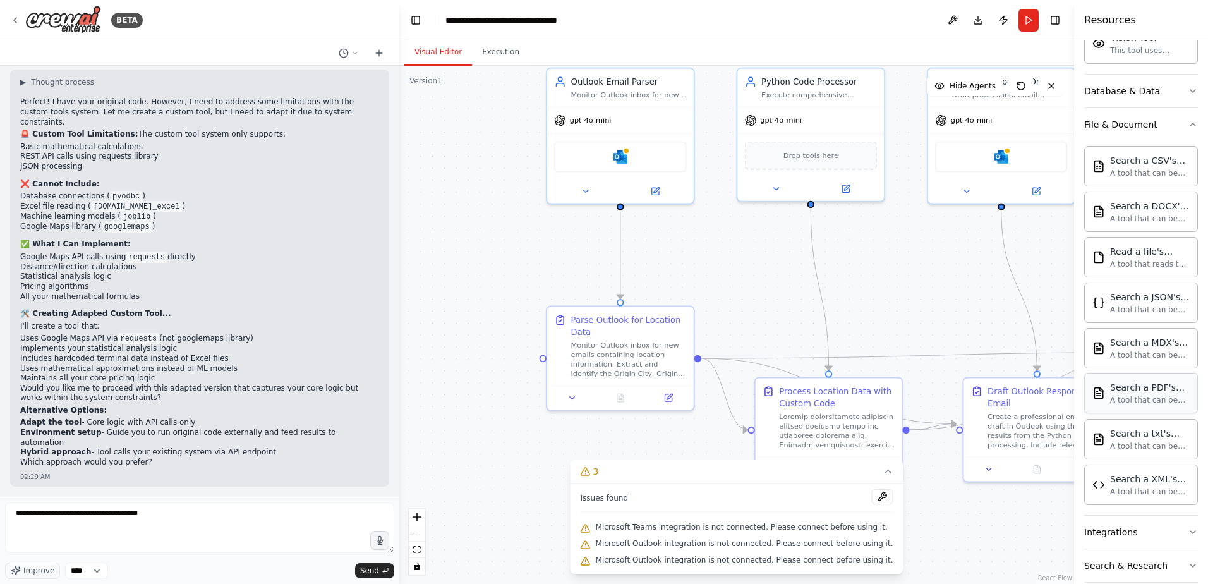
scroll to position [432, 0]
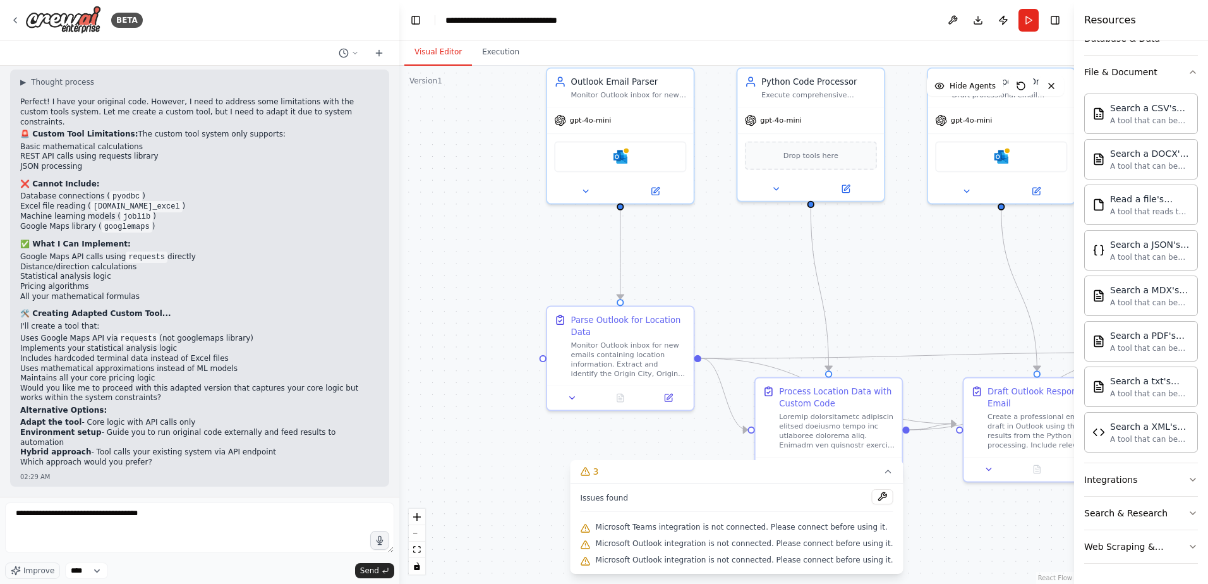
click at [772, 305] on div ".deletable-edge-delete-btn { width: 20px; height: 20px; border: 0px solid #ffff…" at bounding box center [736, 325] width 675 height 518
click at [1120, 215] on div "A tool that reads the content of a file. To use this tool, provide a 'file_path…" at bounding box center [1150, 211] width 80 height 10
click at [1121, 208] on div "A tool that reads the content of a file. To use this tool, provide a 'file_path…" at bounding box center [1150, 211] width 80 height 10
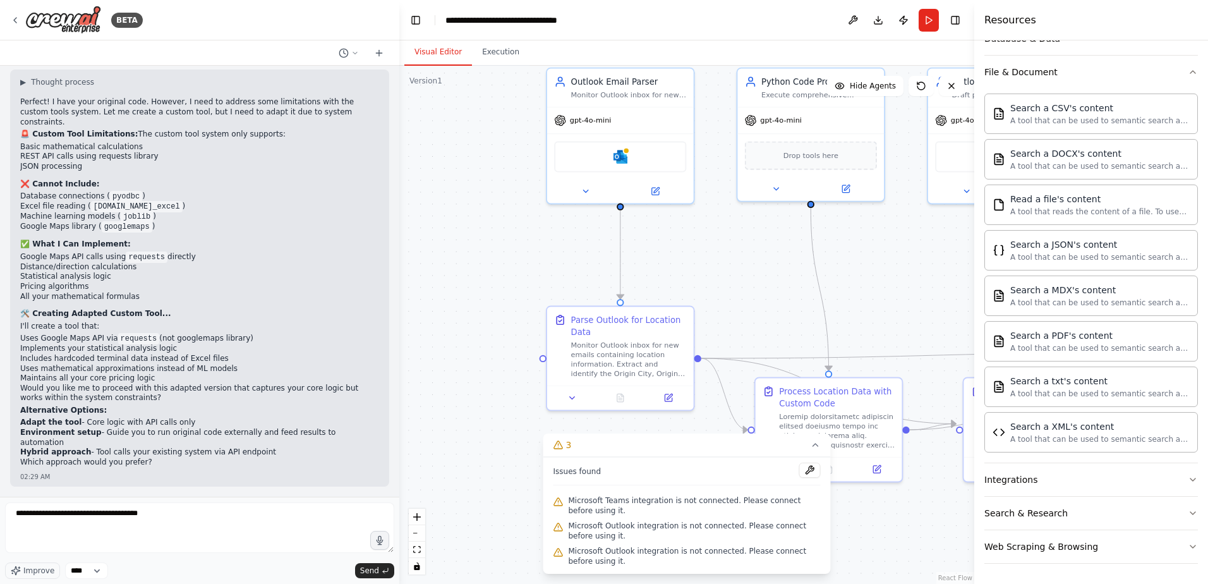
drag, startPoint x: 1074, startPoint y: 205, endPoint x: 974, endPoint y: 228, distance: 102.4
click at [974, 228] on div at bounding box center [976, 292] width 5 height 584
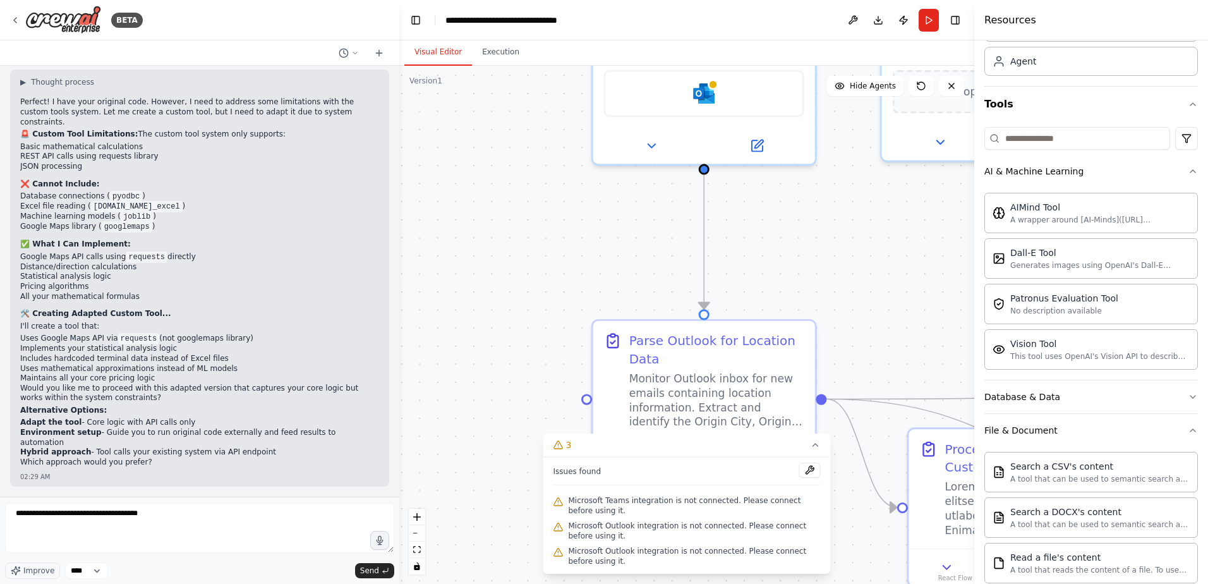
scroll to position [8, 0]
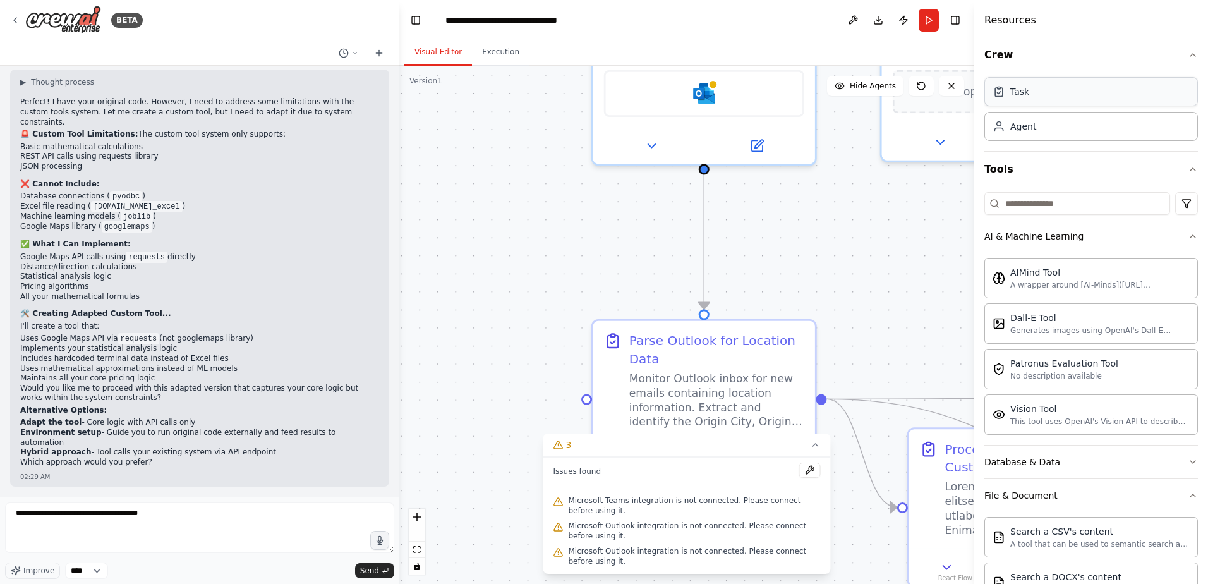
click at [1085, 96] on div "Task" at bounding box center [1091, 91] width 214 height 29
click at [1070, 127] on div "Agent" at bounding box center [1091, 125] width 214 height 29
click at [1015, 210] on input at bounding box center [1077, 203] width 186 height 23
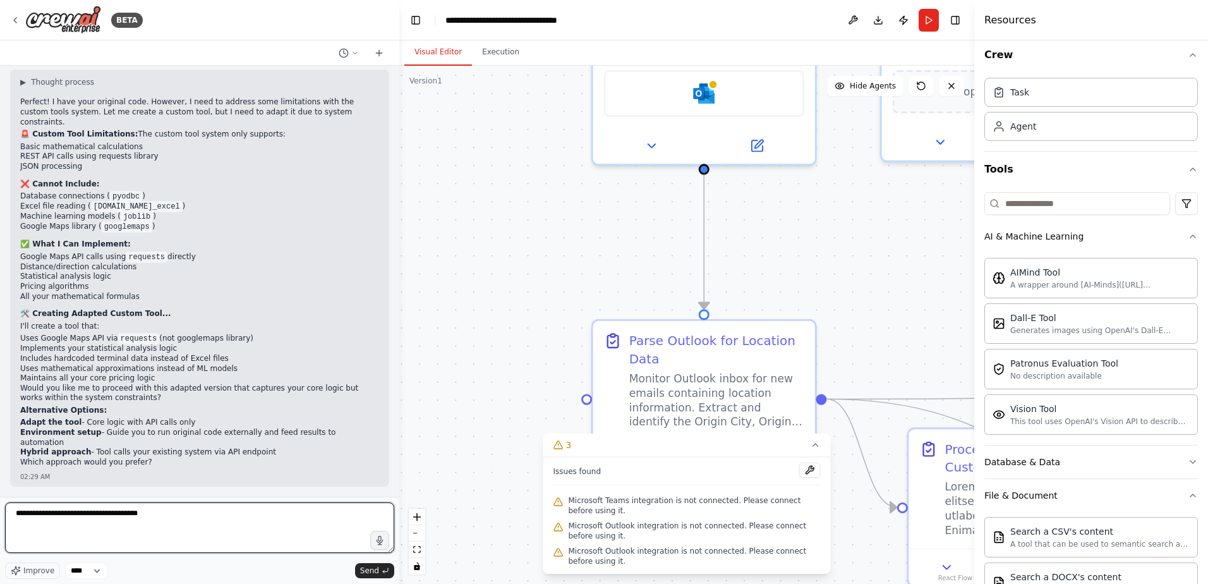
click at [166, 531] on textarea "**********" at bounding box center [199, 527] width 389 height 51
drag, startPoint x: 89, startPoint y: 519, endPoint x: -318, endPoint y: 516, distance: 407.5
click at [0, 516] on html "BETA I would like to connect and monitor an outlook inbox, parse the email, sen…" at bounding box center [604, 292] width 1208 height 584
type textarea "**********"
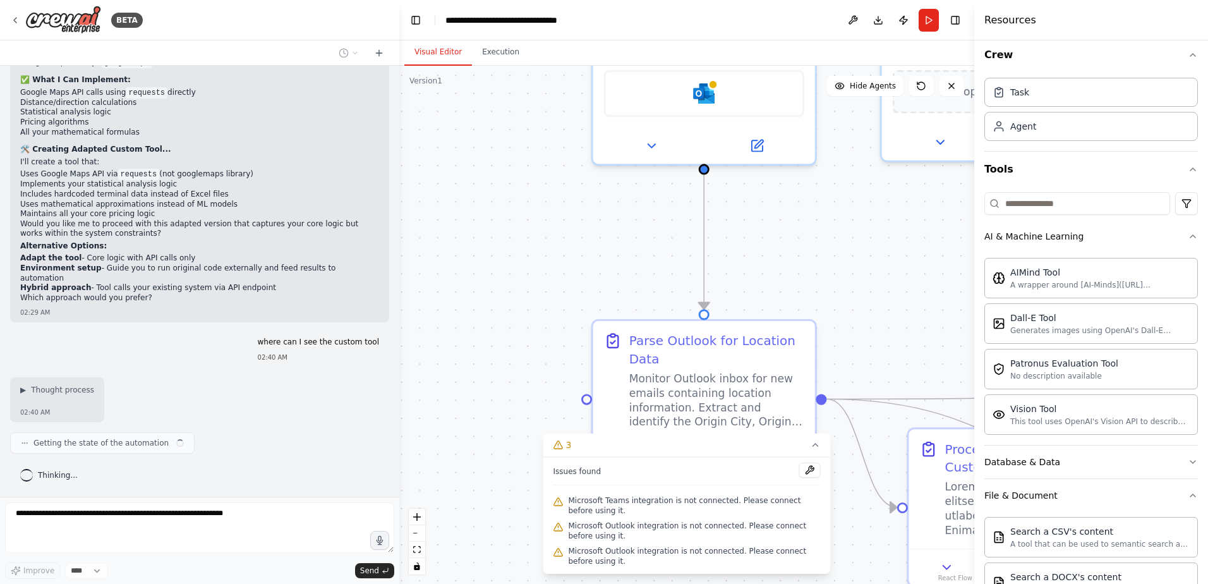
scroll to position [21919, 0]
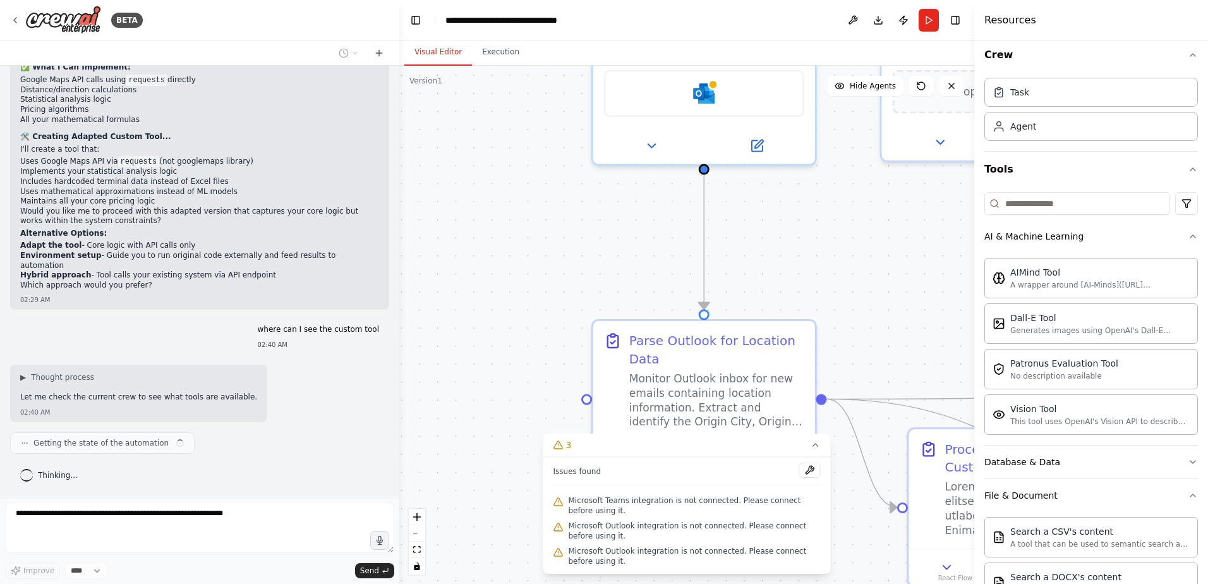
click at [397, 370] on div at bounding box center [396, 292] width 5 height 584
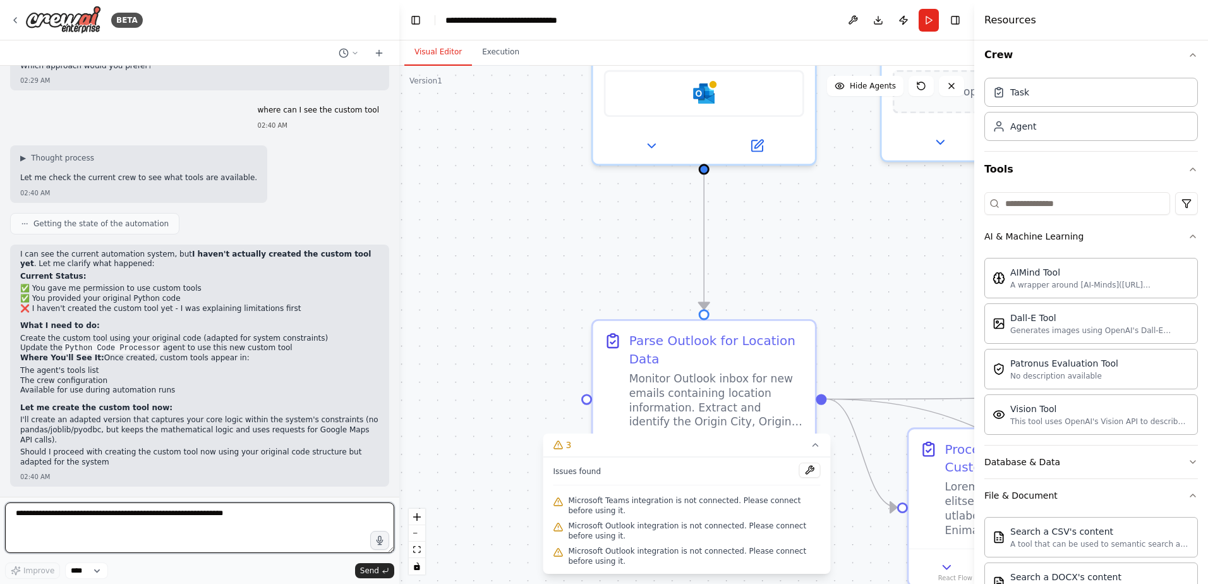
scroll to position [22129, 0]
type textarea "***"
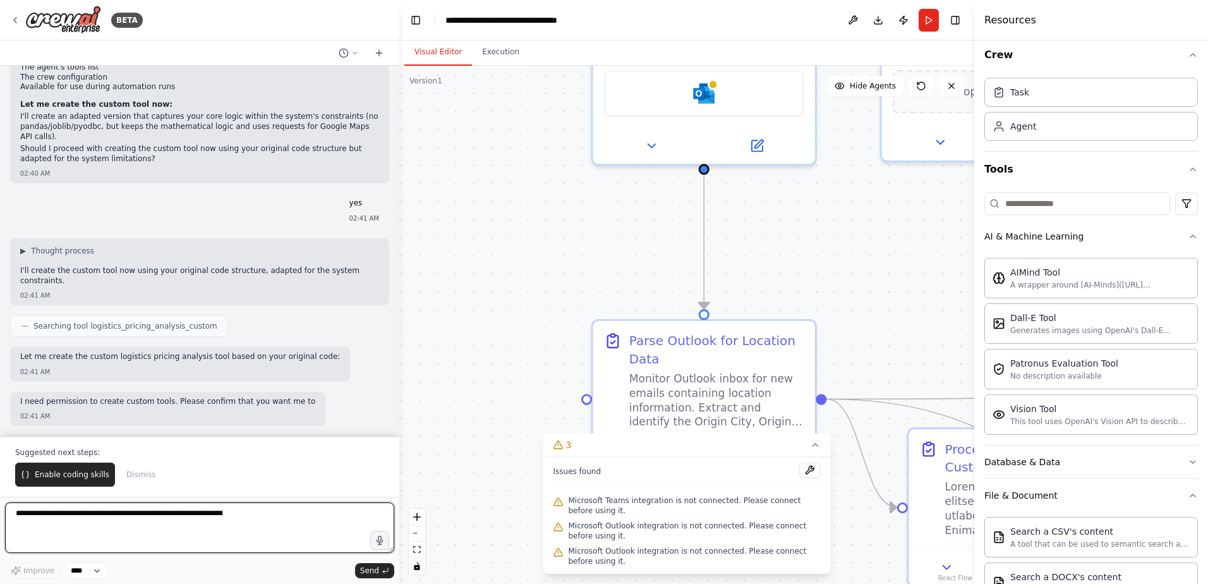
scroll to position [22433, 0]
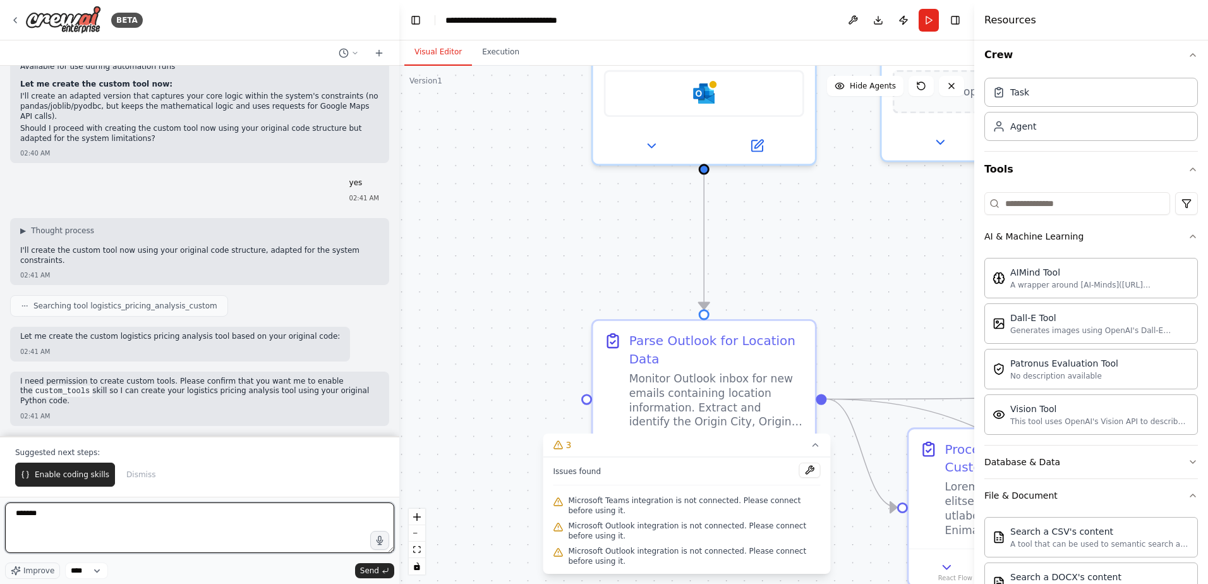
type textarea "********"
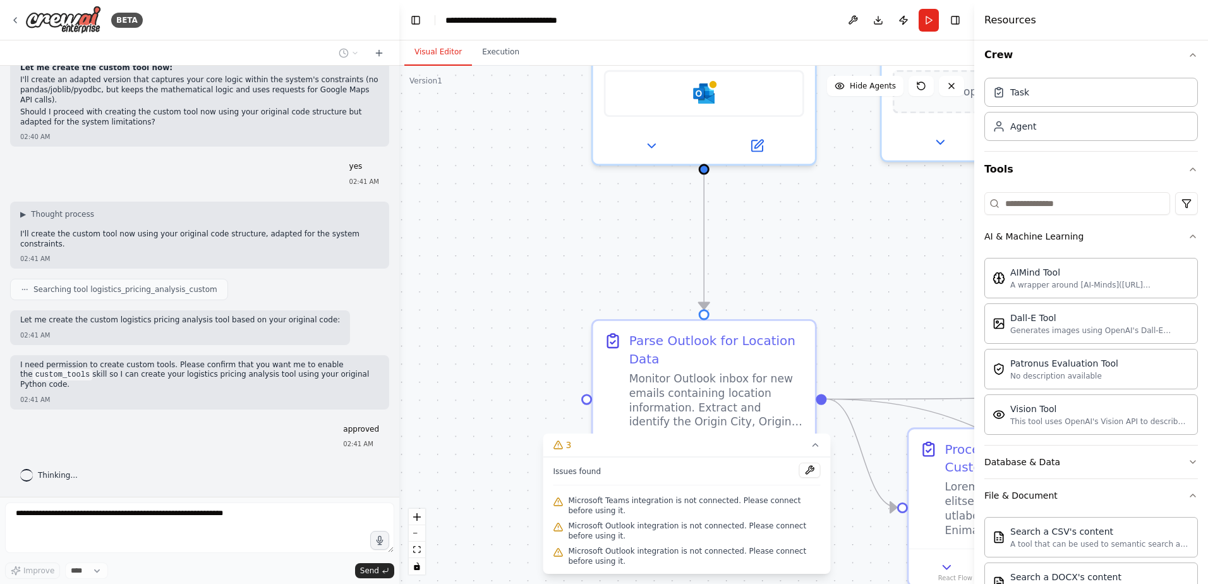
scroll to position [22449, 0]
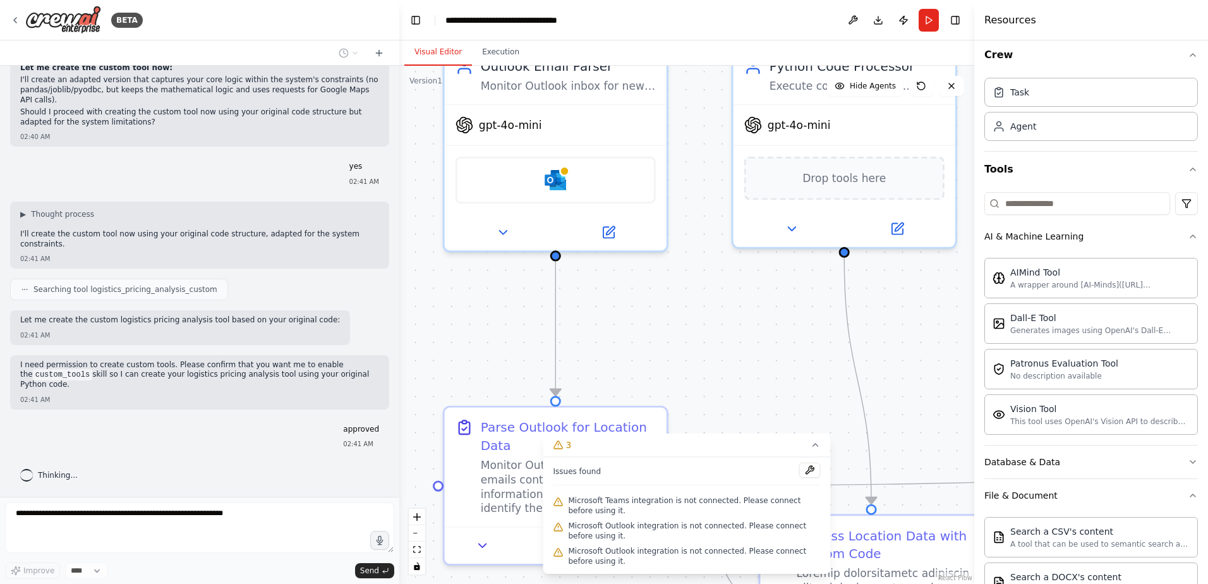
drag, startPoint x: 399, startPoint y: 279, endPoint x: 250, endPoint y: 366, distance: 173.6
click at [250, 366] on div "BETA I would like to connect and monitor an outlook inbox, parse the email, sen…" at bounding box center [604, 292] width 1208 height 584
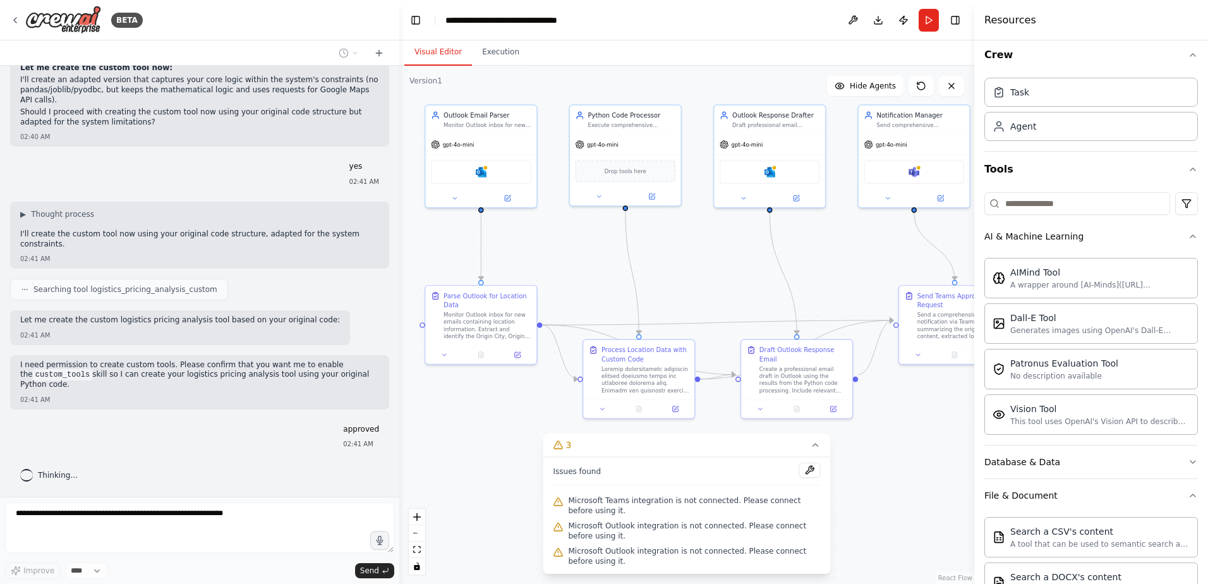
drag, startPoint x: 507, startPoint y: 320, endPoint x: 404, endPoint y: 243, distance: 128.6
click at [404, 243] on div ".deletable-edge-delete-btn { width: 20px; height: 20px; border: 0px solid #ffff…" at bounding box center [686, 325] width 575 height 518
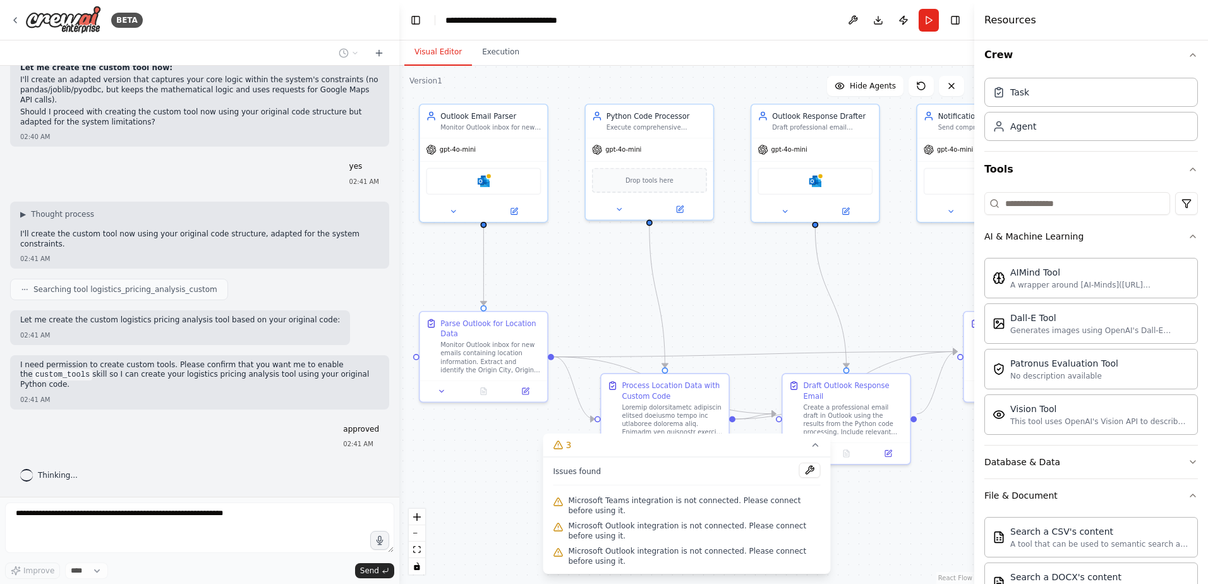
drag, startPoint x: 493, startPoint y: 401, endPoint x: 497, endPoint y: 444, distance: 43.2
click at [497, 444] on div ".deletable-edge-delete-btn { width: 20px; height: 20px; border: 0px solid #ffff…" at bounding box center [686, 325] width 575 height 518
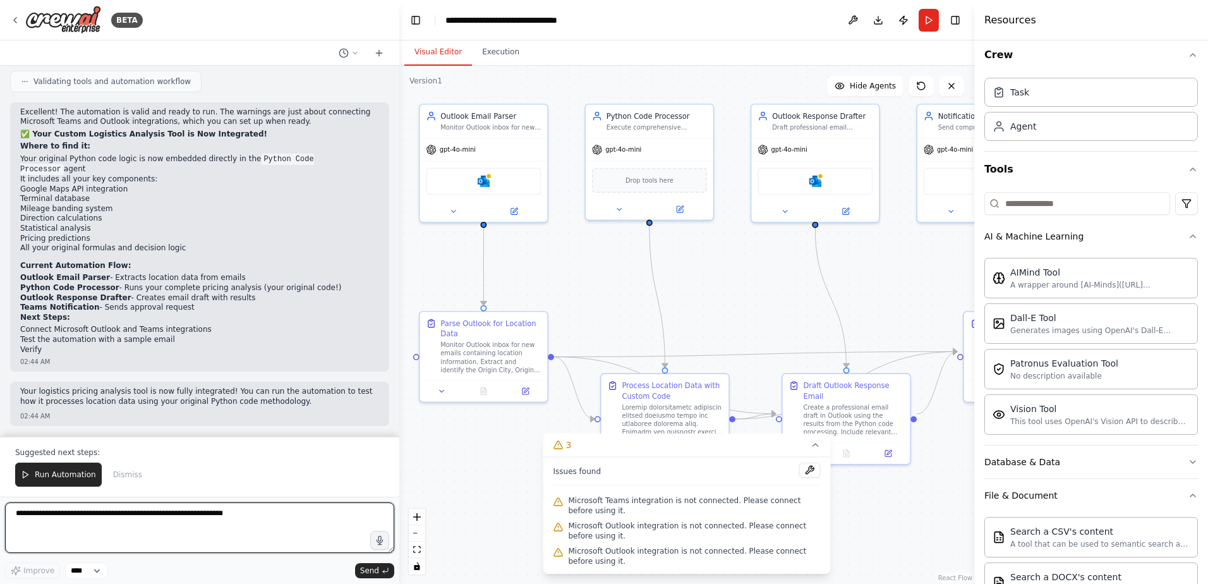
scroll to position [23132, 0]
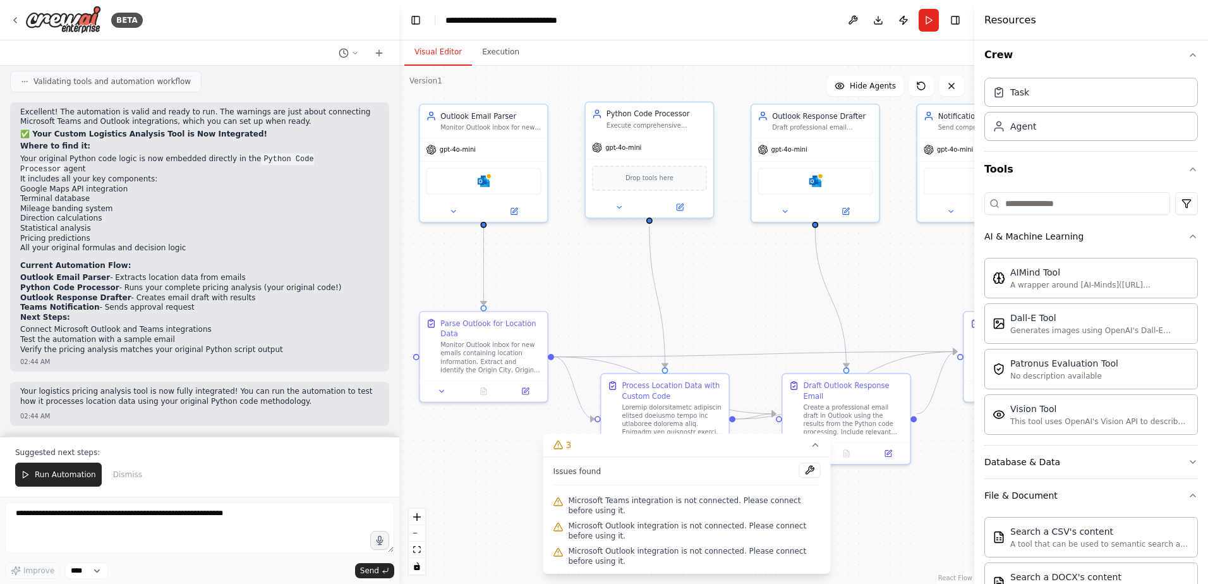
click at [659, 122] on div "Execute comprehensive logistics pricing analysis using your integrated custom a…" at bounding box center [657, 125] width 100 height 8
click at [650, 122] on div "Execute comprehensive logistics pricing analysis using your integrated custom a…" at bounding box center [657, 125] width 100 height 8
click at [649, 187] on div "Drop tools here" at bounding box center [649, 178] width 115 height 25
drag, startPoint x: 976, startPoint y: 50, endPoint x: 1195, endPoint y: 60, distance: 219.5
click at [1207, 57] on div "Resources Crew Task Agent Tools AI & Machine Learning AIMind Tool A wrapper aro…" at bounding box center [1092, 292] width 231 height 584
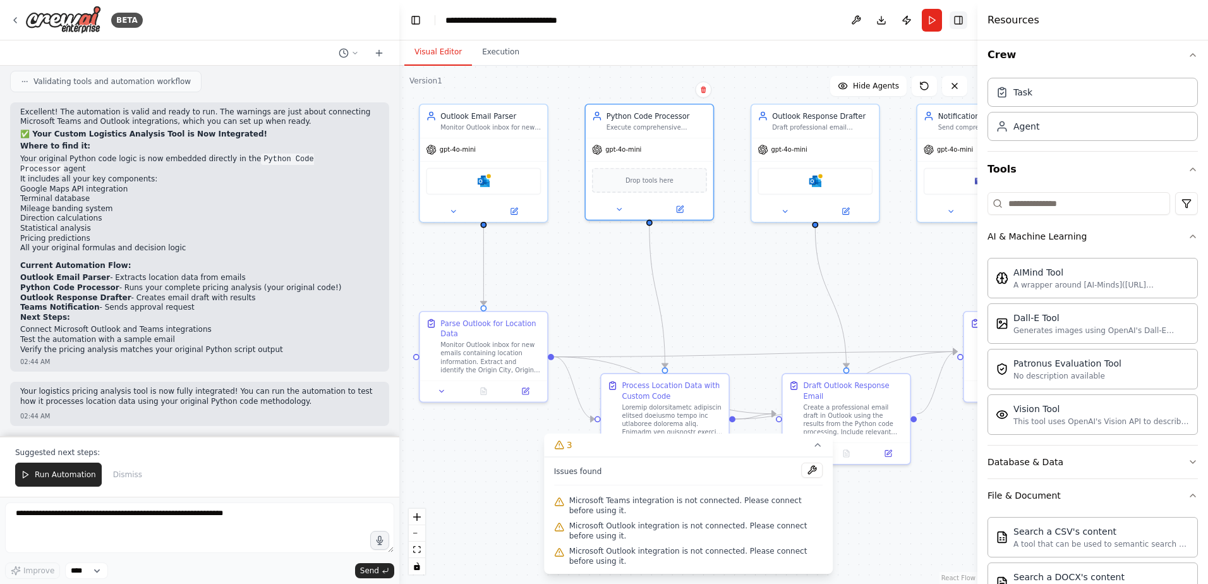
click at [960, 25] on button "Toggle Right Sidebar" at bounding box center [959, 20] width 18 height 18
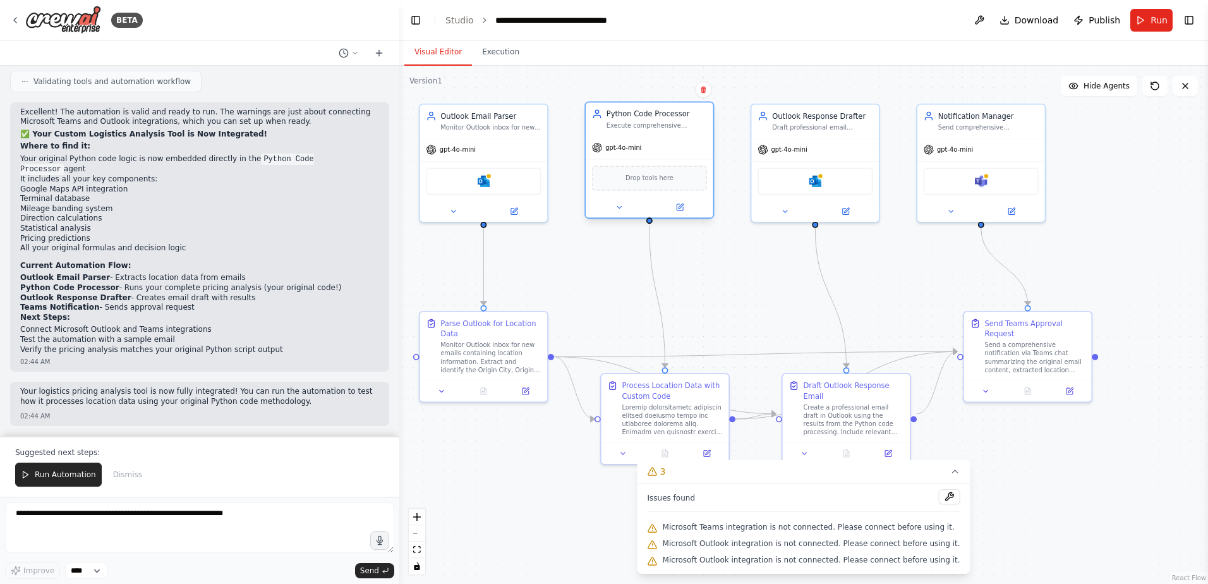
click at [668, 147] on div "gpt-4o-mini" at bounding box center [650, 147] width 128 height 23
click at [656, 181] on span "Drop tools here" at bounding box center [649, 178] width 48 height 10
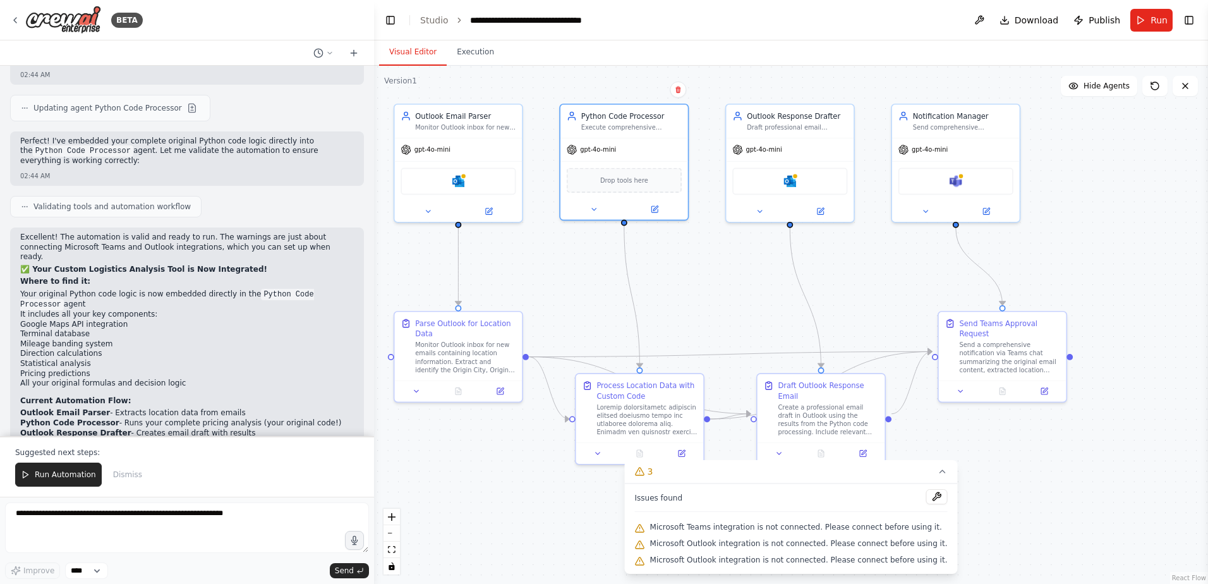
scroll to position [23489, 0]
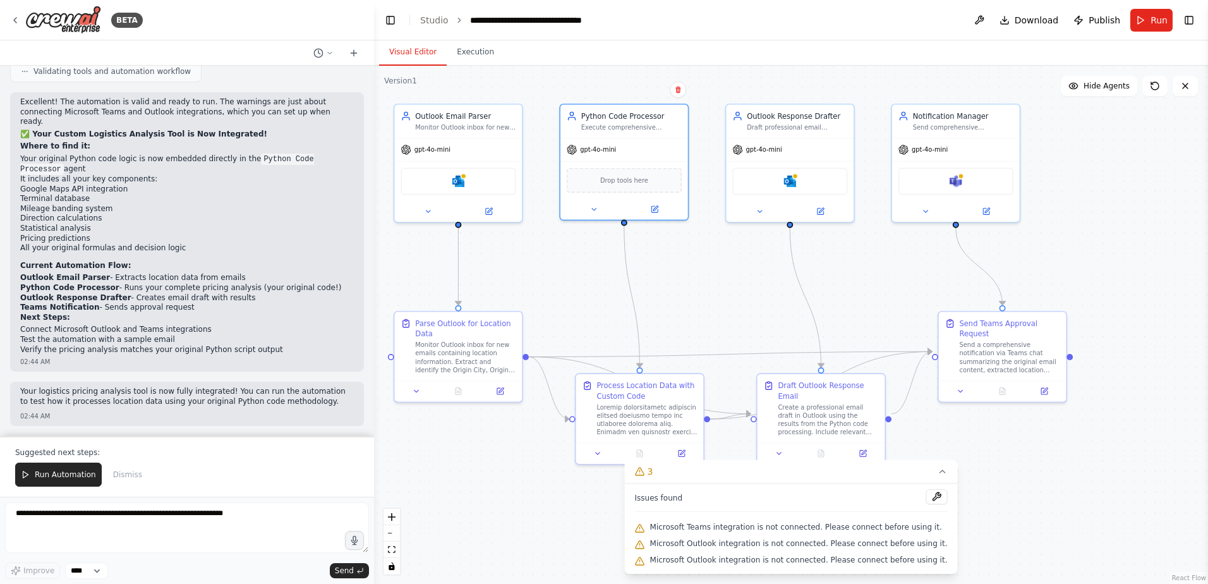
drag, startPoint x: 398, startPoint y: 275, endPoint x: 374, endPoint y: 275, distance: 24.0
click at [374, 275] on div "BETA I would like to connect and monitor an outlook inbox, parse the email, sen…" at bounding box center [604, 292] width 1208 height 584
click at [584, 286] on div ".deletable-edge-delete-btn { width: 20px; height: 20px; border: 0px solid #ffff…" at bounding box center [791, 325] width 834 height 518
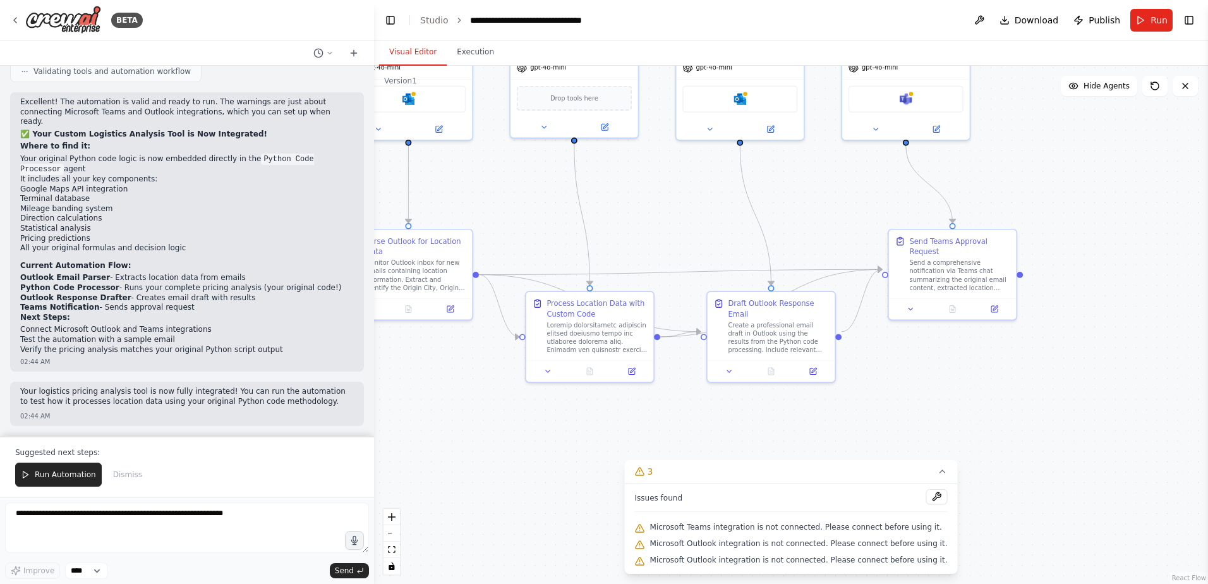
drag, startPoint x: 1015, startPoint y: 476, endPoint x: 963, endPoint y: 394, distance: 97.3
click at [963, 394] on div ".deletable-edge-delete-btn { width: 20px; height: 20px; border: 0px solid #ffff…" at bounding box center [791, 325] width 834 height 518
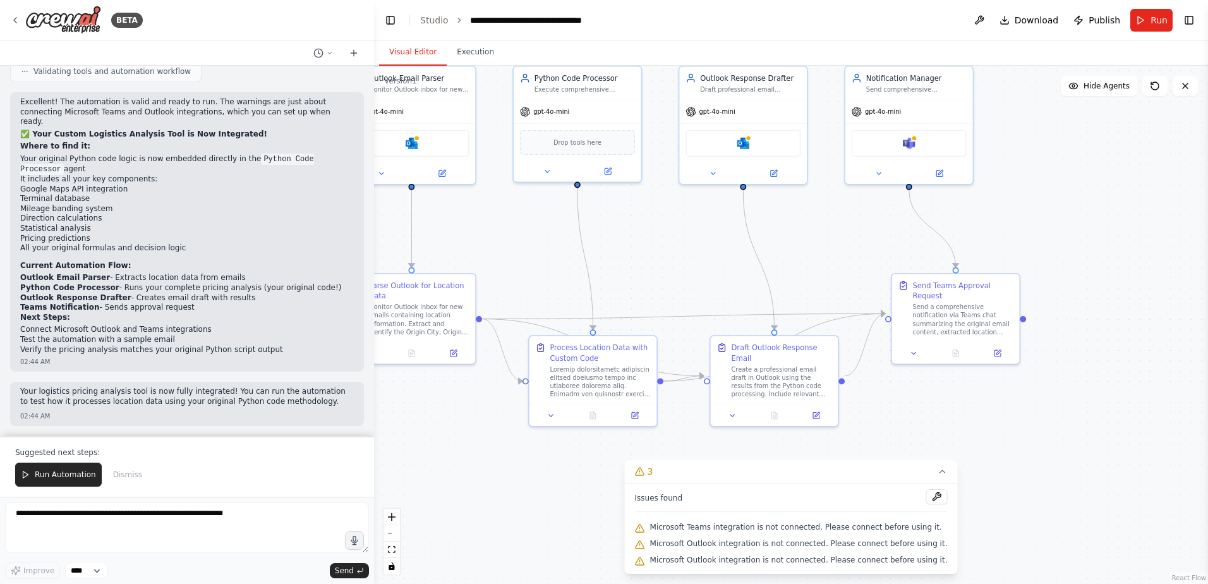
drag, startPoint x: 968, startPoint y: 373, endPoint x: 972, endPoint y: 418, distance: 45.1
click at [972, 418] on div ".deletable-edge-delete-btn { width: 20px; height: 20px; border: 0px solid #ffff…" at bounding box center [791, 325] width 834 height 518
click at [999, 301] on div "Send a comprehensive notification via Teams chat summarizing the original email…" at bounding box center [963, 317] width 100 height 33
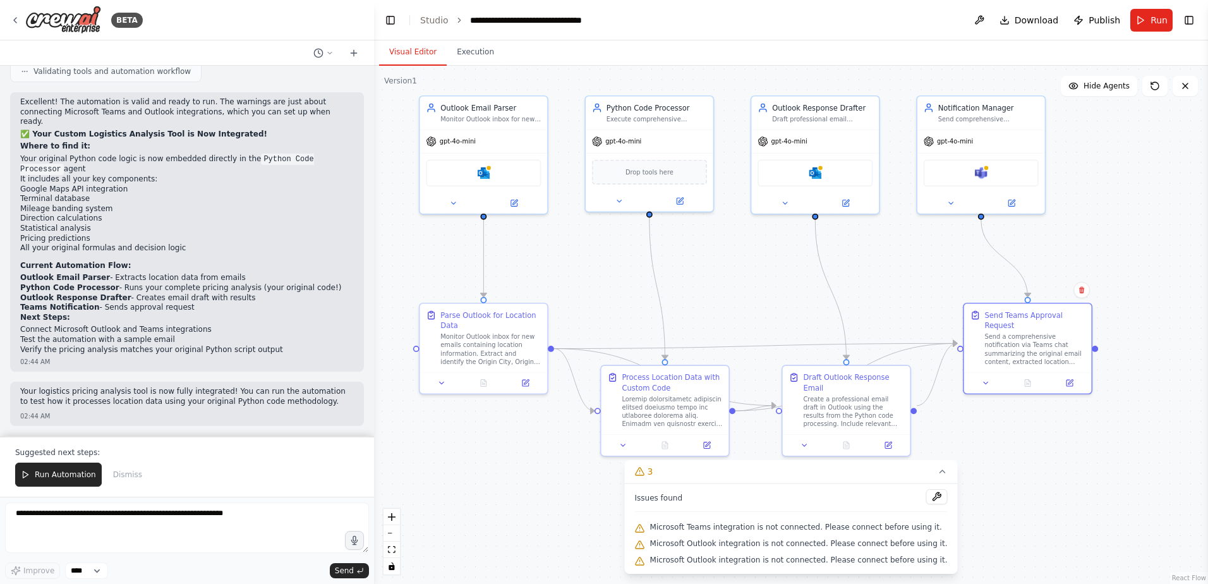
drag, startPoint x: 480, startPoint y: 481, endPoint x: 552, endPoint y: 510, distance: 77.9
click at [552, 510] on div ".deletable-edge-delete-btn { width: 20px; height: 20px; border: 0px solid #ffff…" at bounding box center [791, 325] width 834 height 518
click at [119, 520] on textarea at bounding box center [187, 527] width 364 height 51
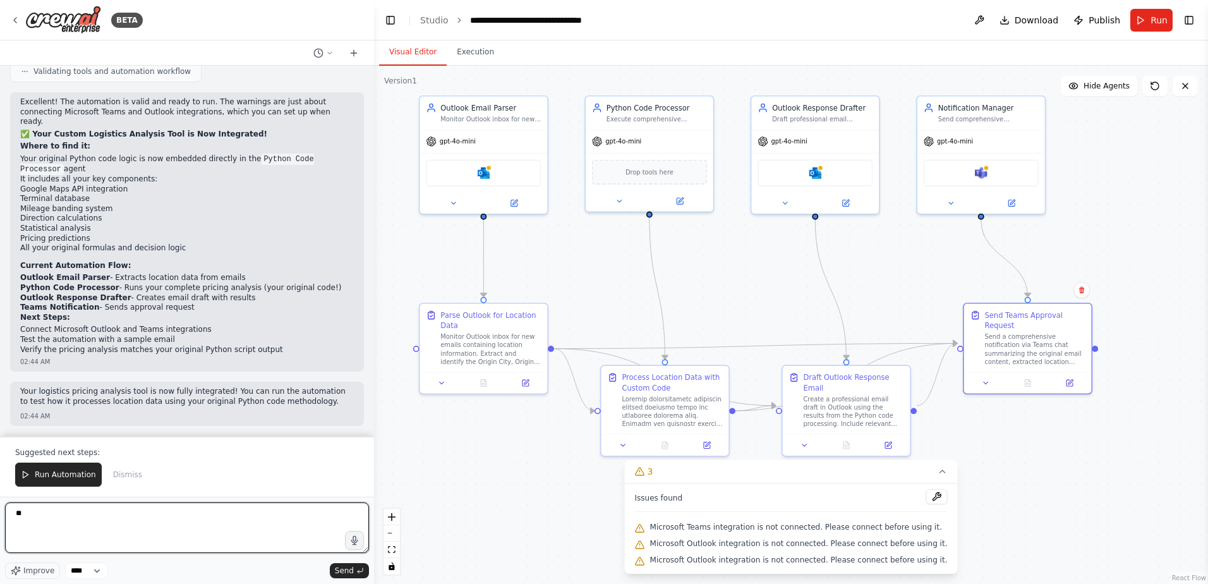
type textarea "*"
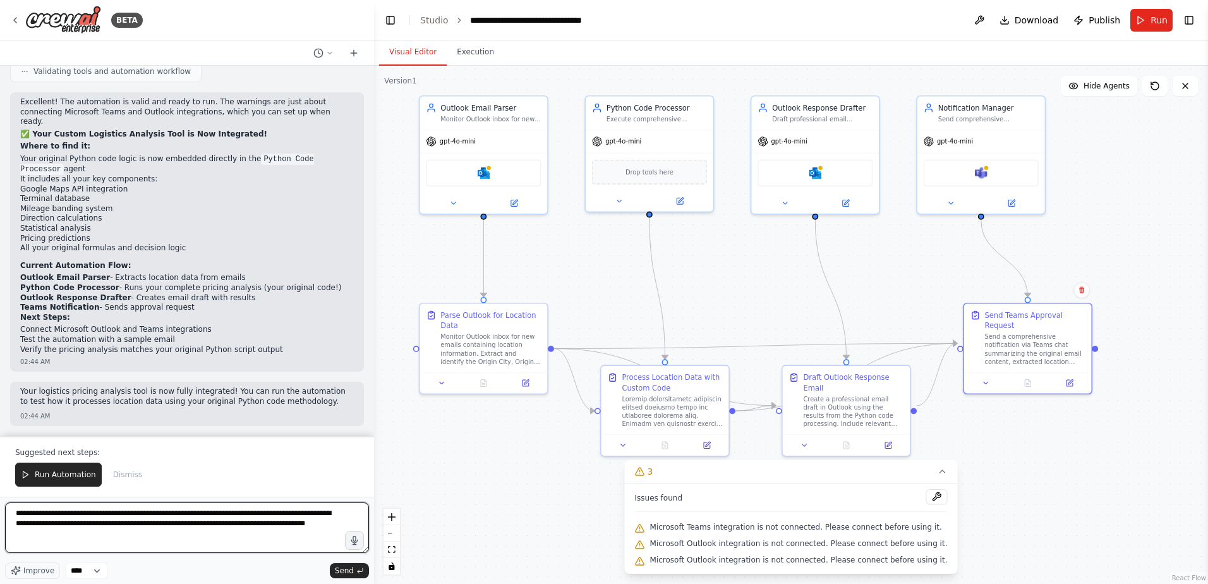
click at [279, 524] on textarea "**********" at bounding box center [187, 527] width 364 height 51
click at [193, 537] on textarea "**********" at bounding box center [187, 527] width 364 height 51
type textarea "**********"
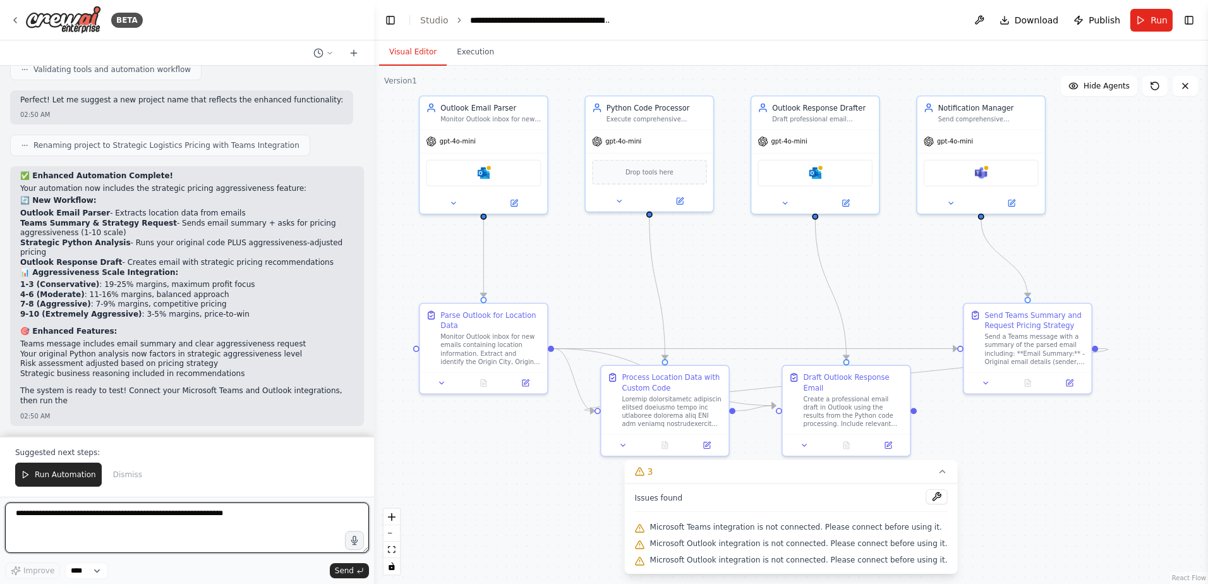
scroll to position [24412, 0]
type textarea "*"
type textarea "**********"
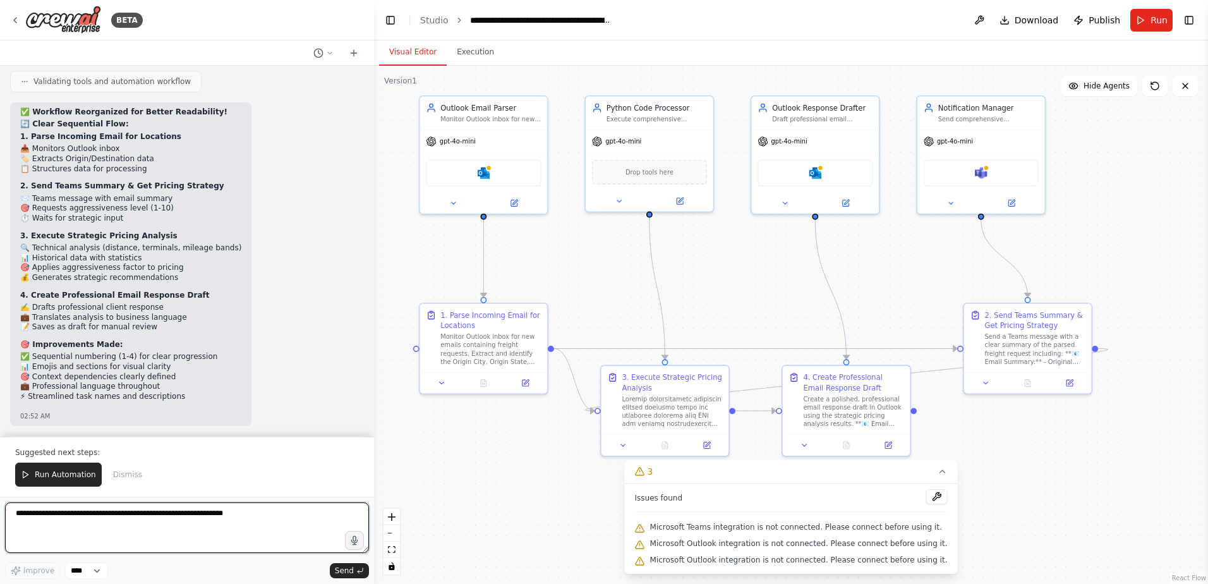
scroll to position [25179, 0]
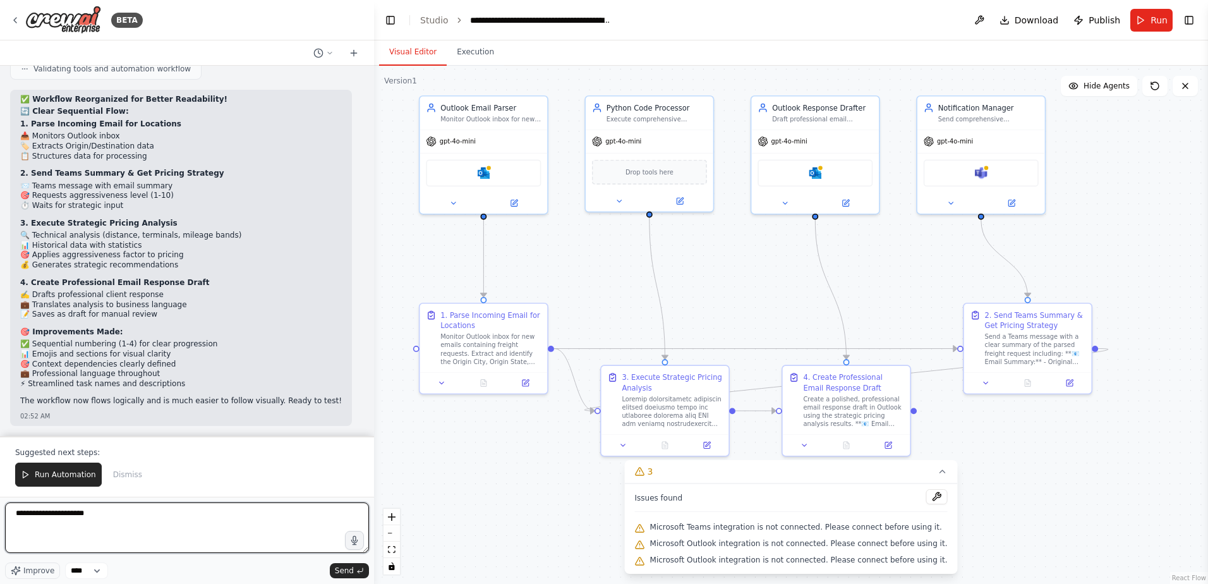
drag, startPoint x: 121, startPoint y: 518, endPoint x: -1, endPoint y: 511, distance: 122.1
click at [0, 511] on html "BETA I would like to connect and monitor an outlook inbox, parse the email, sen…" at bounding box center [604, 292] width 1208 height 584
type textarea "**********"
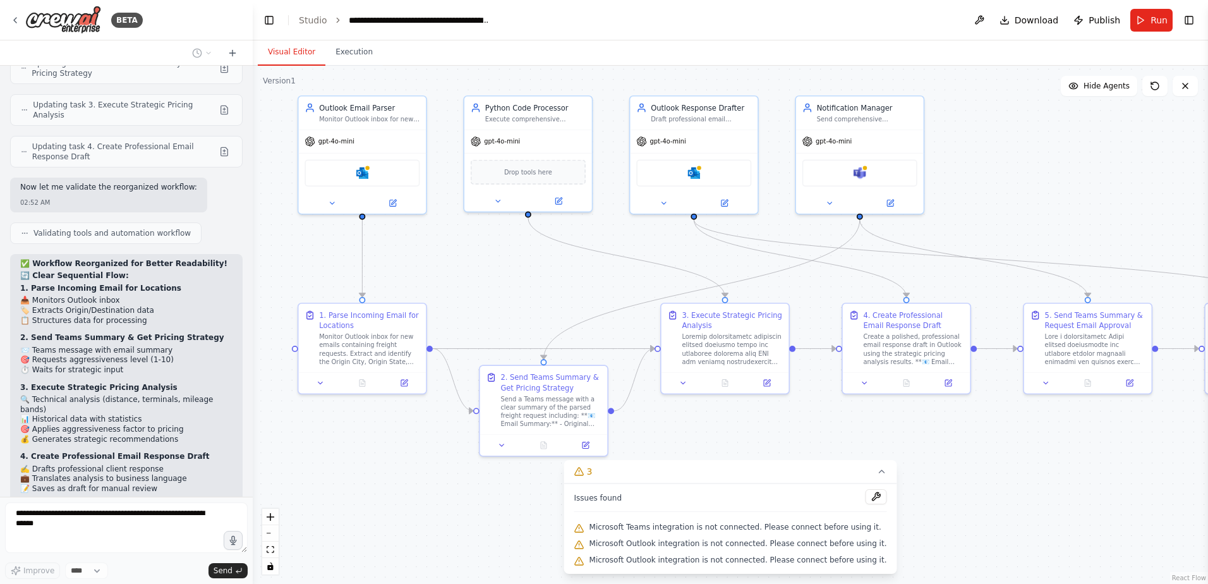
scroll to position [29971, 0]
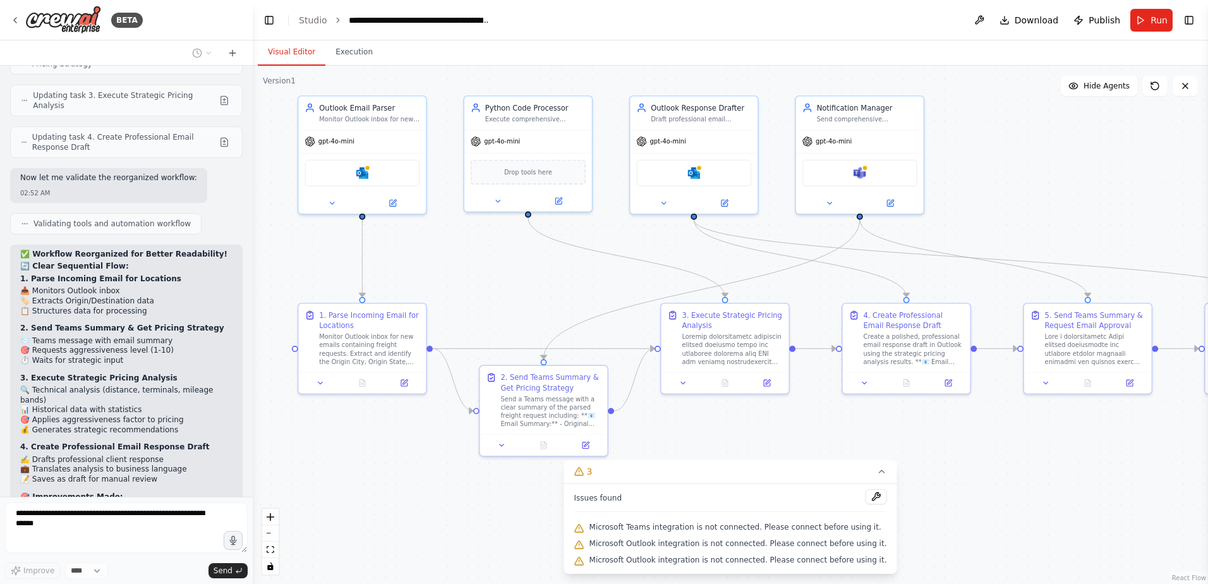
drag, startPoint x: 373, startPoint y: 269, endPoint x: 253, endPoint y: 269, distance: 120.0
click at [253, 269] on div "BETA I would like to connect and monitor an outlook inbox, parse the email, sen…" at bounding box center [604, 292] width 1208 height 584
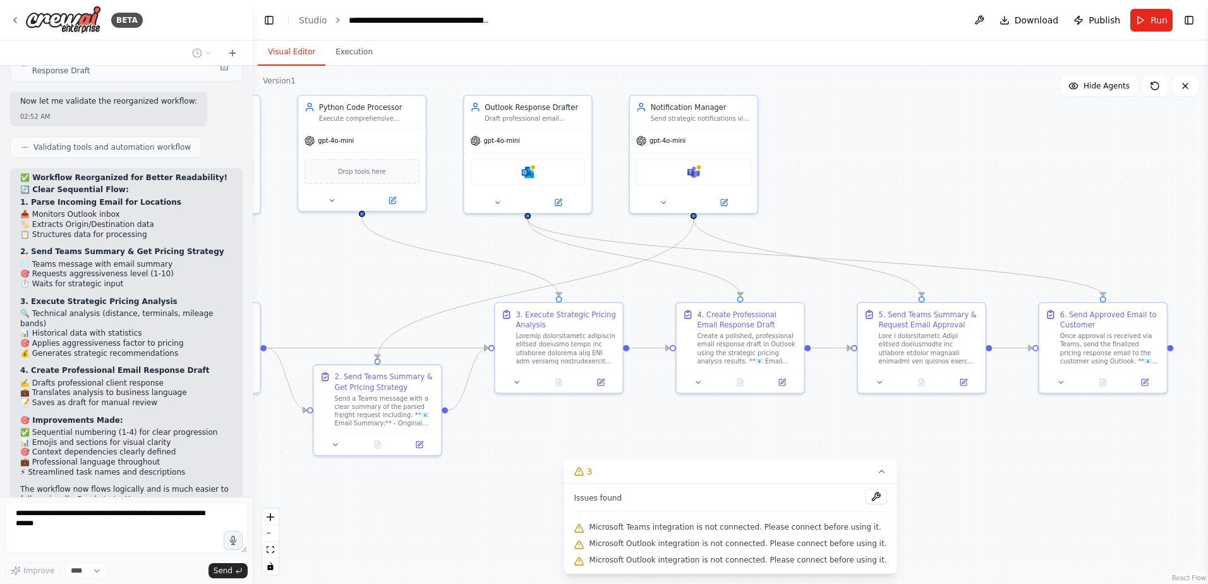
scroll to position [30057, 0]
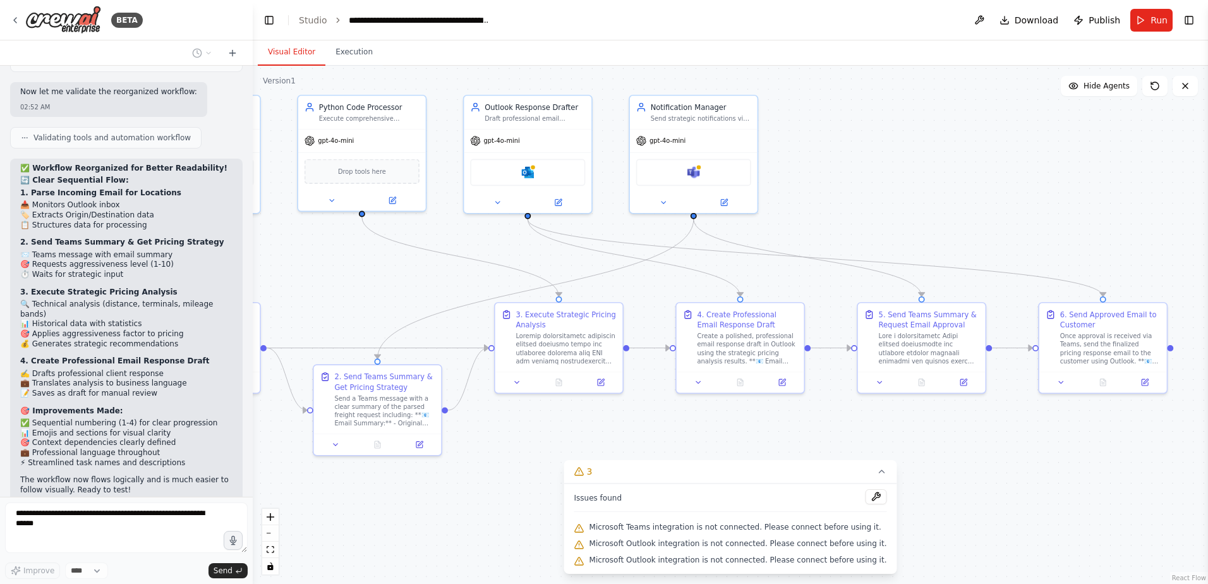
drag, startPoint x: 1112, startPoint y: 495, endPoint x: 946, endPoint y: 494, distance: 166.2
click at [946, 494] on div ".deletable-edge-delete-btn { width: 20px; height: 20px; border: 0px solid #ffff…" at bounding box center [730, 325] width 955 height 518
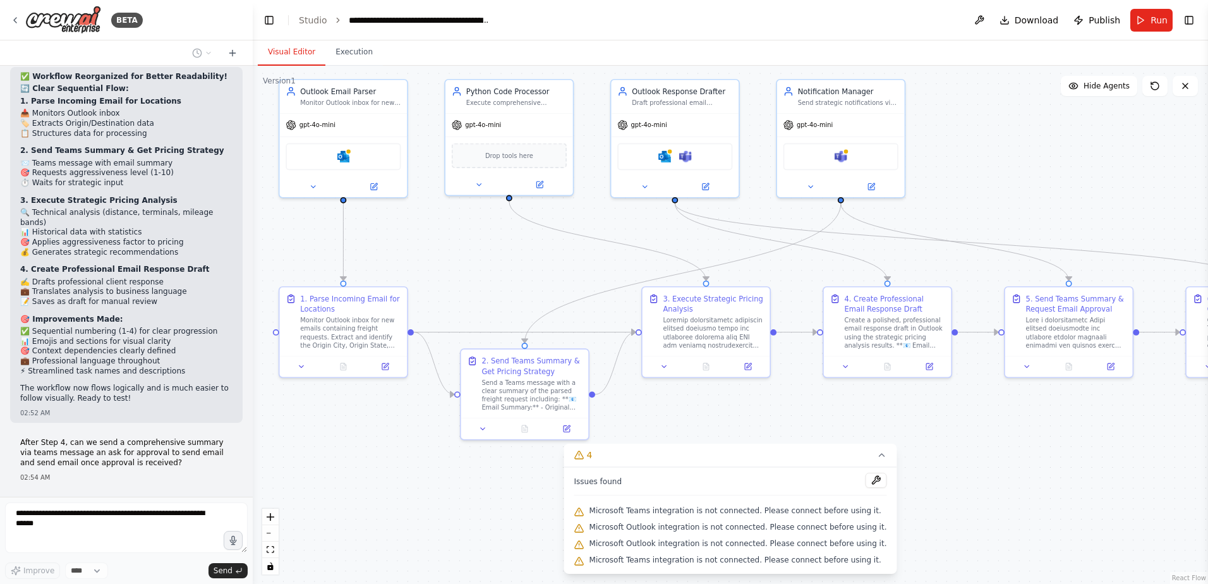
scroll to position [30159, 0]
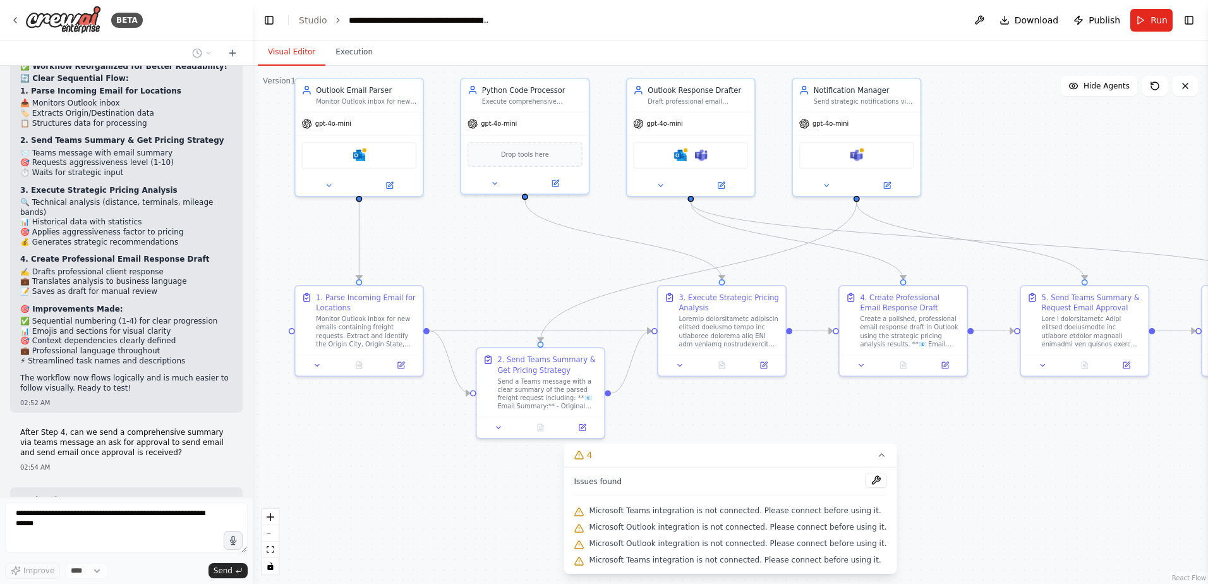
drag, startPoint x: 994, startPoint y: 516, endPoint x: 1157, endPoint y: 498, distance: 163.9
click at [1157, 498] on div ".deletable-edge-delete-btn { width: 20px; height: 20px; border: 0px solid #ffff…" at bounding box center [730, 325] width 955 height 518
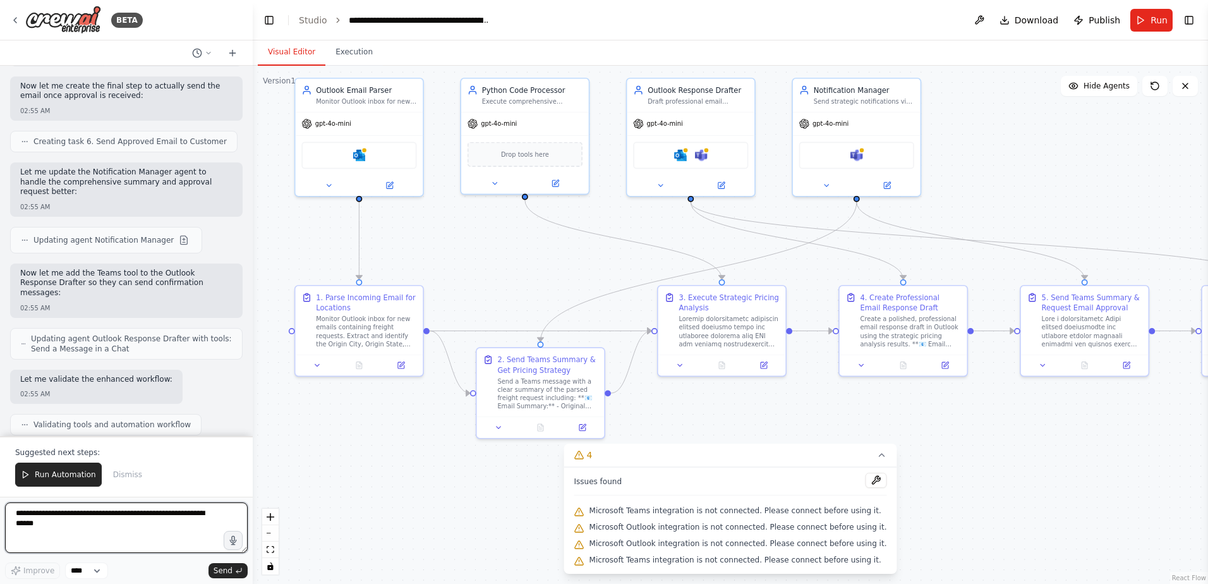
scroll to position [30708, 0]
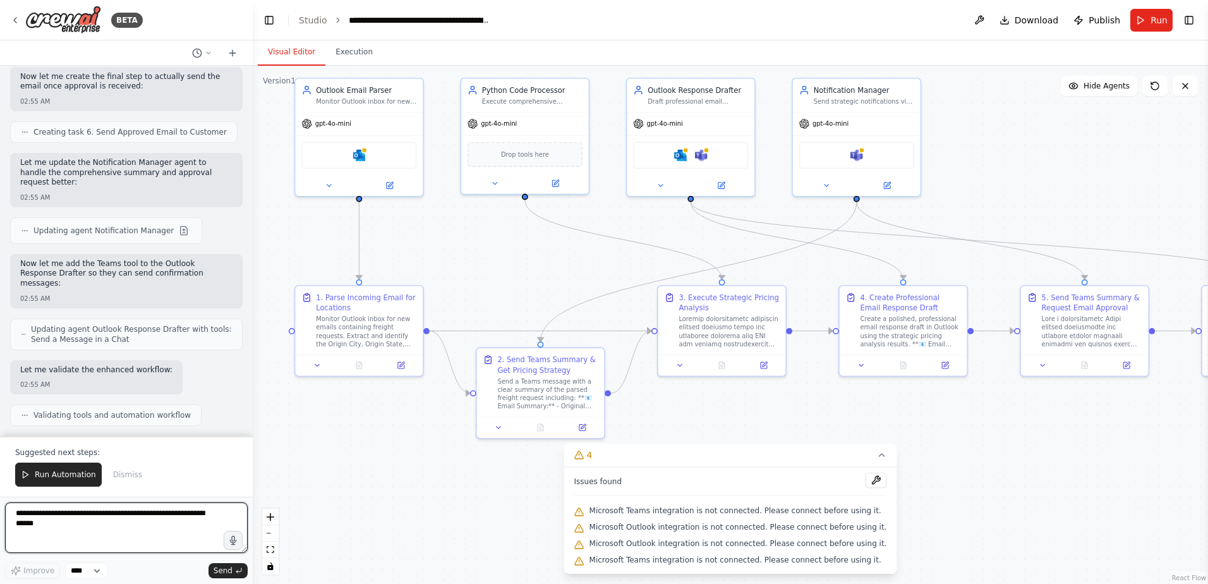
click at [38, 517] on textarea at bounding box center [126, 527] width 243 height 51
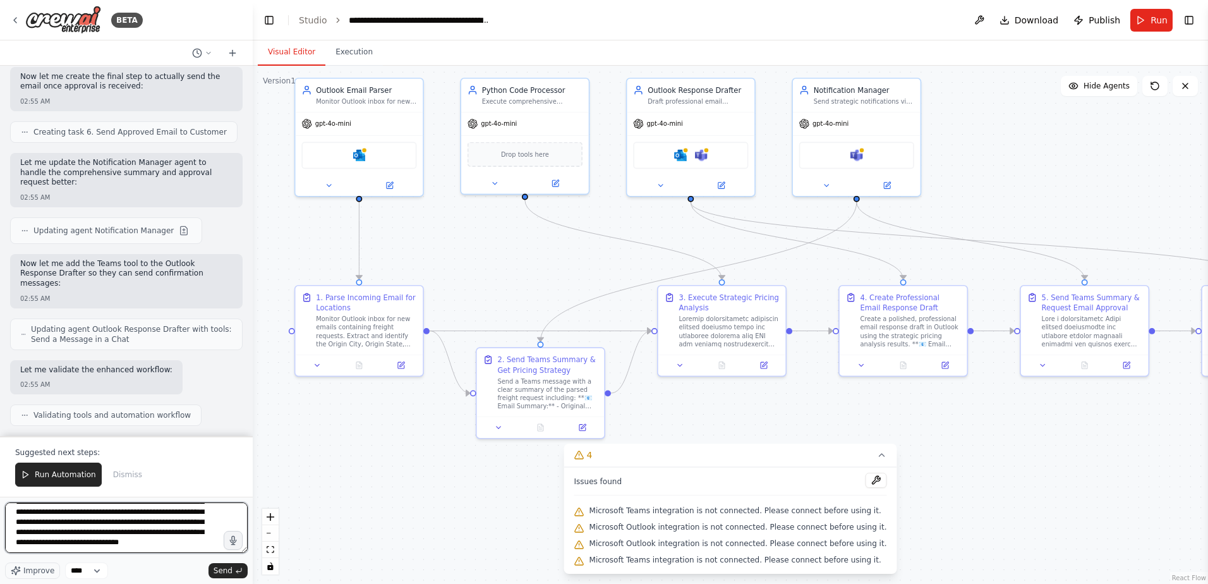
type textarea "**********"
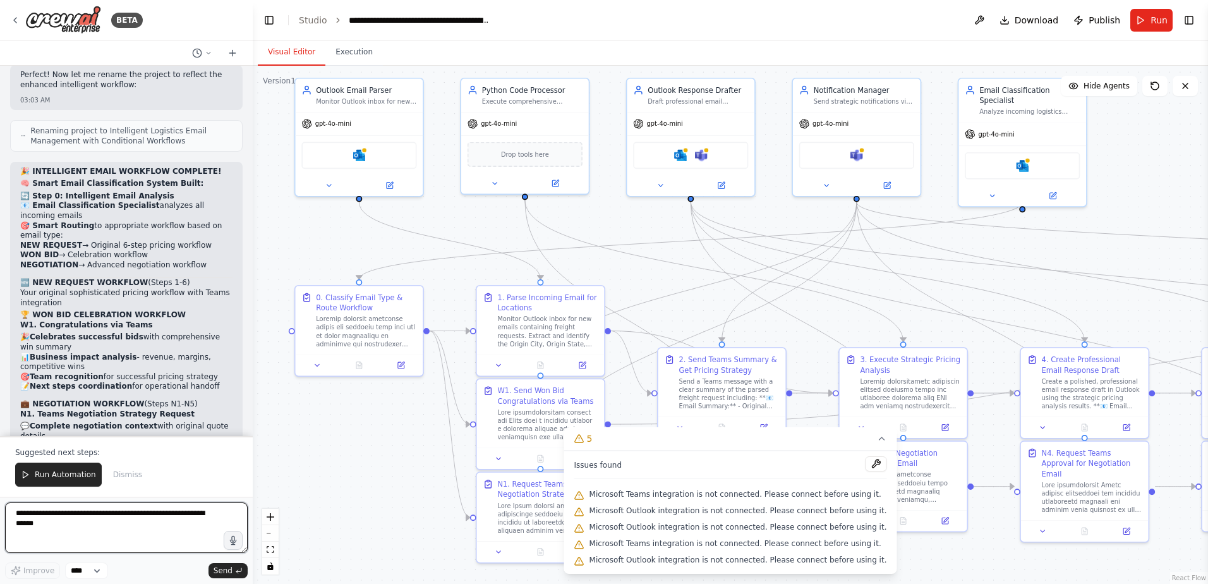
scroll to position [32980, 0]
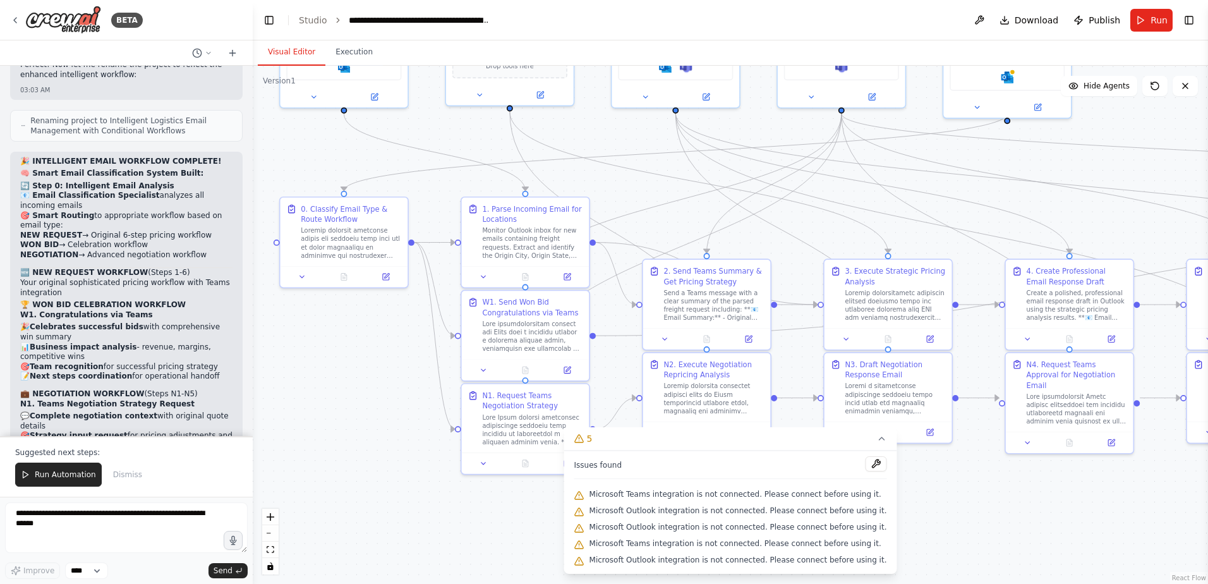
drag, startPoint x: 387, startPoint y: 468, endPoint x: 371, endPoint y: 379, distance: 89.7
click at [371, 379] on div ".deletable-edge-delete-btn { width: 20px; height: 20px; border: 0px solid #ffff…" at bounding box center [730, 325] width 955 height 518
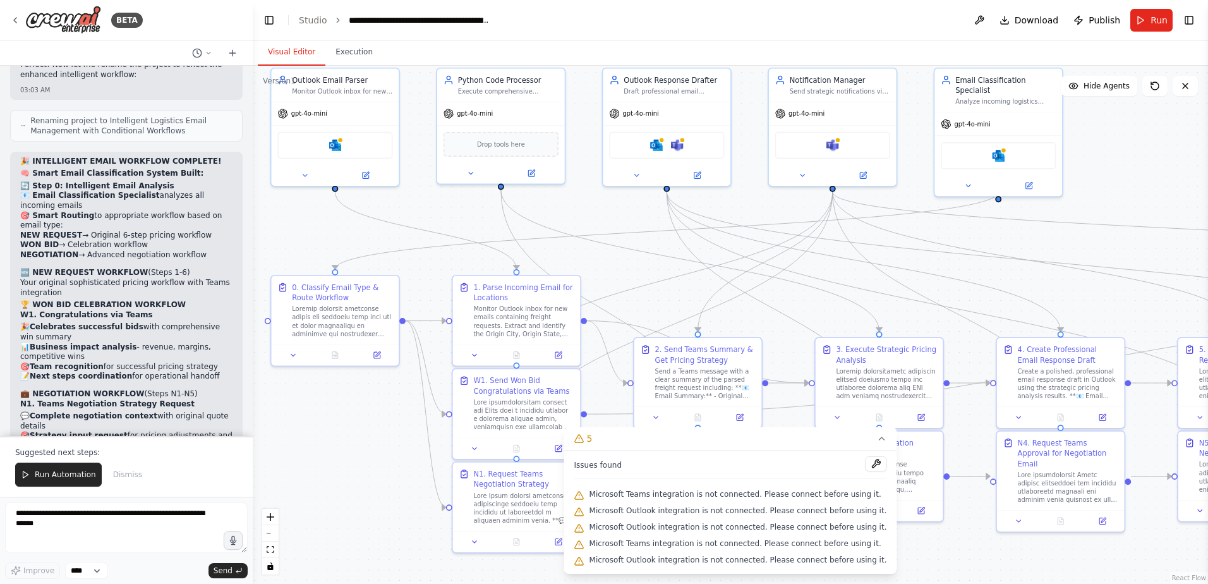
drag, startPoint x: 353, startPoint y: 443, endPoint x: 344, endPoint y: 521, distance: 78.8
click at [344, 521] on div ".deletable-edge-delete-btn { width: 20px; height: 20px; border: 0px solid #ffff…" at bounding box center [730, 325] width 955 height 518
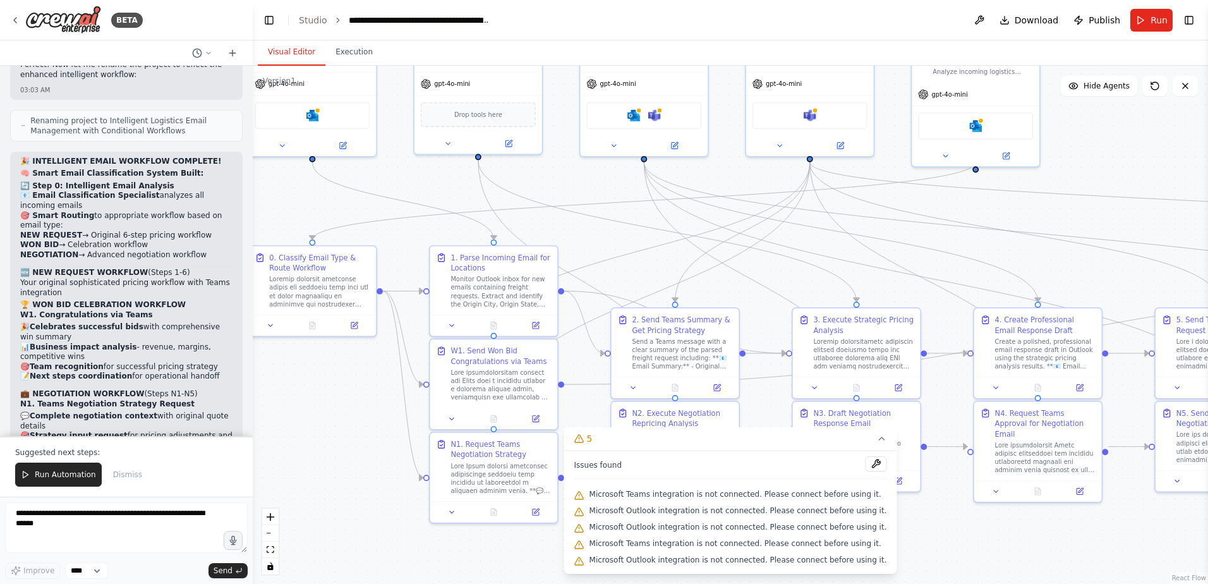
drag, startPoint x: 373, startPoint y: 497, endPoint x: 350, endPoint y: 467, distance: 37.4
click at [350, 467] on div ".deletable-edge-delete-btn { width: 20px; height: 20px; border: 0px solid #ffff…" at bounding box center [730, 325] width 955 height 518
click at [126, 536] on textarea at bounding box center [126, 527] width 243 height 51
type textarea "**********"
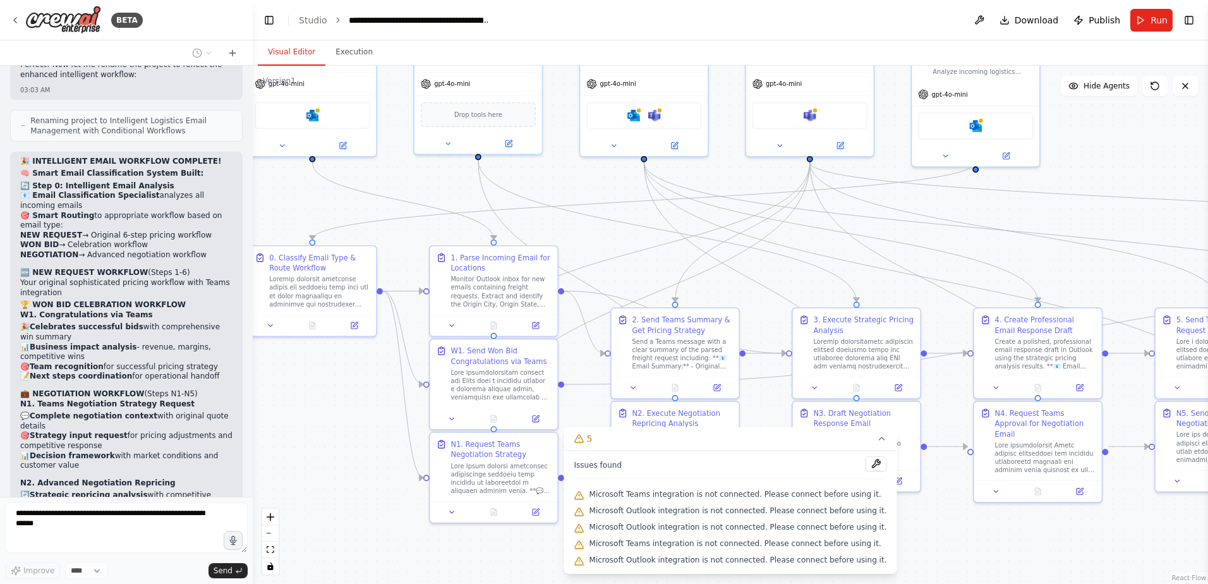
scroll to position [32997, 0]
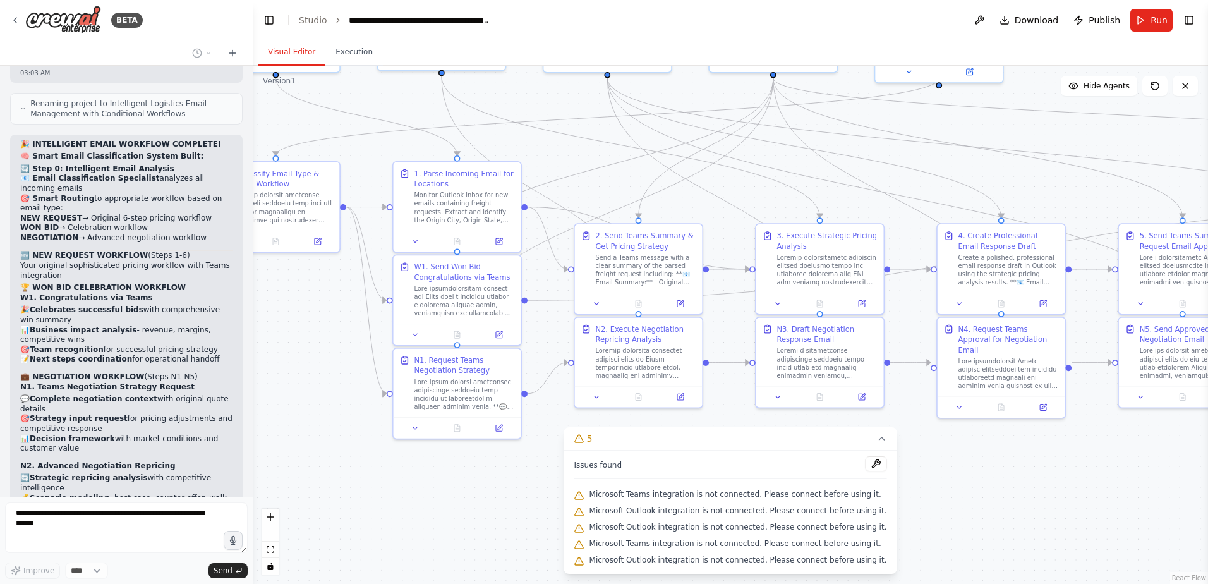
drag, startPoint x: 961, startPoint y: 560, endPoint x: 924, endPoint y: 476, distance: 91.7
click at [924, 476] on div ".deletable-edge-delete-btn { width: 20px; height: 20px; border: 0px solid #ffff…" at bounding box center [730, 325] width 955 height 518
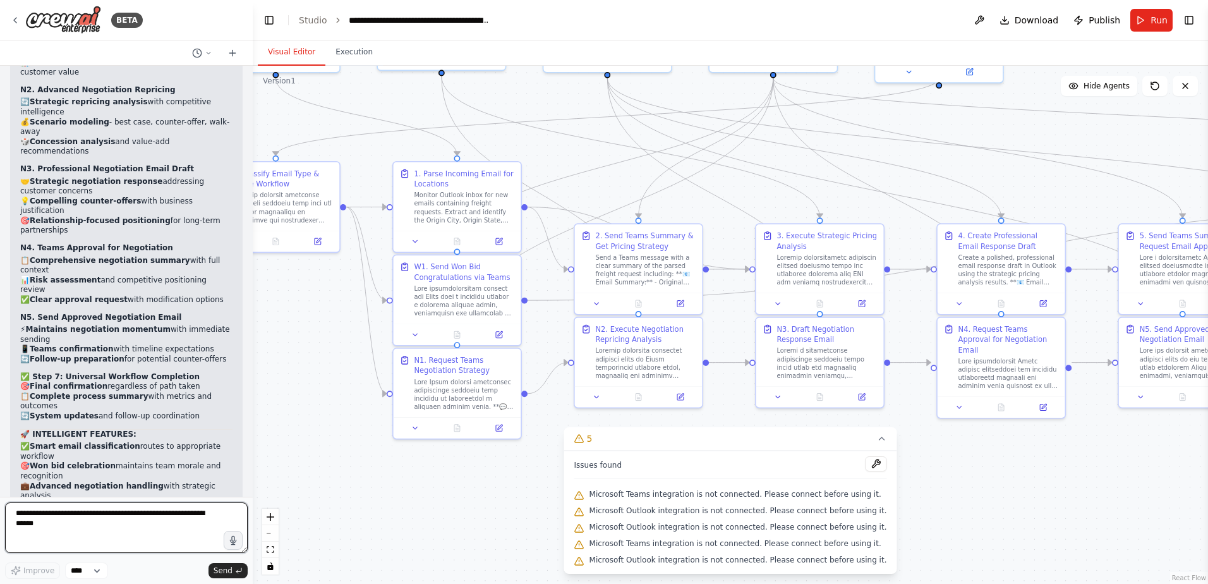
scroll to position [33382, 0]
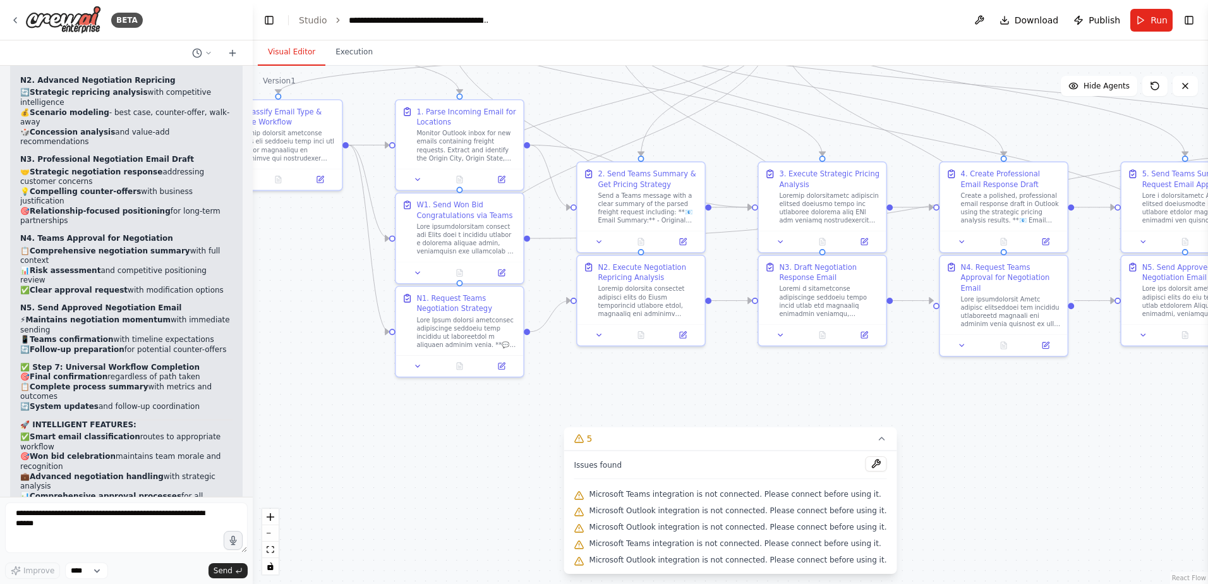
drag, startPoint x: 334, startPoint y: 402, endPoint x: 334, endPoint y: 325, distance: 76.4
click at [334, 325] on div ".deletable-edge-delete-btn { width: 20px; height: 20px; border: 0px solid #ffff…" at bounding box center [730, 325] width 955 height 518
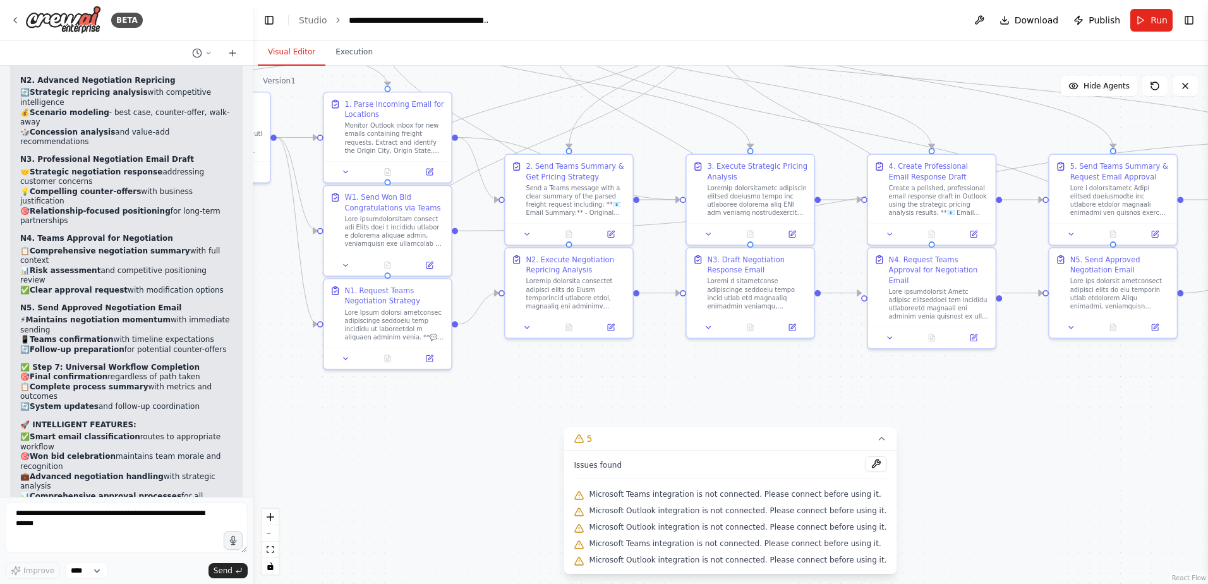
drag, startPoint x: 512, startPoint y: 457, endPoint x: 443, endPoint y: 454, distance: 69.6
click at [443, 454] on div ".deletable-edge-delete-btn { width: 20px; height: 20px; border: 0px solid #ffff…" at bounding box center [730, 325] width 955 height 518
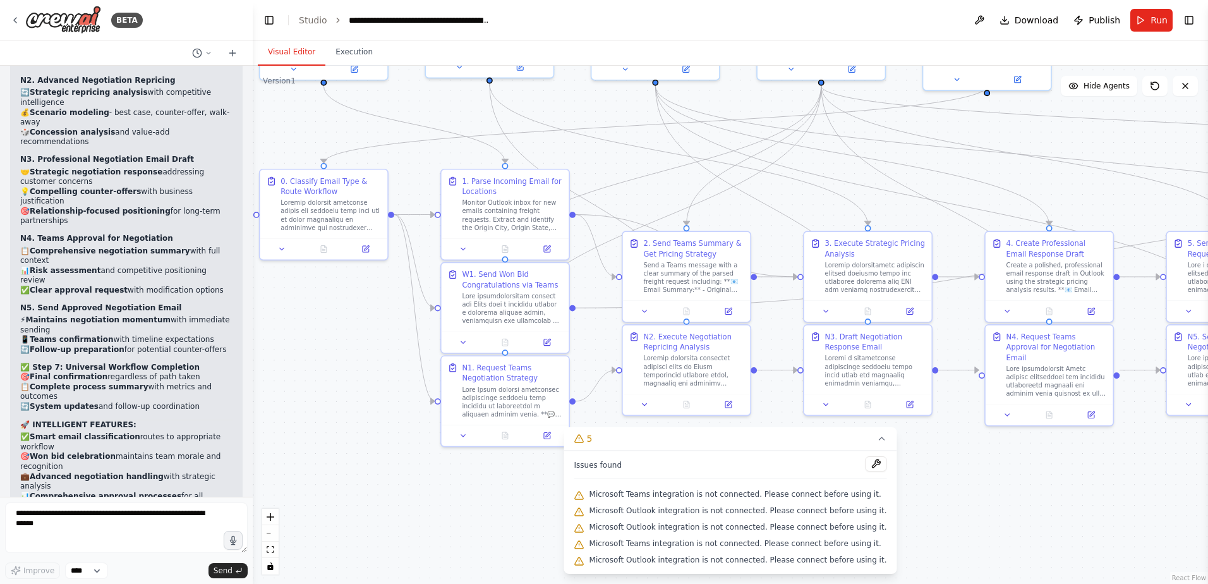
drag, startPoint x: 552, startPoint y: 402, endPoint x: 669, endPoint y: 480, distance: 140.5
click at [669, 480] on div "Version 1 Show Tools Hide Agents .deletable-edge-delete-btn { width: 20px; heig…" at bounding box center [730, 325] width 955 height 518
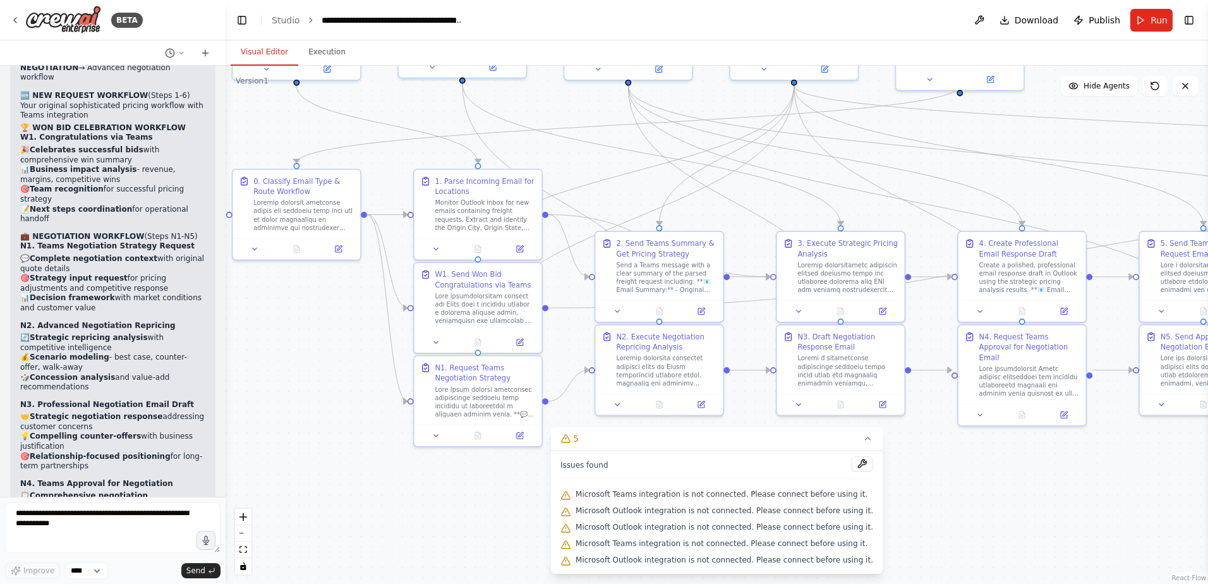
drag, startPoint x: 251, startPoint y: 332, endPoint x: 222, endPoint y: 341, distance: 30.4
click at [222, 341] on div "BETA I would like to connect and monitor an outlook inbox, parse the email, sen…" at bounding box center [604, 292] width 1208 height 584
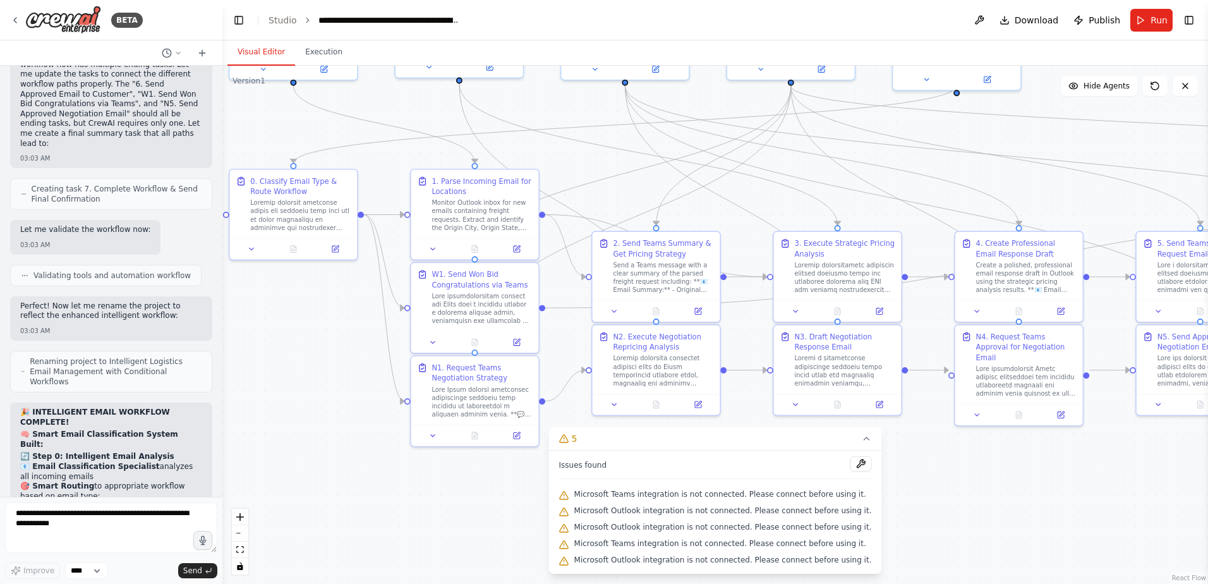
scroll to position [36179, 0]
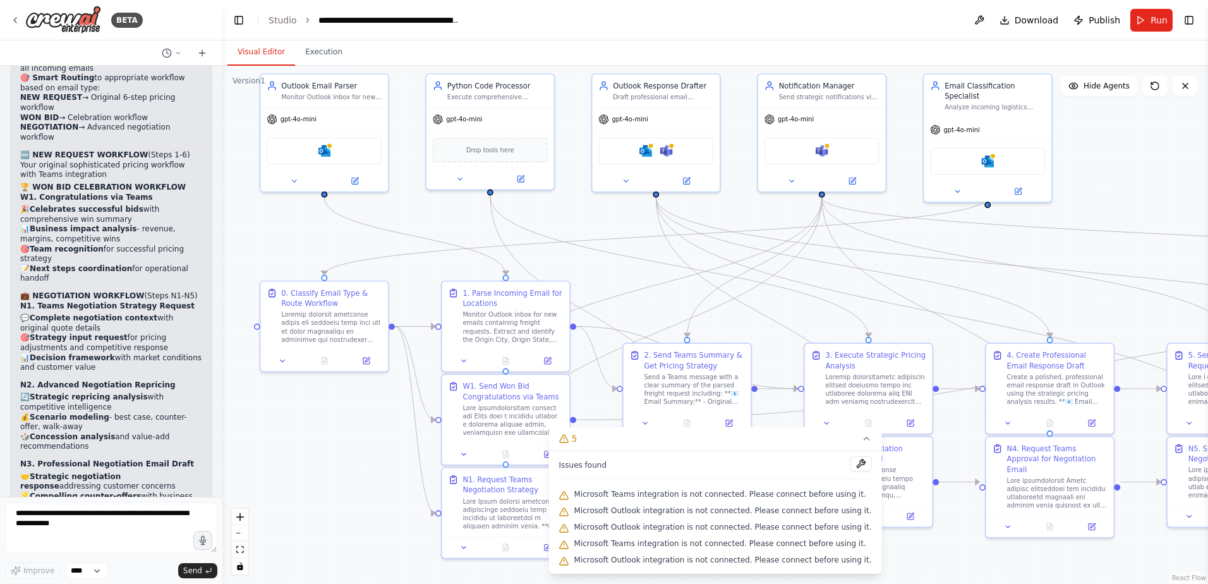
drag, startPoint x: 303, startPoint y: 363, endPoint x: 334, endPoint y: 474, distance: 116.0
click at [334, 474] on div ".deletable-edge-delete-btn { width: 20px; height: 20px; border: 0px solid #ffff…" at bounding box center [715, 325] width 986 height 518
click at [270, 500] on div ".deletable-edge-delete-btn { width: 20px; height: 20px; border: 0px solid #ffff…" at bounding box center [715, 325] width 986 height 518
click at [100, 521] on textarea at bounding box center [111, 527] width 212 height 51
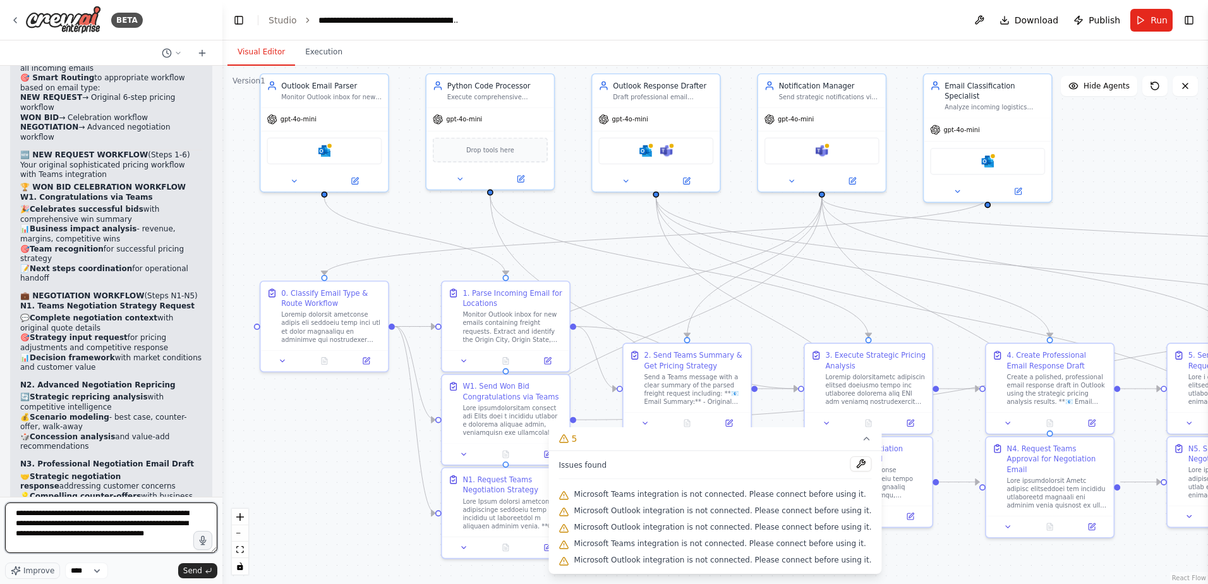
click at [167, 517] on textarea "**********" at bounding box center [111, 527] width 212 height 51
drag, startPoint x: 66, startPoint y: 521, endPoint x: 26, endPoint y: 523, distance: 40.5
click at [26, 523] on textarea "**********" at bounding box center [111, 527] width 212 height 51
drag, startPoint x: 57, startPoint y: 534, endPoint x: -3, endPoint y: 529, distance: 60.9
click at [0, 529] on html "BETA I would like to connect and monitor an outlook inbox, parse the email, sen…" at bounding box center [604, 292] width 1208 height 584
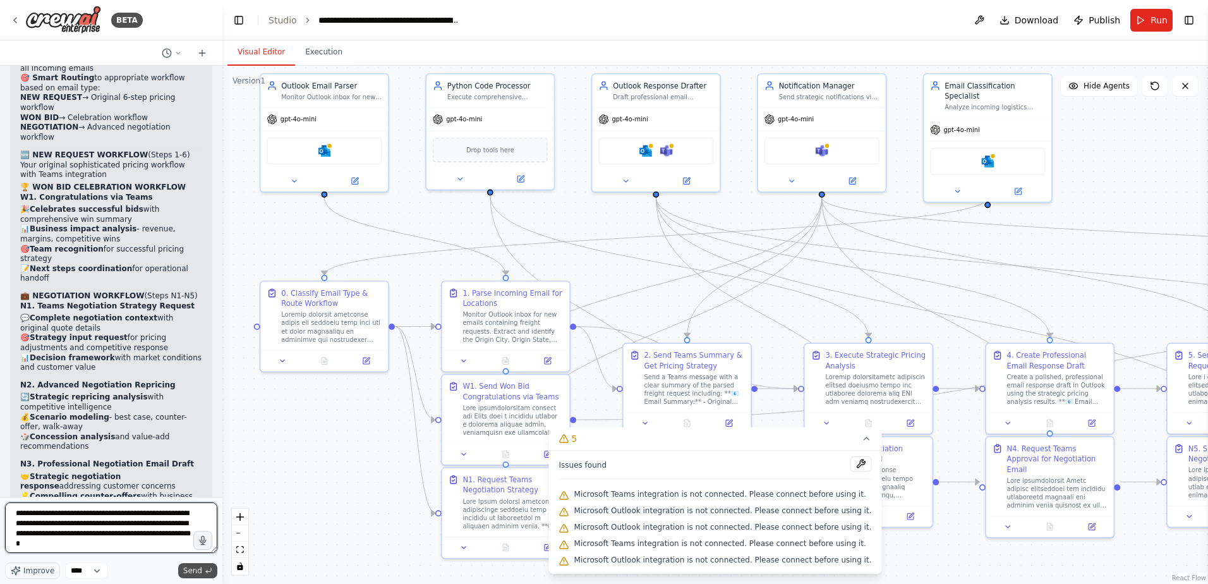
type textarea "**********"
click at [193, 574] on span "Send" at bounding box center [192, 570] width 19 height 10
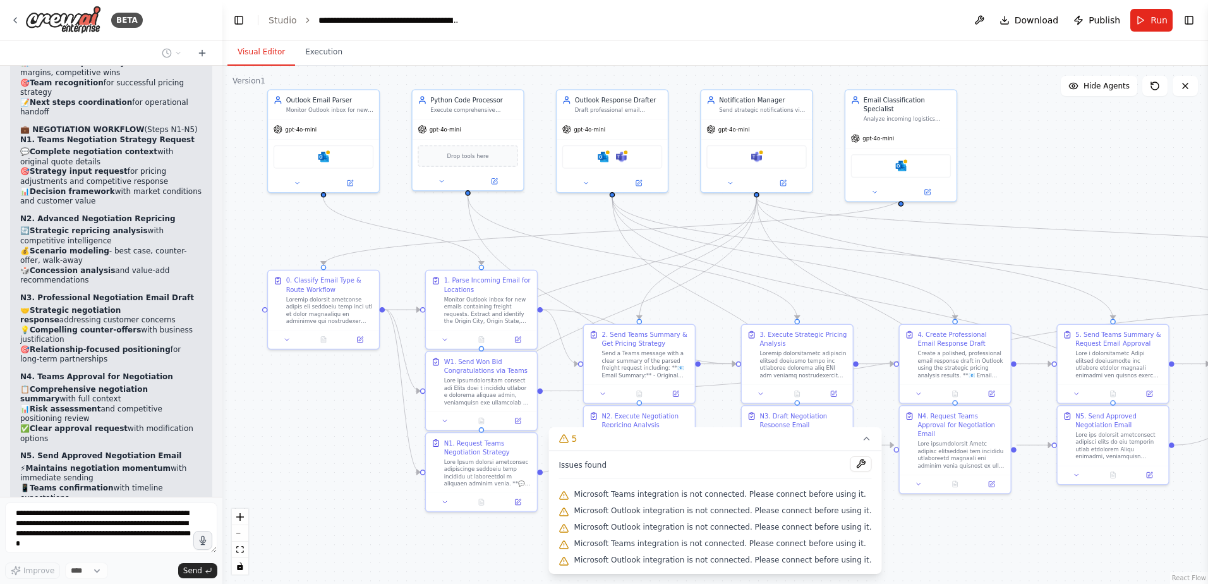
drag, startPoint x: 281, startPoint y: 457, endPoint x: 295, endPoint y: 397, distance: 61.6
click at [295, 397] on div ".deletable-edge-delete-btn { width: 20px; height: 20px; border: 0px solid #ffff…" at bounding box center [715, 325] width 986 height 518
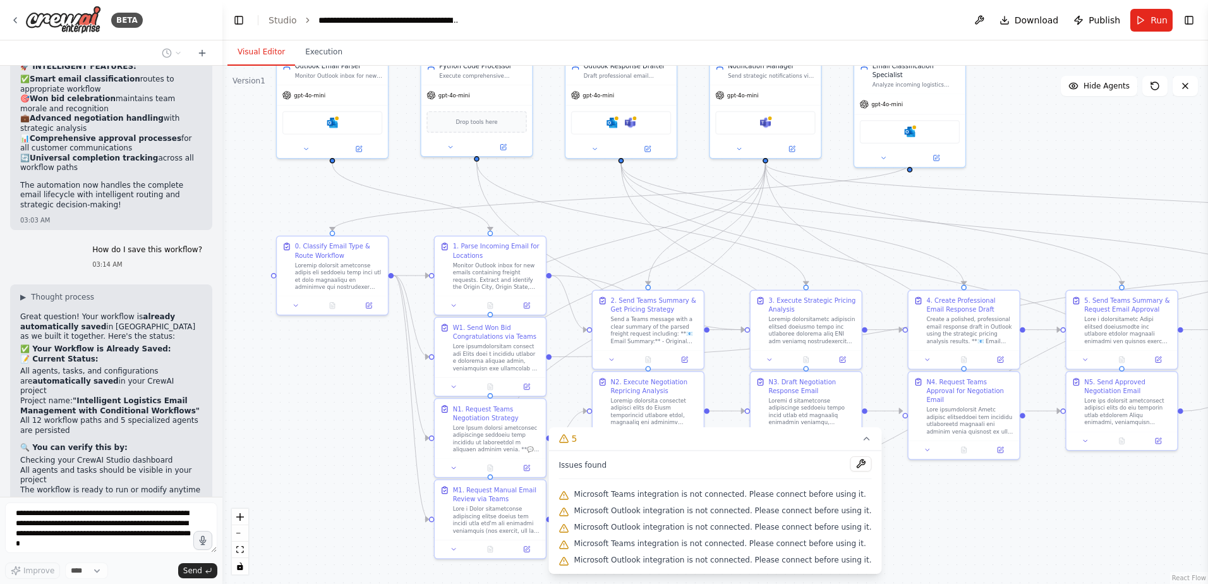
scroll to position [36881, 0]
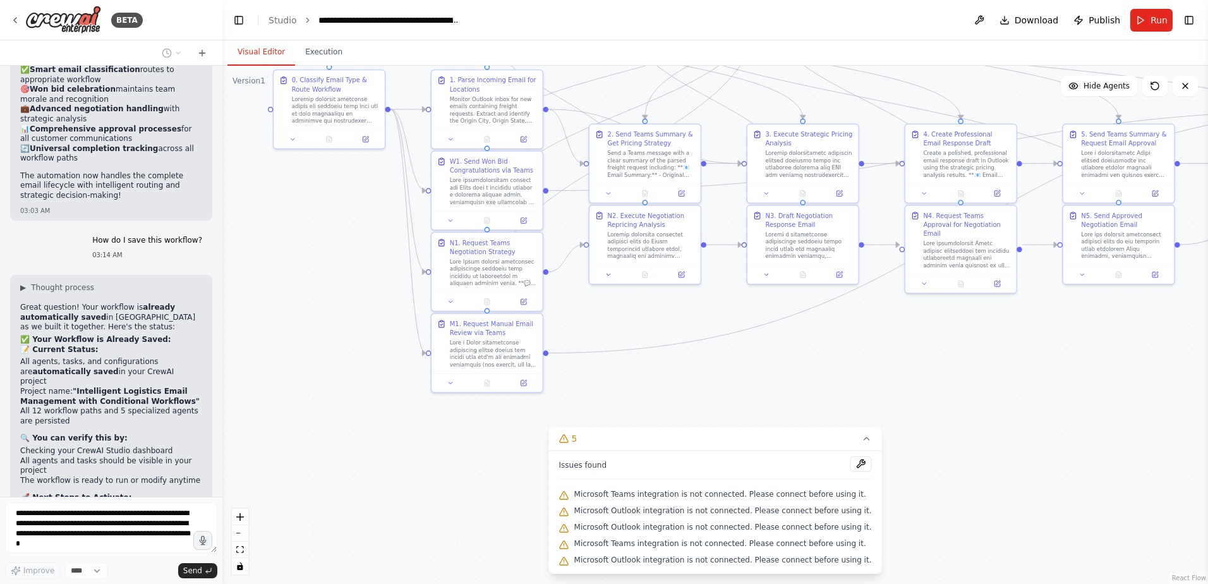
drag, startPoint x: 294, startPoint y: 448, endPoint x: 291, endPoint y: 276, distance: 171.9
click at [291, 276] on div ".deletable-edge-delete-btn { width: 20px; height: 20px; border: 0px solid #ffff…" at bounding box center [715, 325] width 986 height 518
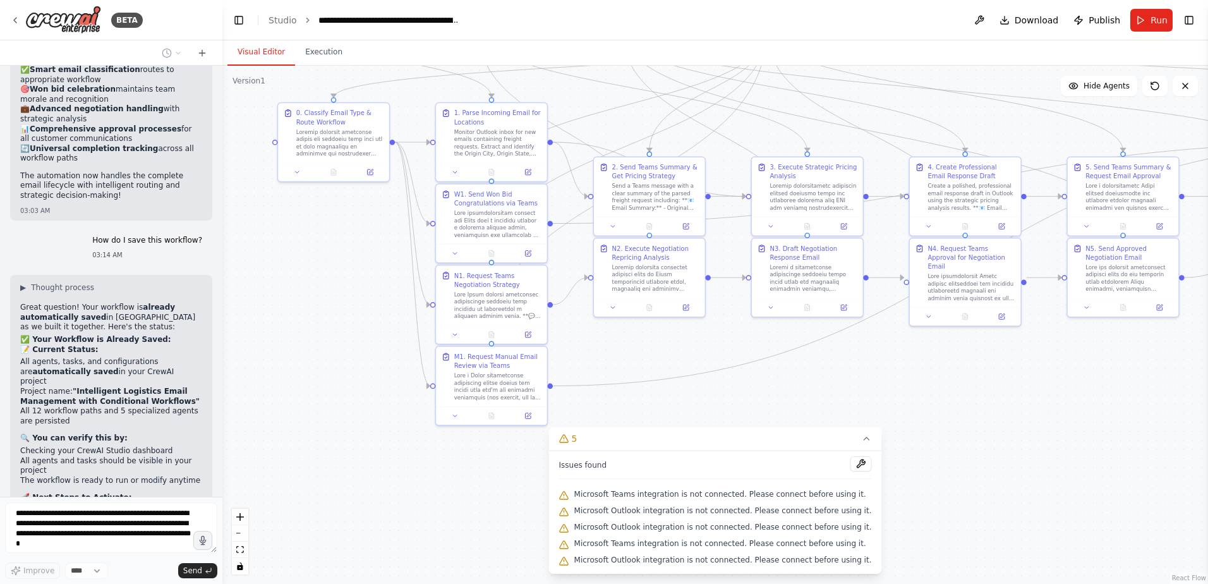
drag, startPoint x: 261, startPoint y: 406, endPoint x: 265, endPoint y: 444, distance: 38.8
click at [265, 444] on div ".deletable-edge-delete-btn { width: 20px; height: 20px; border: 0px solid #ffff…" at bounding box center [715, 325] width 986 height 518
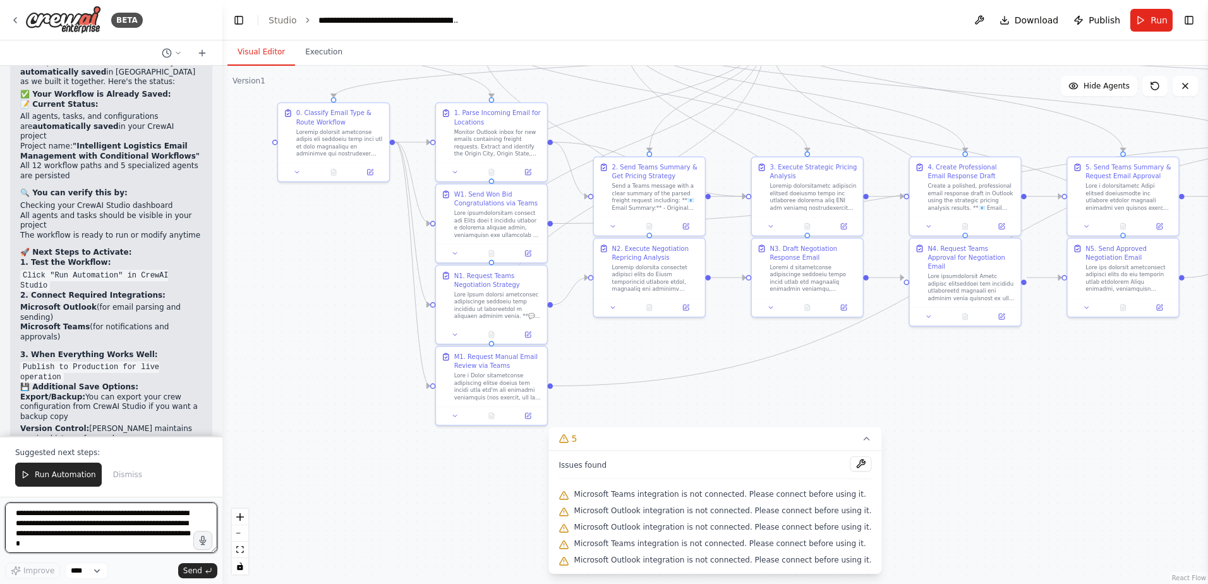
scroll to position [37135, 0]
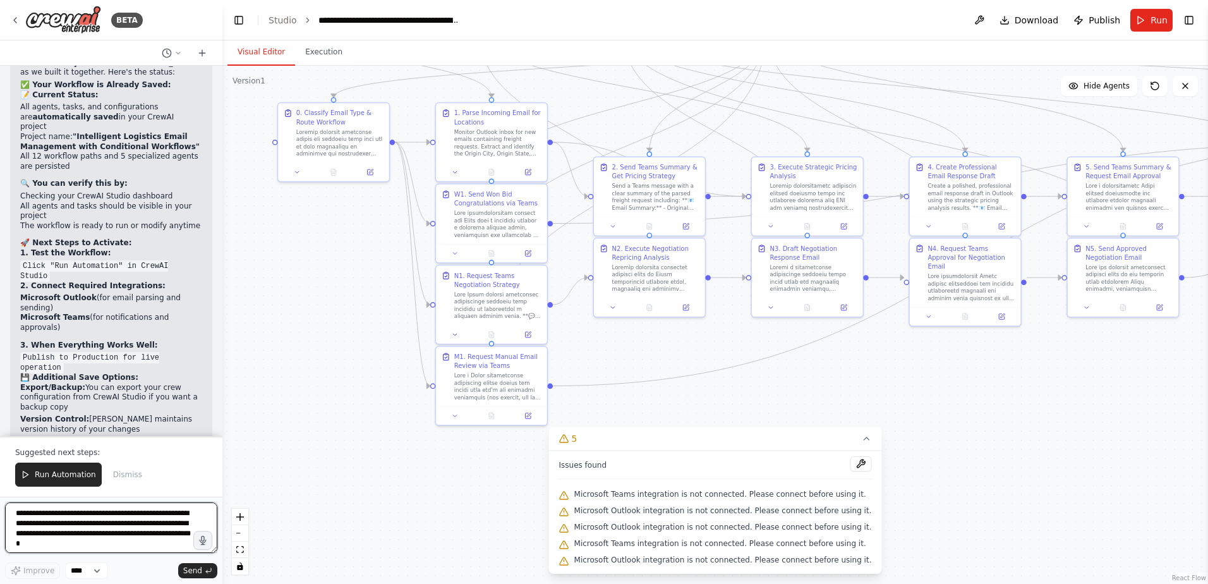
click at [117, 528] on textarea "**********" at bounding box center [111, 527] width 212 height 51
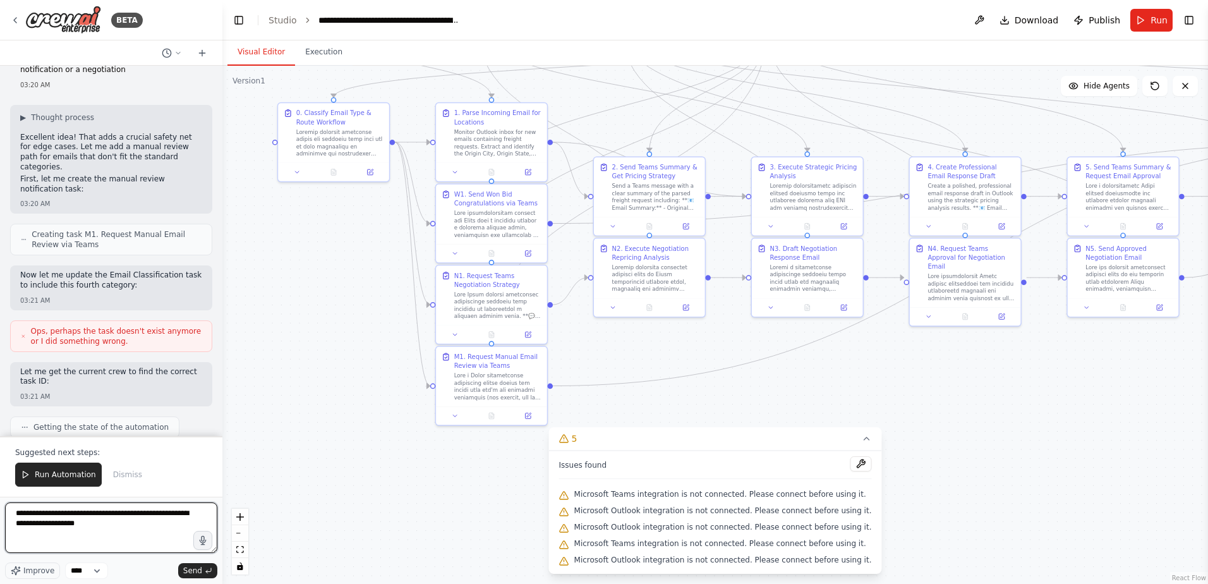
type textarea "**********"
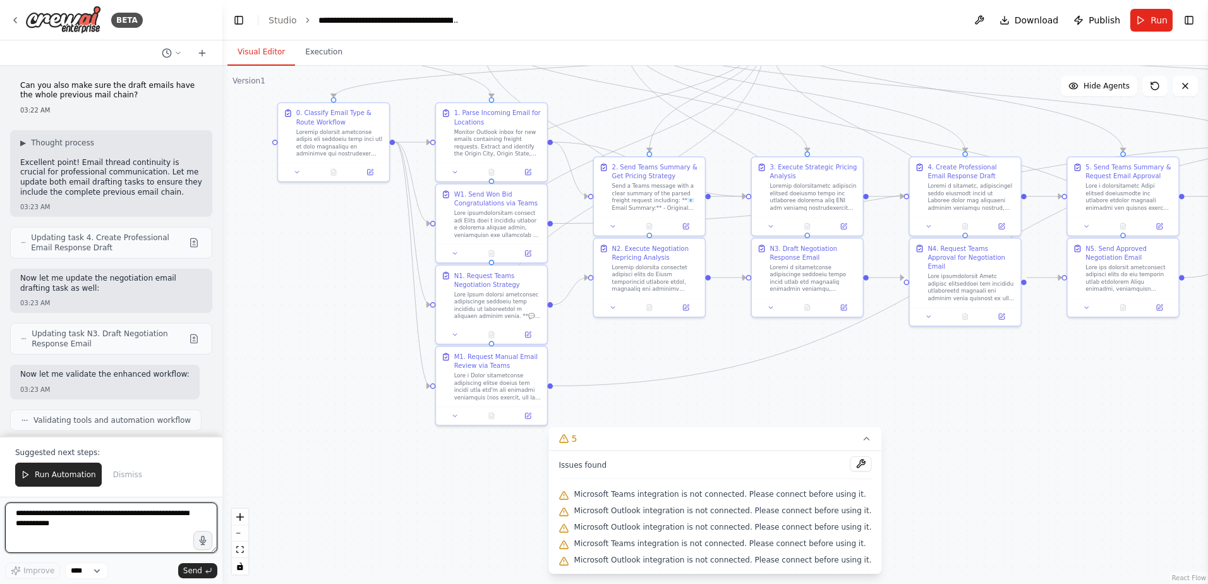
scroll to position [39312, 0]
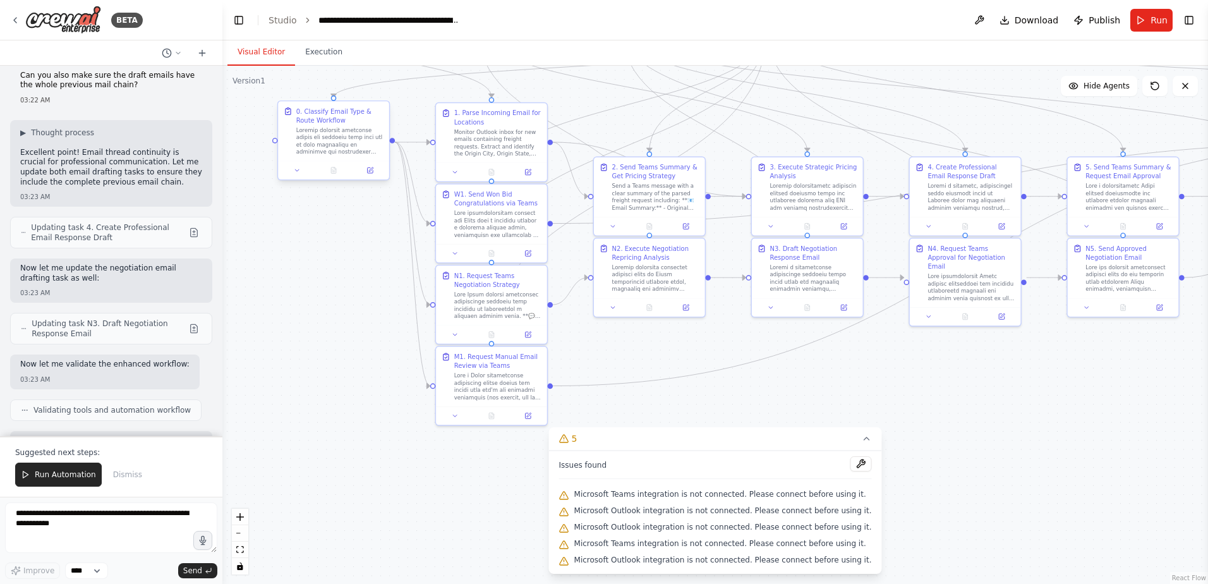
click at [336, 146] on div at bounding box center [340, 140] width 88 height 29
click at [298, 173] on icon at bounding box center [297, 170] width 7 height 7
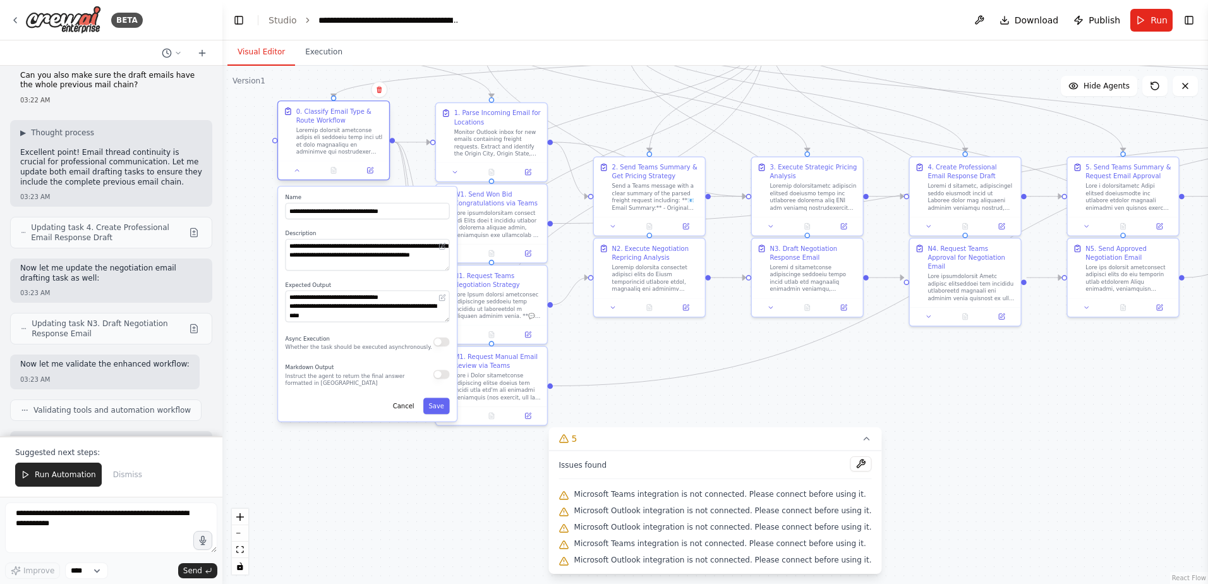
click at [301, 177] on div at bounding box center [333, 170] width 111 height 18
click at [337, 471] on div ".deletable-edge-delete-btn { width: 20px; height: 20px; border: 0px solid #ffff…" at bounding box center [715, 325] width 986 height 518
click at [300, 176] on button at bounding box center [297, 170] width 31 height 11
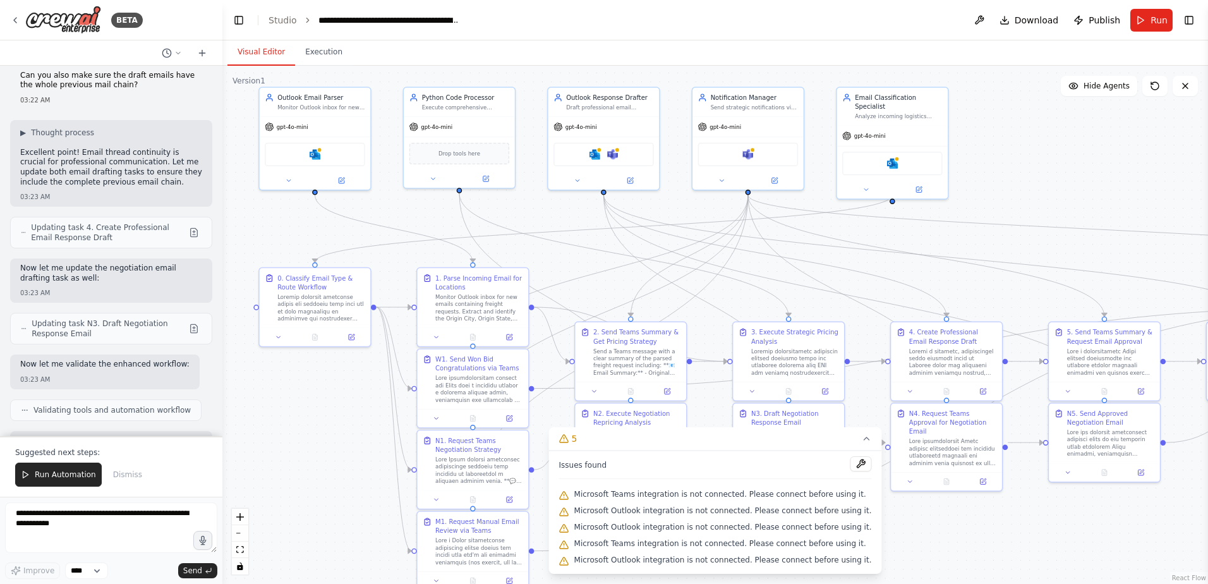
drag, startPoint x: 316, startPoint y: 366, endPoint x: 295, endPoint y: 522, distance: 156.8
click at [294, 521] on div ".deletable-edge-delete-btn { width: 20px; height: 20px; border: 0px solid #ffff…" at bounding box center [715, 325] width 986 height 518
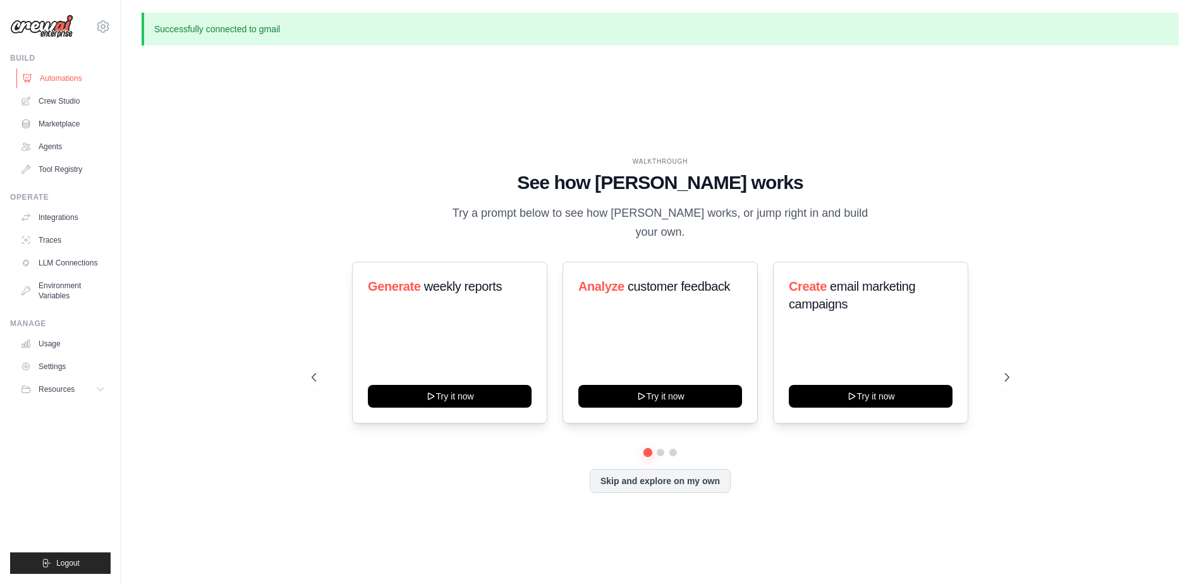
click at [62, 77] on link "Automations" at bounding box center [63, 78] width 95 height 20
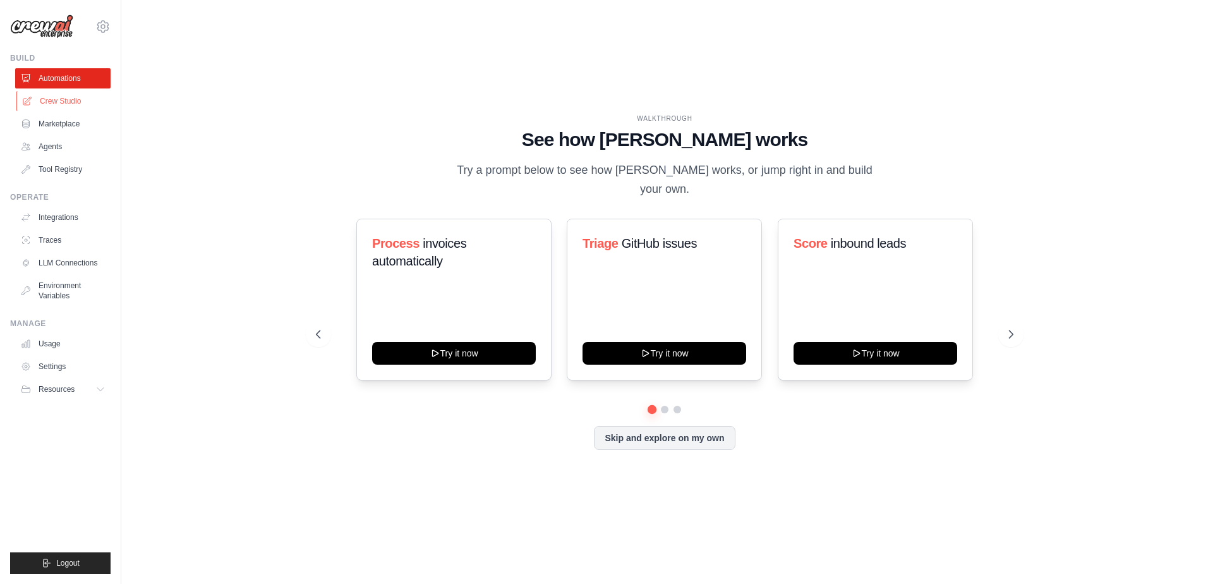
click at [63, 97] on link "Crew Studio" at bounding box center [63, 101] width 95 height 20
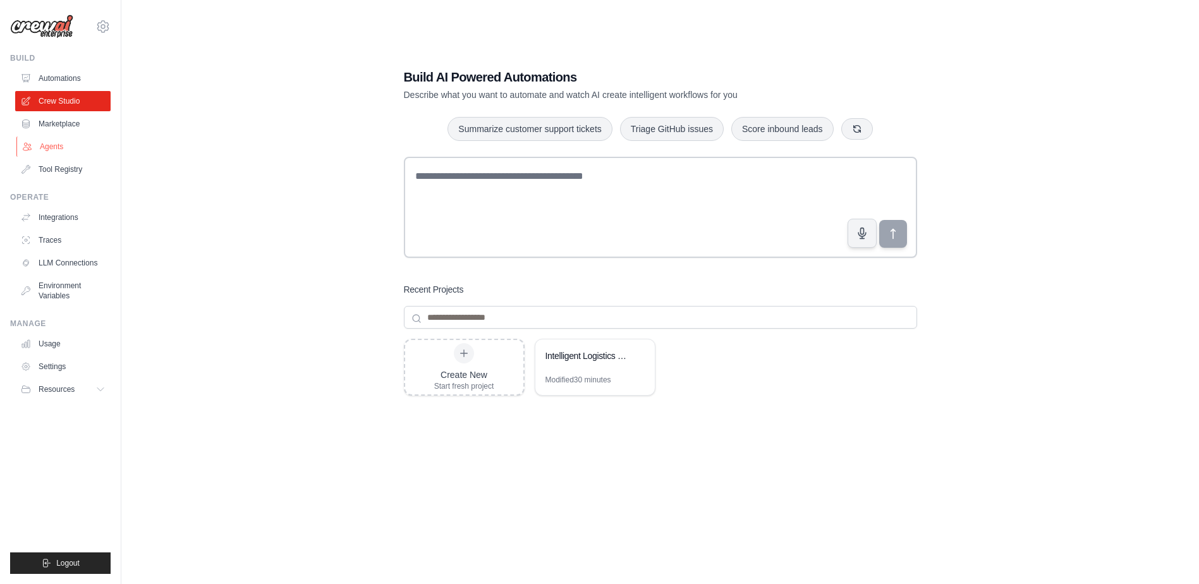
click at [54, 149] on link "Agents" at bounding box center [63, 146] width 95 height 20
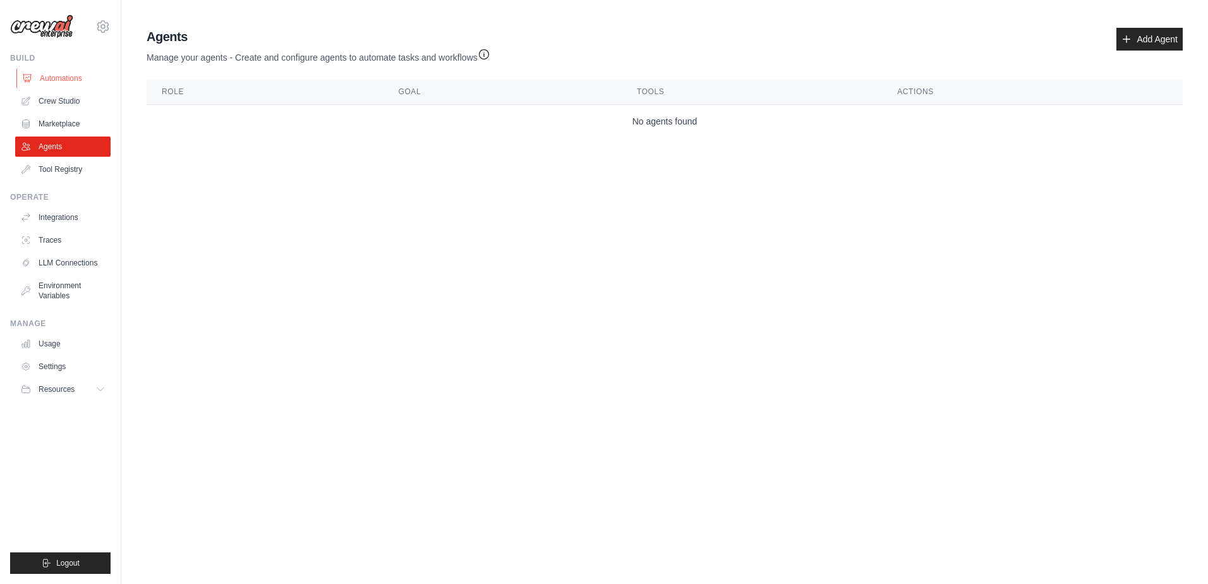
click at [84, 83] on link "Automations" at bounding box center [63, 78] width 95 height 20
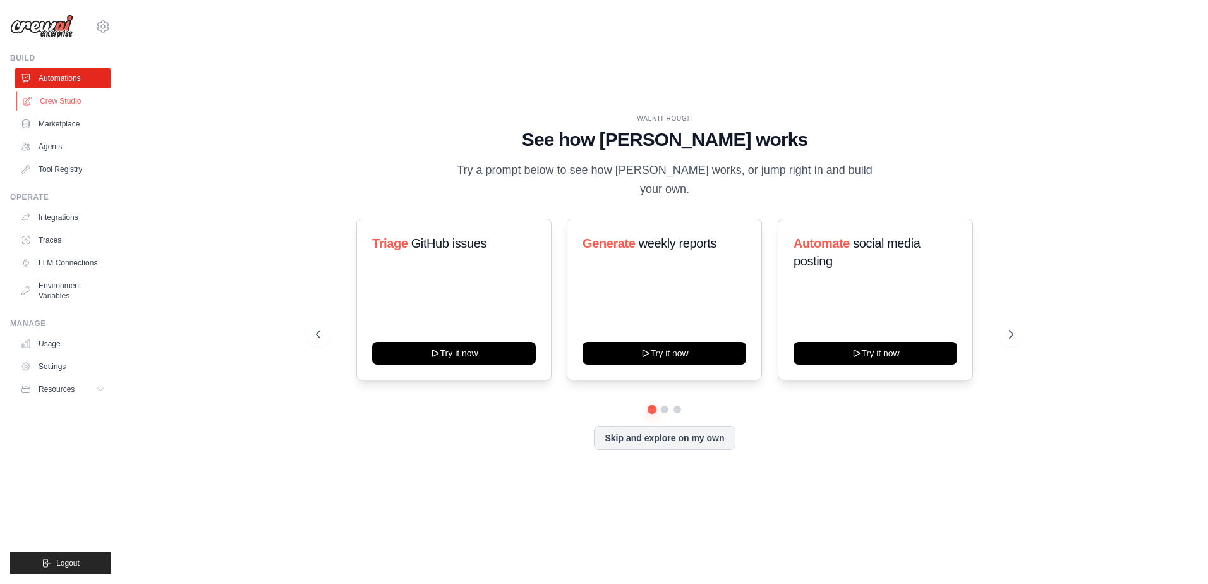
click at [77, 109] on link "Crew Studio" at bounding box center [63, 101] width 95 height 20
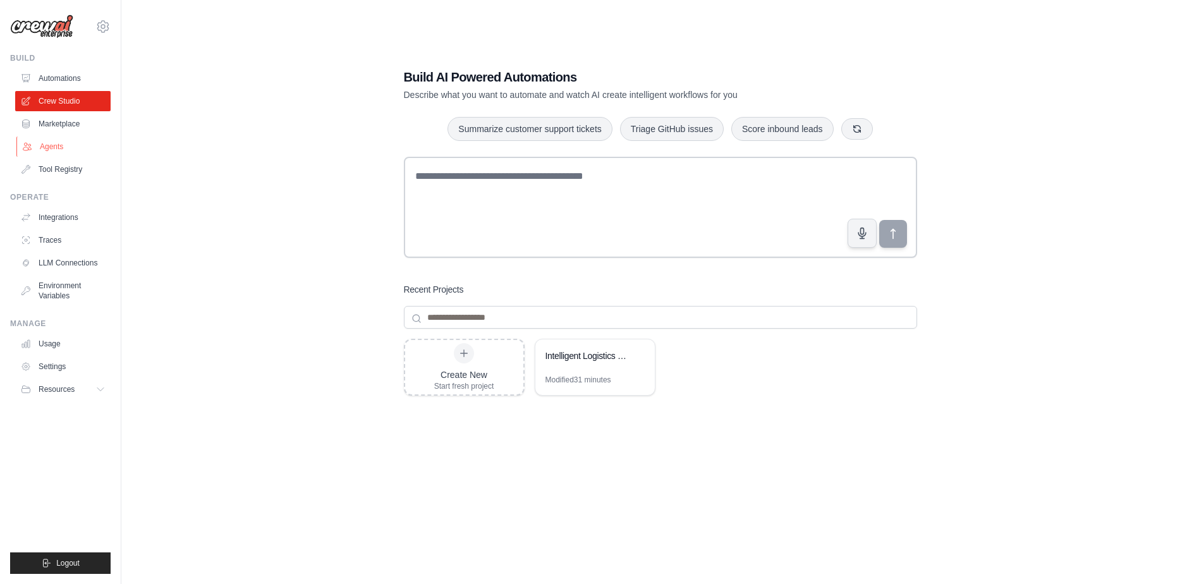
click at [58, 151] on link "Agents" at bounding box center [63, 146] width 95 height 20
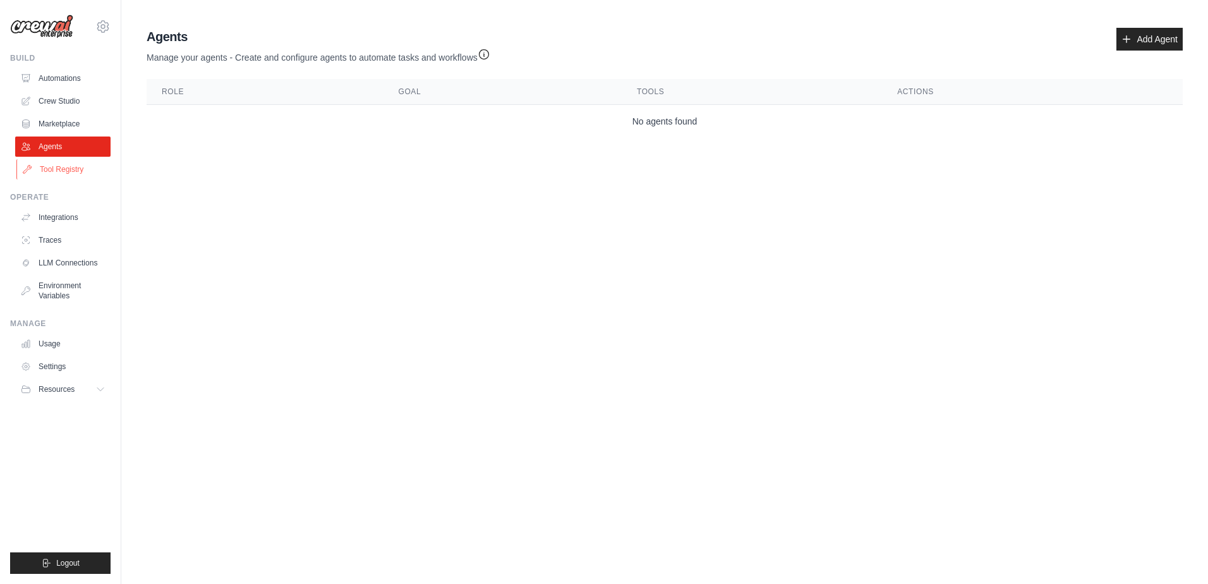
click at [60, 162] on link "Tool Registry" at bounding box center [63, 169] width 95 height 20
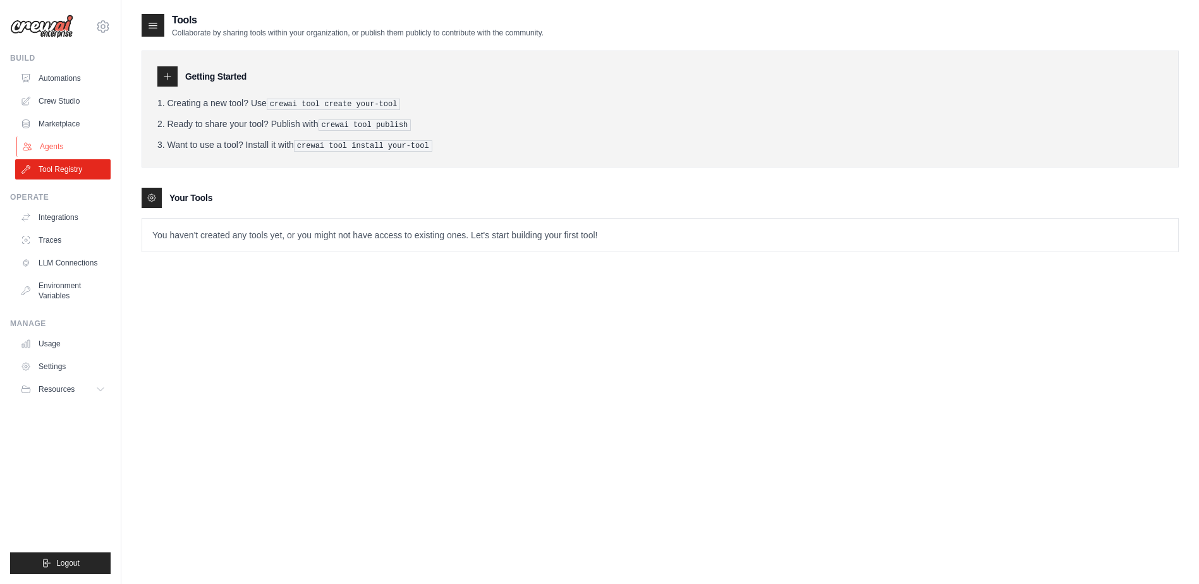
click at [62, 143] on link "Agents" at bounding box center [63, 146] width 95 height 20
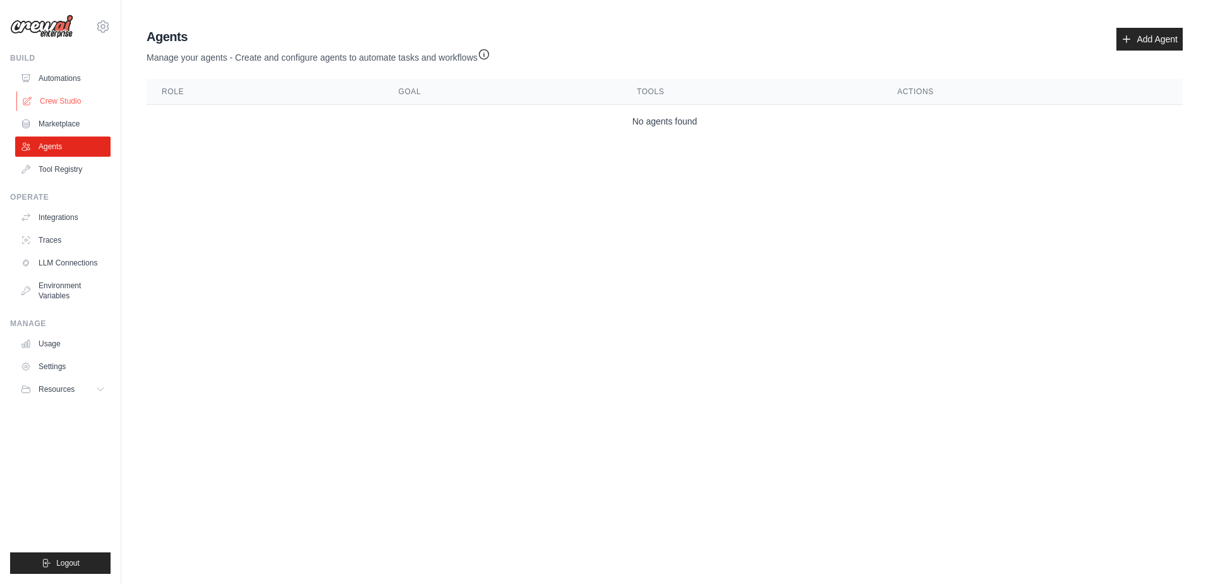
click at [61, 104] on link "Crew Studio" at bounding box center [63, 101] width 95 height 20
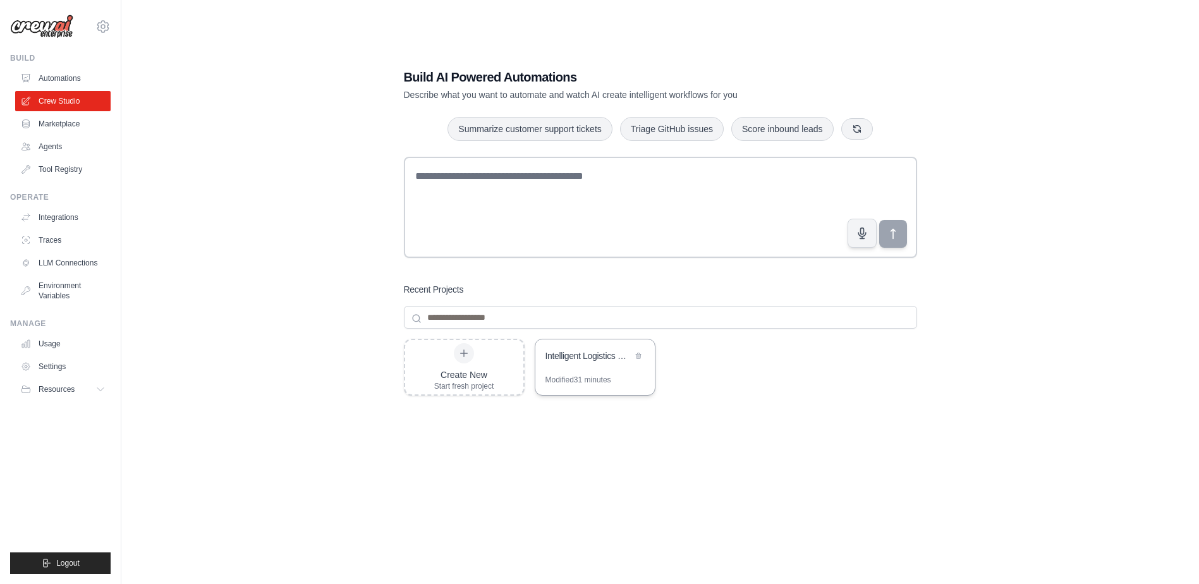
click at [606, 371] on div "Intelligent Logistics Email Management with Conditional Workflows" at bounding box center [594, 356] width 119 height 35
click at [56, 149] on link "Agents" at bounding box center [63, 146] width 95 height 20
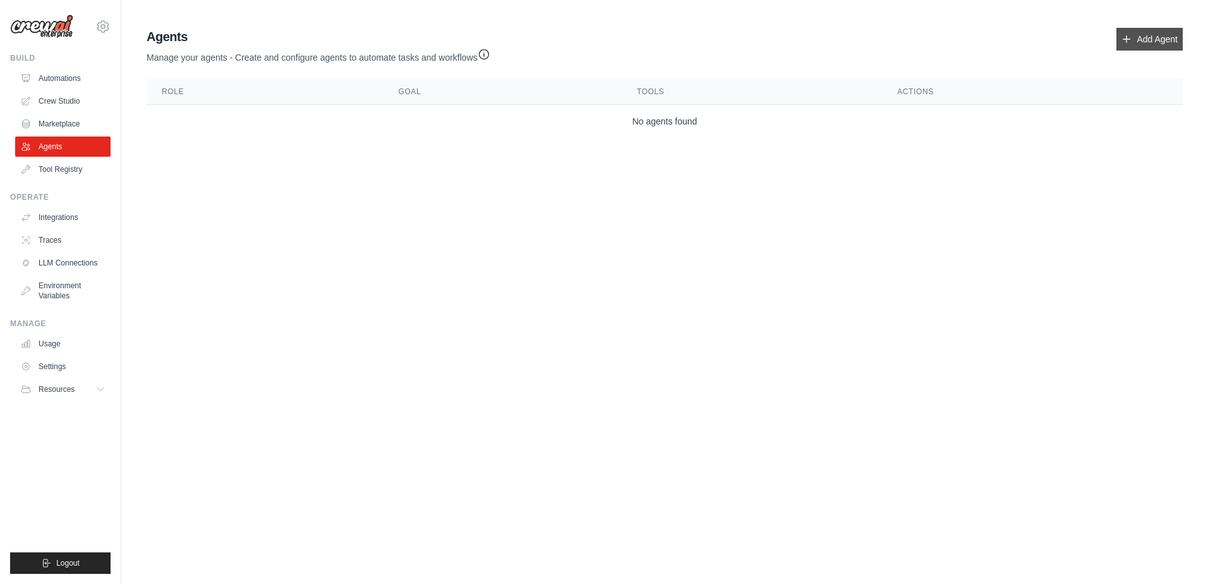
click at [1162, 47] on link "Add Agent" at bounding box center [1149, 39] width 66 height 23
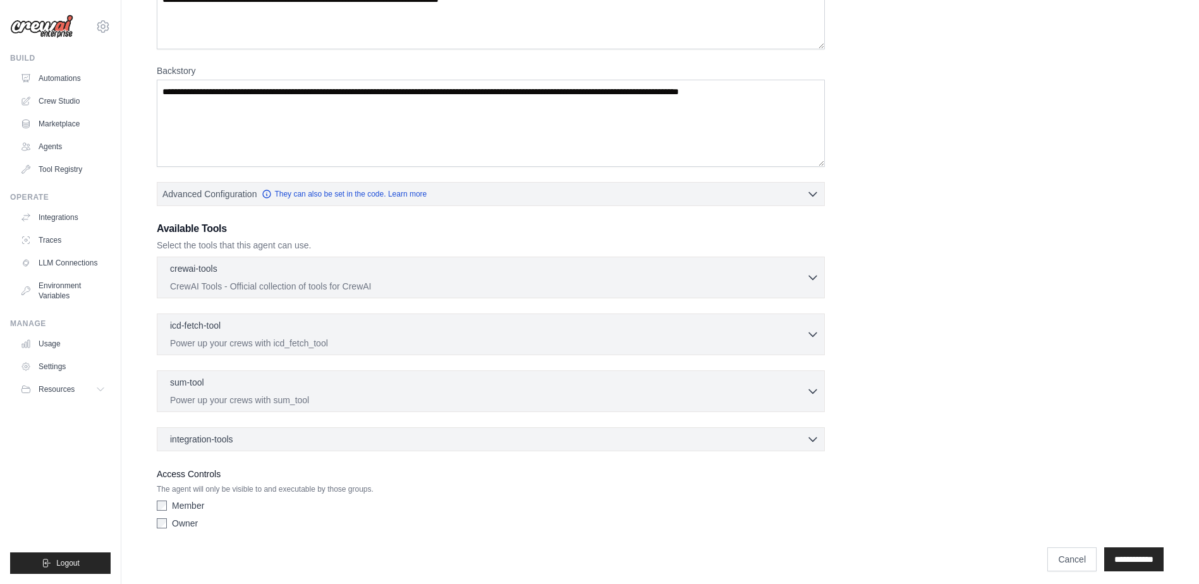
scroll to position [151, 0]
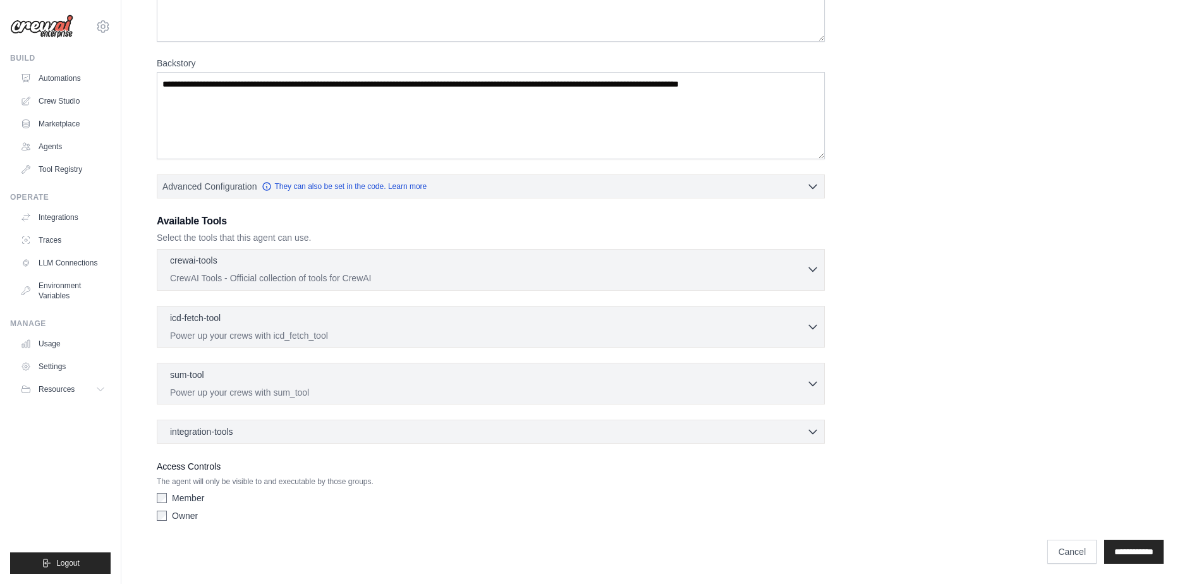
click at [809, 272] on icon "button" at bounding box center [812, 269] width 13 height 13
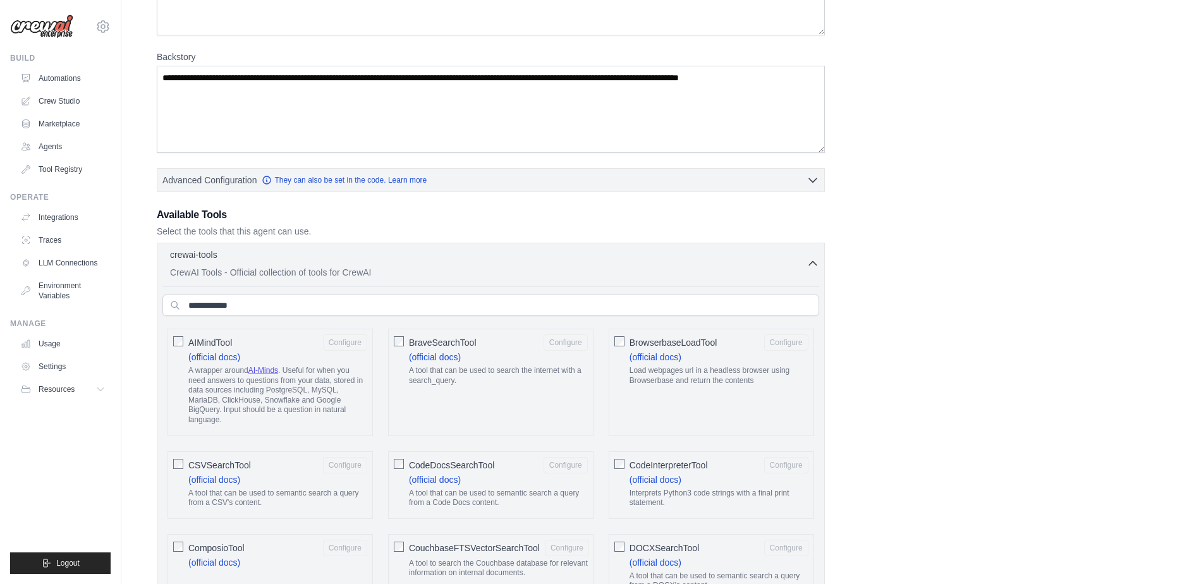
scroll to position [25, 0]
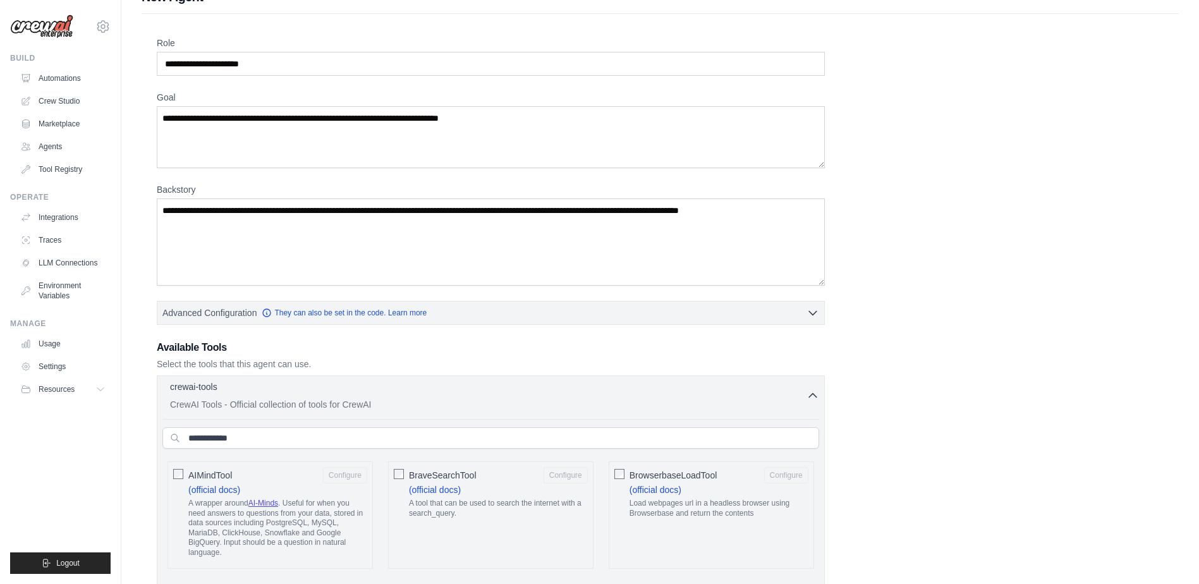
click at [807, 390] on icon "button" at bounding box center [812, 395] width 13 height 13
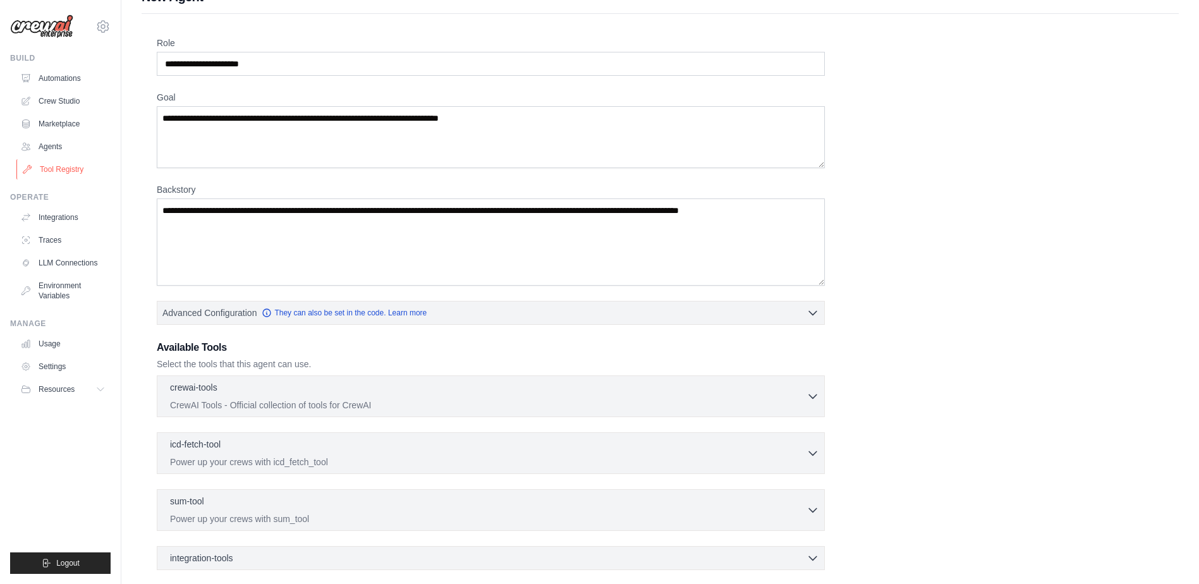
click at [53, 167] on link "Tool Registry" at bounding box center [63, 169] width 95 height 20
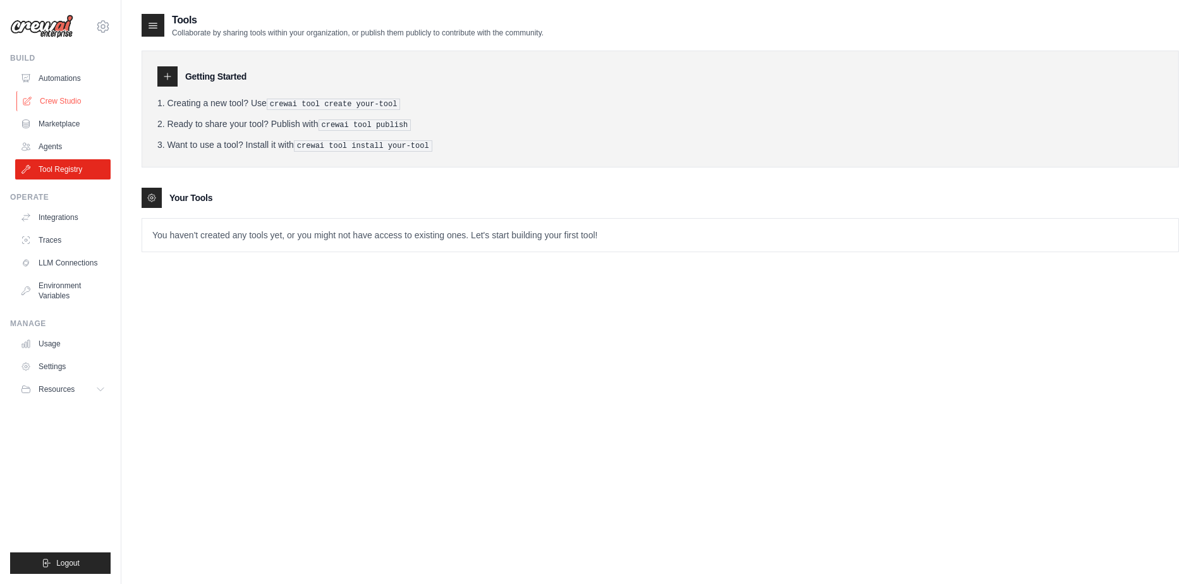
click at [72, 101] on link "Crew Studio" at bounding box center [63, 101] width 95 height 20
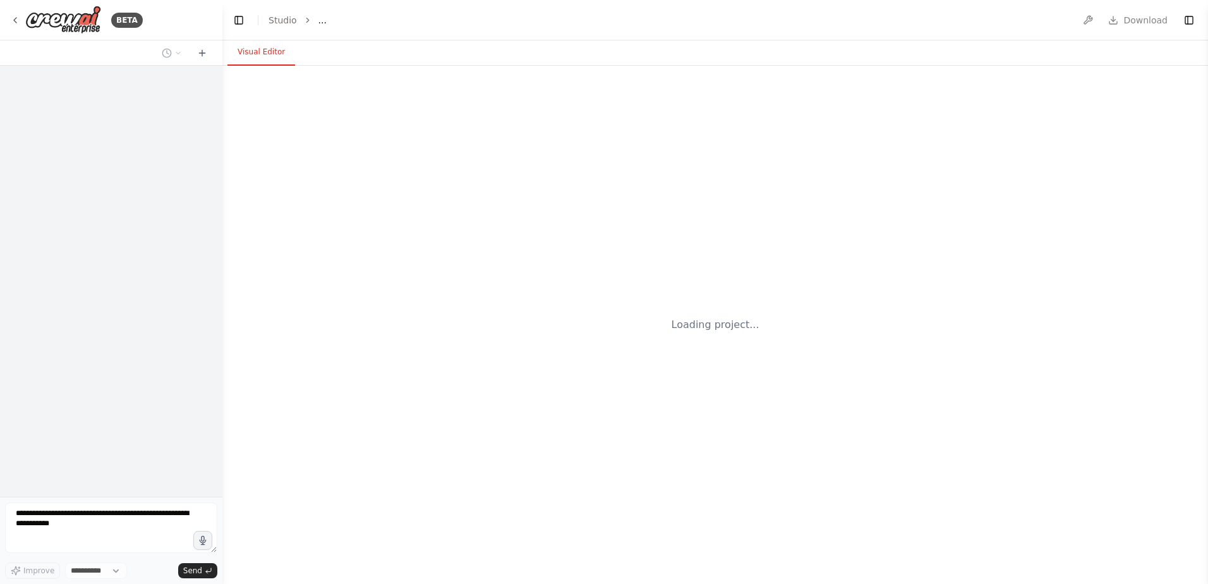
select select "****"
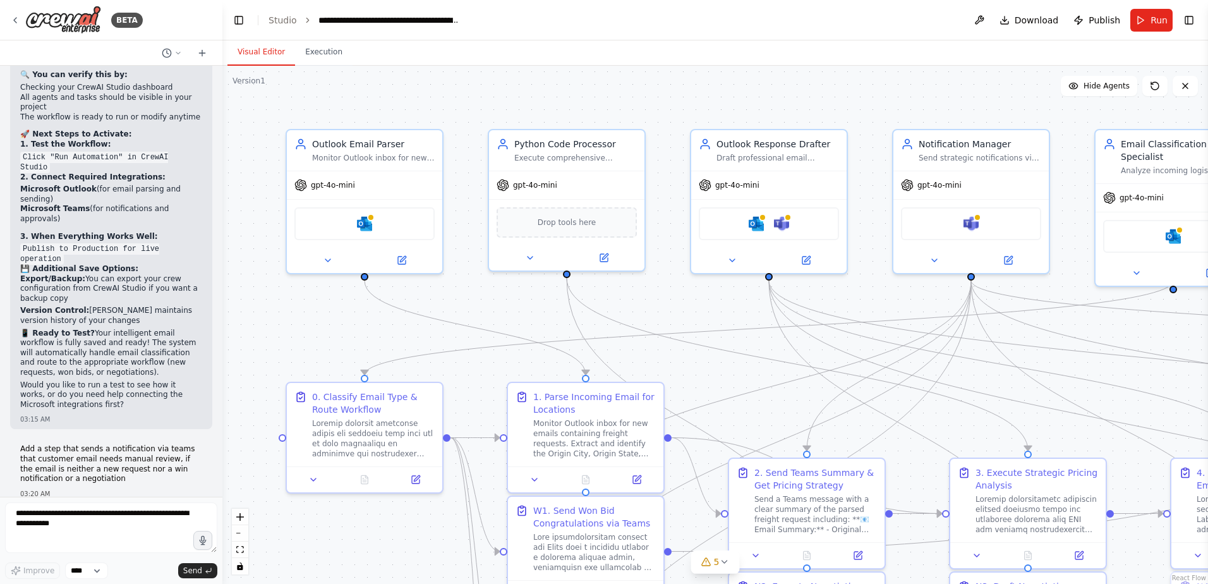
scroll to position [37416, 0]
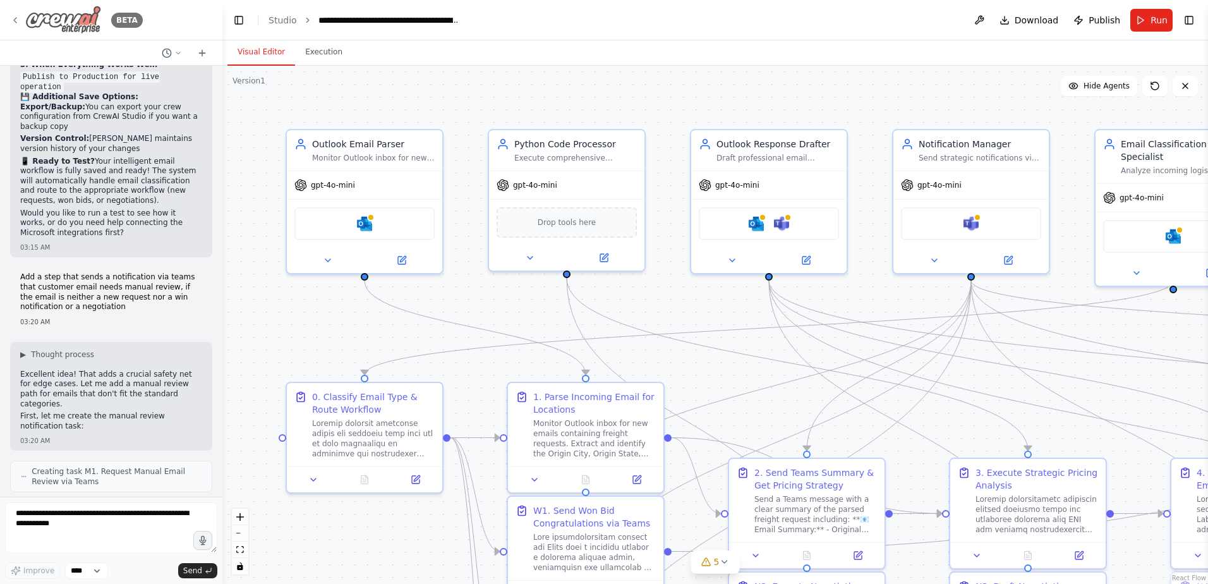
click at [13, 23] on icon at bounding box center [15, 20] width 10 height 10
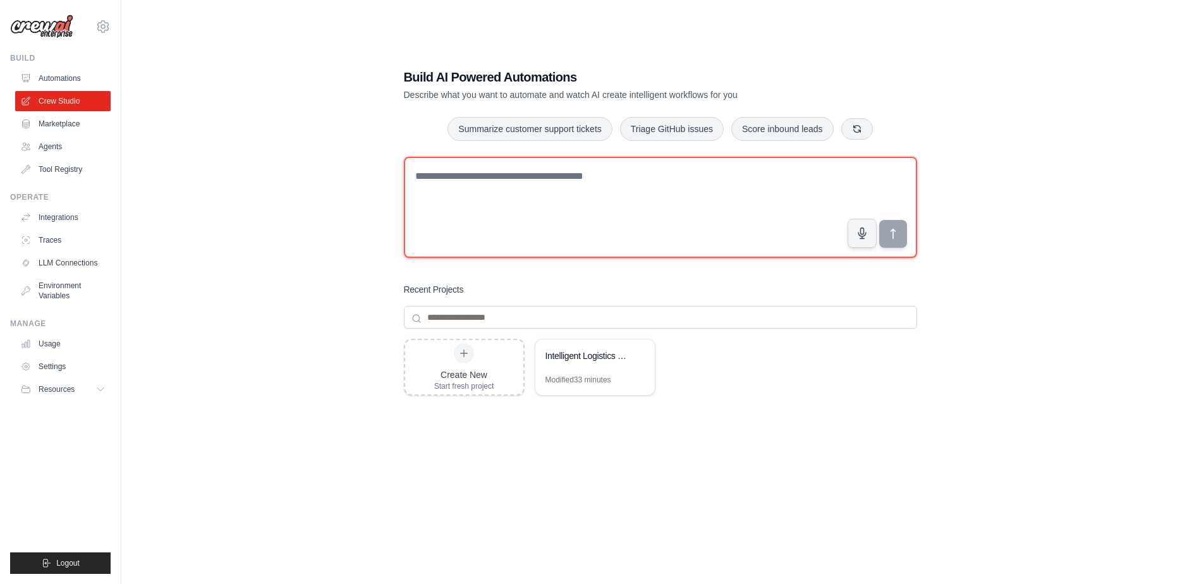
click at [473, 225] on textarea at bounding box center [660, 207] width 513 height 101
type textarea "*"
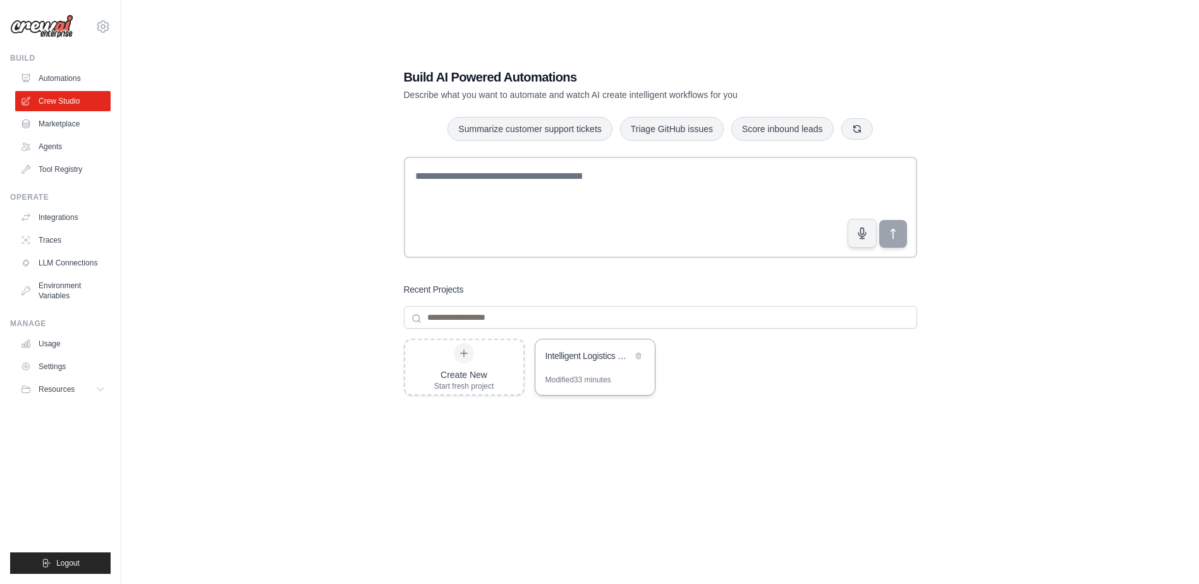
click at [587, 358] on div "Intelligent Logistics Email Management with Conditional Workflows" at bounding box center [588, 355] width 87 height 13
click at [44, 170] on link "Tool Registry" at bounding box center [63, 169] width 95 height 20
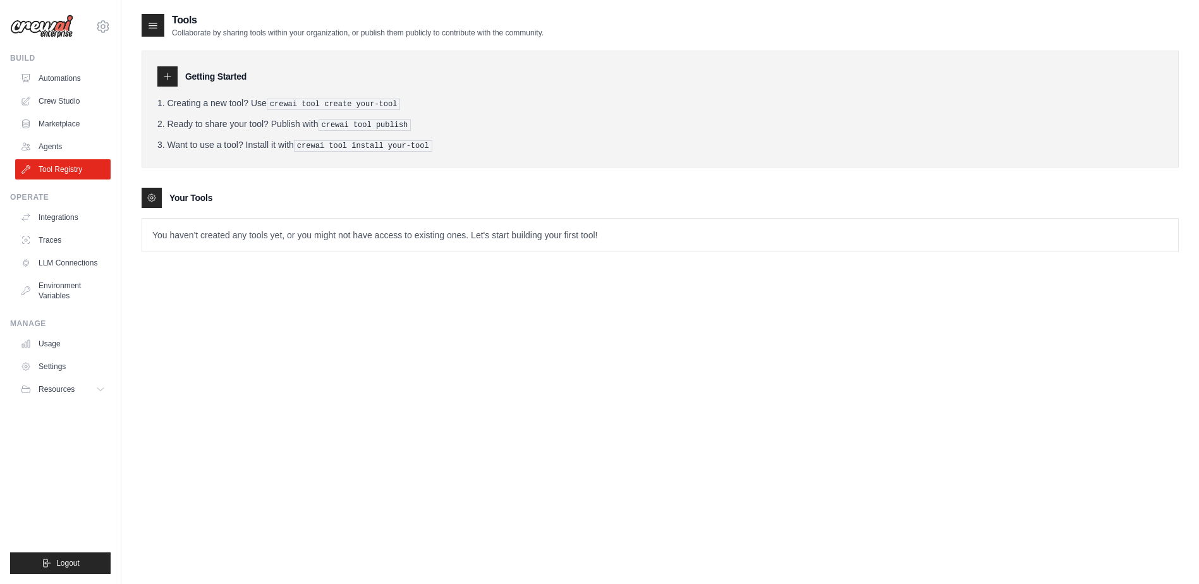
click at [148, 201] on div at bounding box center [152, 198] width 20 height 20
click at [78, 103] on link "Crew Studio" at bounding box center [63, 101] width 95 height 20
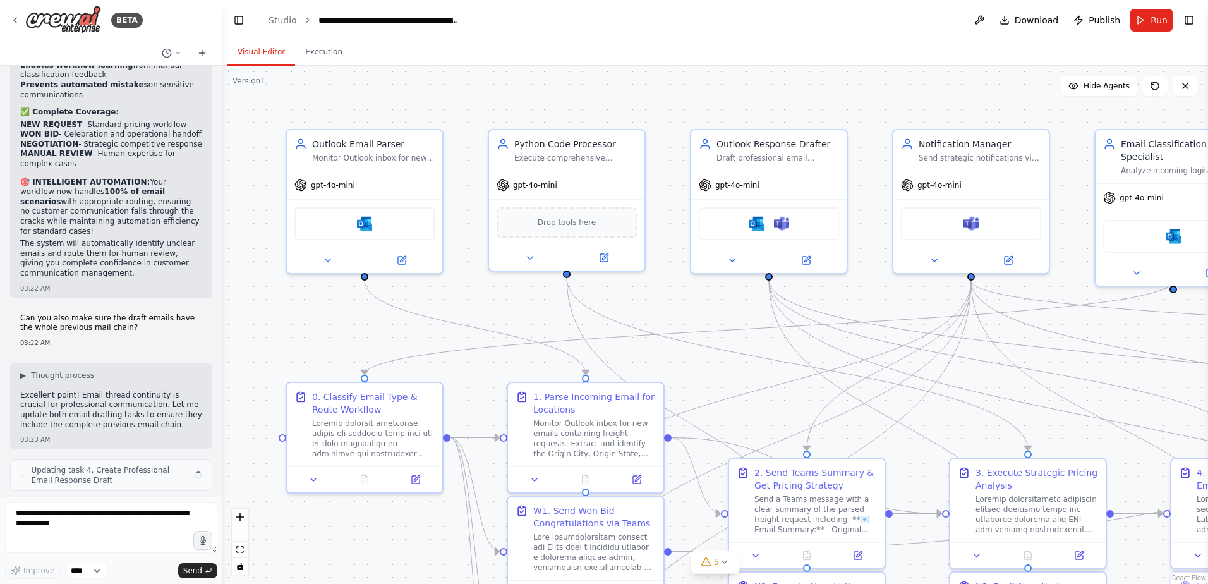
scroll to position [39252, 0]
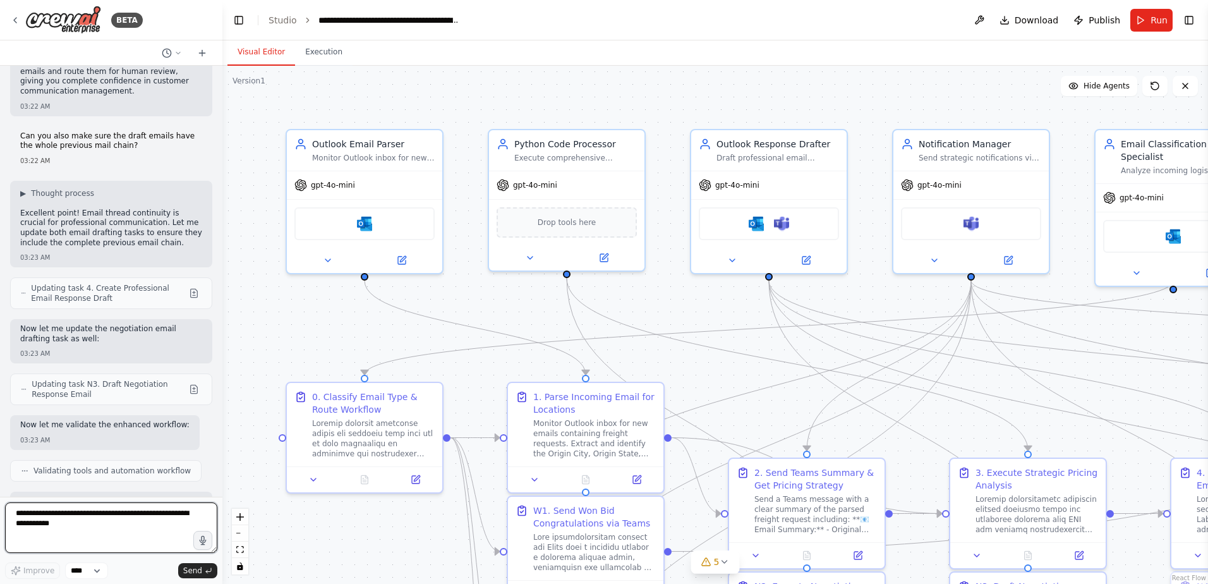
click at [111, 521] on textarea at bounding box center [111, 527] width 212 height 51
type textarea "**********"
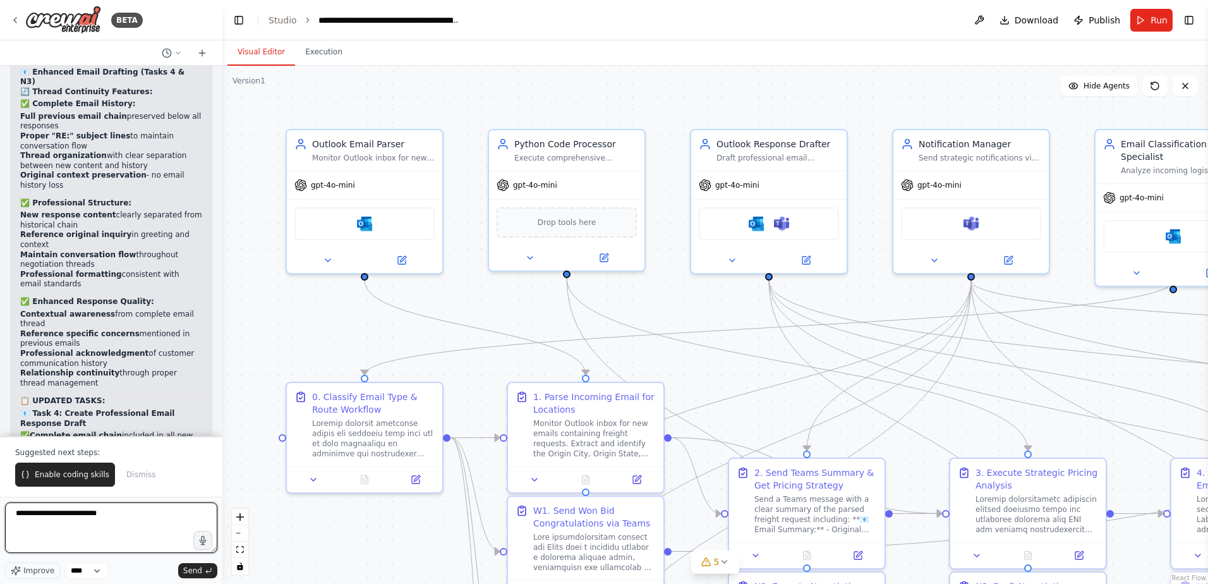
scroll to position [39789, 0]
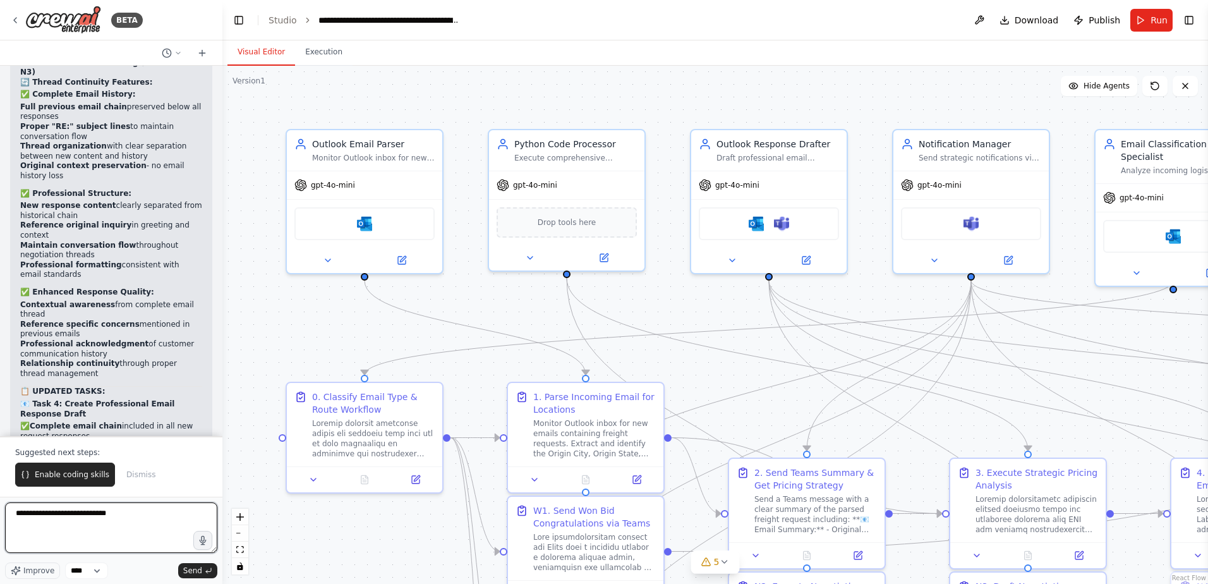
type textarea "**********"
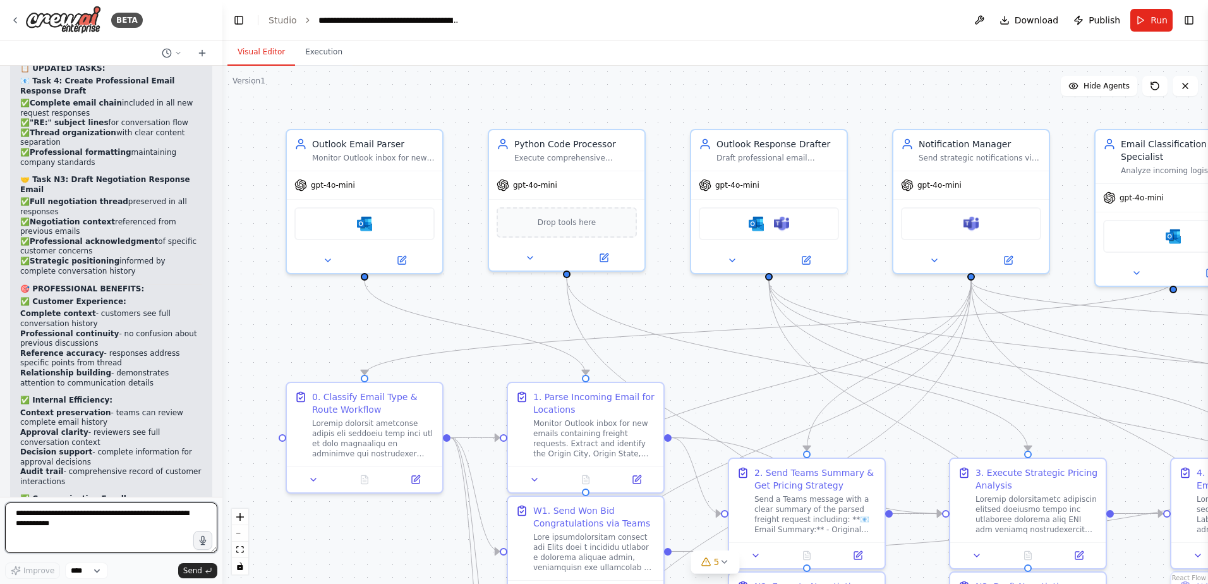
scroll to position [40122, 0]
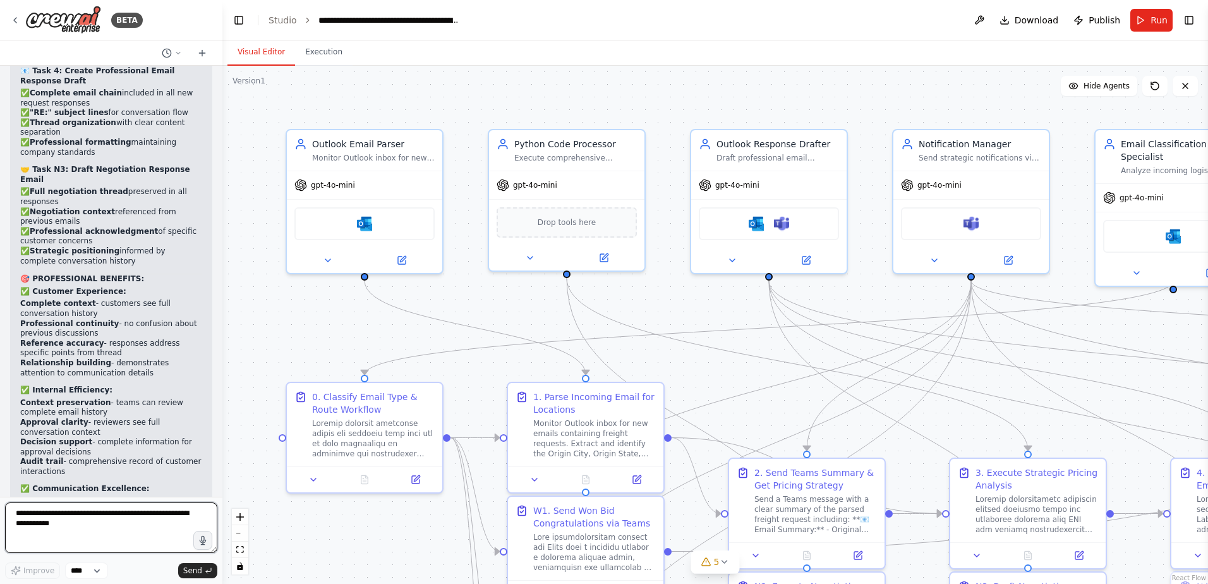
click at [58, 521] on textarea at bounding box center [111, 527] width 212 height 51
paste textarea "**********"
type textarea "**********"
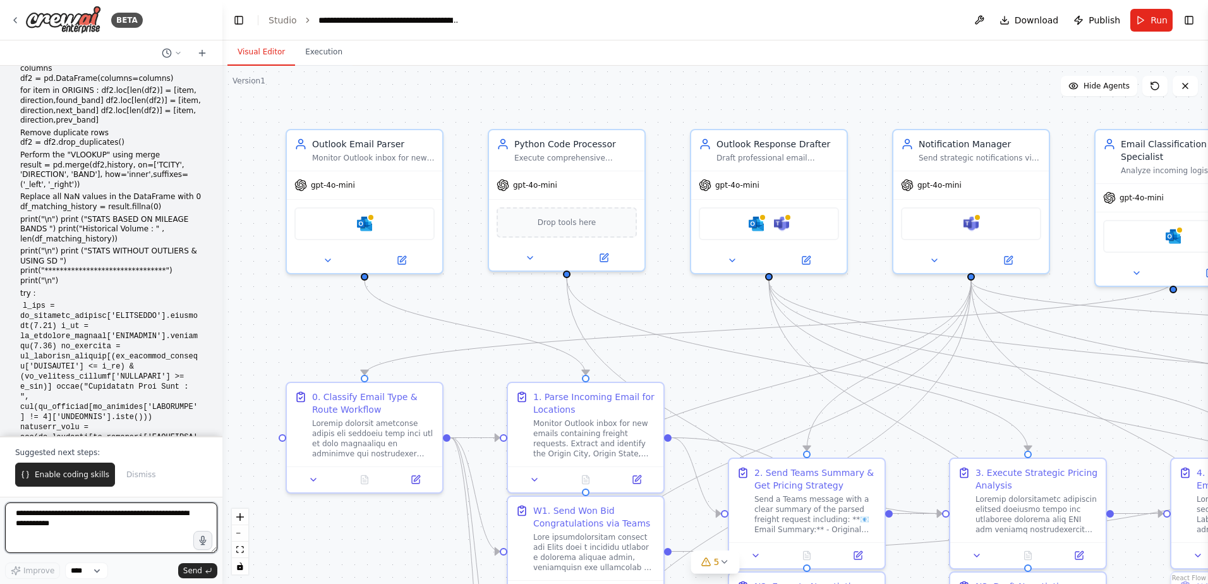
scroll to position [44805, 0]
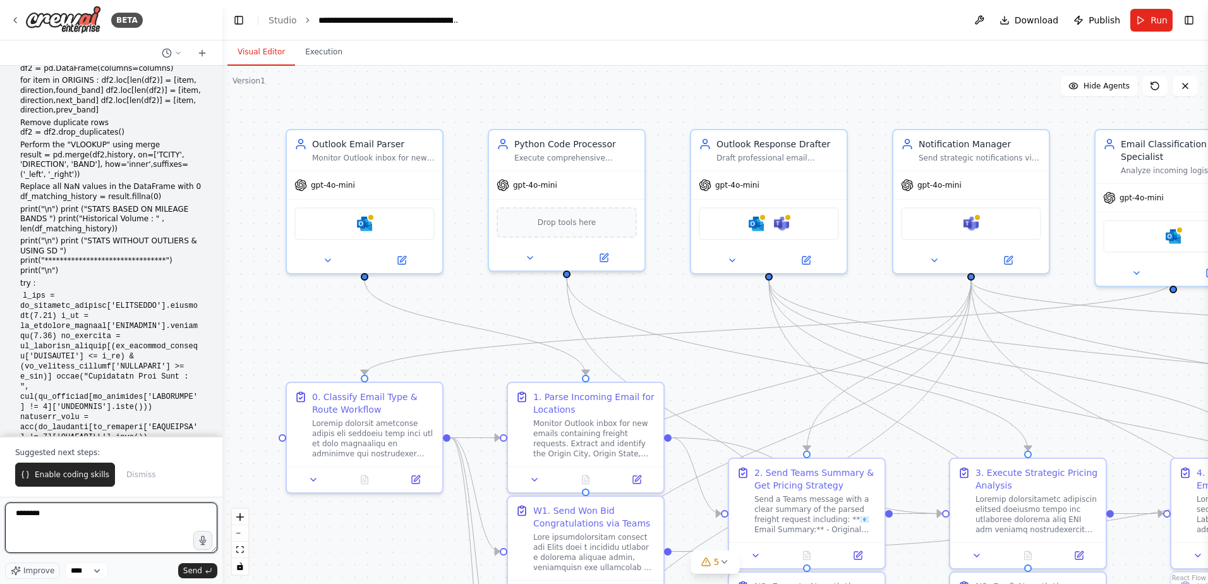
type textarea "*********"
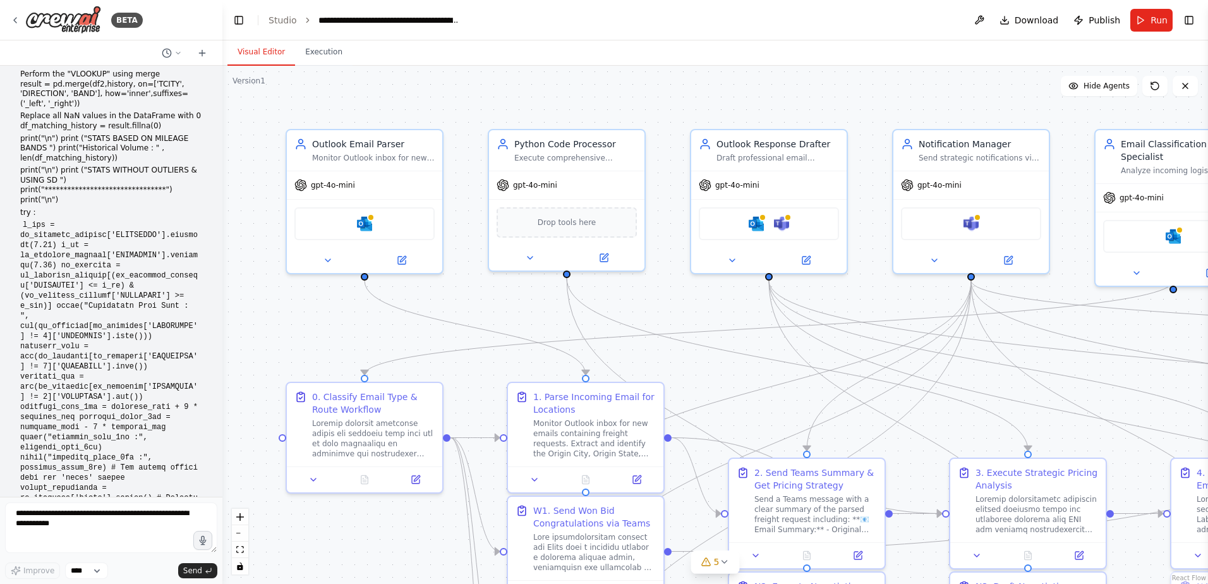
scroll to position [44885, 0]
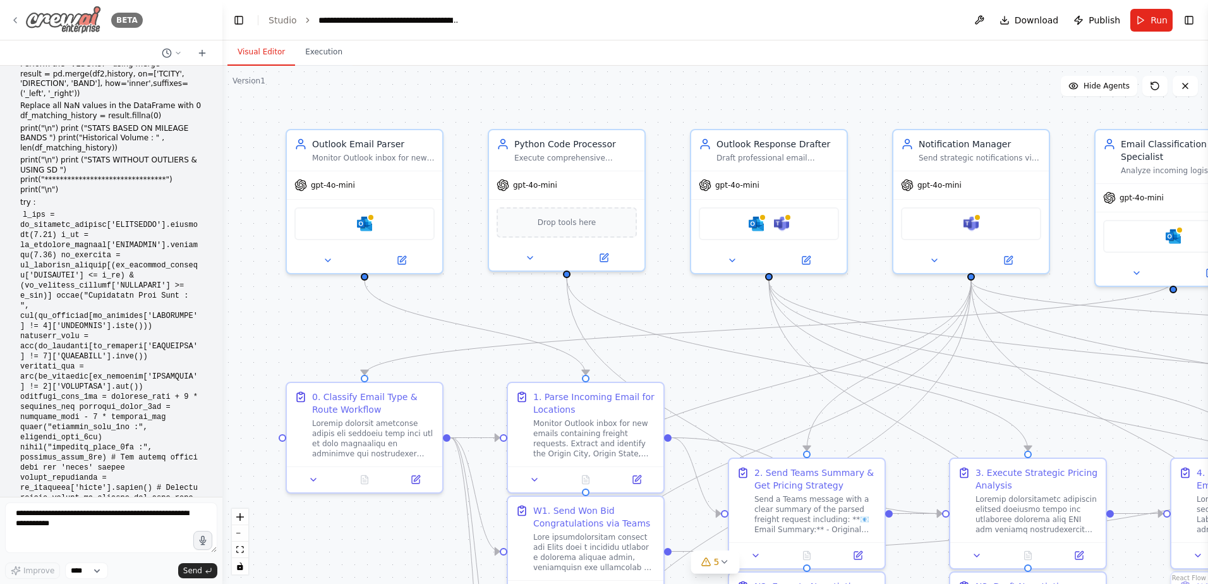
click at [23, 23] on div "BETA" at bounding box center [76, 20] width 133 height 28
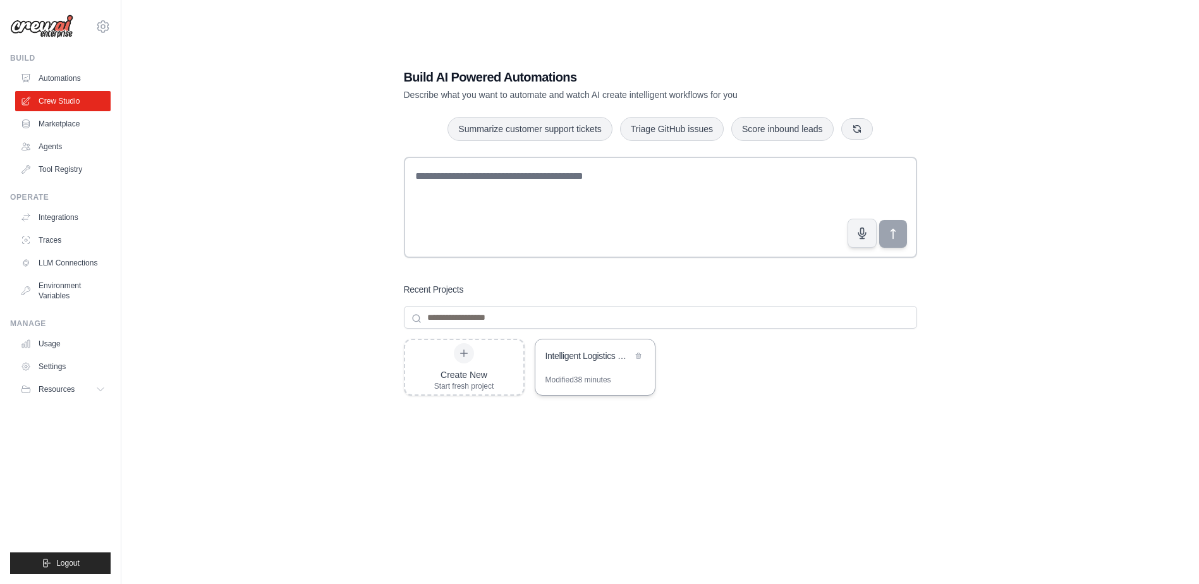
click at [581, 380] on div "Modified 38 minutes" at bounding box center [578, 380] width 66 height 10
click at [43, 167] on link "Tool Registry" at bounding box center [63, 169] width 95 height 20
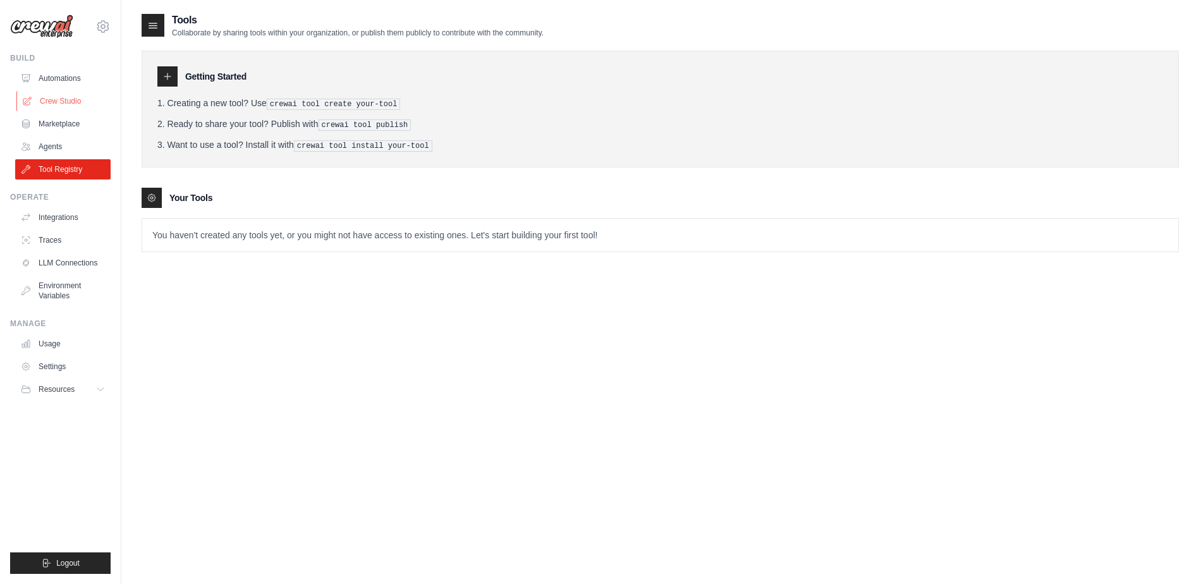
click at [54, 104] on link "Crew Studio" at bounding box center [63, 101] width 95 height 20
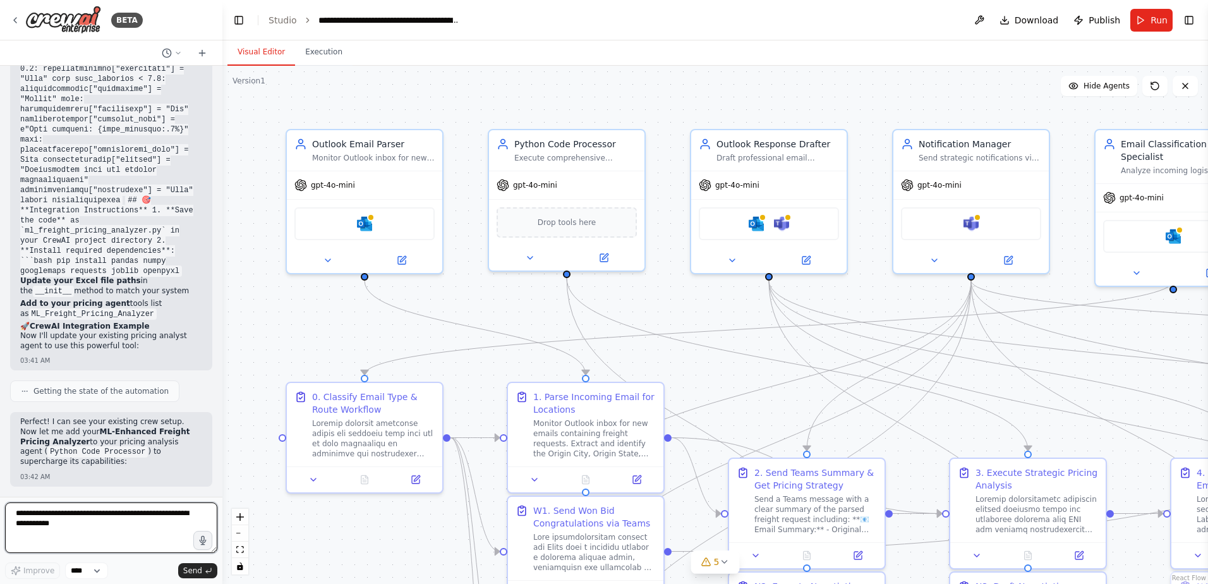
scroll to position [49910, 0]
click at [114, 524] on textarea at bounding box center [111, 527] width 212 height 51
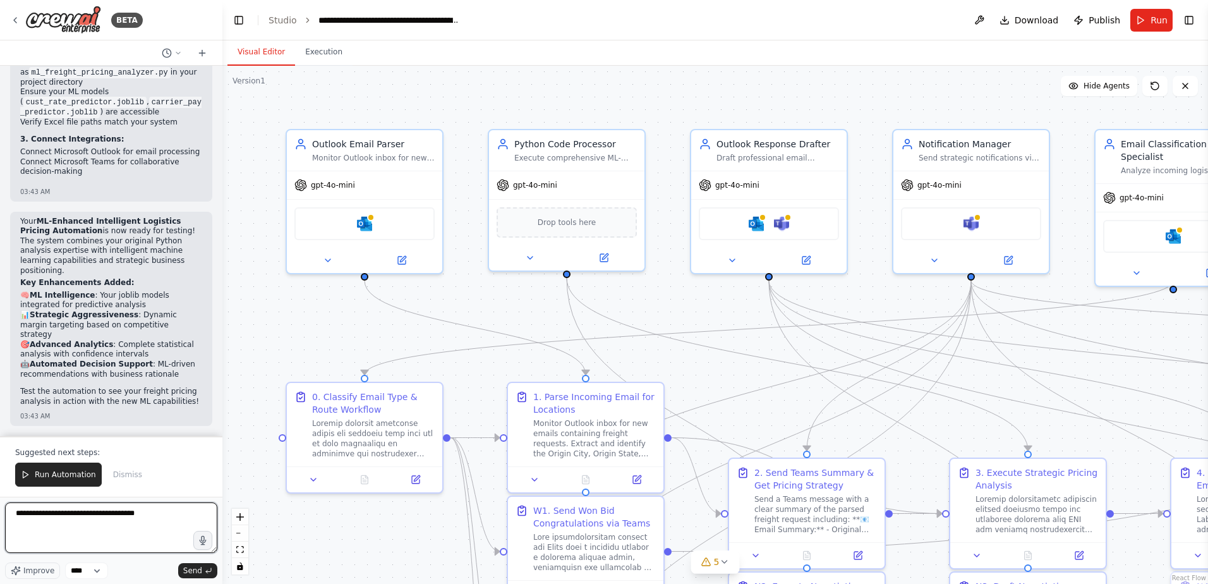
scroll to position [53367, 0]
type textarea "**********"
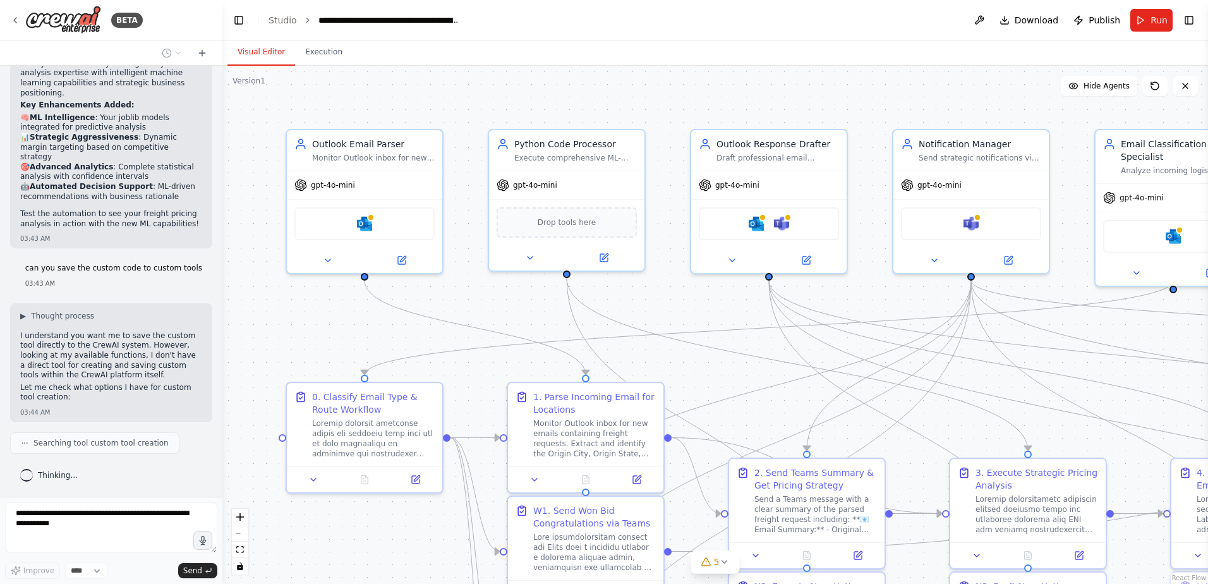
scroll to position [54130, 0]
click at [13, 16] on icon at bounding box center [15, 20] width 10 height 10
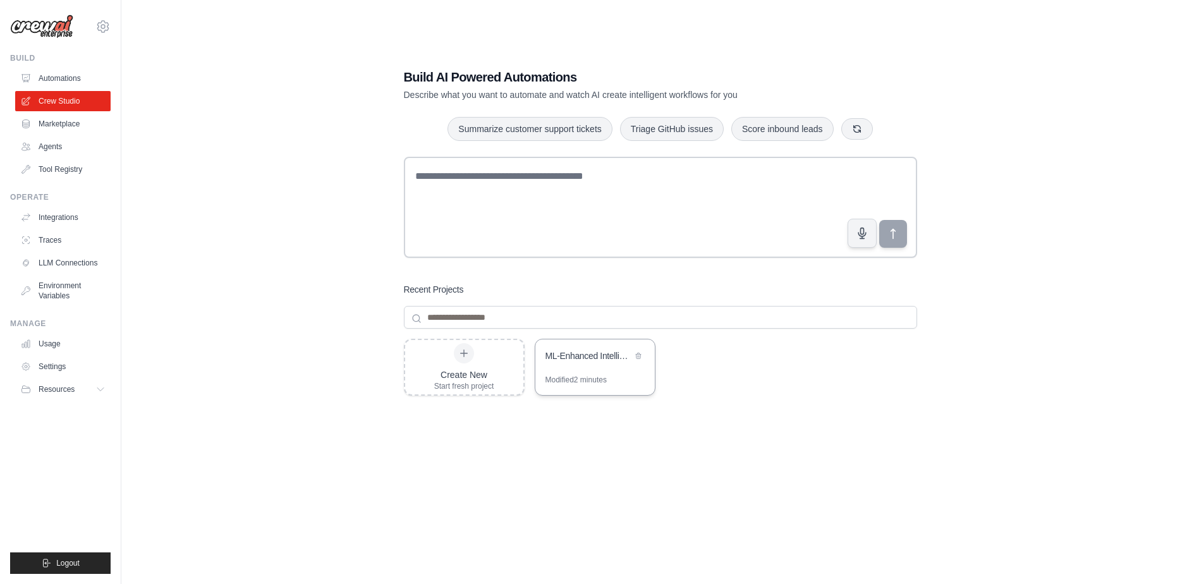
click at [577, 371] on div "ML-Enhanced Intelligent Logistics Pricing Automation" at bounding box center [594, 356] width 119 height 35
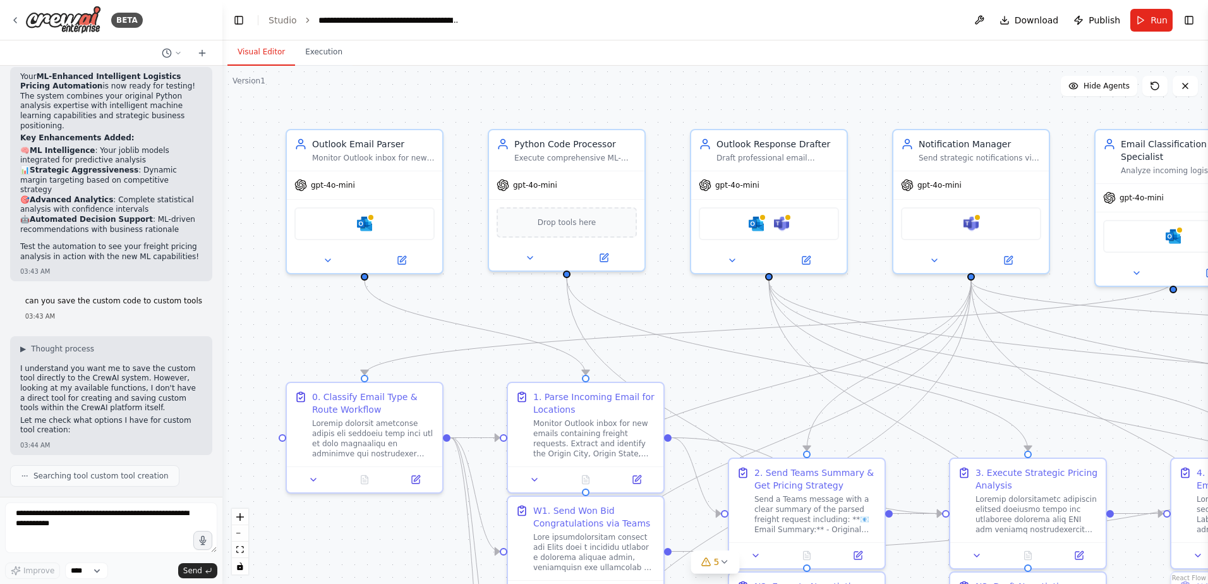
scroll to position [54097, 0]
click at [117, 528] on textarea at bounding box center [111, 527] width 212 height 51
type textarea "**********"
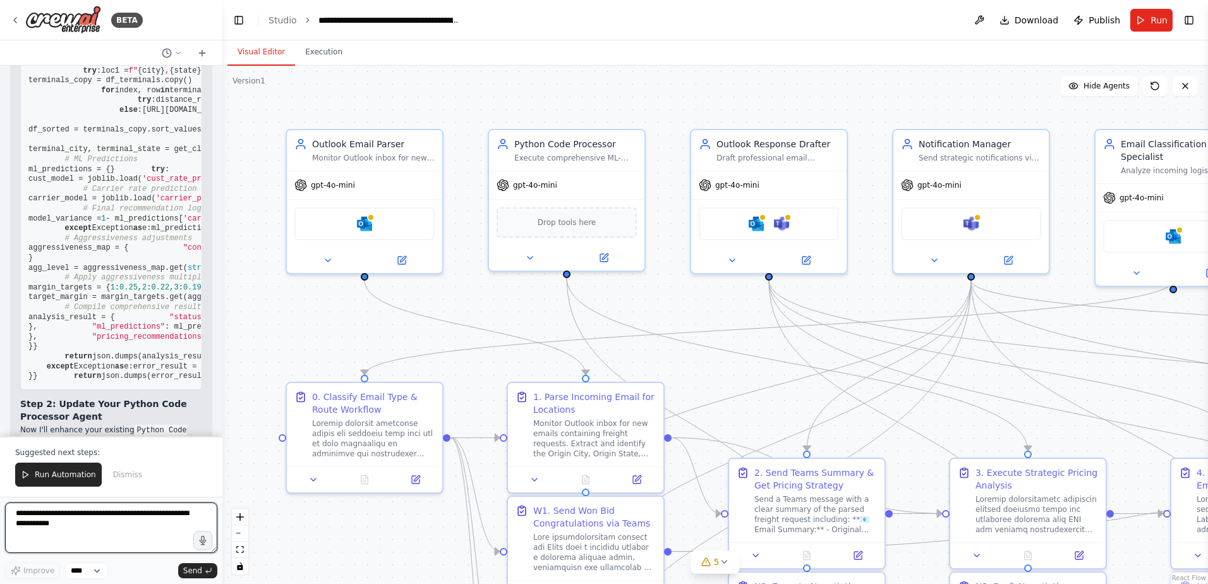
scroll to position [50990, 0]
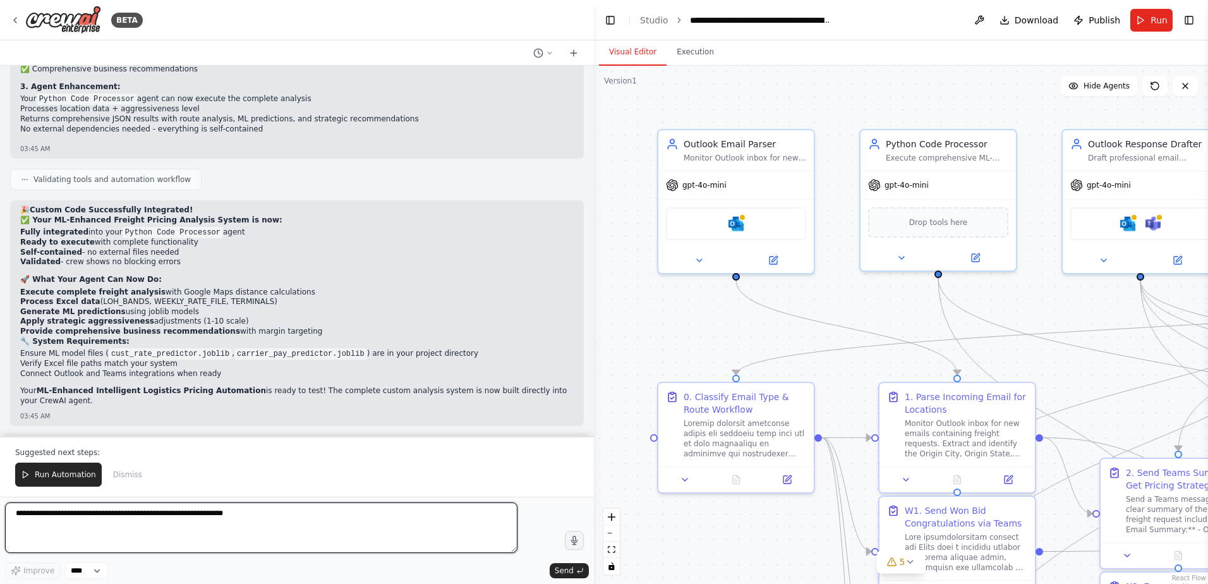
drag, startPoint x: 222, startPoint y: 233, endPoint x: 595, endPoint y: 269, distance: 375.1
click at [595, 269] on div "BETA I would like to connect and monitor an outlook inbox, parse the email, sen…" at bounding box center [604, 292] width 1208 height 584
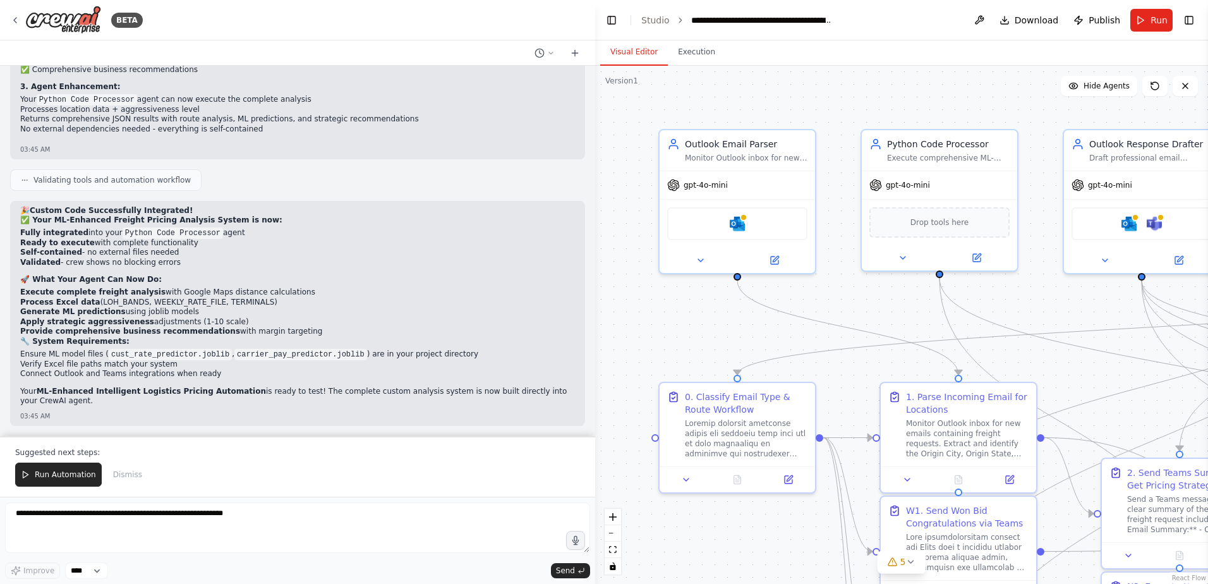
scroll to position [36184, 0]
drag, startPoint x: 446, startPoint y: 313, endPoint x: 61, endPoint y: 310, distance: 384.8
copy span "terminals_path = fr'C:\Users\{username}\OneDrive - [PERSON_NAME] Logistics\Desk…"
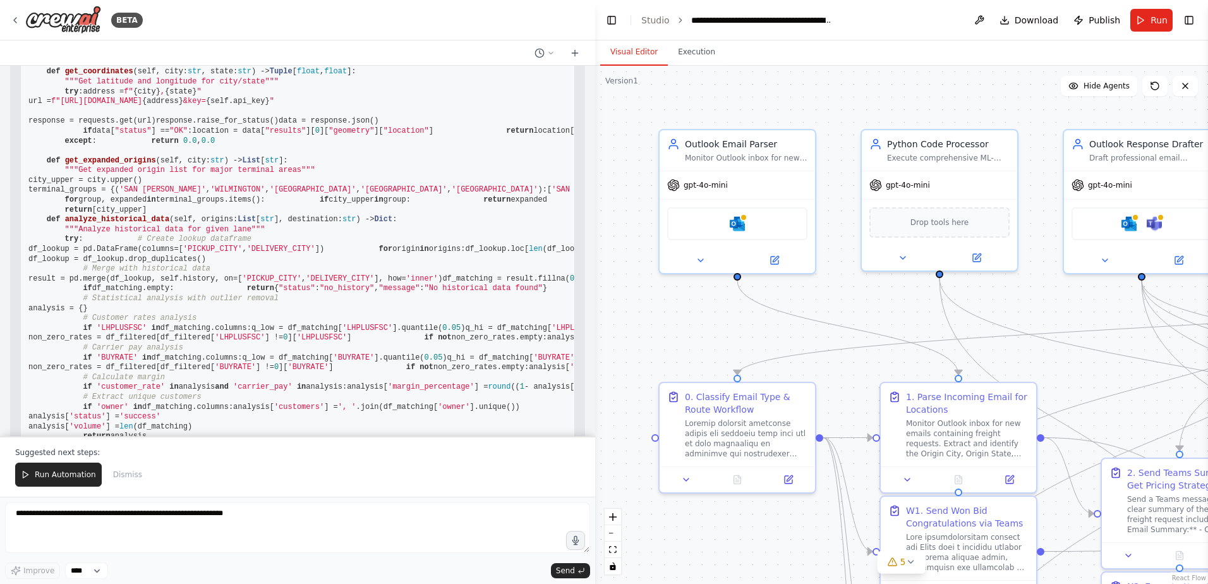
scroll to position [31718, 0]
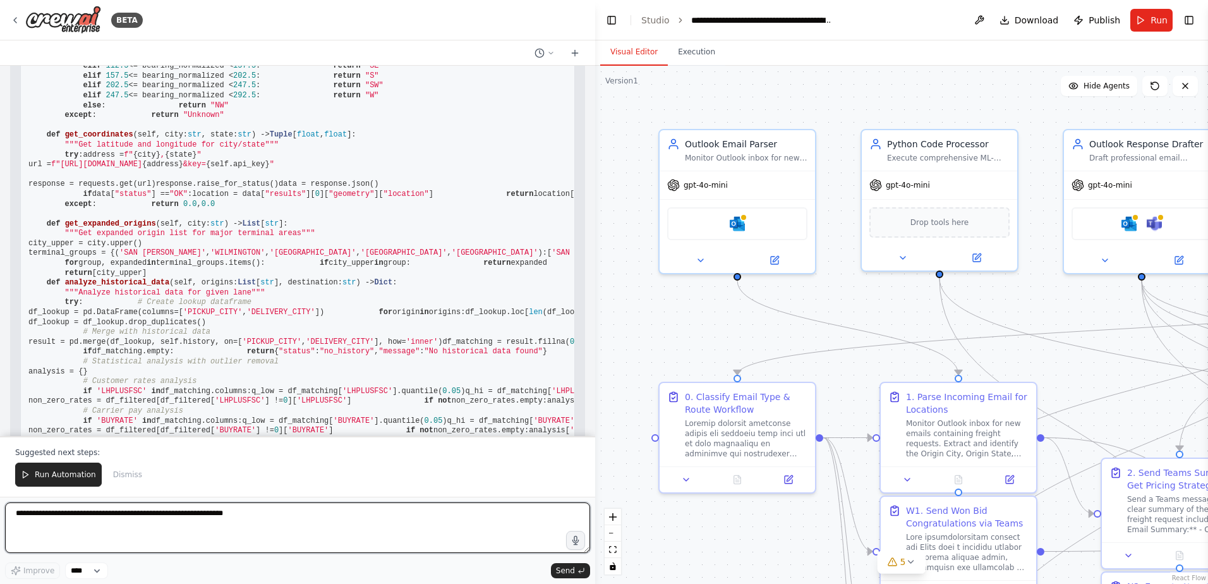
click at [154, 516] on textarea at bounding box center [297, 527] width 585 height 51
type textarea "*"
click at [176, 533] on textarea "**********" at bounding box center [297, 527] width 585 height 51
type textarea "**********"
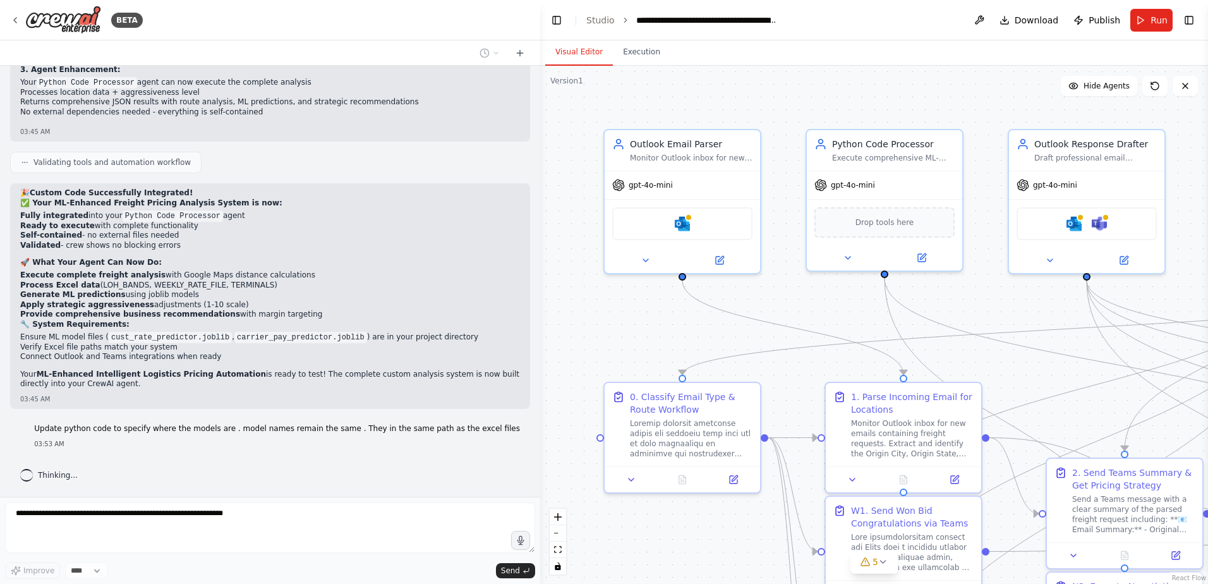
scroll to position [40482, 0]
drag, startPoint x: 593, startPoint y: 277, endPoint x: 540, endPoint y: 277, distance: 52.4
click at [540, 277] on div "BETA I would like to connect and monitor an outlook inbox, parse the email, sen…" at bounding box center [604, 292] width 1208 height 584
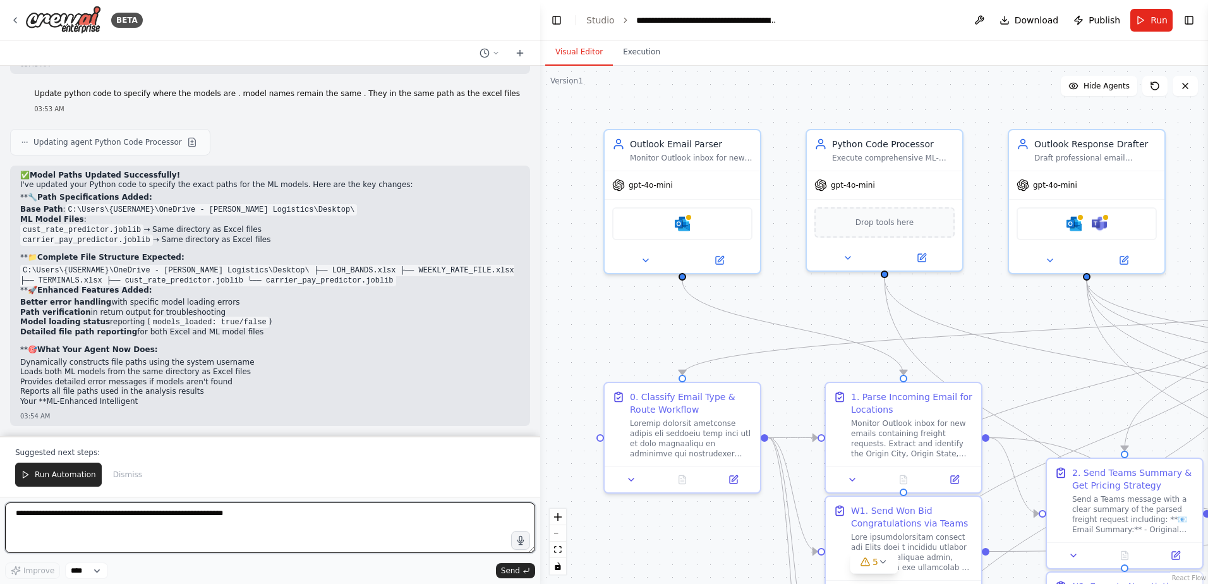
scroll to position [40827, 0]
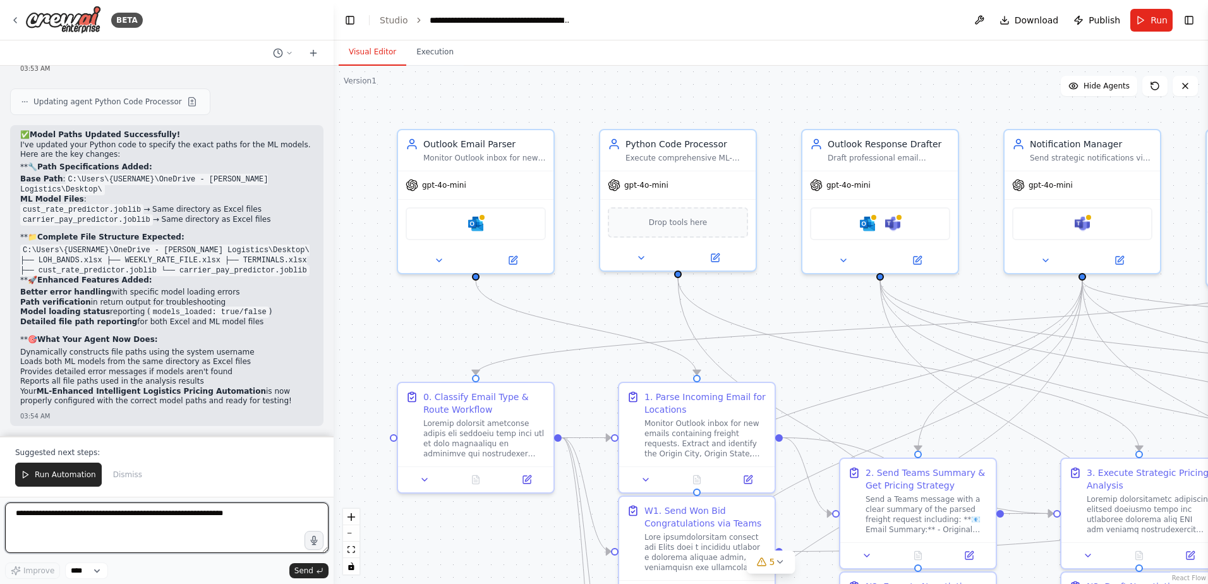
drag, startPoint x: 538, startPoint y: 286, endPoint x: 328, endPoint y: 285, distance: 209.8
click at [328, 285] on div "BETA I would like to connect and monitor an outlook inbox, parse the email, sen…" at bounding box center [604, 292] width 1208 height 584
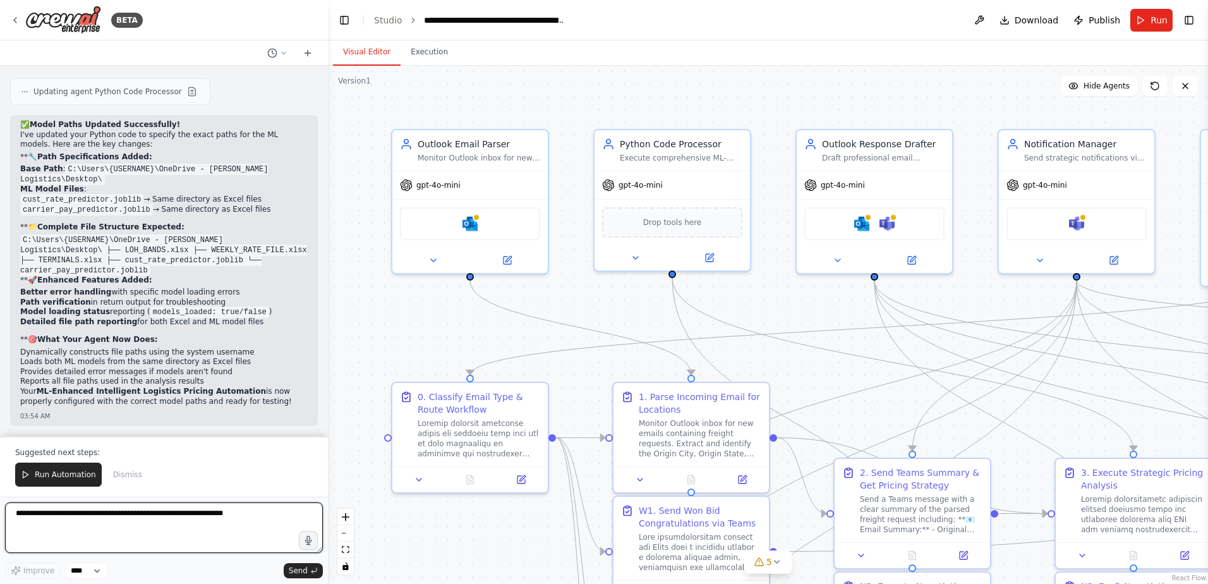
scroll to position [45580, 0]
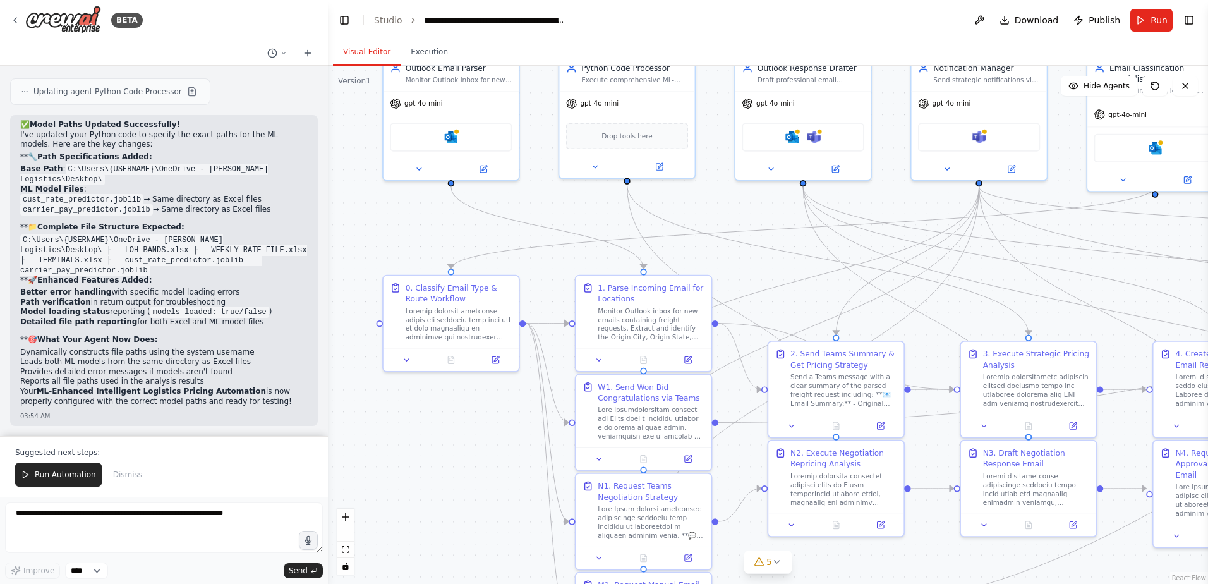
drag, startPoint x: 361, startPoint y: 327, endPoint x: 349, endPoint y: 229, distance: 98.6
click at [349, 229] on div ".deletable-edge-delete-btn { width: 20px; height: 20px; border: 0px solid #ffff…" at bounding box center [768, 325] width 880 height 518
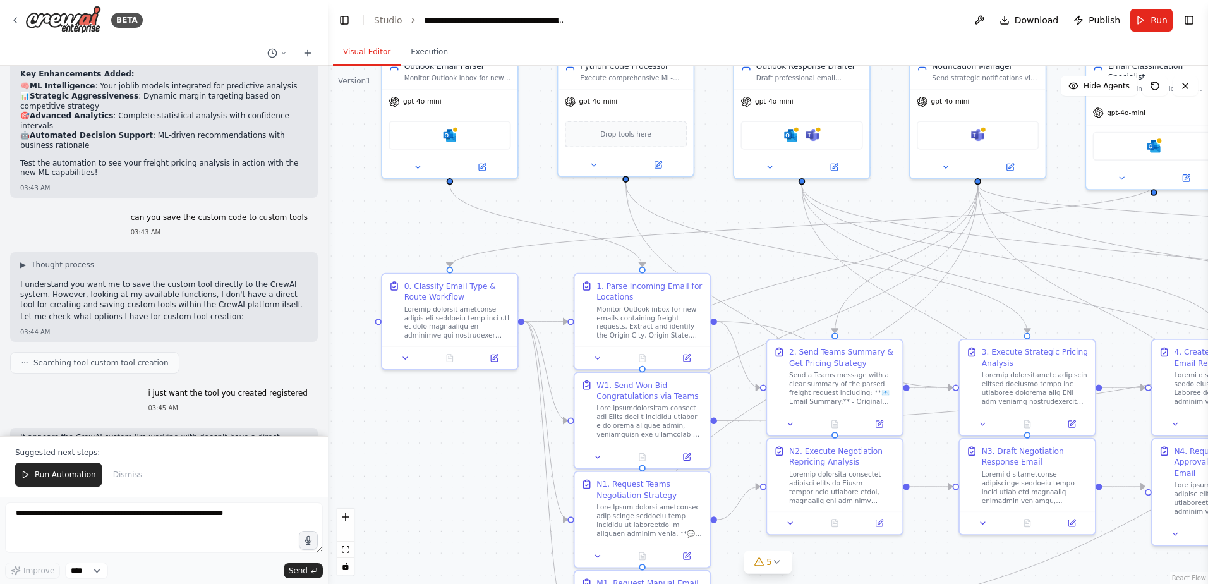
scroll to position [41284, 0]
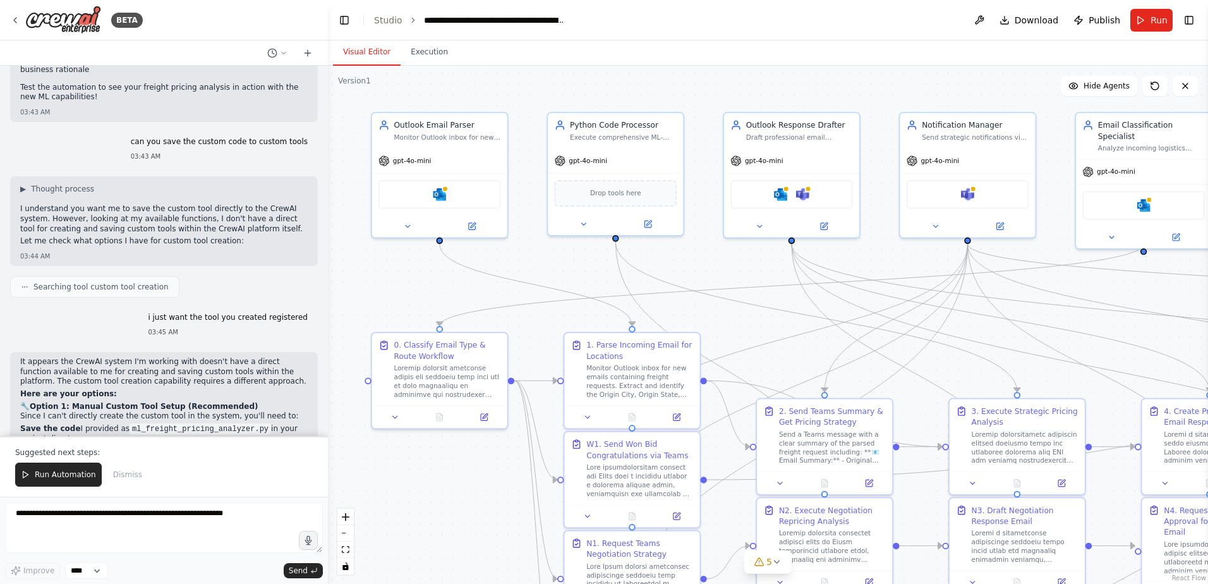
drag, startPoint x: 464, startPoint y: 500, endPoint x: 451, endPoint y: 560, distance: 61.3
click at [451, 560] on div ".deletable-edge-delete-btn { width: 20px; height: 20px; border: 0px solid #ffff…" at bounding box center [768, 325] width 880 height 518
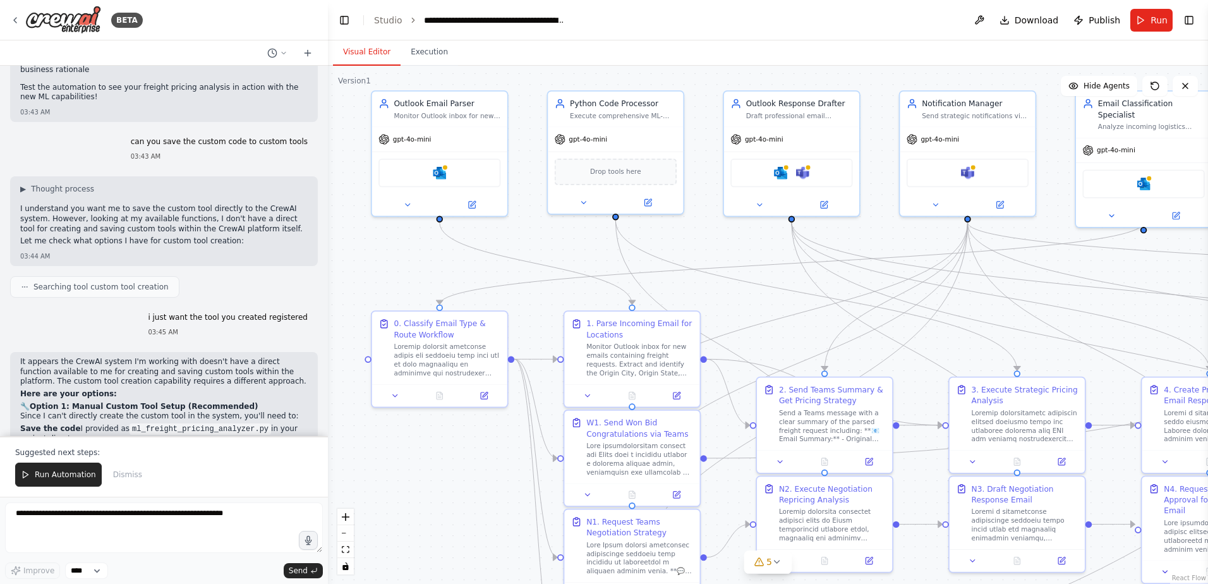
drag, startPoint x: 447, startPoint y: 545, endPoint x: 447, endPoint y: 524, distance: 21.5
click at [447, 524] on div ".deletable-edge-delete-btn { width: 20px; height: 20px; border: 0px solid #ffff…" at bounding box center [768, 325] width 880 height 518
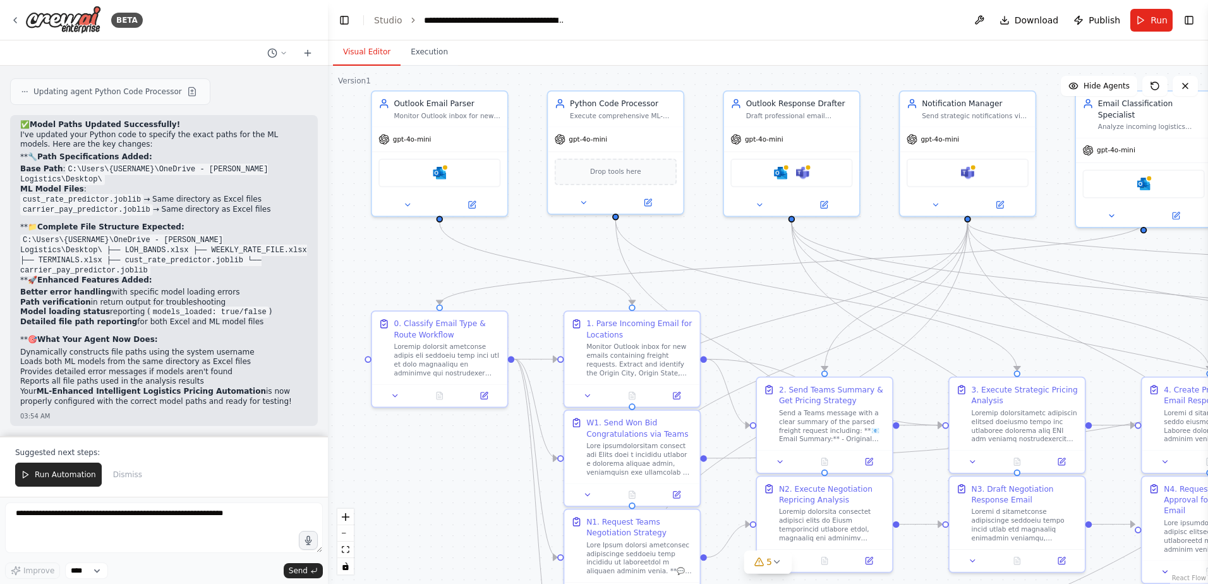
scroll to position [43243, 0]
click at [349, 268] on div ".deletable-edge-delete-btn { width: 20px; height: 20px; border: 0px solid #ffff…" at bounding box center [768, 325] width 880 height 518
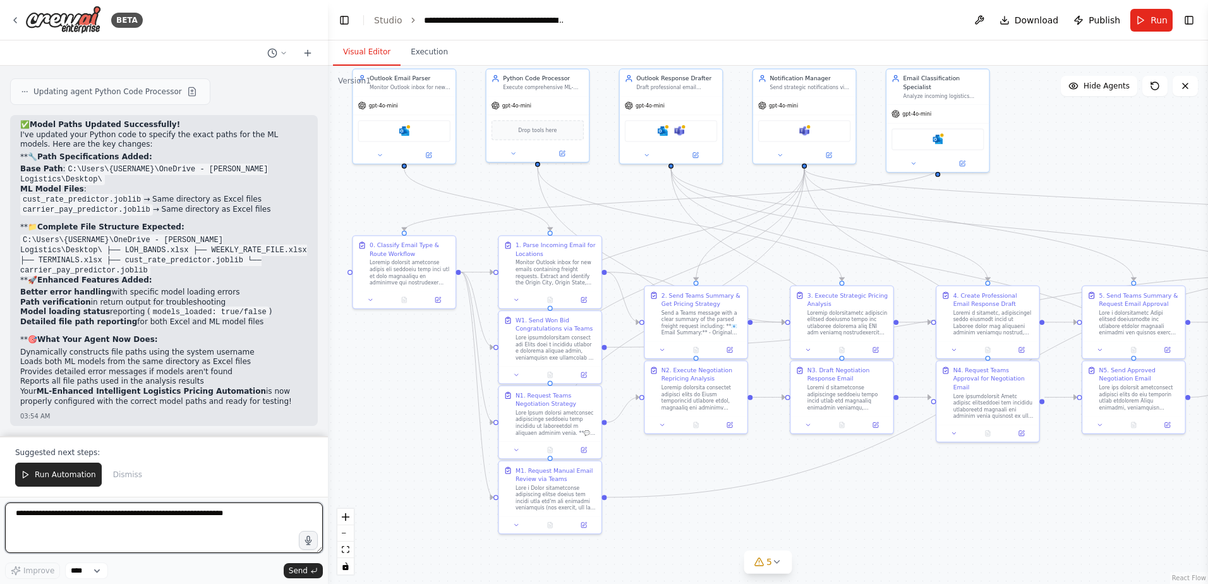
click at [157, 528] on textarea at bounding box center [164, 527] width 318 height 51
type textarea "**********"
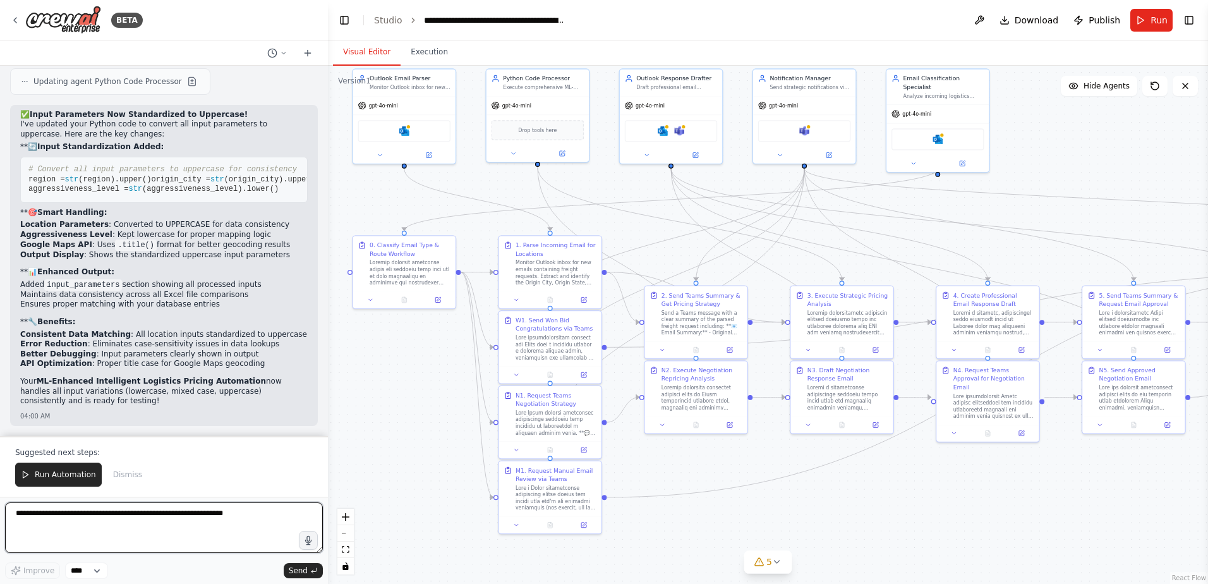
scroll to position [45965, 0]
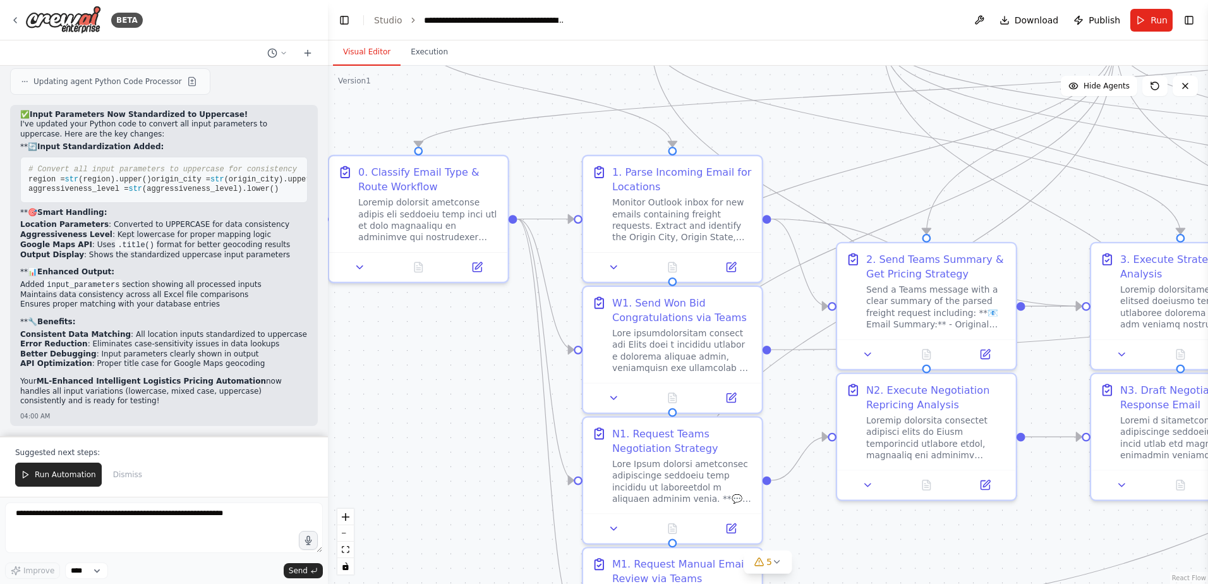
drag, startPoint x: 416, startPoint y: 199, endPoint x: 557, endPoint y: 148, distance: 150.5
click at [557, 148] on div ".deletable-edge-delete-btn { width: 20px; height: 20px; border: 0px solid #ffff…" at bounding box center [768, 325] width 880 height 518
